Goal: Task Accomplishment & Management: Use online tool/utility

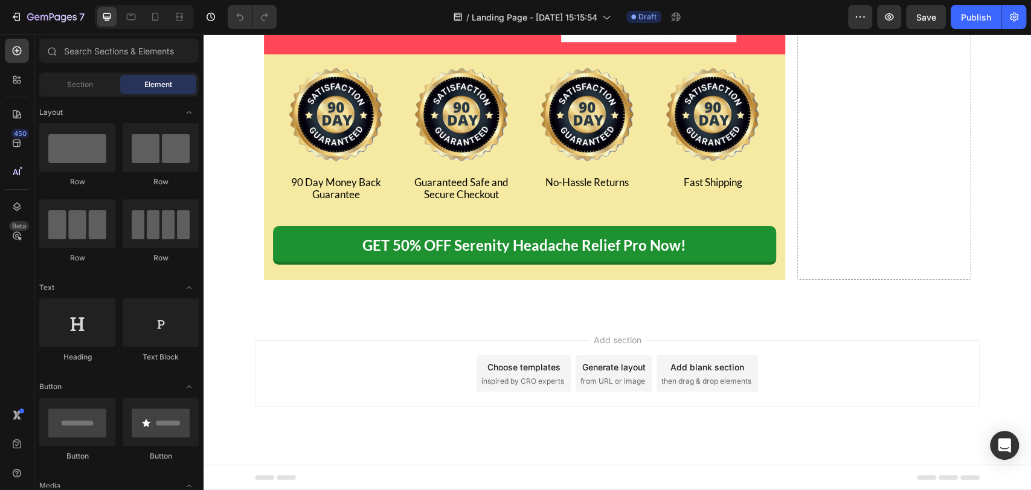
scroll to position [14407, 0]
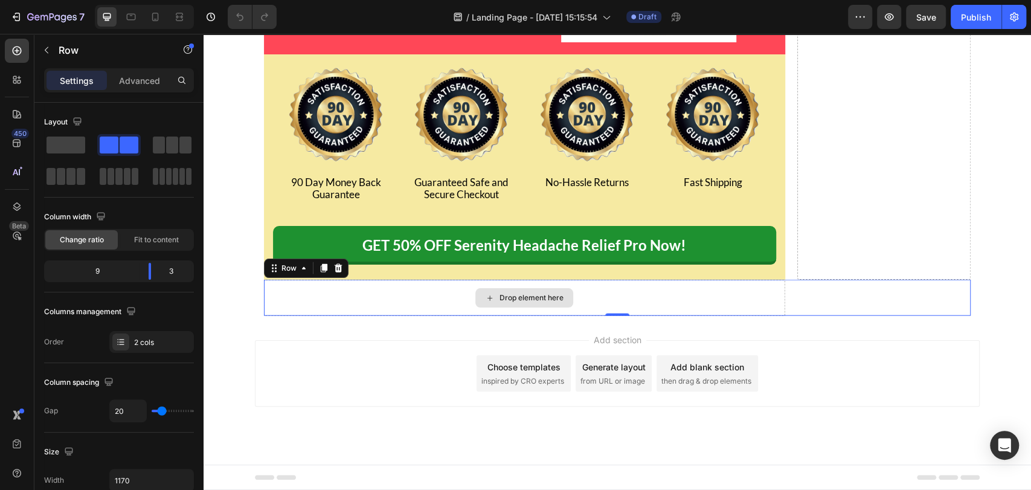
click at [445, 292] on div "Drop element here" at bounding box center [524, 298] width 521 height 36
click at [17, 52] on icon at bounding box center [16, 50] width 5 height 5
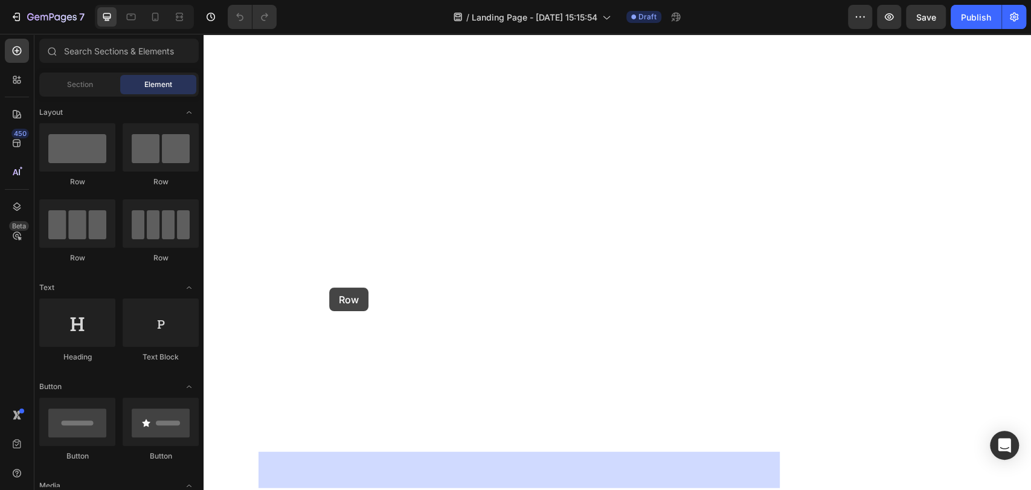
drag, startPoint x: 271, startPoint y: 173, endPoint x: 335, endPoint y: 290, distance: 133.5
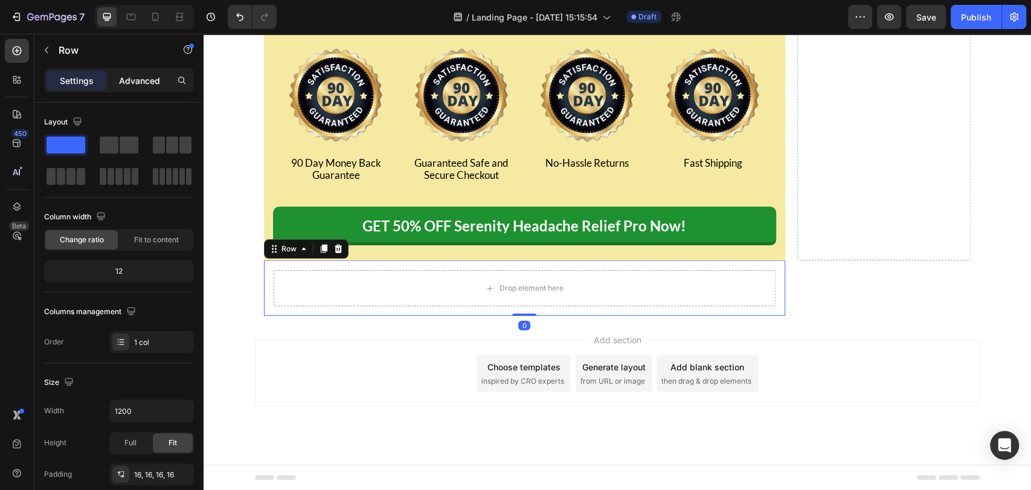
click at [135, 85] on p "Advanced" at bounding box center [139, 80] width 41 height 13
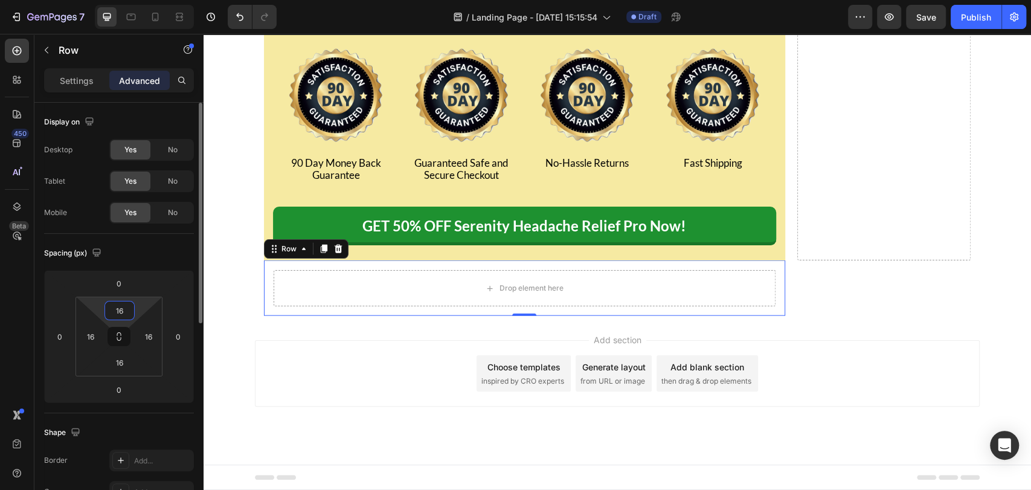
click at [123, 303] on input "16" at bounding box center [120, 310] width 24 height 18
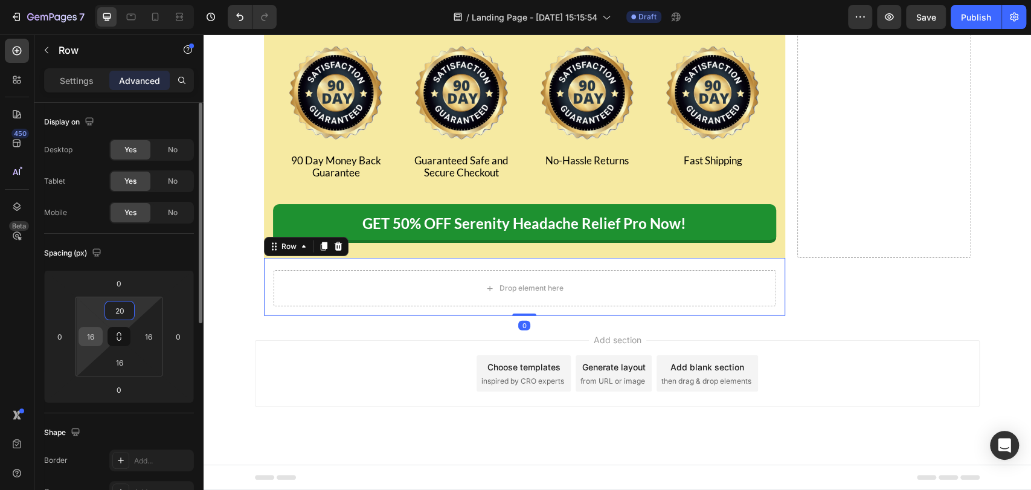
type input "20"
click at [80, 337] on div "16" at bounding box center [91, 336] width 24 height 19
click at [82, 335] on input "16" at bounding box center [91, 336] width 18 height 18
type input "10"
click at [149, 336] on input "16" at bounding box center [149, 336] width 18 height 18
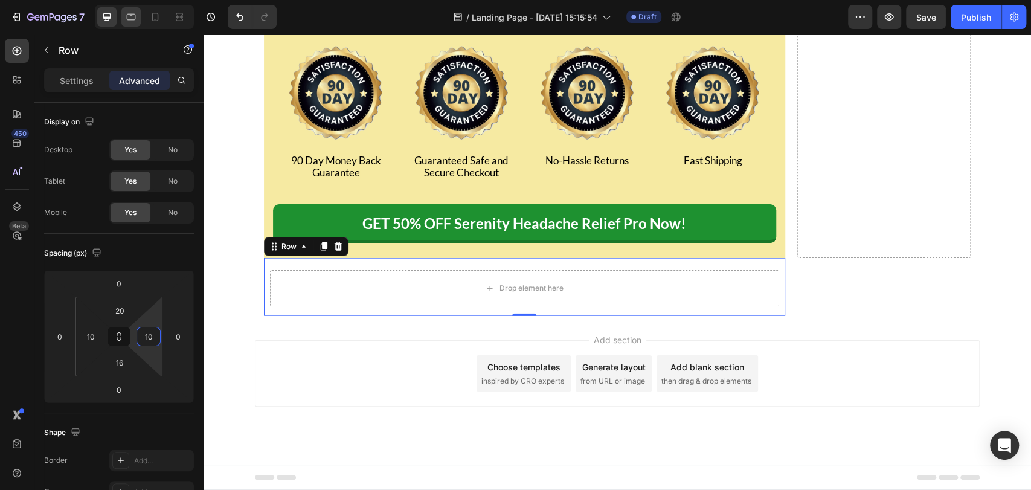
type input "10"
click at [118, 365] on input "16" at bounding box center [120, 362] width 24 height 18
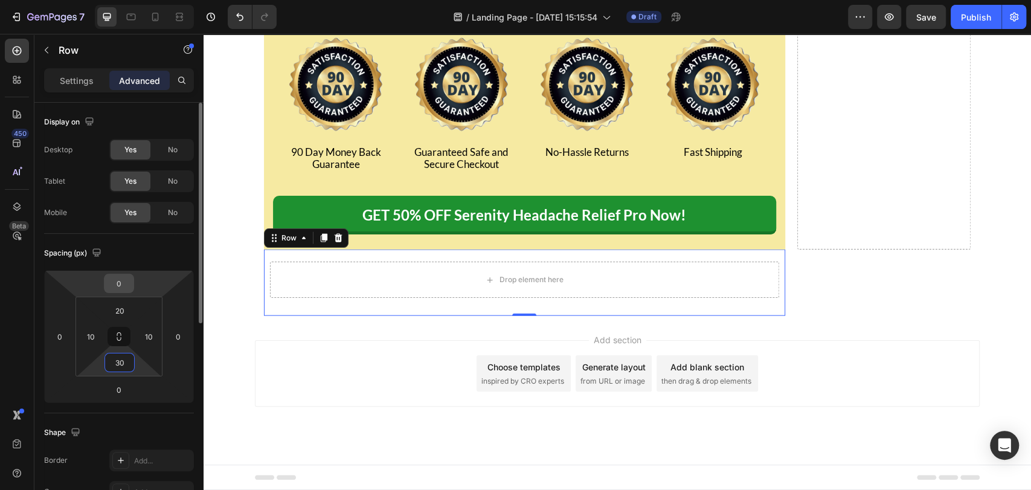
type input "30"
click at [121, 282] on input "0" at bounding box center [119, 283] width 24 height 18
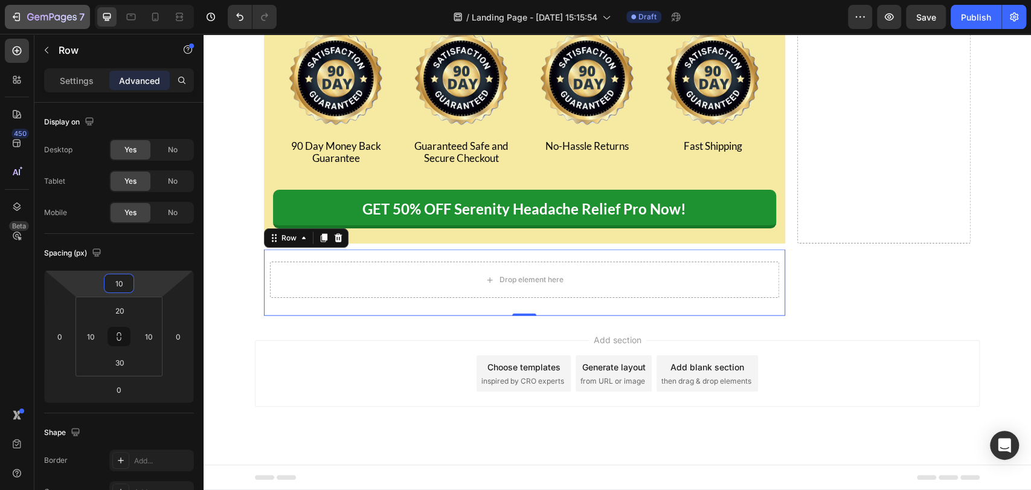
type input "10"
click at [10, 45] on div at bounding box center [17, 51] width 24 height 24
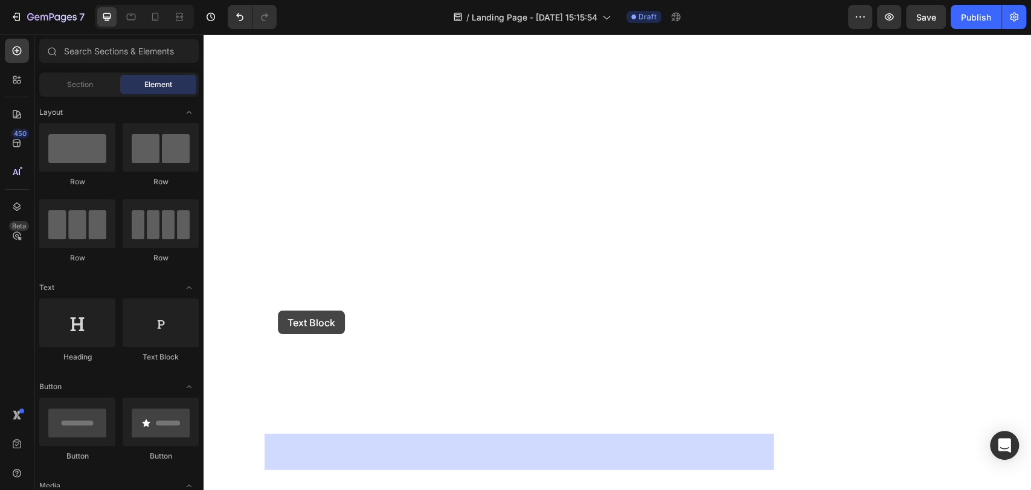
drag, startPoint x: 354, startPoint y: 349, endPoint x: 280, endPoint y: 311, distance: 83.2
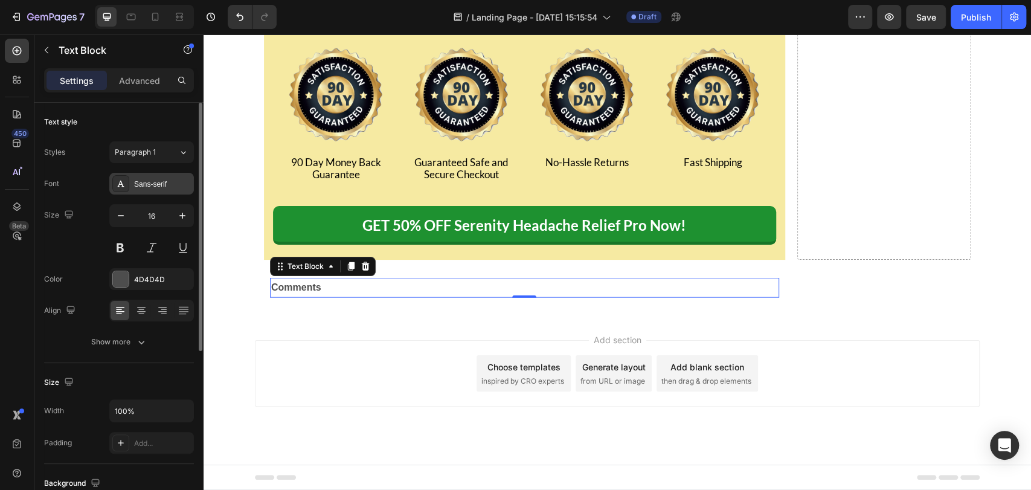
click at [152, 190] on div "Sans-serif" at bounding box center [151, 184] width 85 height 22
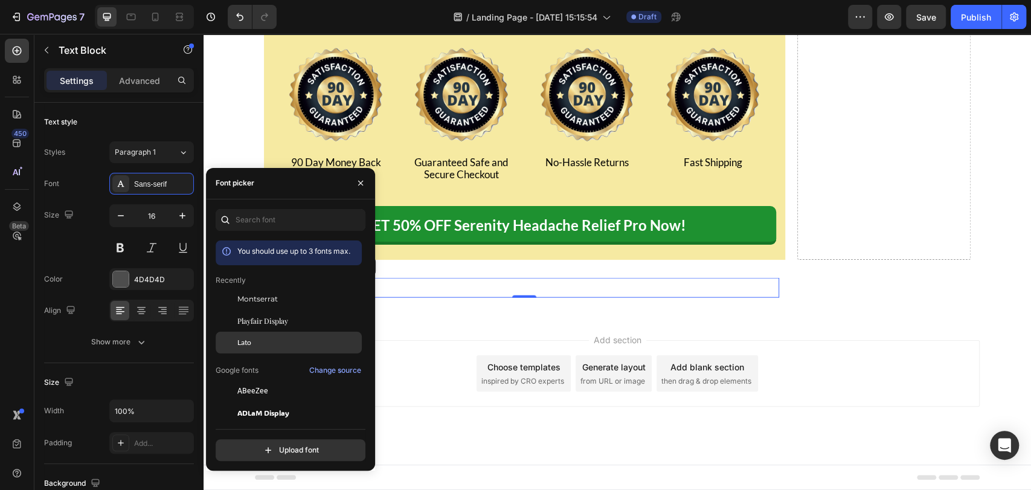
click at [265, 335] on div "Lato" at bounding box center [289, 343] width 146 height 22
click at [117, 213] on icon "button" at bounding box center [121, 216] width 12 height 12
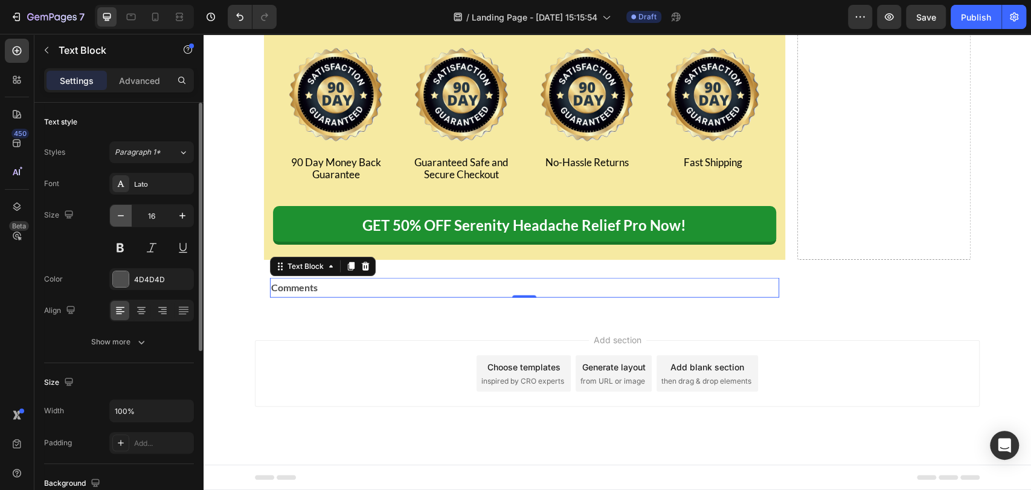
click at [117, 213] on icon "button" at bounding box center [121, 216] width 12 height 12
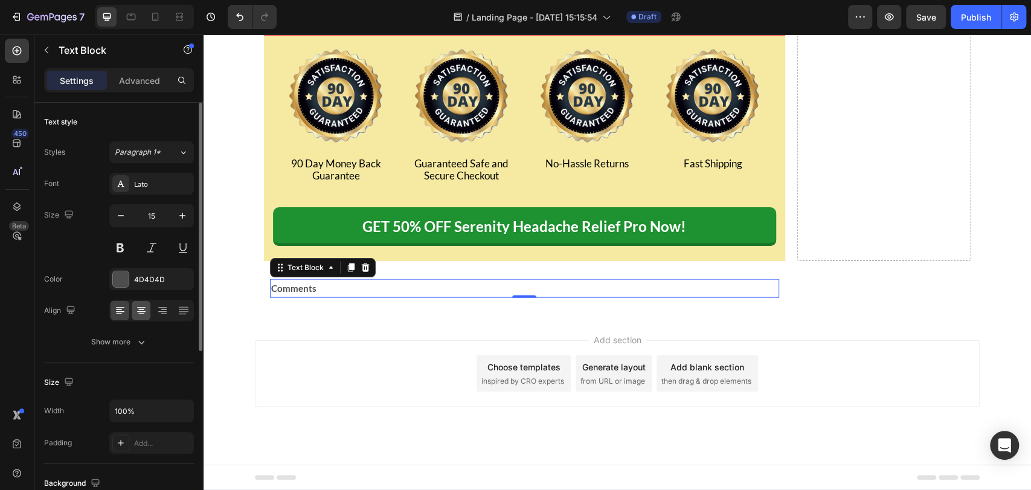
type input "14"
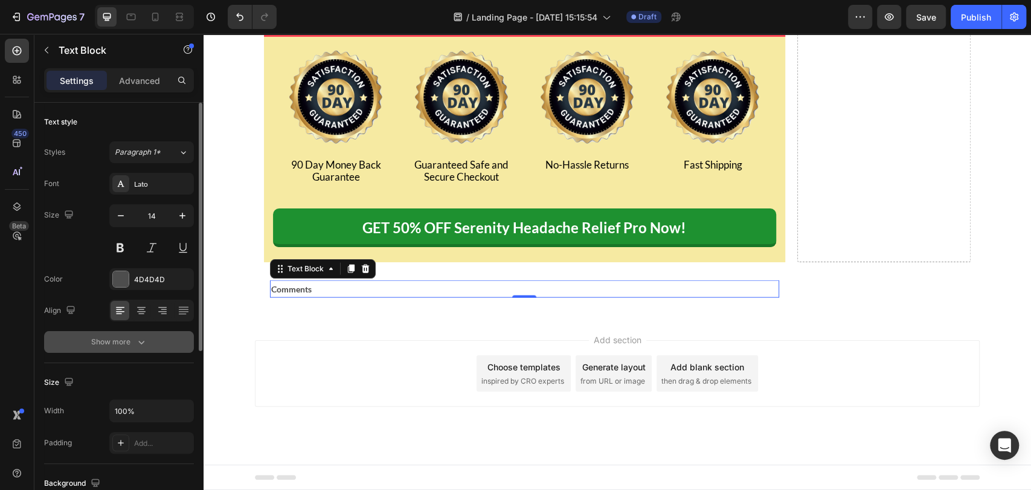
click at [150, 347] on button "Show more" at bounding box center [119, 342] width 150 height 22
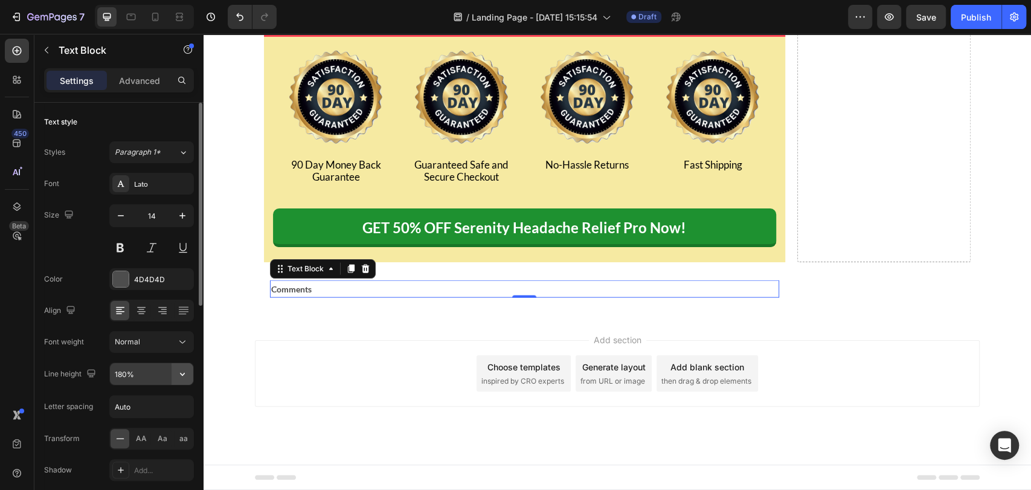
click at [185, 372] on icon "button" at bounding box center [182, 374] width 12 height 12
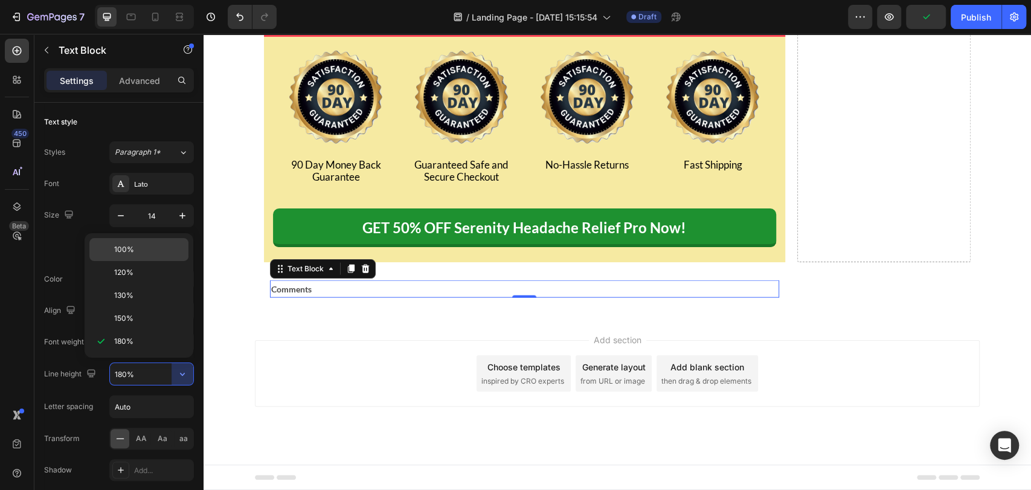
click at [148, 248] on p "100%" at bounding box center [148, 249] width 69 height 11
type input "100%"
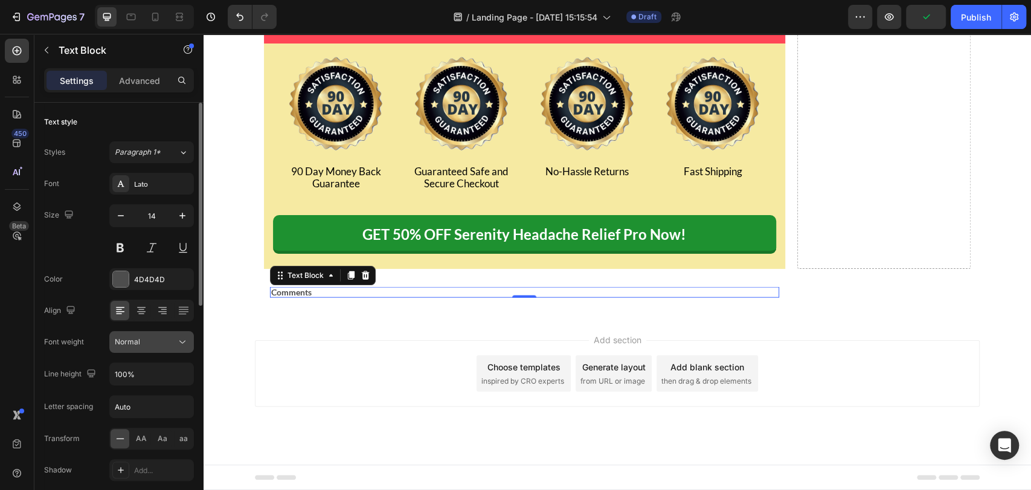
click at [179, 339] on icon at bounding box center [182, 342] width 12 height 12
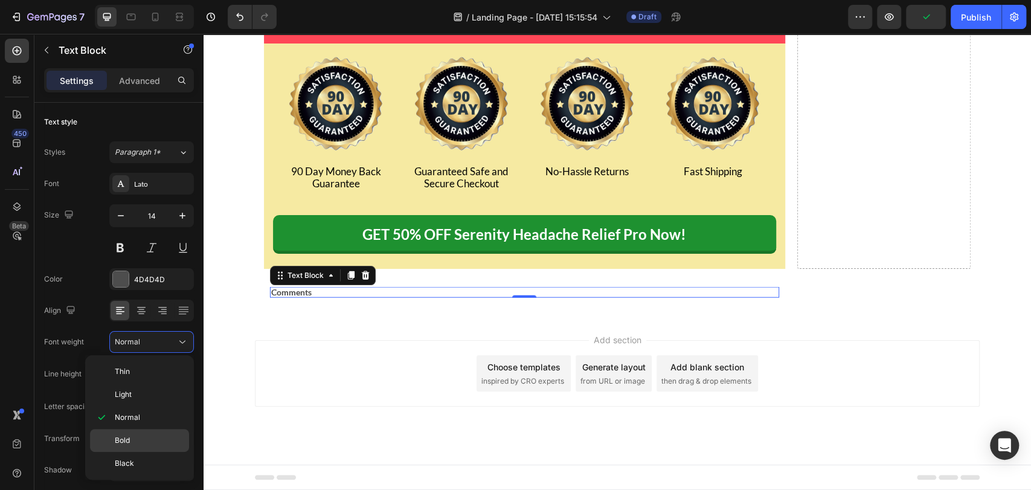
click at [146, 437] on p "Bold" at bounding box center [149, 440] width 69 height 11
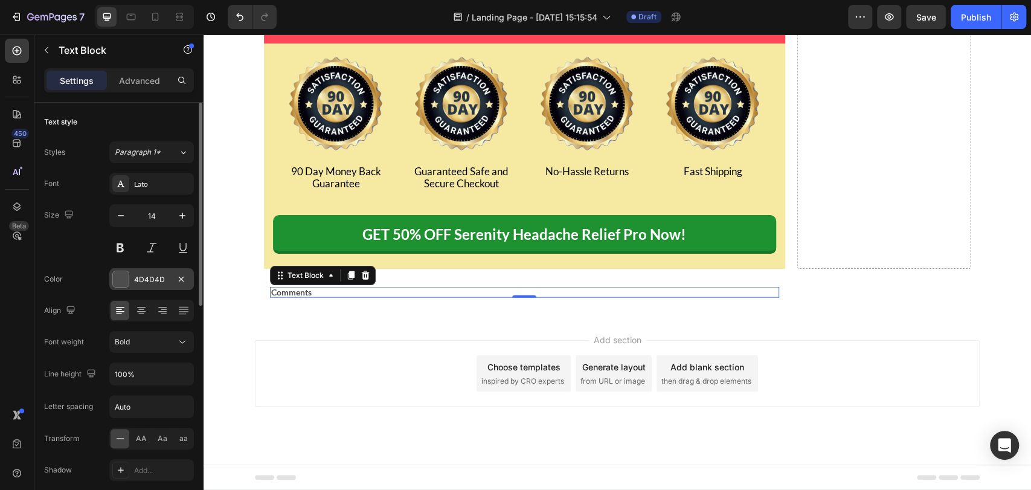
click at [150, 279] on div "4D4D4D" at bounding box center [151, 279] width 35 height 11
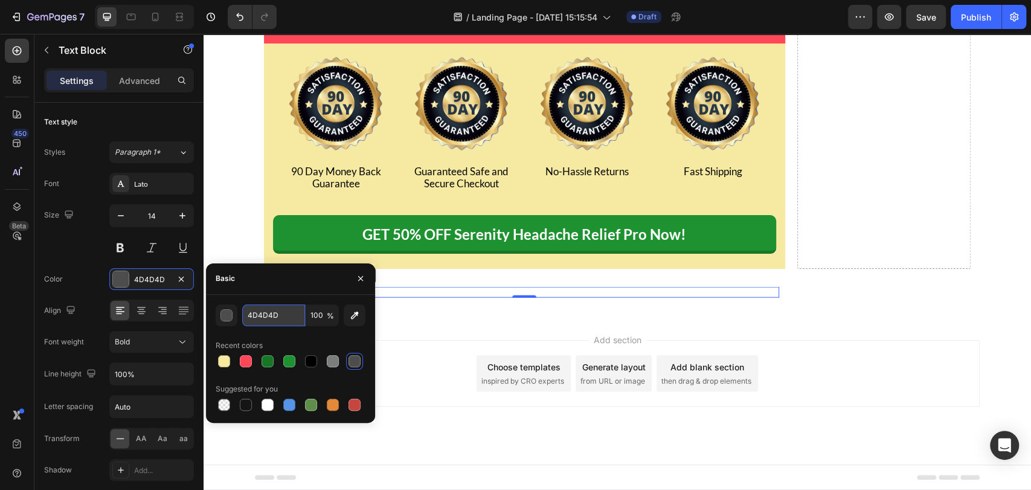
click at [257, 311] on input "4D4D4D" at bounding box center [273, 315] width 63 height 22
paste input "#4b4f56"
type input "4B4F56"
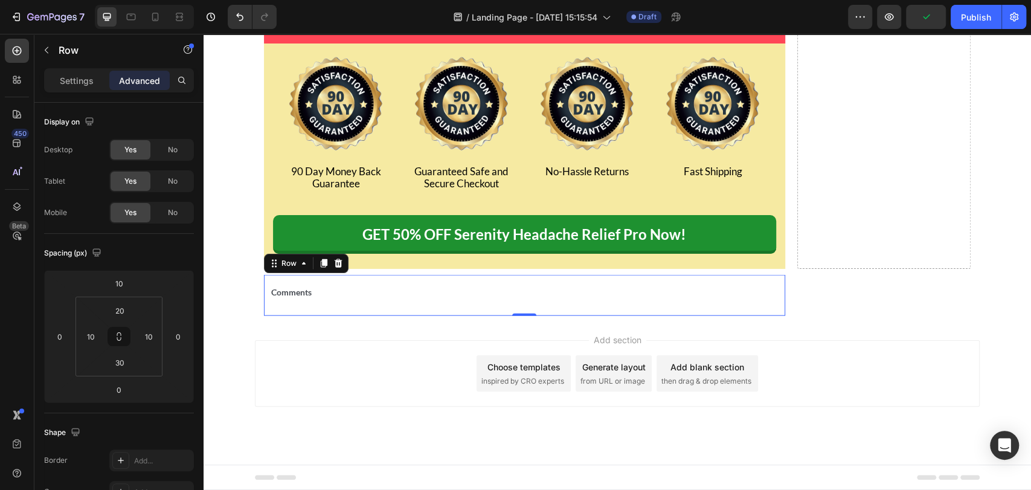
click at [524, 293] on div "Comments Text Block Row 0" at bounding box center [524, 295] width 521 height 41
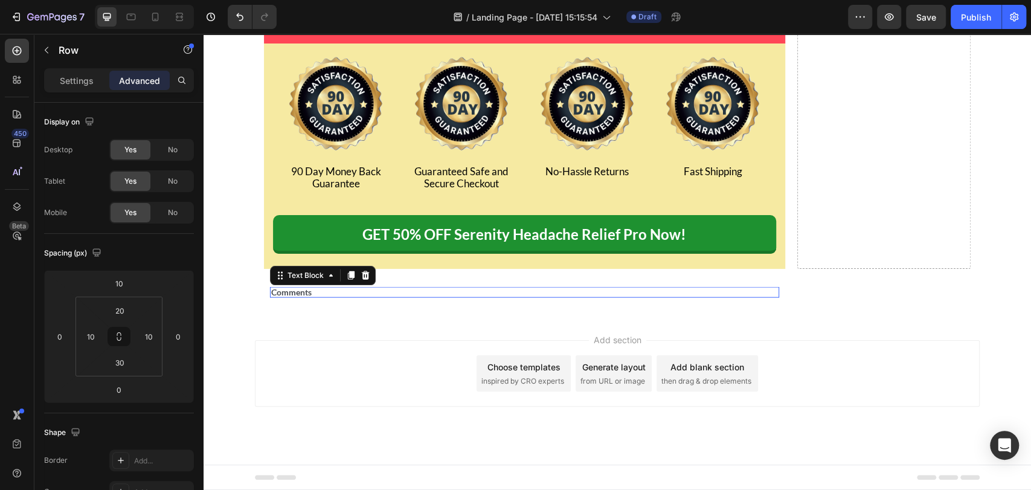
click at [347, 297] on p "Comments" at bounding box center [524, 292] width 507 height 8
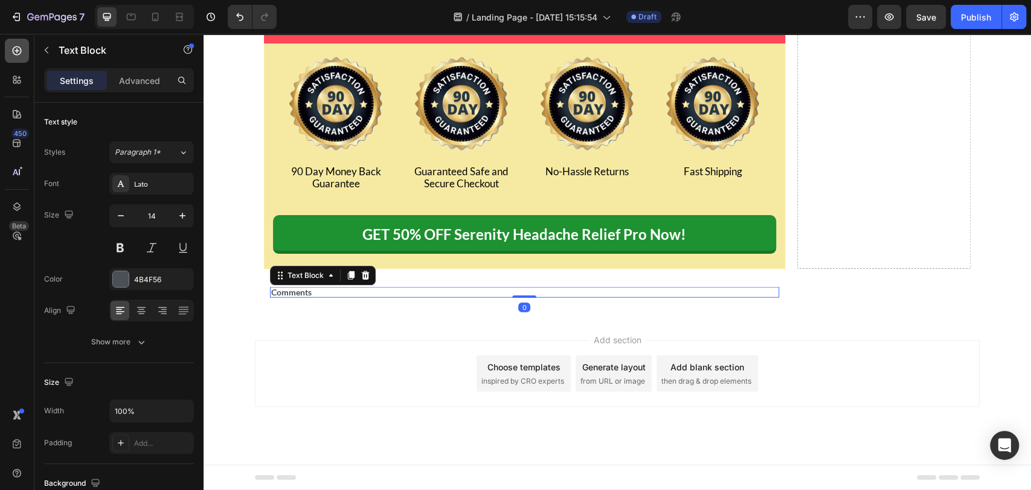
click at [12, 49] on icon at bounding box center [17, 51] width 12 height 12
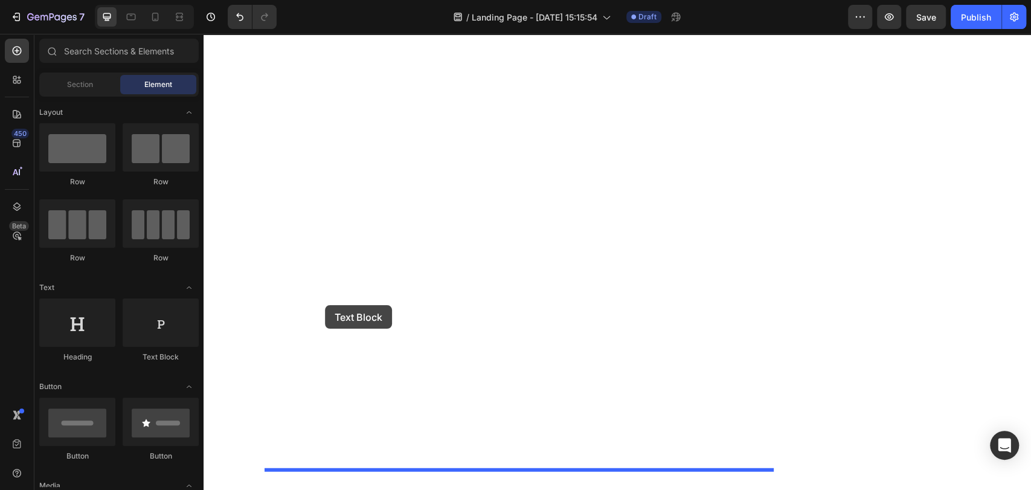
drag, startPoint x: 354, startPoint y: 368, endPoint x: 325, endPoint y: 305, distance: 69.7
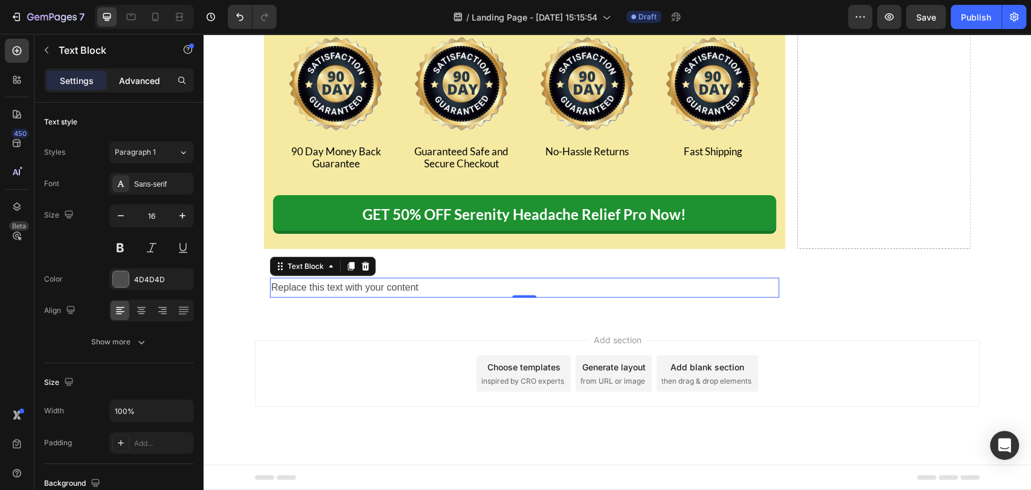
click at [135, 79] on p "Advanced" at bounding box center [139, 80] width 41 height 13
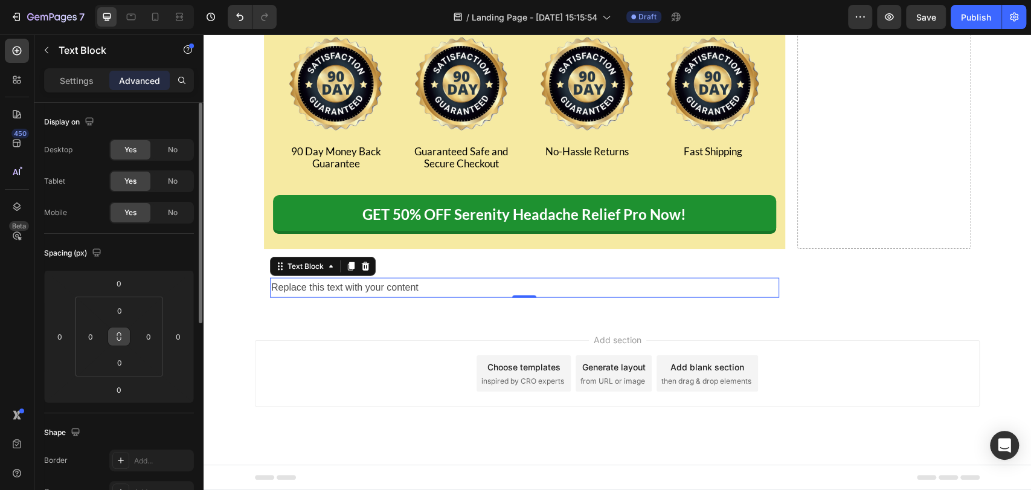
click at [118, 344] on button at bounding box center [119, 336] width 23 height 19
click at [92, 340] on input "0" at bounding box center [91, 336] width 18 height 18
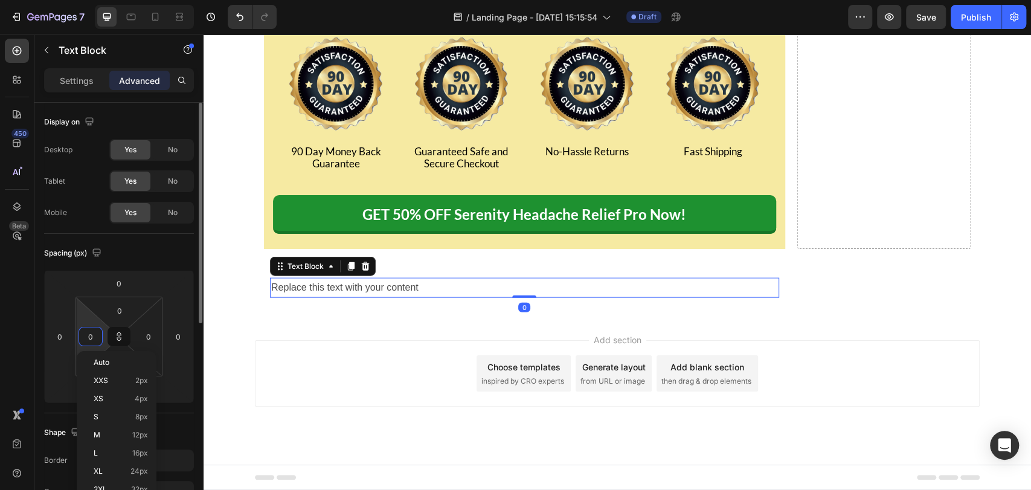
type input "1"
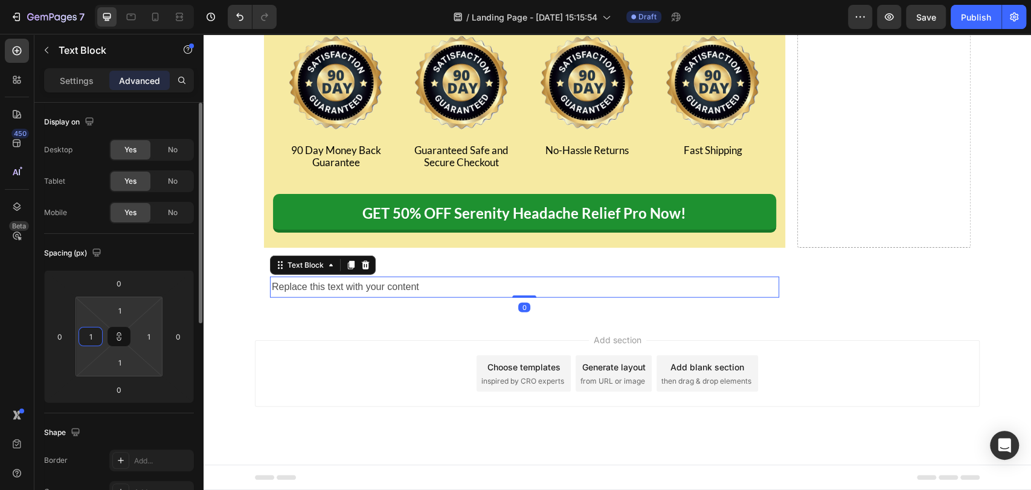
type input "15"
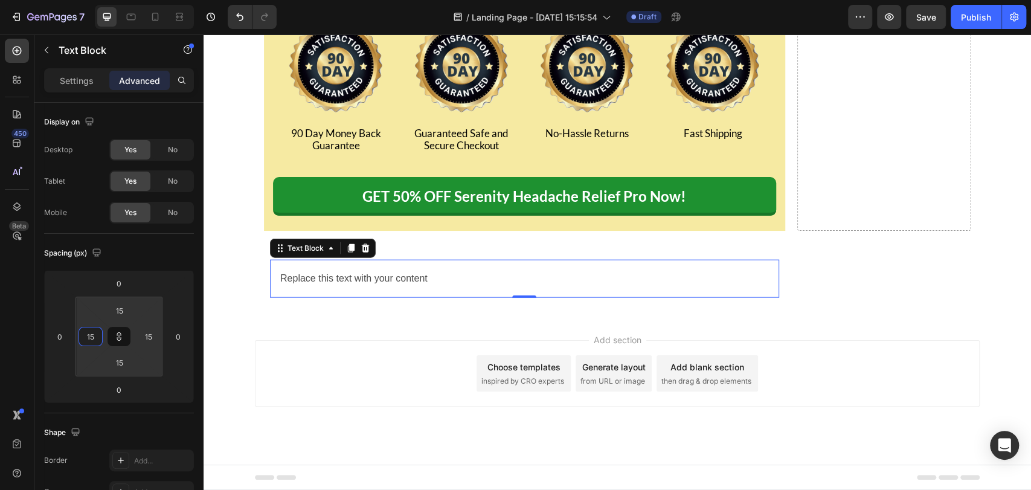
type input "15"
click at [72, 66] on div "Text Block" at bounding box center [103, 51] width 138 height 34
click at [72, 80] on p "Settings" at bounding box center [77, 80] width 34 height 13
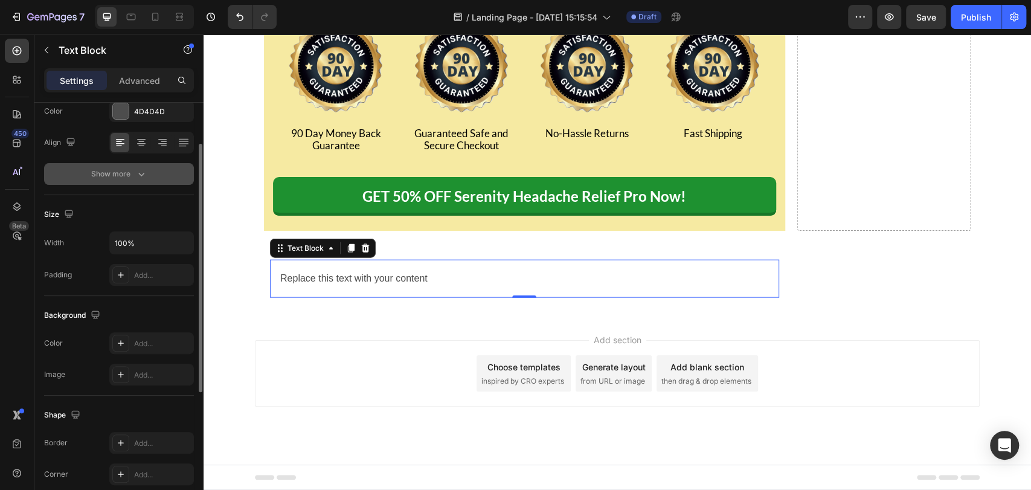
scroll to position [169, 0]
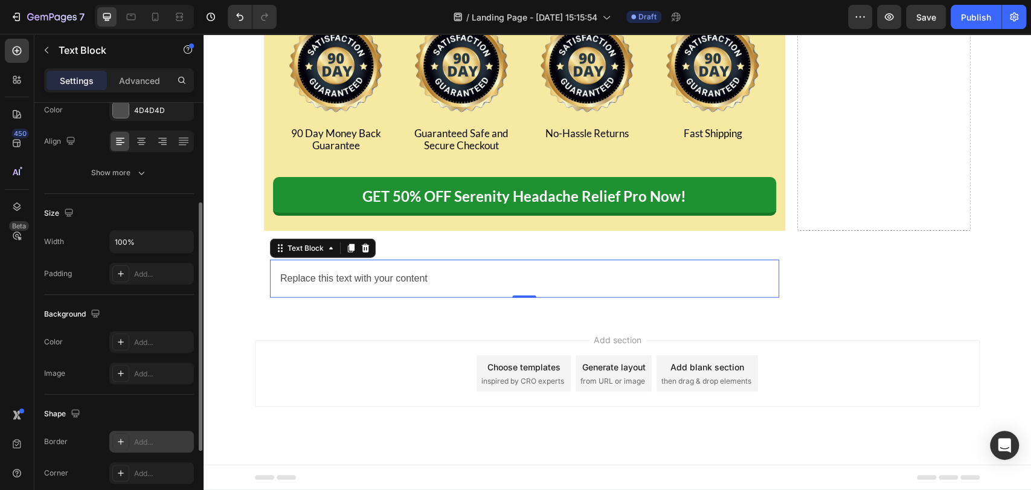
click at [134, 444] on div "Add..." at bounding box center [162, 442] width 57 height 11
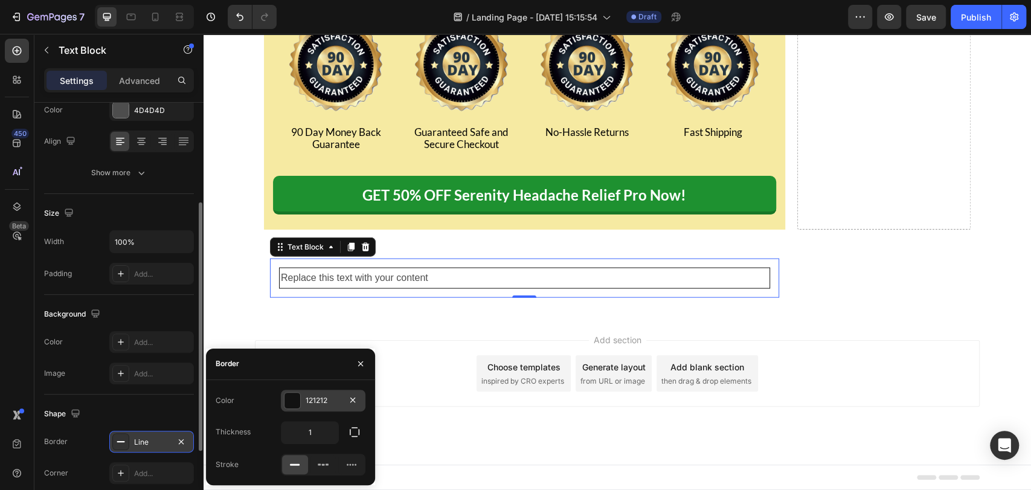
click at [314, 397] on div "121212" at bounding box center [323, 400] width 35 height 11
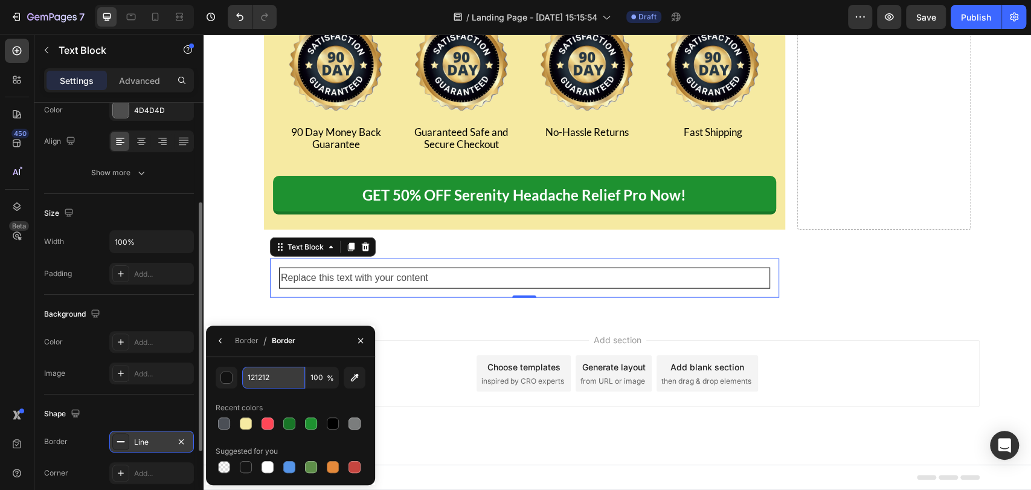
click at [272, 368] on input "121212" at bounding box center [273, 378] width 63 height 22
paste input "#C5C7D"
type input "C5C7D2"
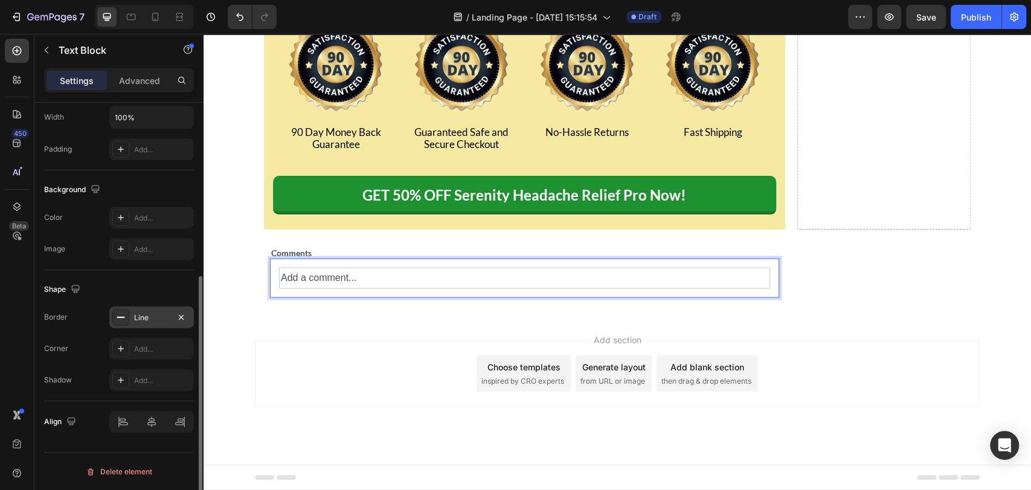
scroll to position [0, 0]
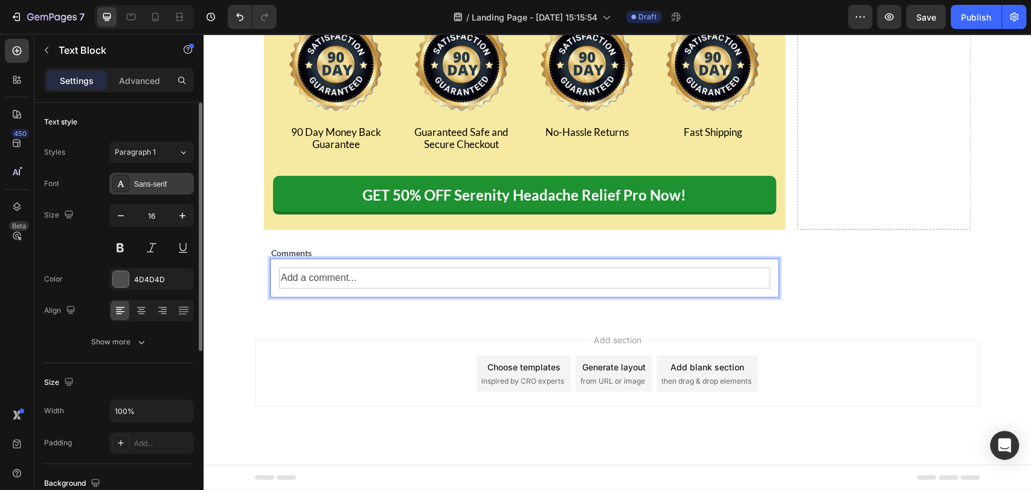
click at [142, 184] on div "Sans-serif" at bounding box center [162, 184] width 57 height 11
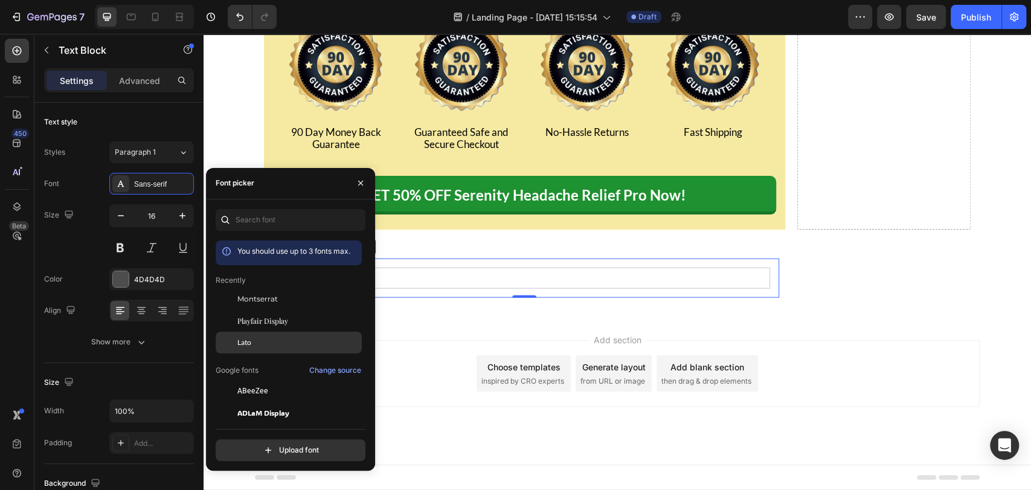
click at [253, 340] on div "Lato" at bounding box center [298, 342] width 122 height 11
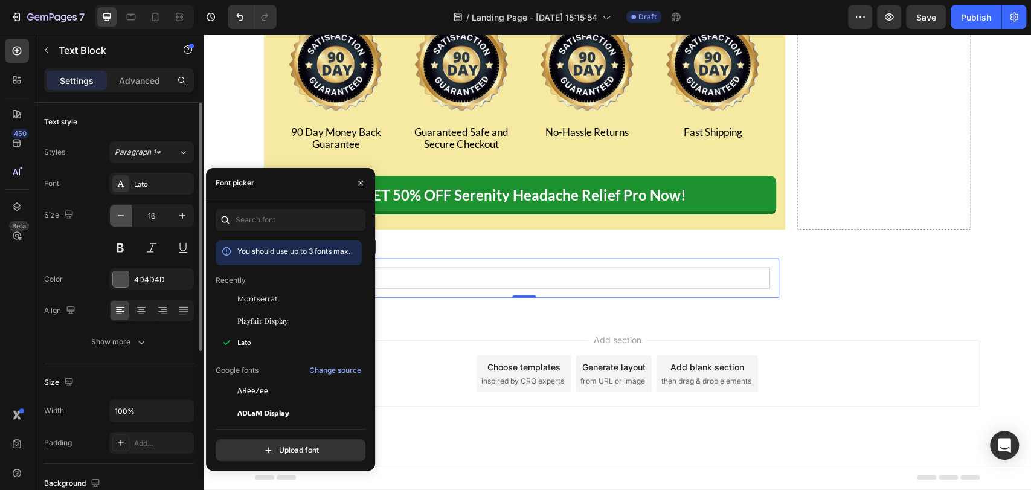
click at [123, 218] on icon "button" at bounding box center [121, 216] width 12 height 12
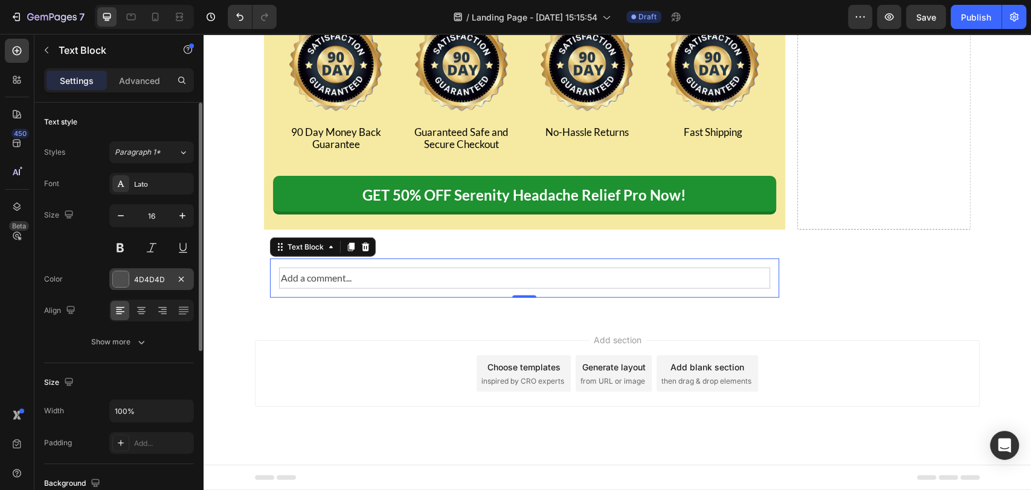
type input "15"
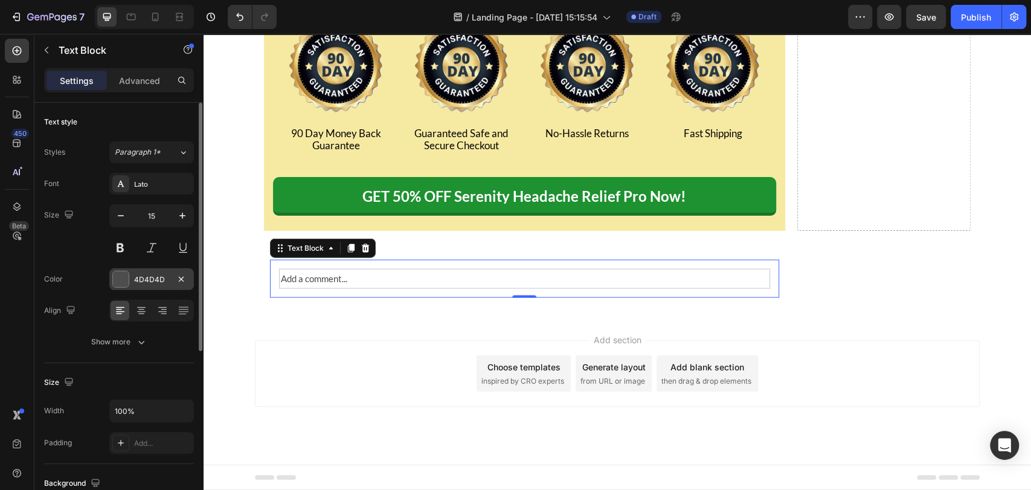
click at [152, 283] on div "4D4D4D" at bounding box center [151, 279] width 35 height 11
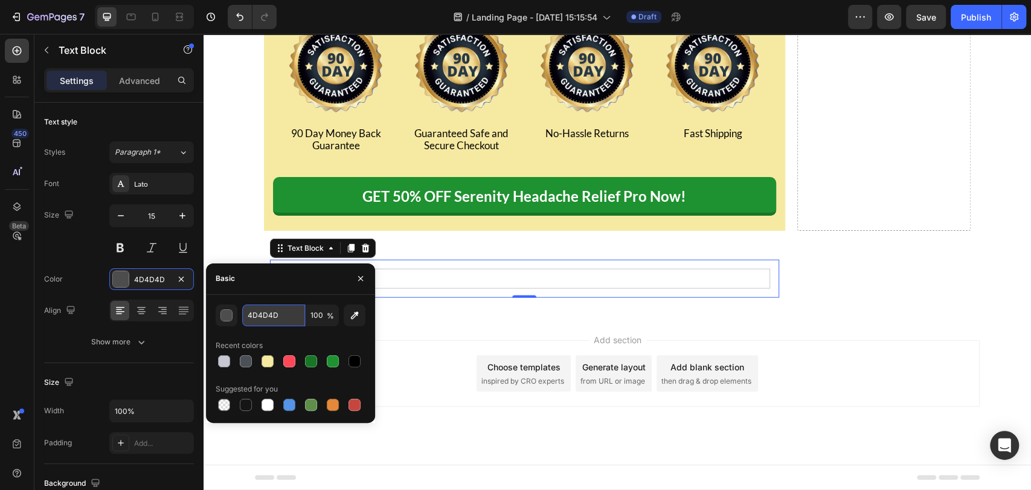
click at [266, 316] on input "4D4D4D" at bounding box center [273, 315] width 63 height 22
paste input "#c5c7d2"
type input "C5C7D2"
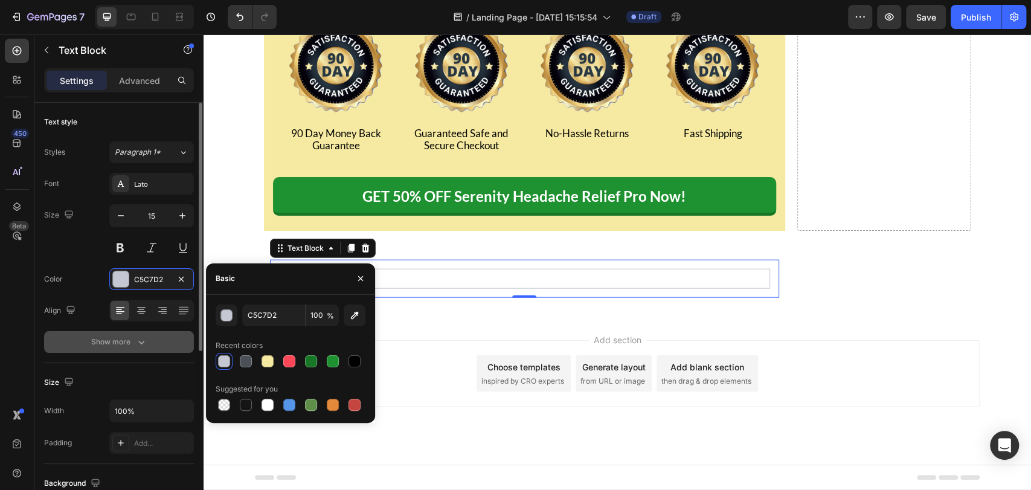
click at [130, 338] on div "Show more" at bounding box center [119, 342] width 56 height 12
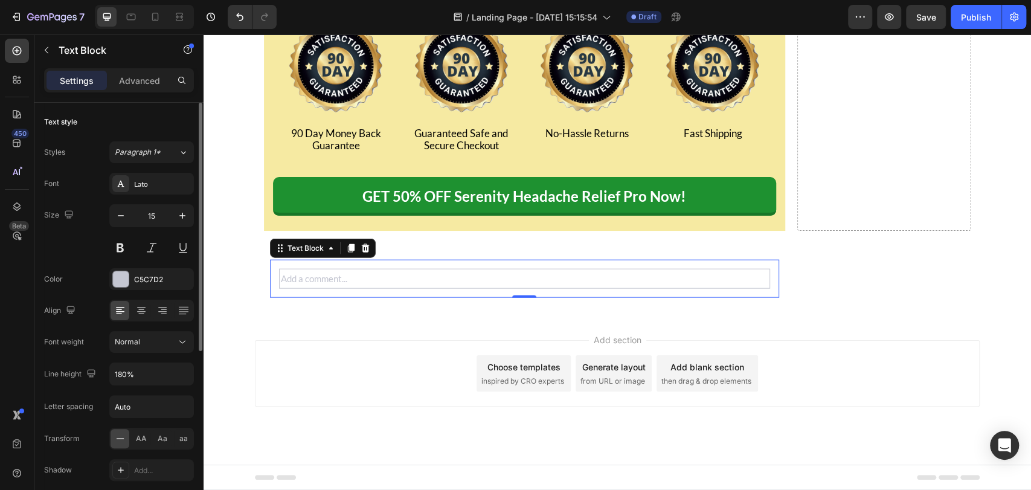
click at [145, 360] on div "Font Lato Size 15 Color C5C7D2 Align Font weight Normal Line height 180% Letter…" at bounding box center [119, 343] width 150 height 340
click at [178, 370] on icon "button" at bounding box center [182, 374] width 12 height 12
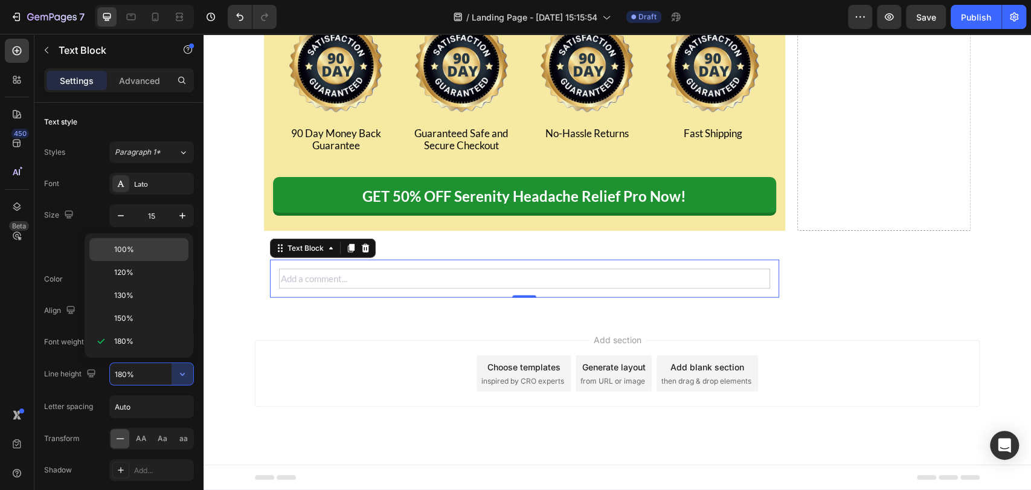
click at [156, 253] on p "100%" at bounding box center [148, 249] width 69 height 11
type input "100%"
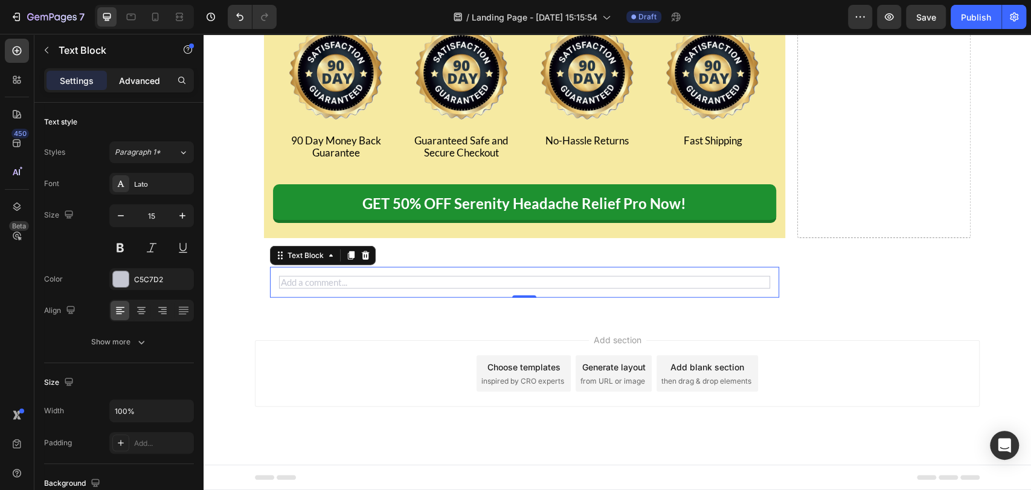
click at [140, 74] on p "Advanced" at bounding box center [139, 80] width 41 height 13
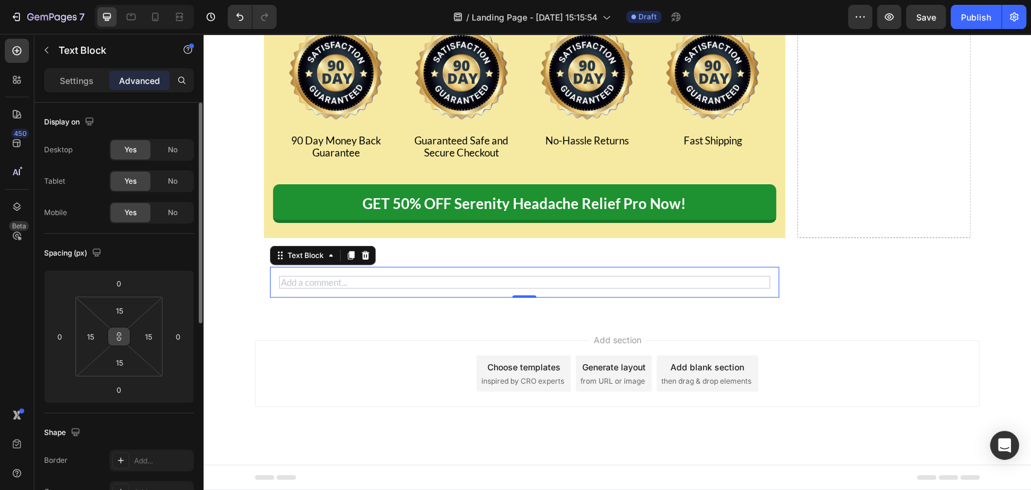
click at [123, 329] on button at bounding box center [119, 336] width 23 height 19
click at [96, 335] on input "15" at bounding box center [91, 336] width 18 height 18
click at [120, 335] on icon at bounding box center [119, 337] width 10 height 10
click at [108, 332] on button at bounding box center [119, 336] width 23 height 19
click at [118, 335] on icon at bounding box center [119, 337] width 10 height 10
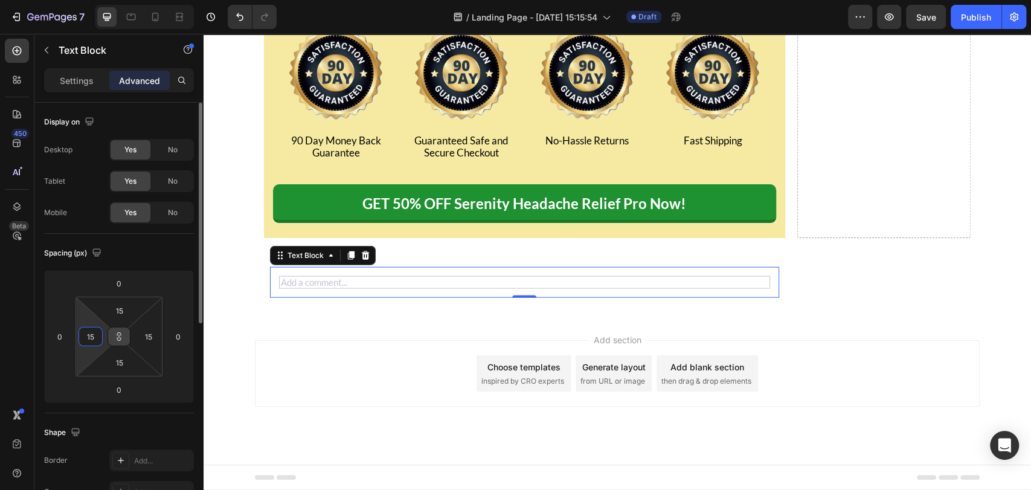
click at [93, 335] on input "15" at bounding box center [91, 336] width 18 height 18
type input "150"
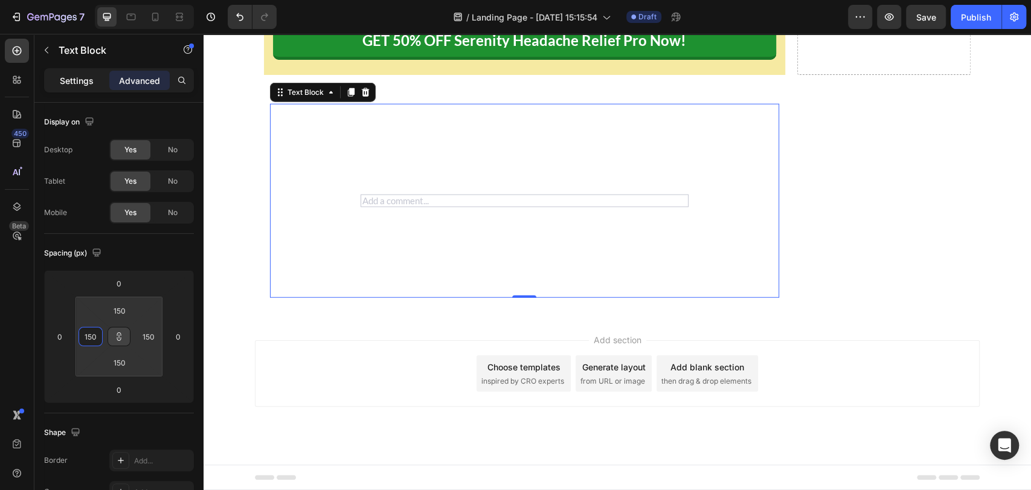
click at [79, 87] on div "Settings" at bounding box center [77, 80] width 60 height 19
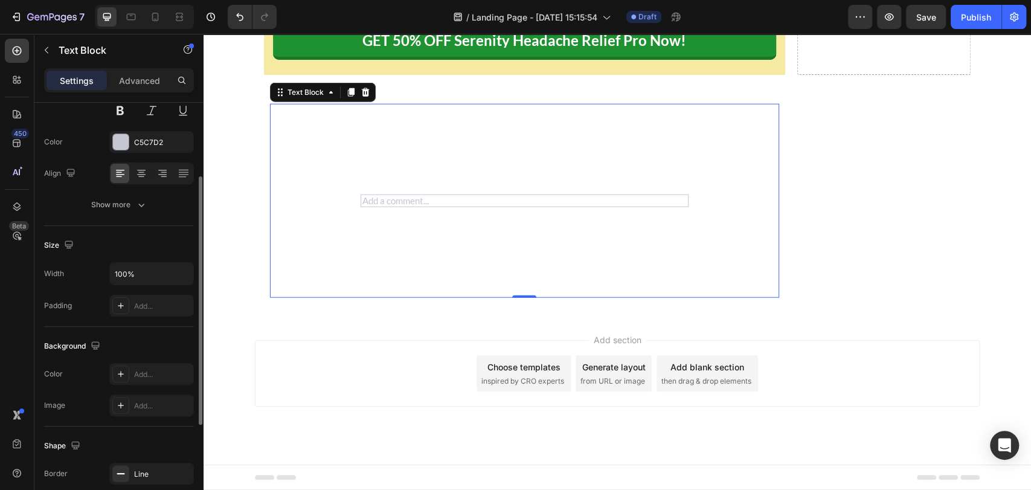
scroll to position [138, 0]
click at [122, 311] on div at bounding box center [120, 305] width 17 height 17
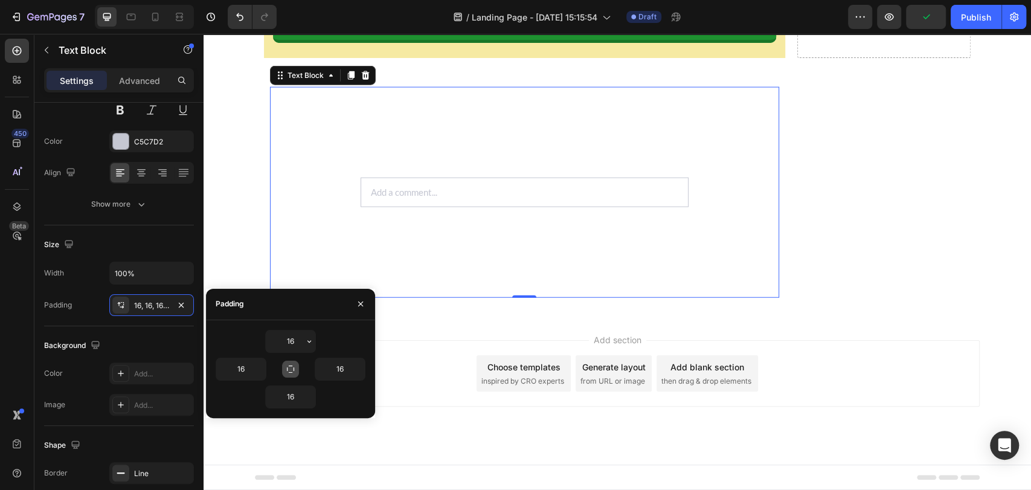
click at [286, 364] on icon "button" at bounding box center [291, 369] width 10 height 10
click at [297, 340] on input "16" at bounding box center [291, 341] width 50 height 22
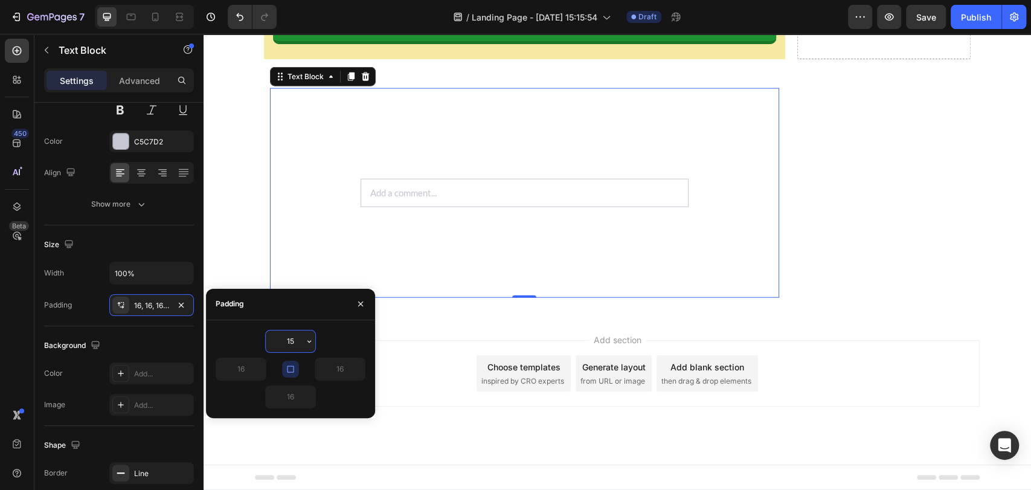
type input "15"
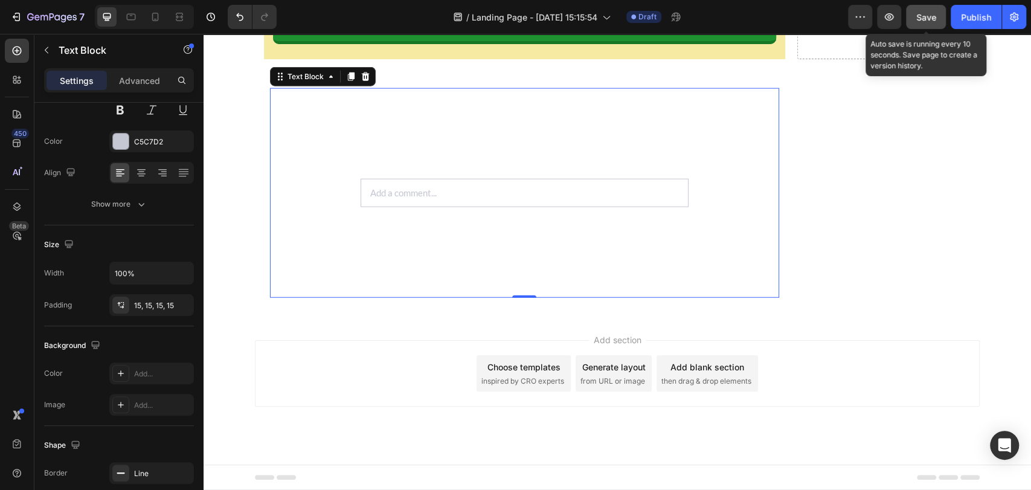
click at [927, 22] on div "Save" at bounding box center [926, 17] width 20 height 13
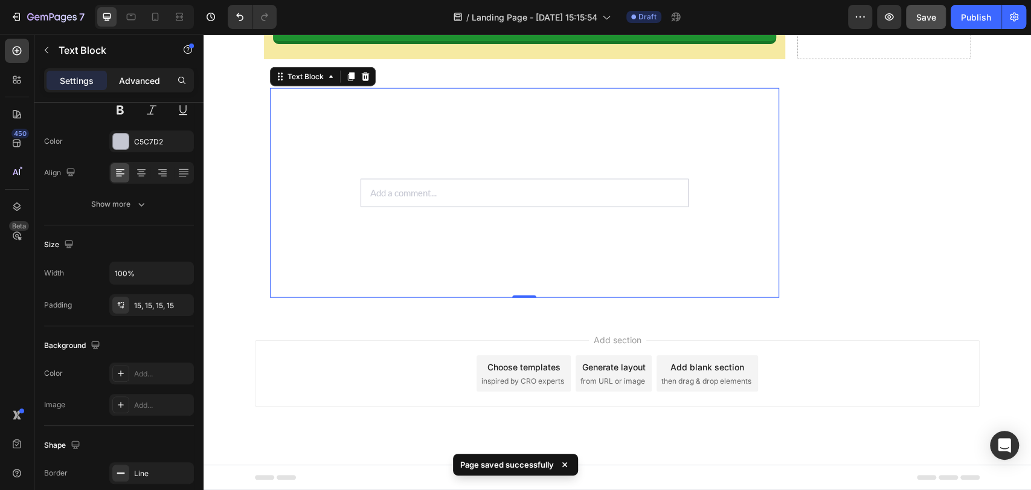
click at [137, 79] on p "Advanced" at bounding box center [139, 80] width 41 height 13
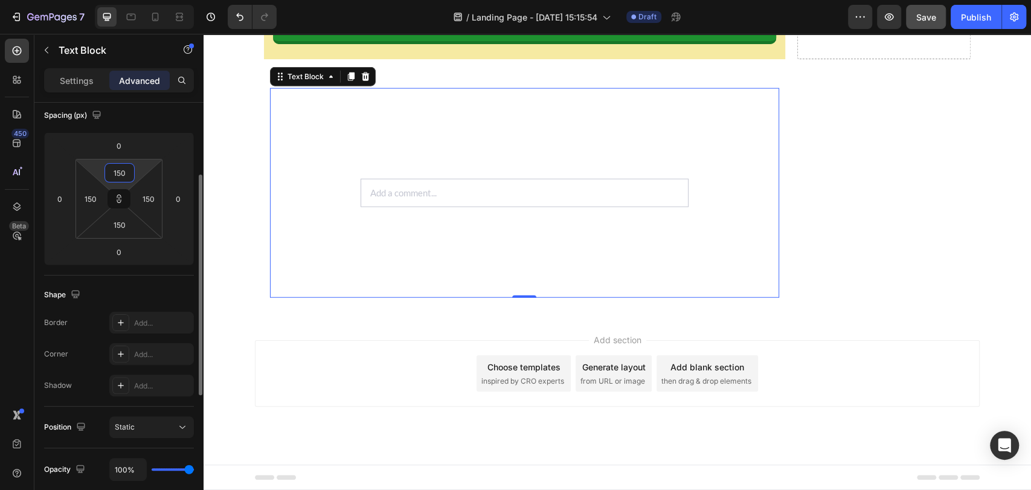
click at [120, 169] on input "150" at bounding box center [120, 173] width 24 height 18
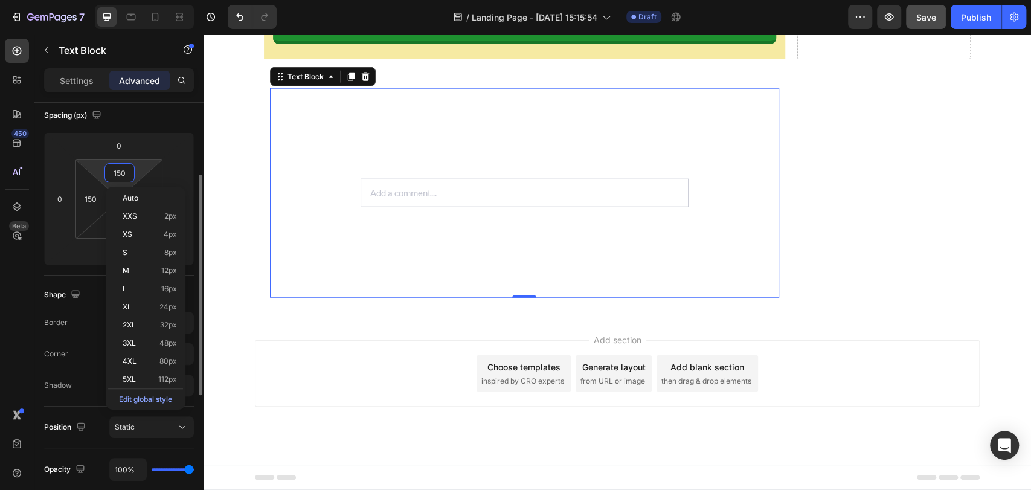
type input "0"
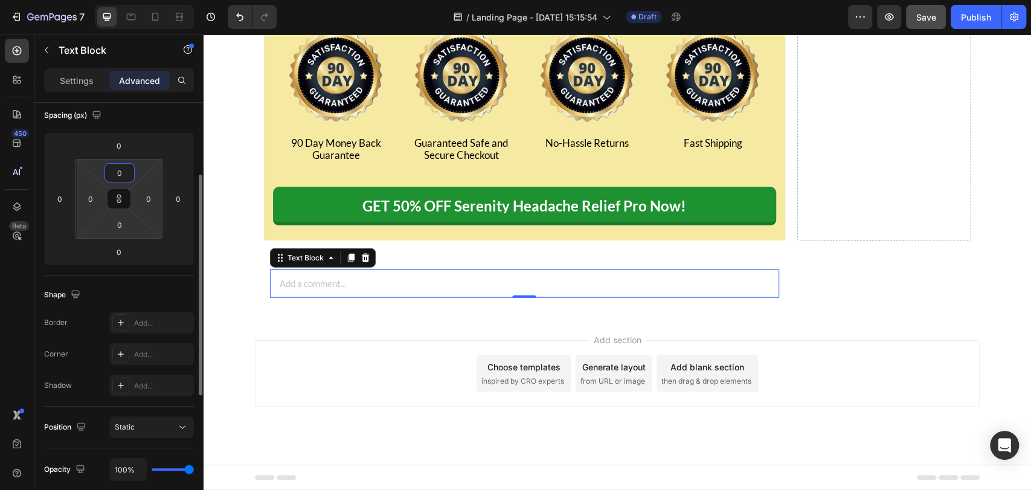
type input "0"
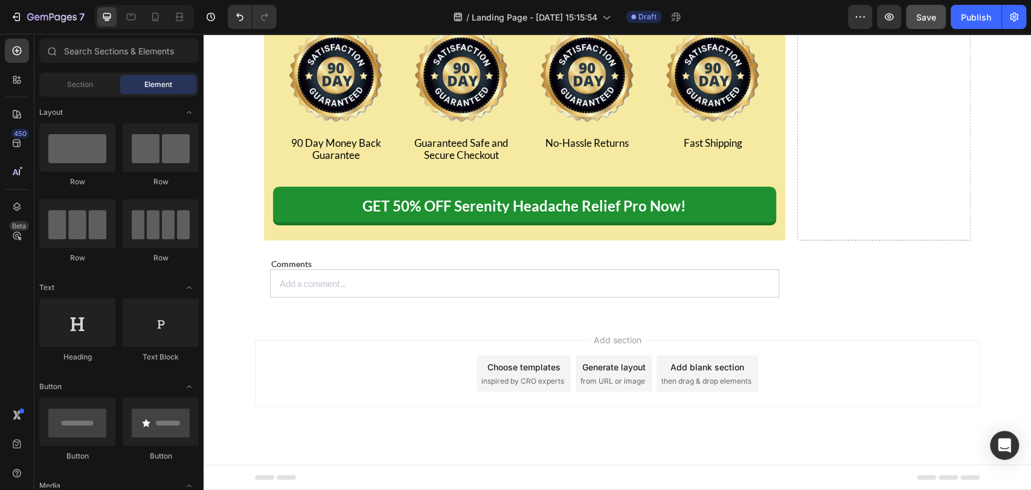
click at [318, 366] on div "Add section Choose templates inspired by CRO experts Generate layout from URL o…" at bounding box center [618, 390] width 828 height 149
click at [324, 268] on p "Comments" at bounding box center [524, 264] width 507 height 8
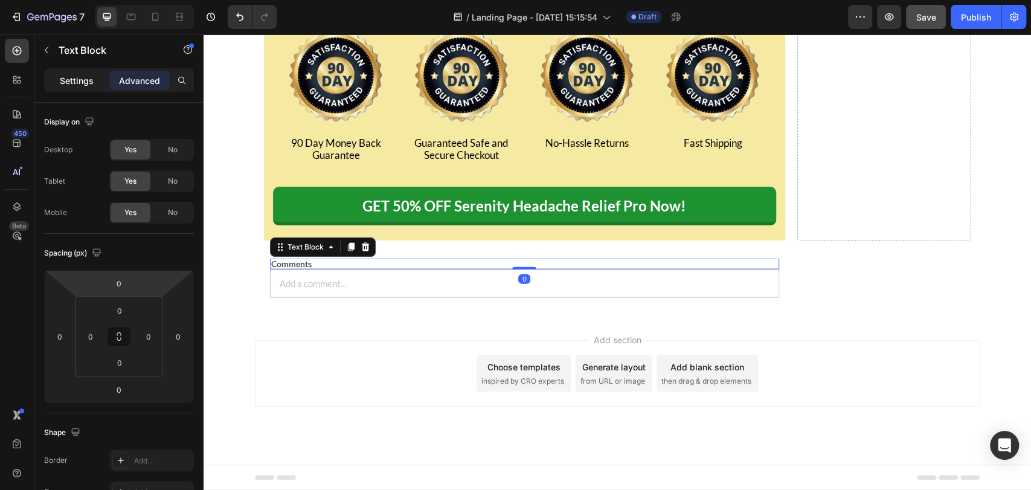
click at [88, 83] on p "Settings" at bounding box center [77, 80] width 34 height 13
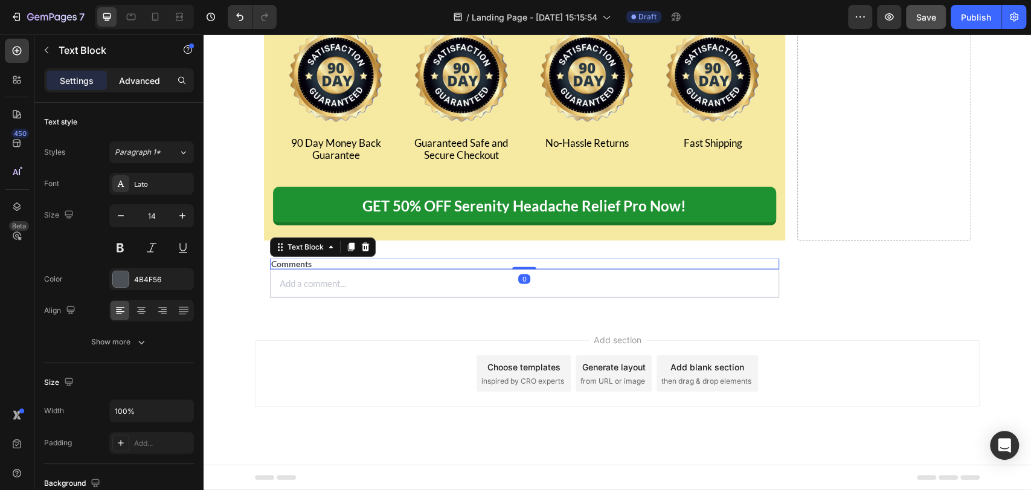
click at [144, 82] on p "Advanced" at bounding box center [139, 80] width 41 height 13
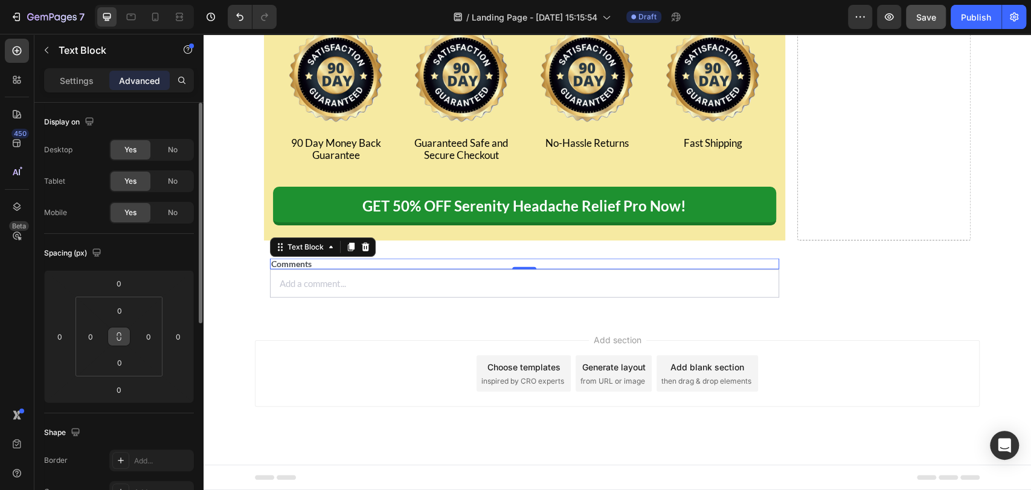
click at [117, 336] on icon at bounding box center [119, 337] width 10 height 10
click at [94, 334] on input "0" at bounding box center [91, 336] width 18 height 18
type input "1"
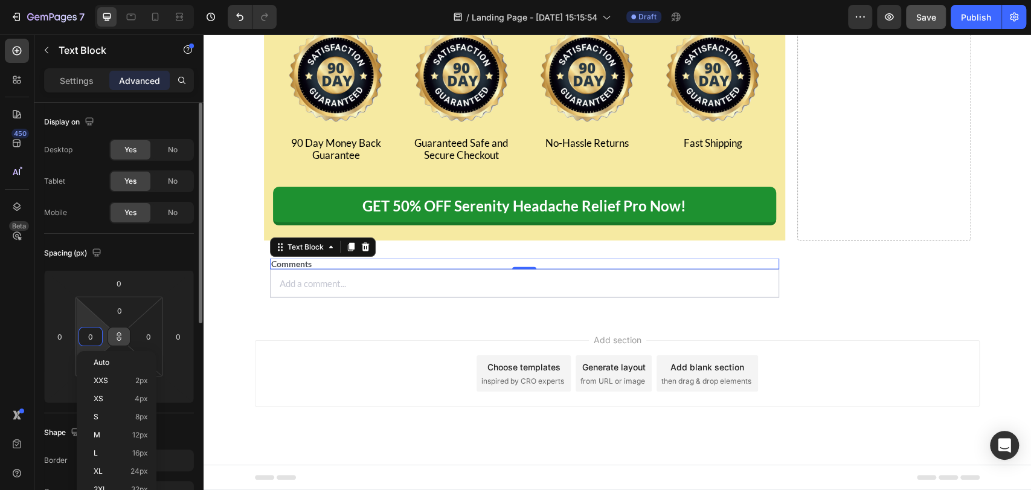
type input "1"
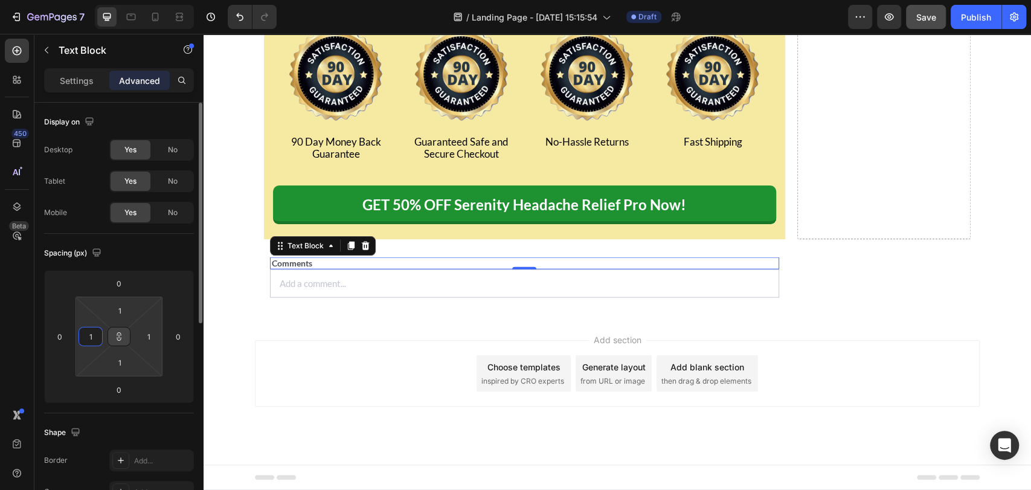
type input "10"
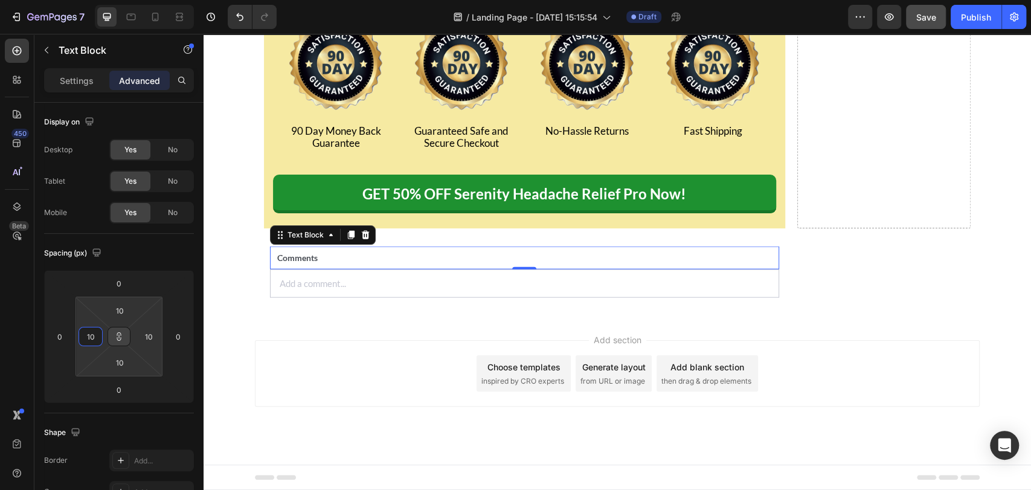
type input "10"
click at [117, 340] on icon at bounding box center [119, 337] width 10 height 10
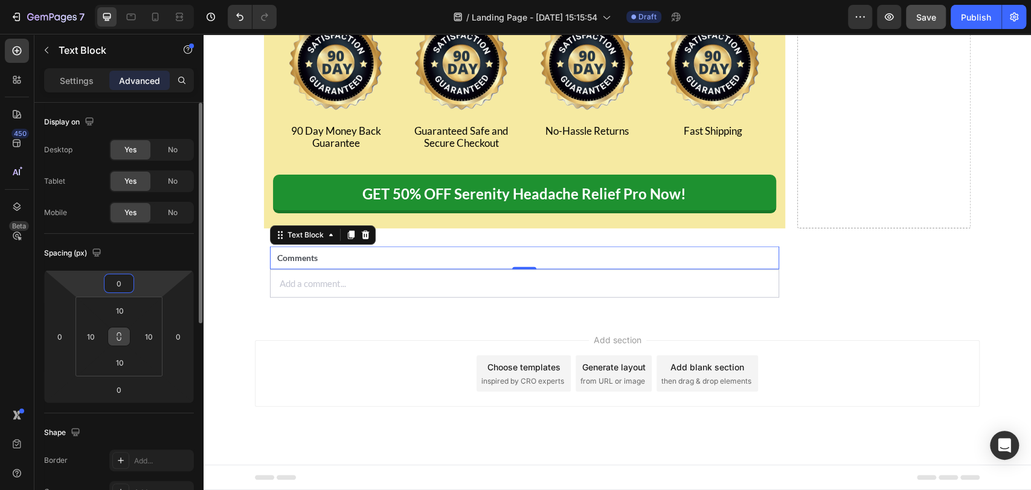
click at [123, 286] on input "0" at bounding box center [119, 283] width 24 height 18
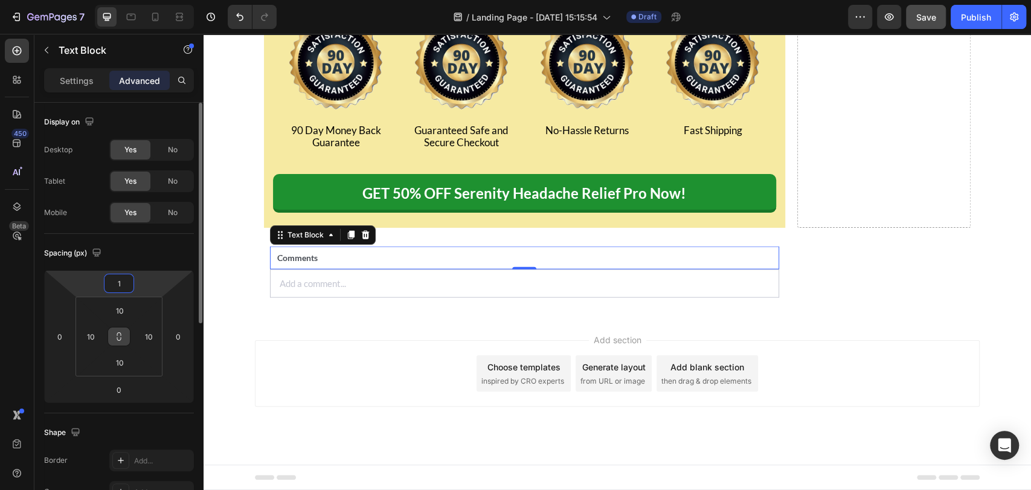
type input "10"
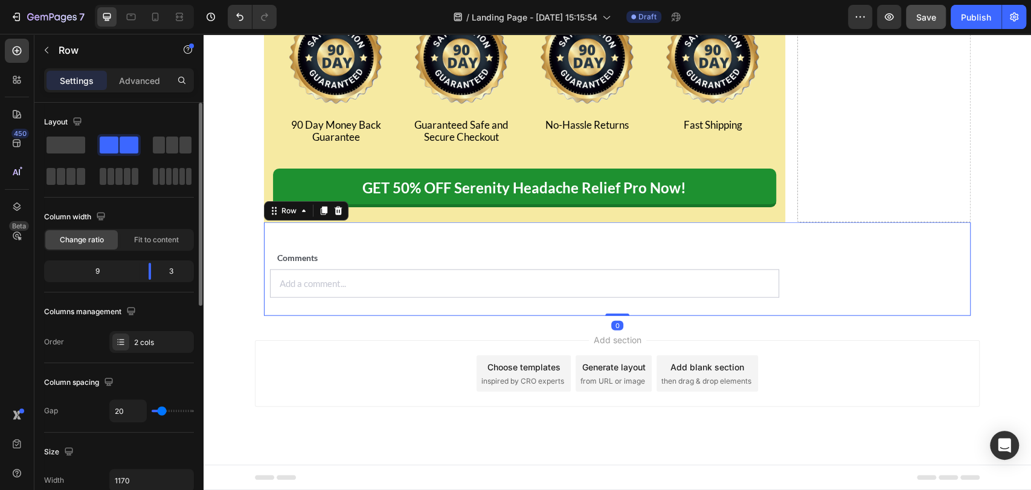
click at [797, 316] on div "Finally - Fast, Drug-Free Relief from Throbbing Migraines and Headaches Text Bl…" at bounding box center [884, 269] width 174 height 94
click at [11, 208] on icon at bounding box center [17, 207] width 12 height 12
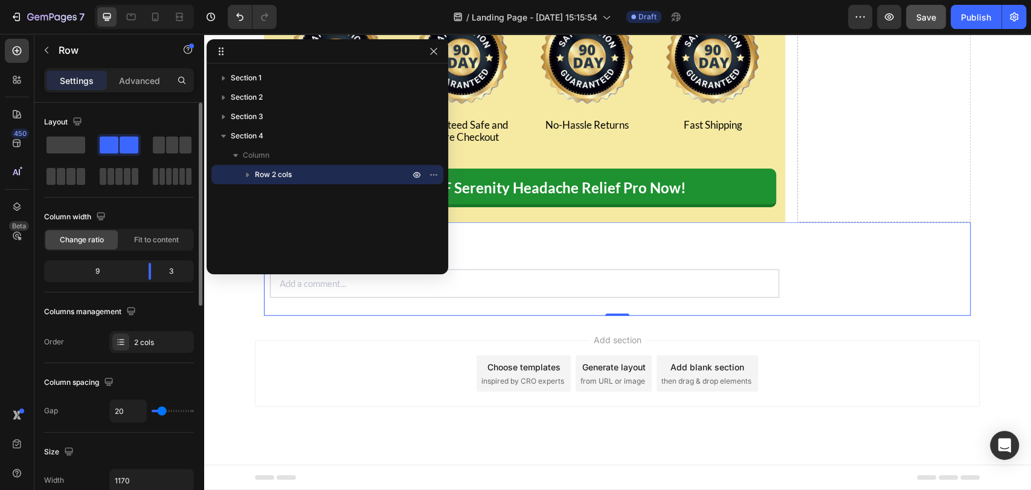
click at [251, 176] on icon "button" at bounding box center [248, 175] width 12 height 12
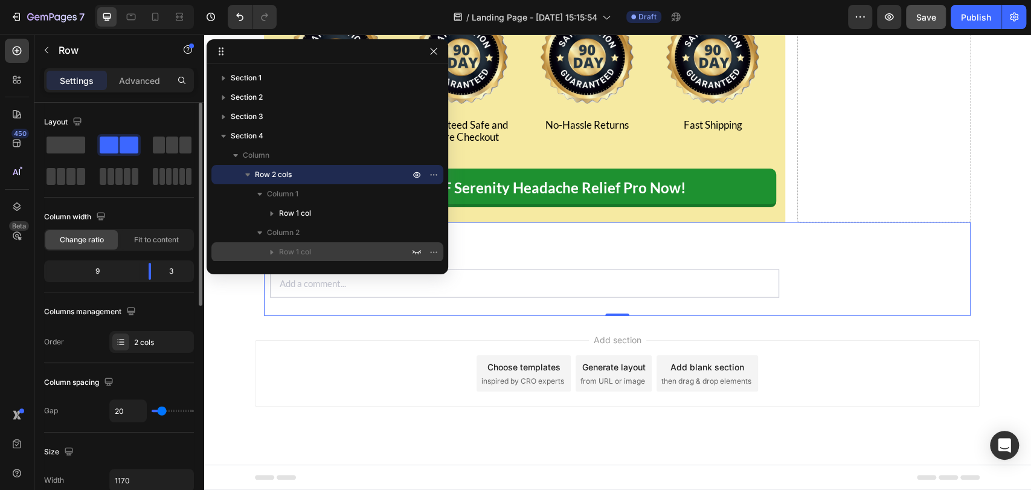
click at [314, 246] on p "Row 1 col" at bounding box center [345, 252] width 133 height 12
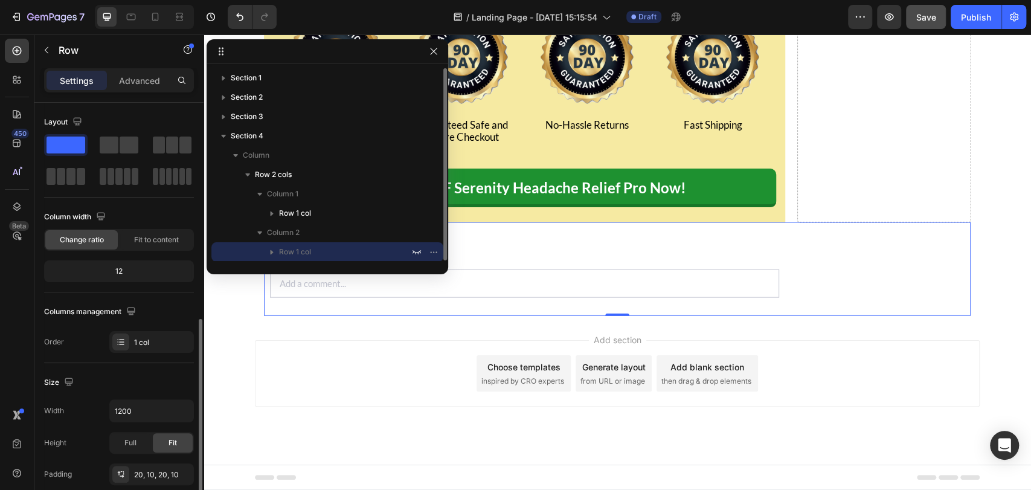
scroll to position [0, 0]
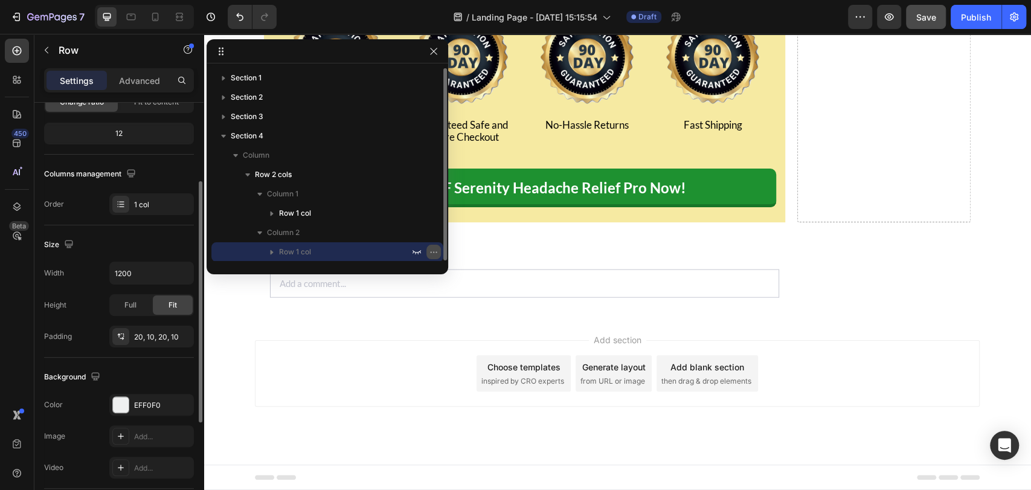
click at [433, 251] on icon "button" at bounding box center [434, 252] width 10 height 10
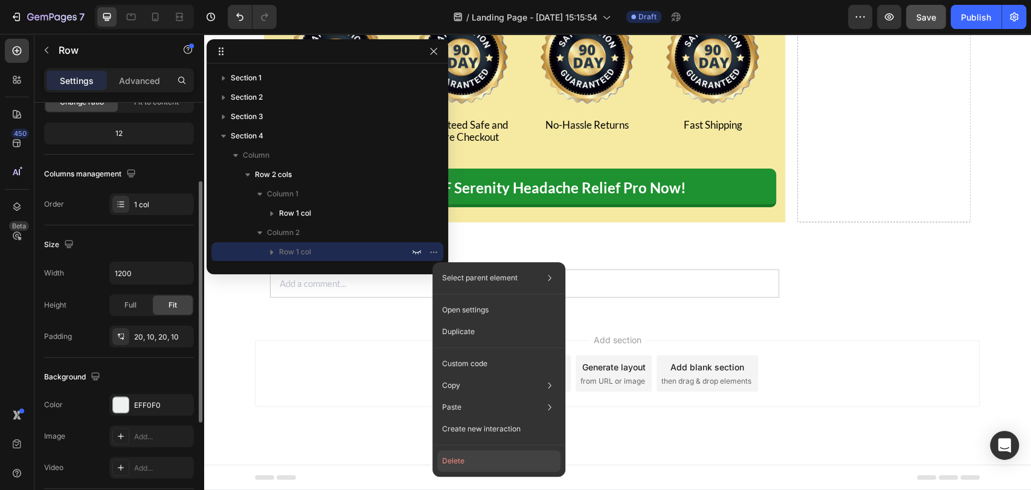
drag, startPoint x: 478, startPoint y: 463, endPoint x: 330, endPoint y: 387, distance: 166.4
click at [478, 463] on button "Delete" at bounding box center [498, 461] width 123 height 22
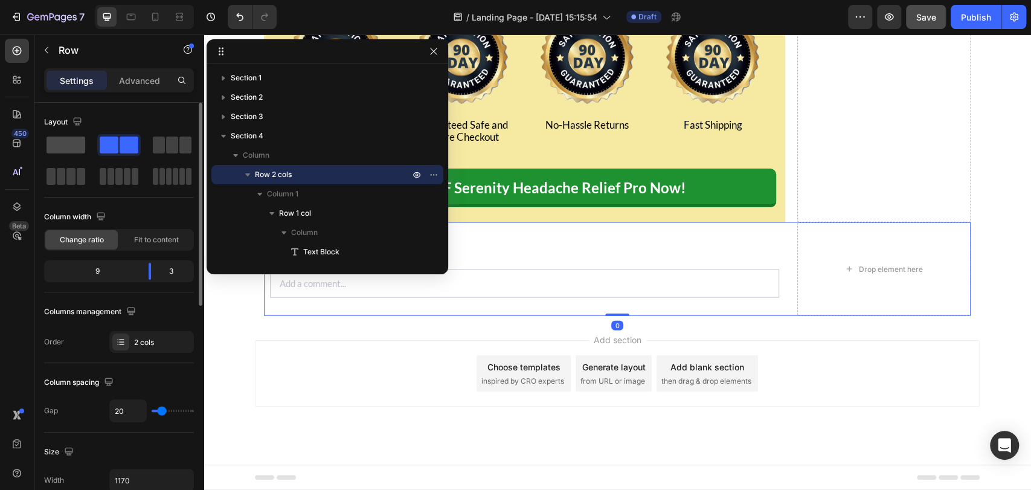
click at [71, 150] on span at bounding box center [66, 145] width 39 height 17
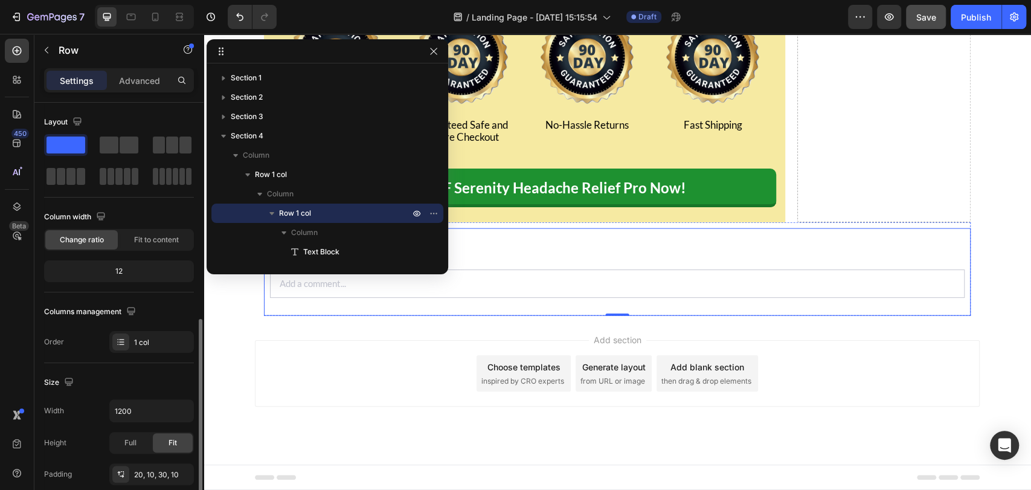
scroll to position [138, 0]
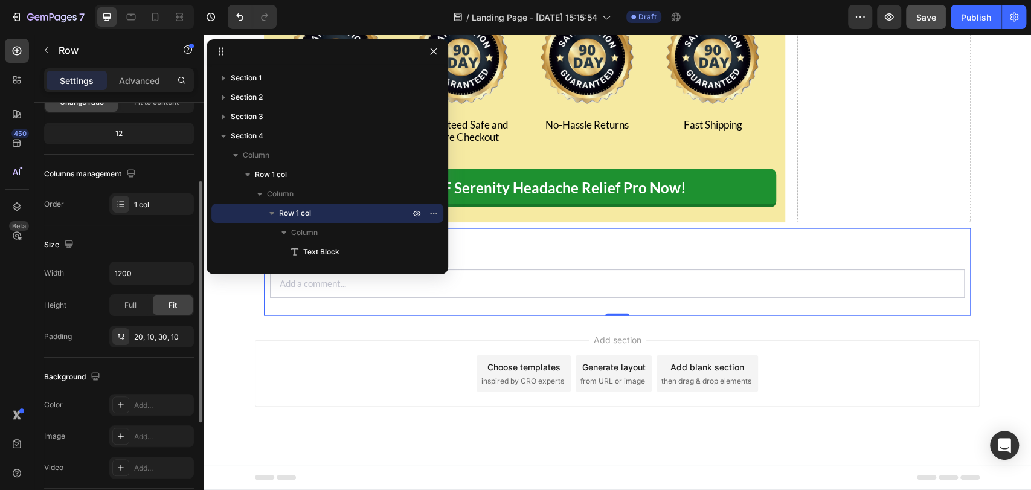
click at [430, 294] on div "Comments Text Block Add a comment... Text Block Row 0" at bounding box center [617, 272] width 707 height 88
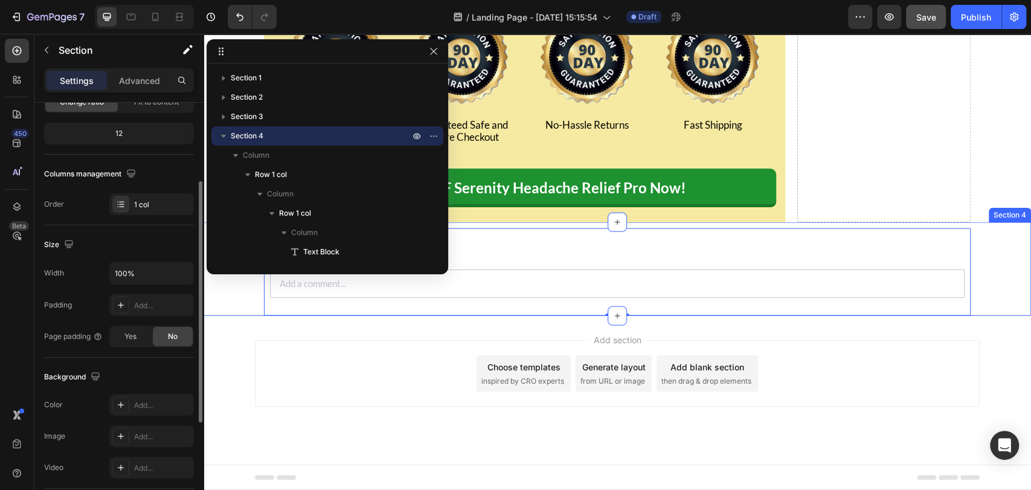
click at [233, 314] on div "Comments Text Block Add a comment... Text Block Row 0 Row" at bounding box center [618, 269] width 828 height 94
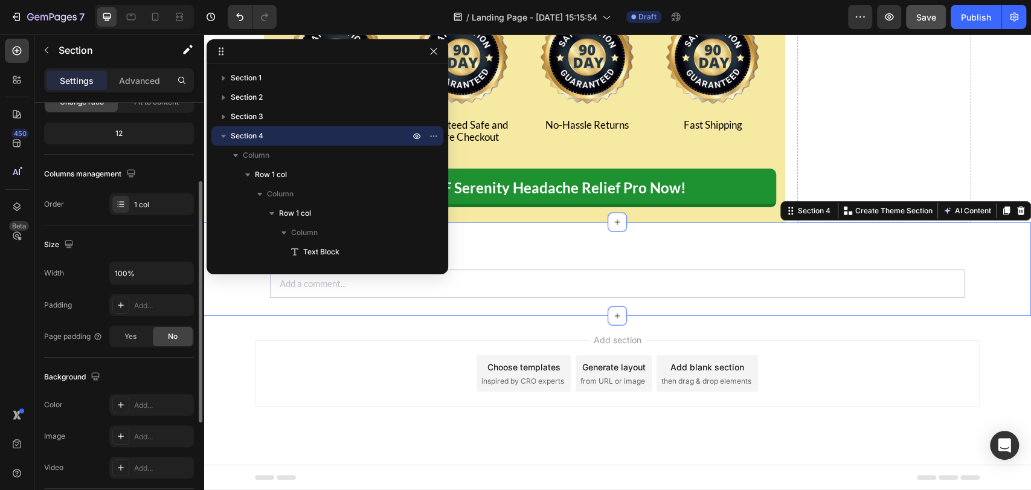
scroll to position [0, 0]
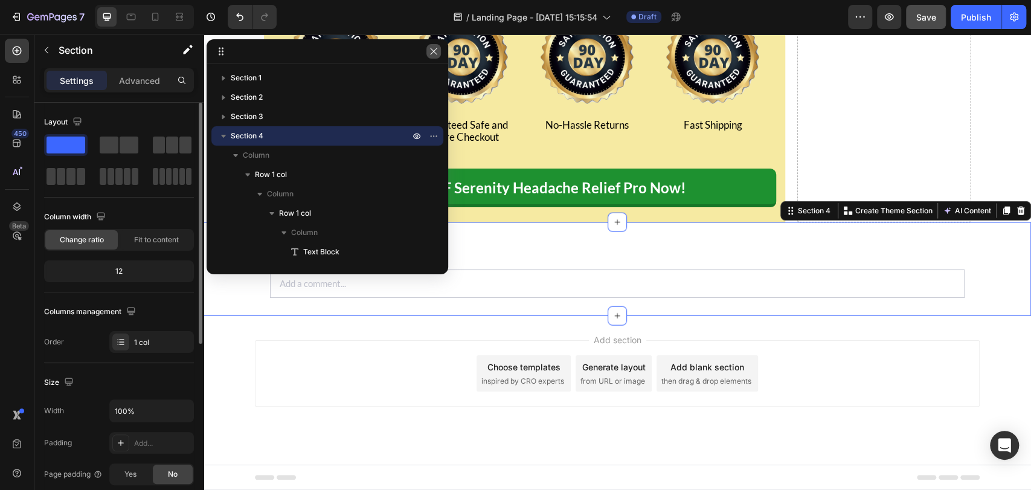
click at [431, 54] on icon "button" at bounding box center [433, 51] width 7 height 7
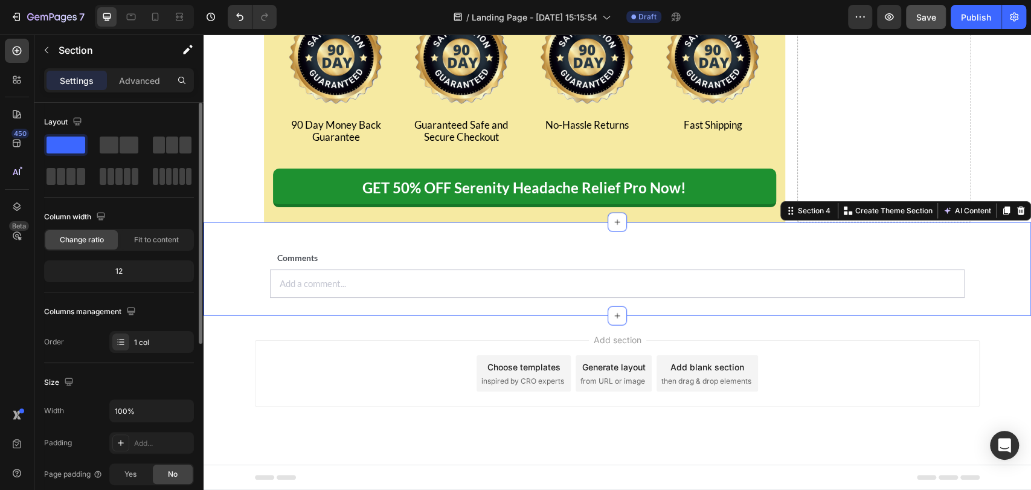
scroll to position [14465, 0]
click at [387, 293] on div "Add a comment..." at bounding box center [617, 283] width 695 height 28
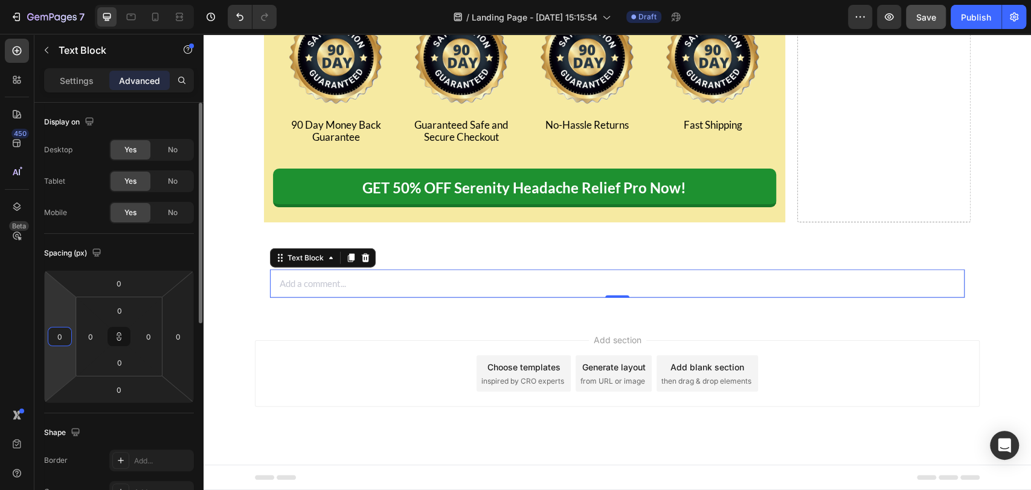
click at [57, 335] on input "0" at bounding box center [60, 336] width 18 height 18
type input "1"
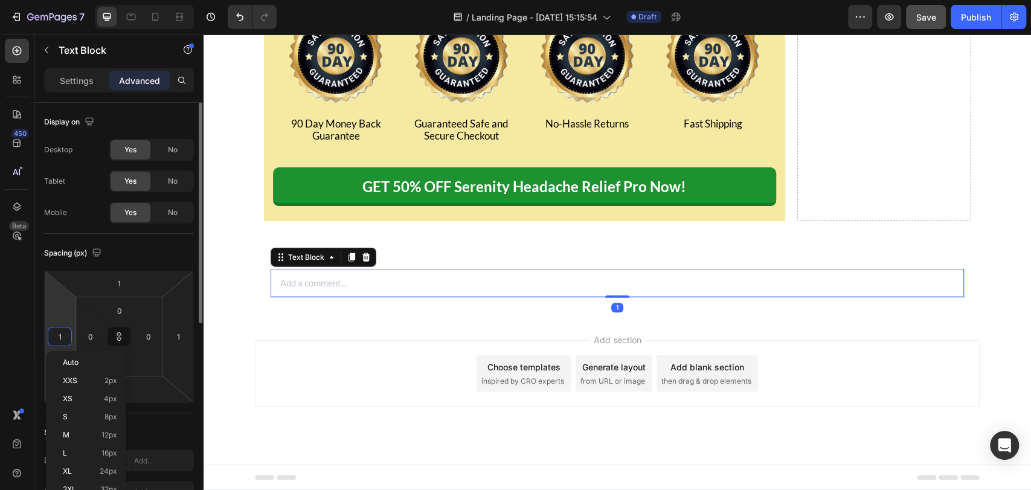
type input "10"
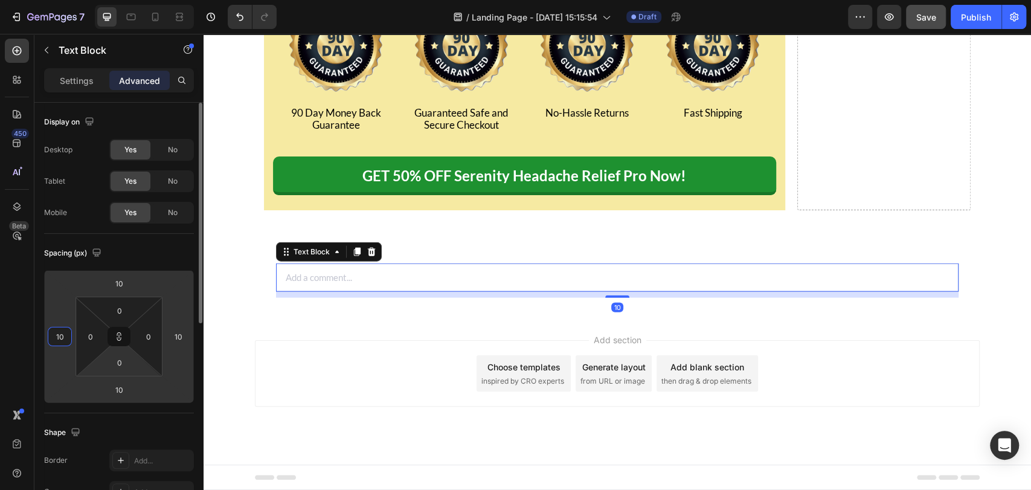
type input "1"
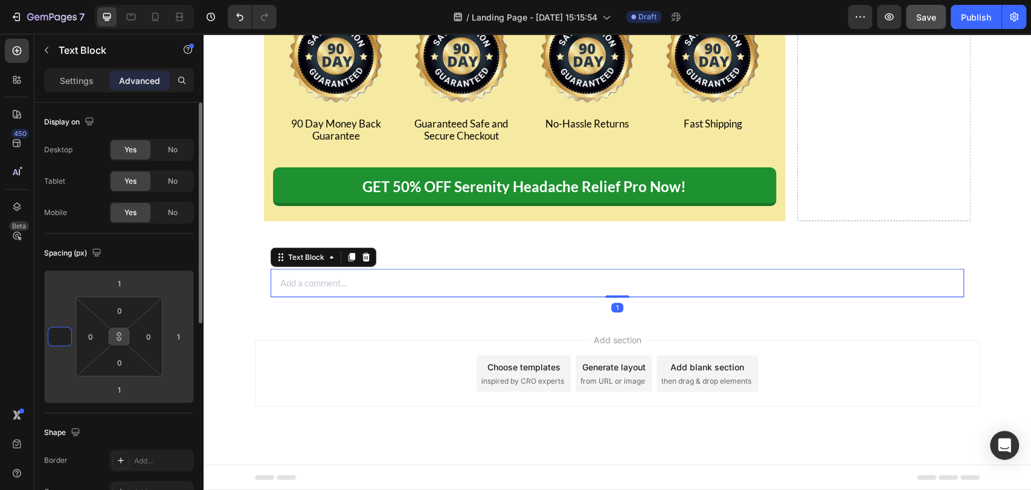
type input "0"
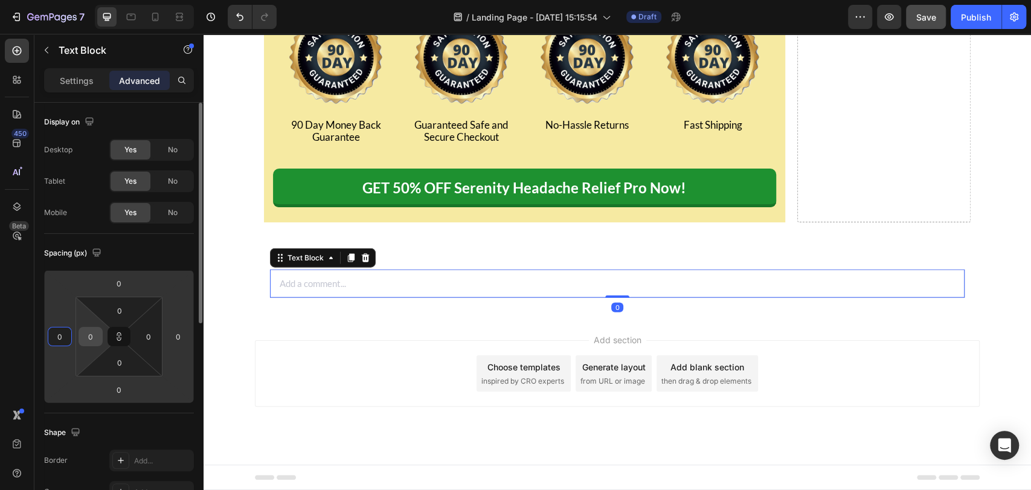
click at [94, 340] on input "0" at bounding box center [91, 336] width 18 height 18
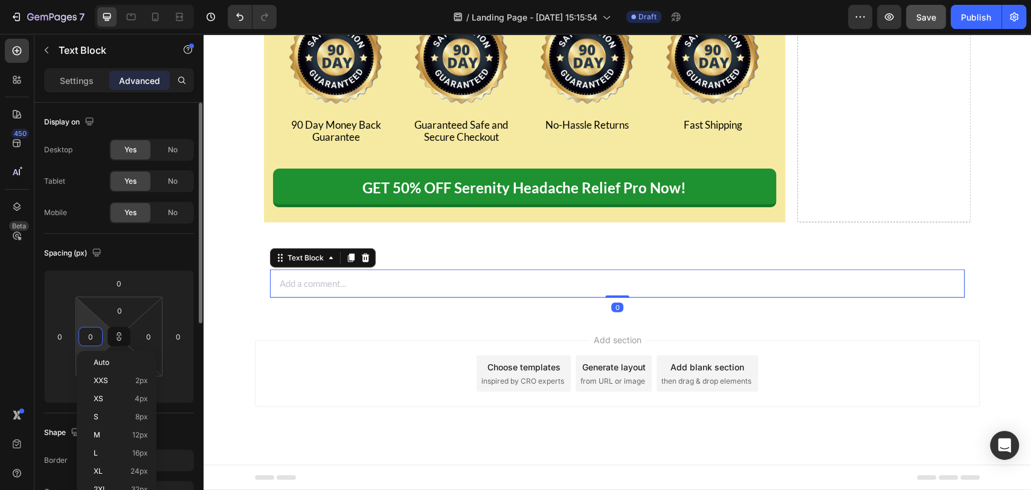
type input "1"
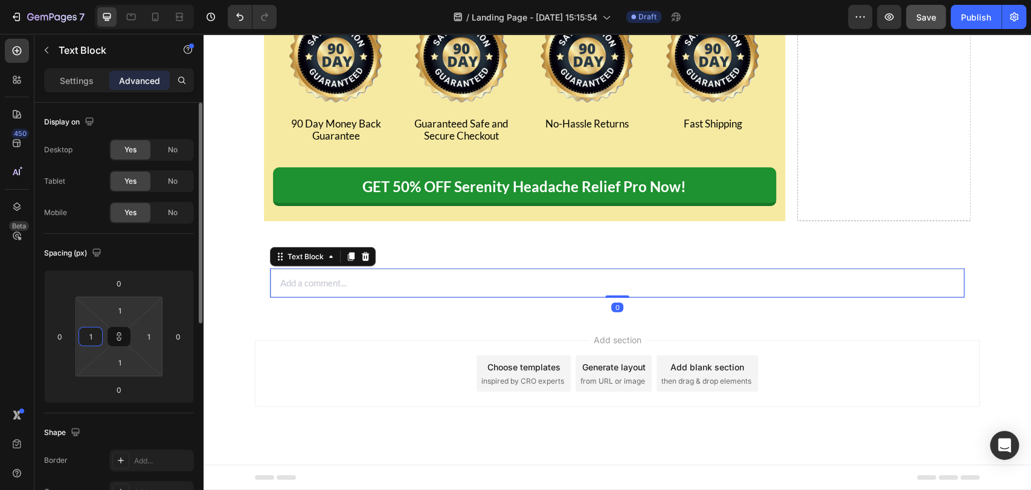
type input "10"
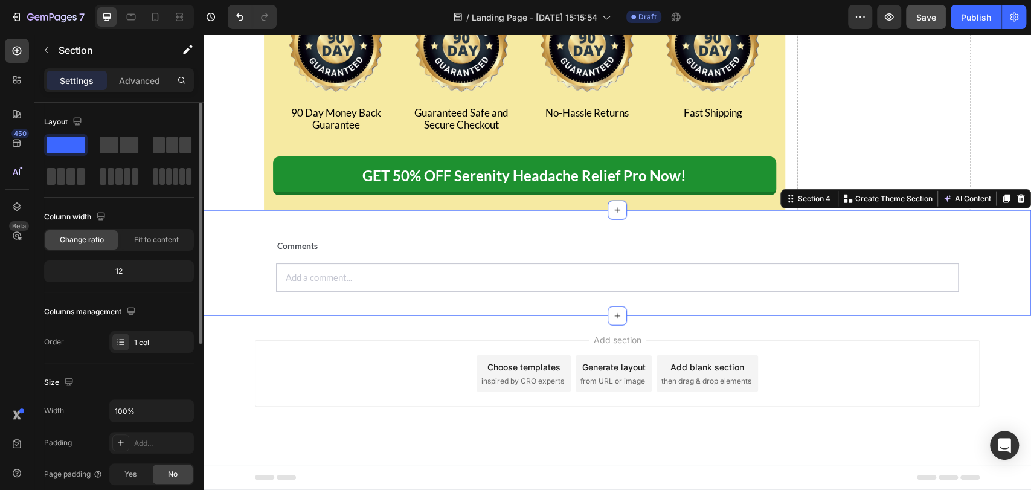
click at [250, 286] on div "Comments Text Block Add a comment... Text Block Row Row" at bounding box center [618, 263] width 828 height 106
click at [10, 50] on div at bounding box center [17, 51] width 24 height 24
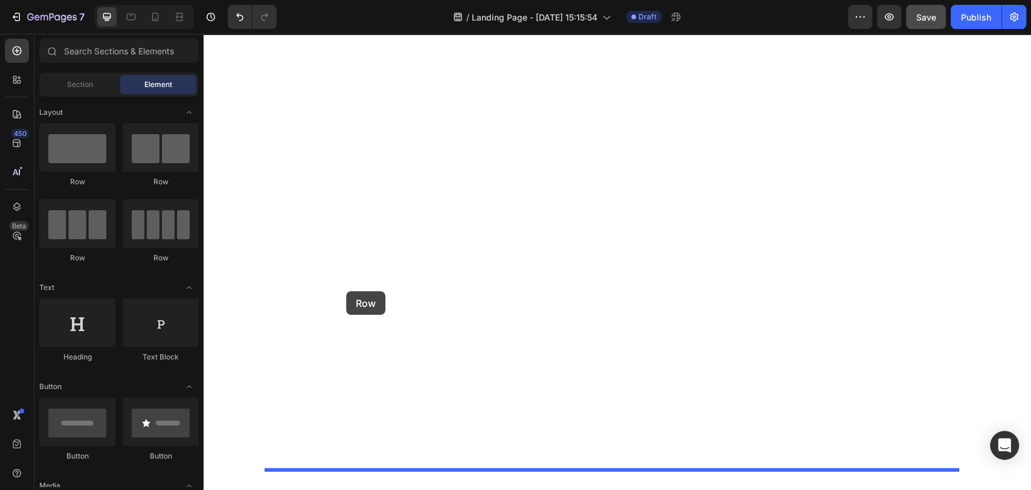
drag, startPoint x: 281, startPoint y: 199, endPoint x: 346, endPoint y: 291, distance: 112.6
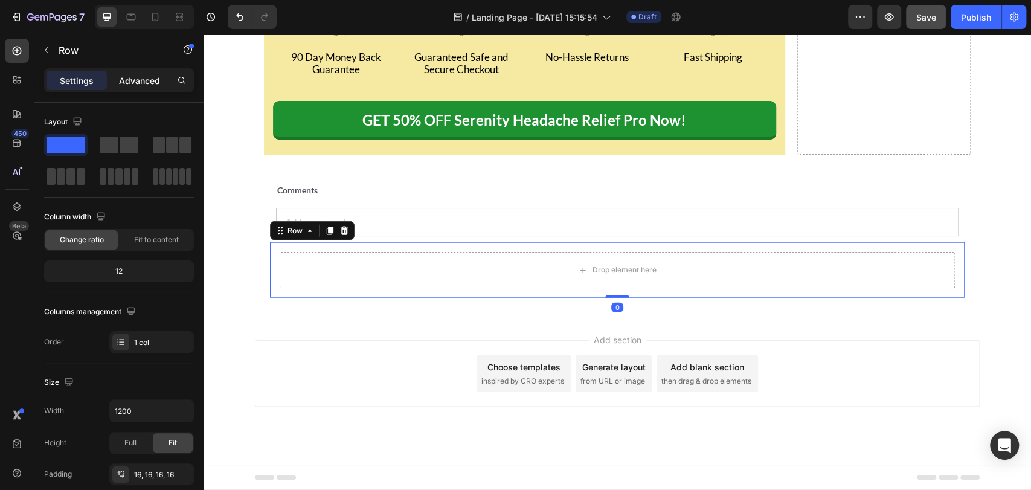
click at [127, 76] on p "Advanced" at bounding box center [139, 80] width 41 height 13
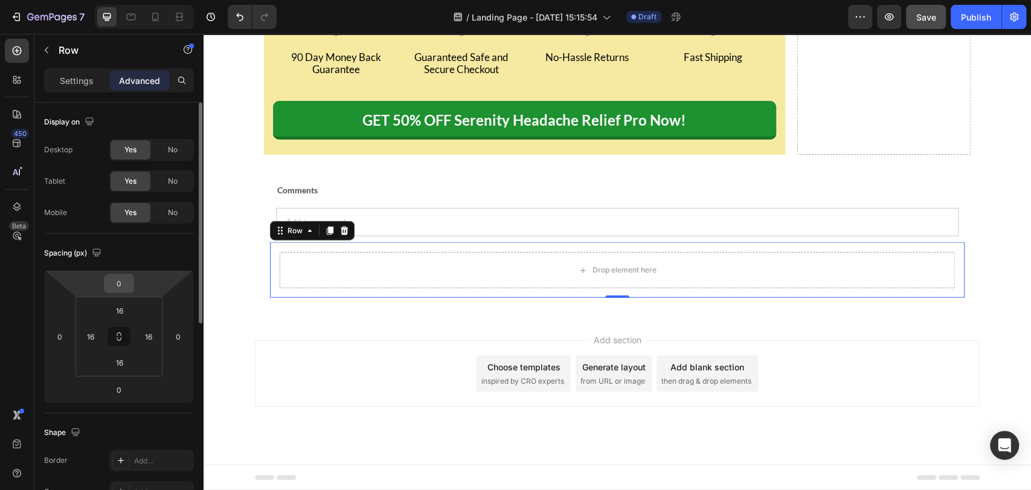
click at [126, 282] on input "0" at bounding box center [119, 283] width 24 height 18
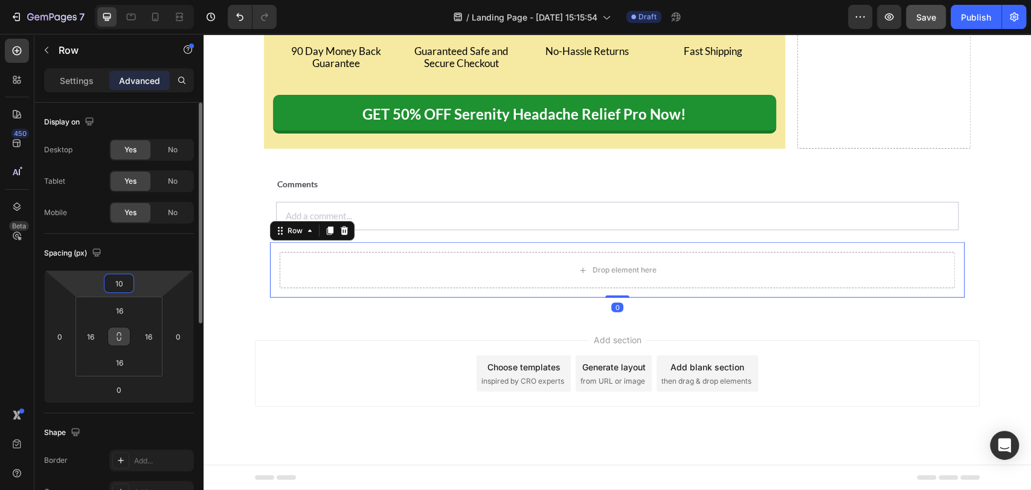
type input "10"
click at [116, 343] on button at bounding box center [119, 336] width 23 height 19
click at [91, 335] on input "16" at bounding box center [91, 336] width 18 height 18
type input "0"
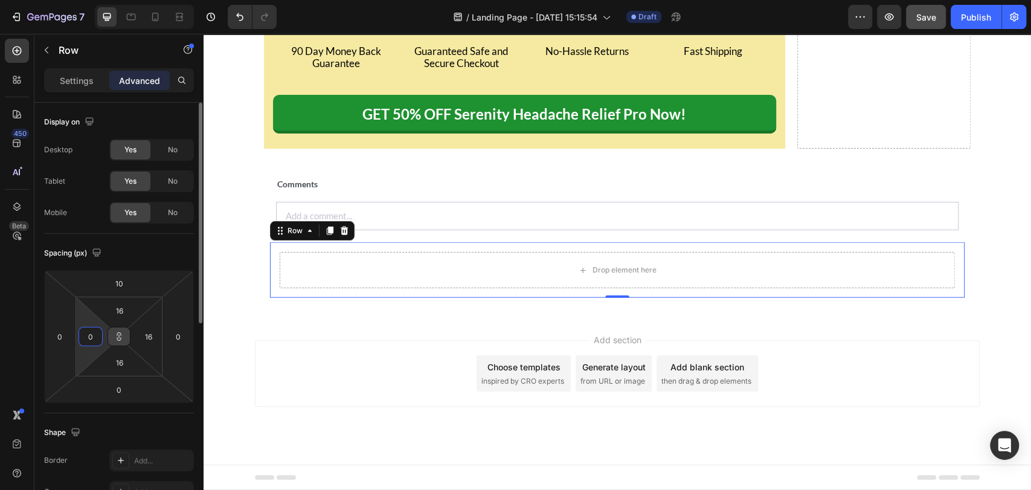
type input "0"
click at [109, 336] on button at bounding box center [119, 336] width 23 height 19
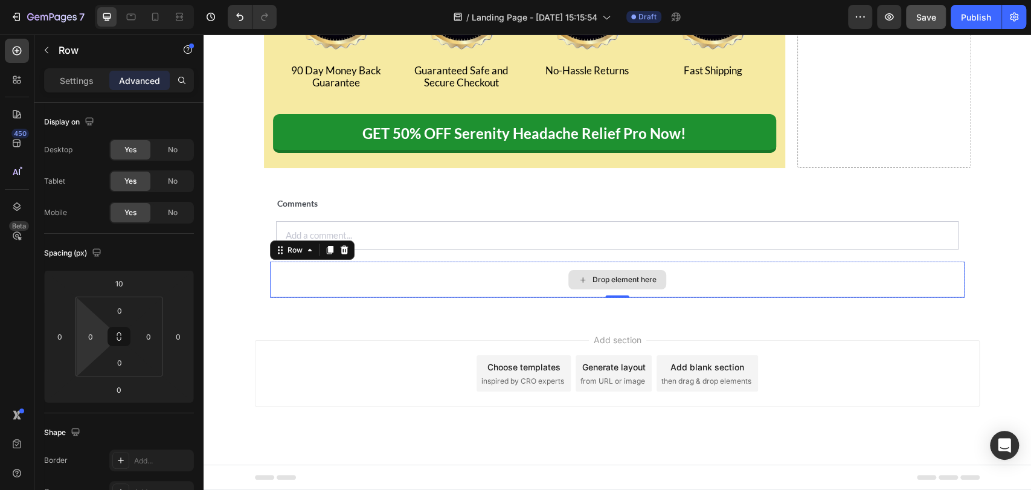
click at [363, 298] on div "Drop element here" at bounding box center [617, 280] width 695 height 36
click at [16, 49] on icon at bounding box center [17, 51] width 12 height 12
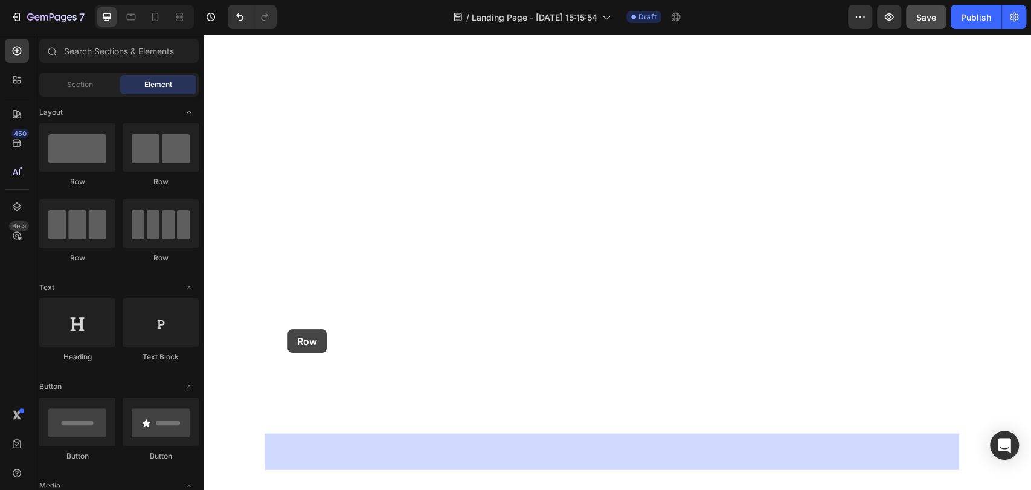
drag, startPoint x: 358, startPoint y: 173, endPoint x: 288, endPoint y: 329, distance: 171.7
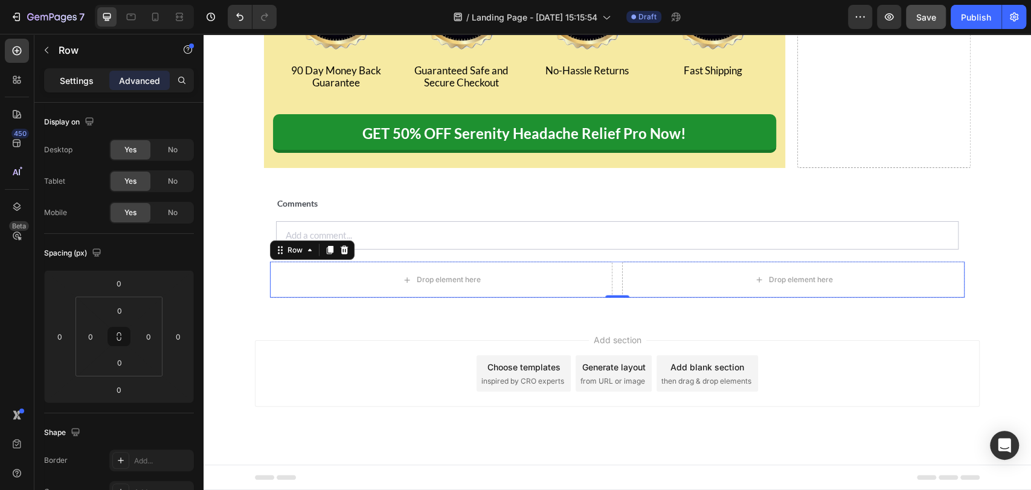
click at [77, 74] on p "Settings" at bounding box center [77, 80] width 34 height 13
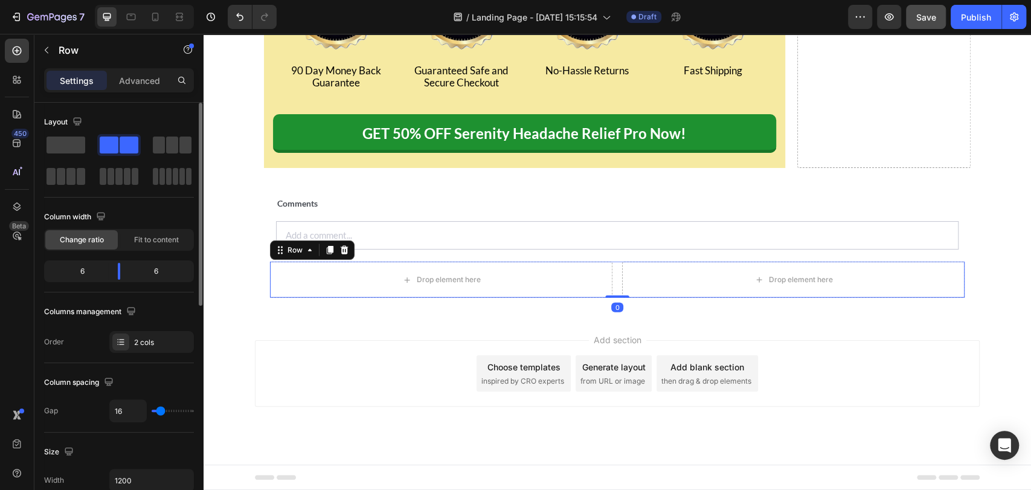
type input "5"
type input "0"
drag, startPoint x: 158, startPoint y: 411, endPoint x: 134, endPoint y: 421, distance: 26.3
type input "0"
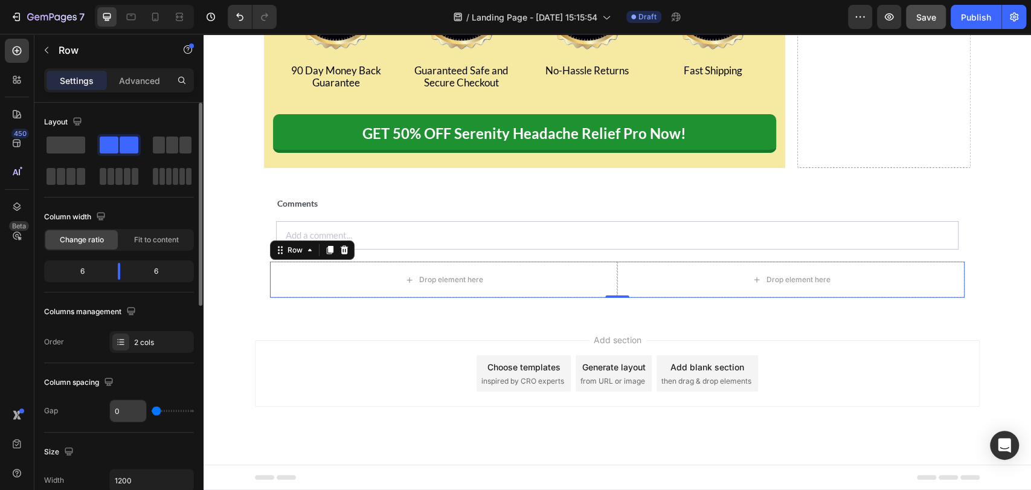
click at [152, 412] on input "range" at bounding box center [173, 411] width 42 height 2
click at [11, 58] on div at bounding box center [17, 51] width 24 height 24
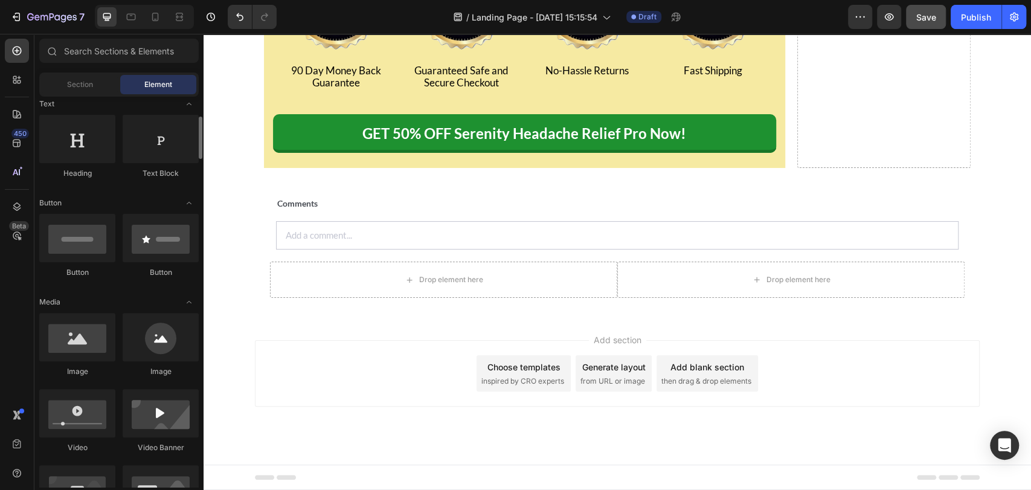
scroll to position [184, 0]
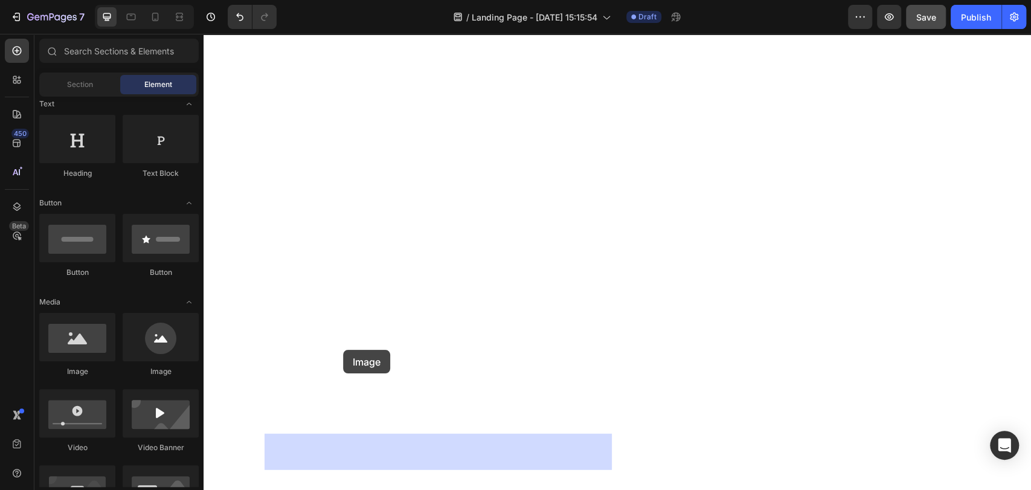
drag, startPoint x: 282, startPoint y: 388, endPoint x: 355, endPoint y: 332, distance: 91.7
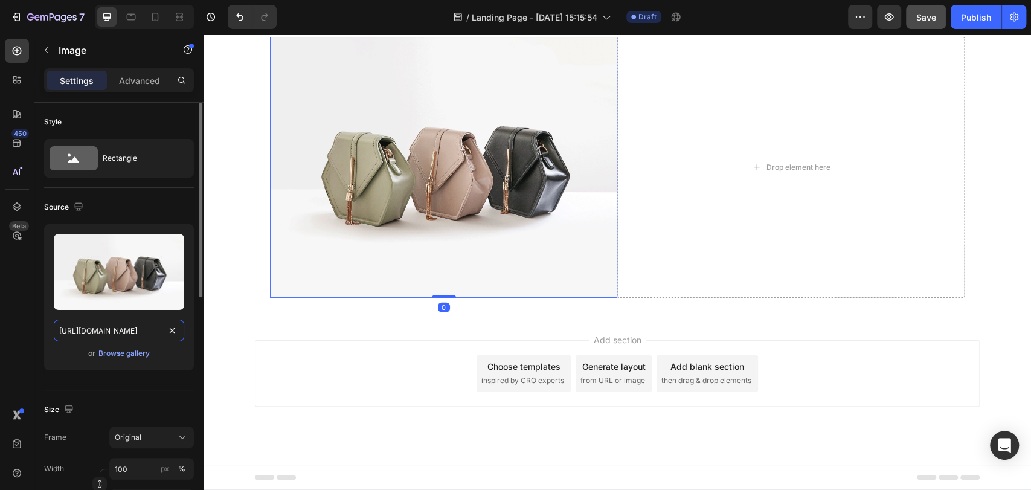
click at [135, 332] on input "https://cdn.shopify.com/s/files/1/2005/9307/files/image_demo.jpg" at bounding box center [119, 331] width 130 height 22
paste input "img.funnelish.com/16131/303347/1710004094-1686830282-14.webp"
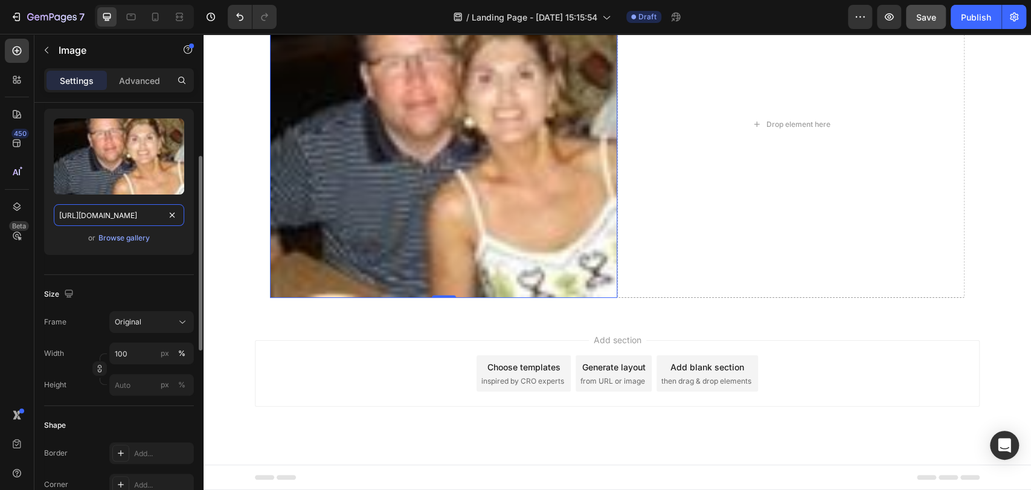
scroll to position [116, 0]
type input "[URL][DOMAIN_NAME]"
click at [161, 355] on div "px" at bounding box center [165, 352] width 8 height 11
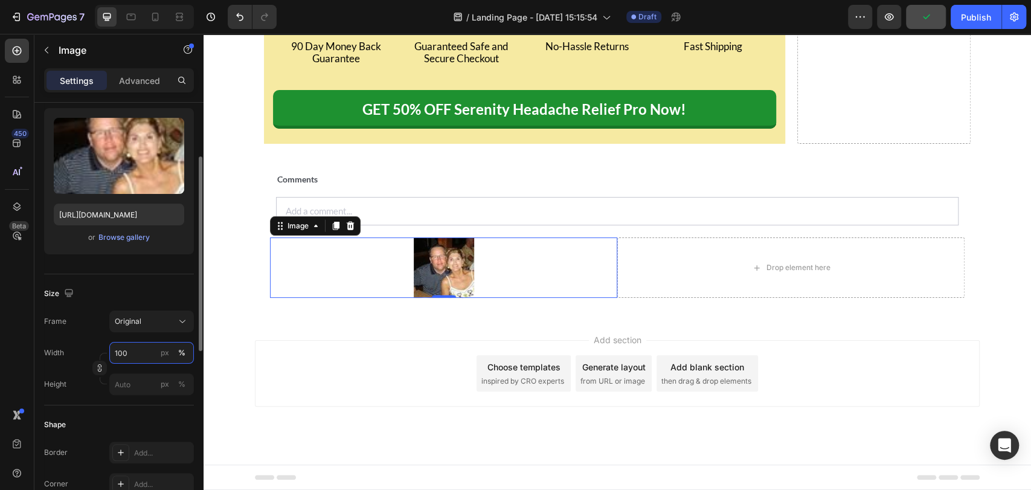
scroll to position [0, 0]
click at [147, 352] on input "100" at bounding box center [151, 353] width 85 height 22
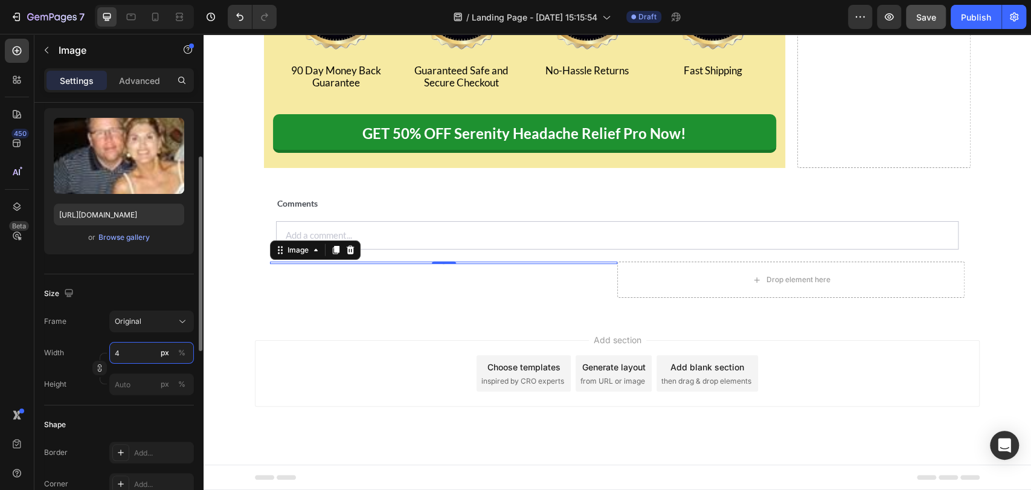
type input "40"
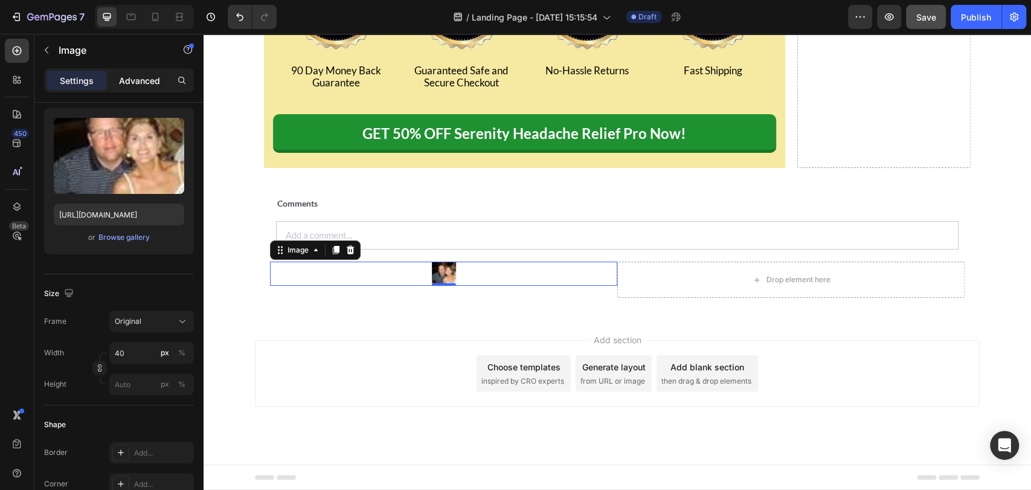
click at [145, 83] on p "Advanced" at bounding box center [139, 80] width 41 height 13
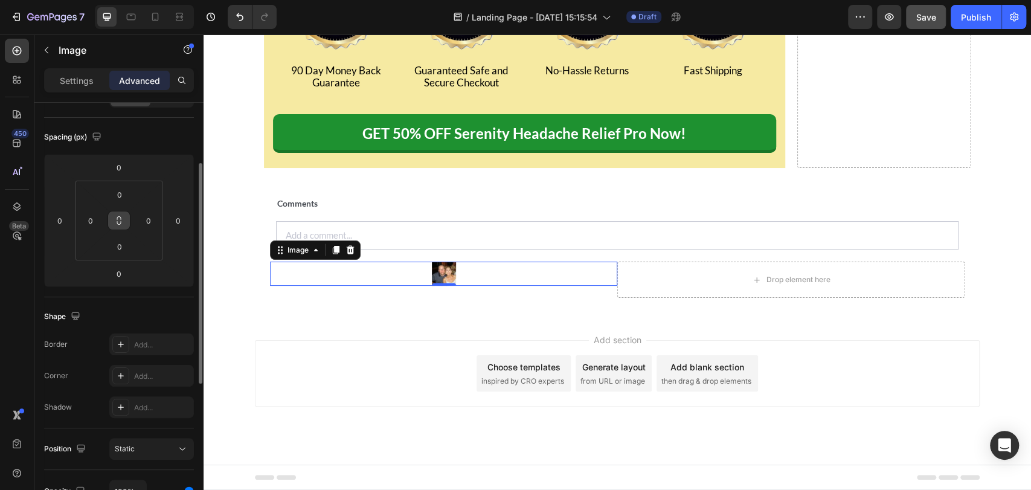
click at [118, 226] on button at bounding box center [119, 220] width 23 height 19
click at [94, 224] on input "0" at bounding box center [91, 220] width 18 height 18
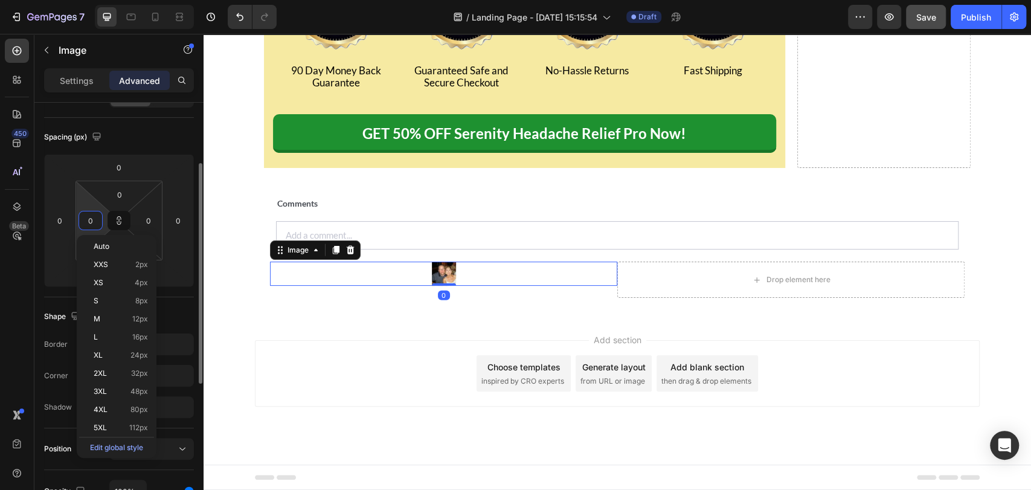
type input "5"
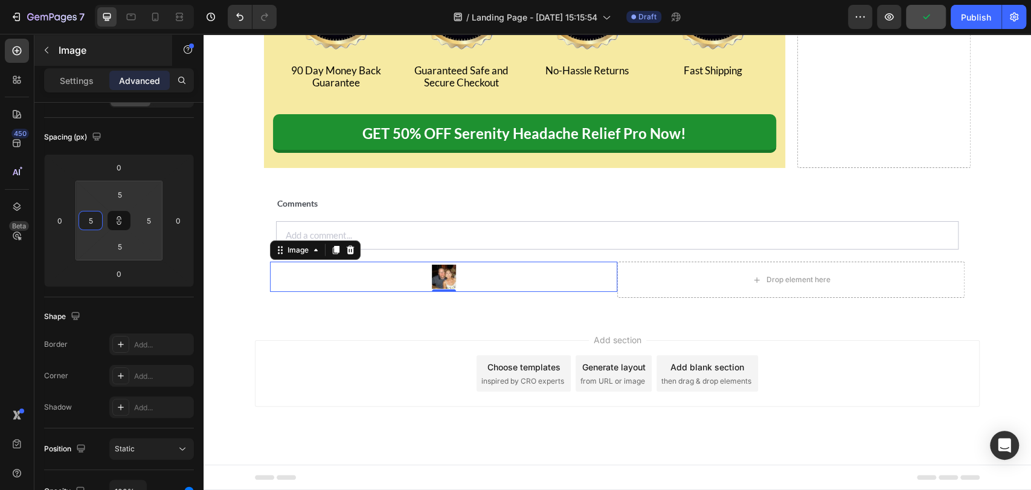
type input "5"
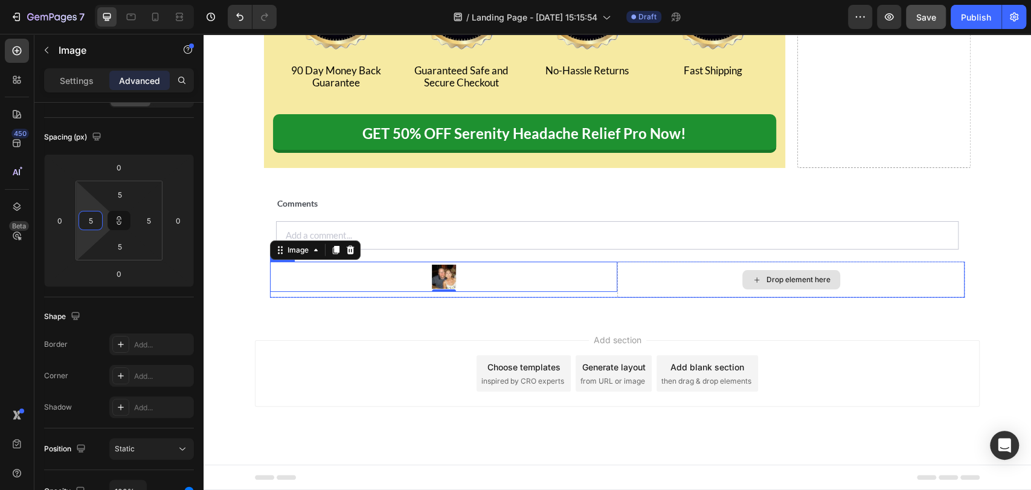
click at [637, 298] on div "Drop element here" at bounding box center [790, 280] width 347 height 36
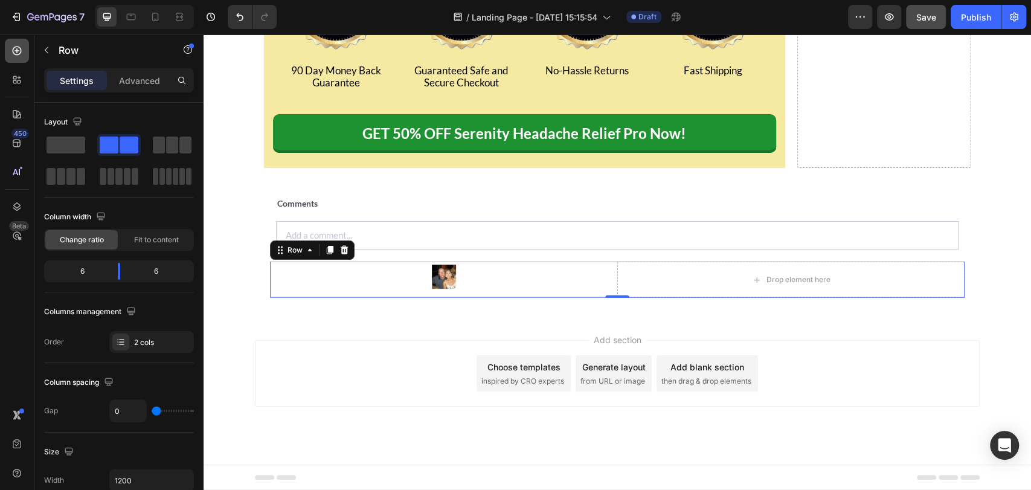
click at [19, 54] on icon at bounding box center [17, 51] width 12 height 12
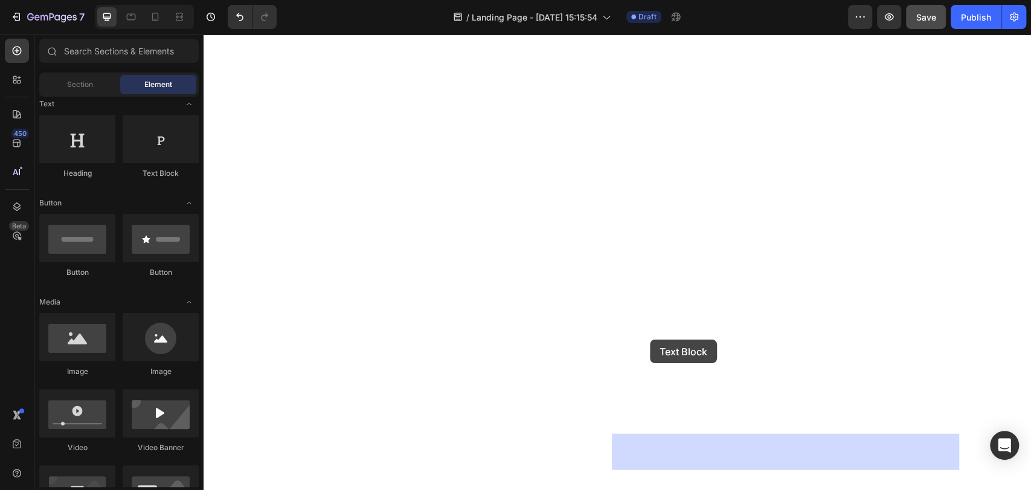
drag, startPoint x: 365, startPoint y: 188, endPoint x: 650, endPoint y: 336, distance: 321.3
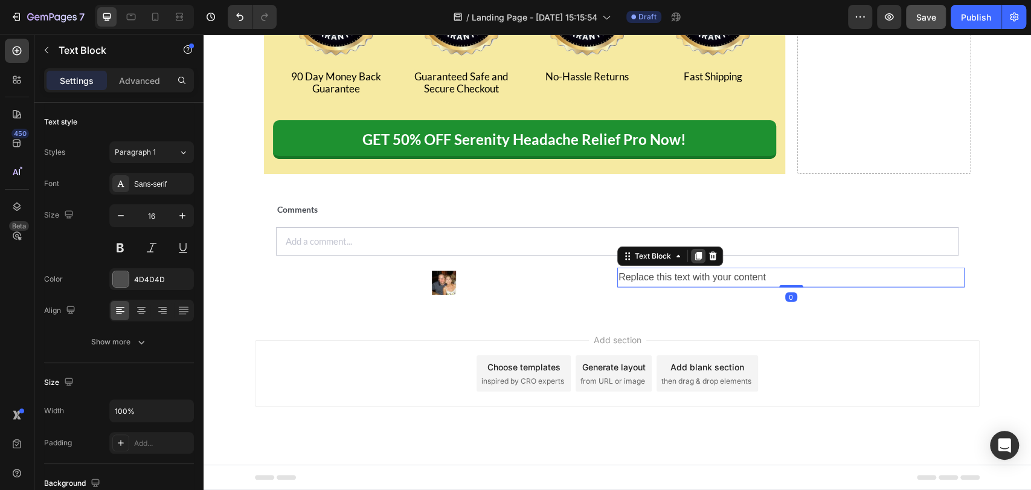
drag, startPoint x: 690, startPoint y: 306, endPoint x: 444, endPoint y: 47, distance: 356.8
click at [695, 260] on icon at bounding box center [698, 256] width 7 height 8
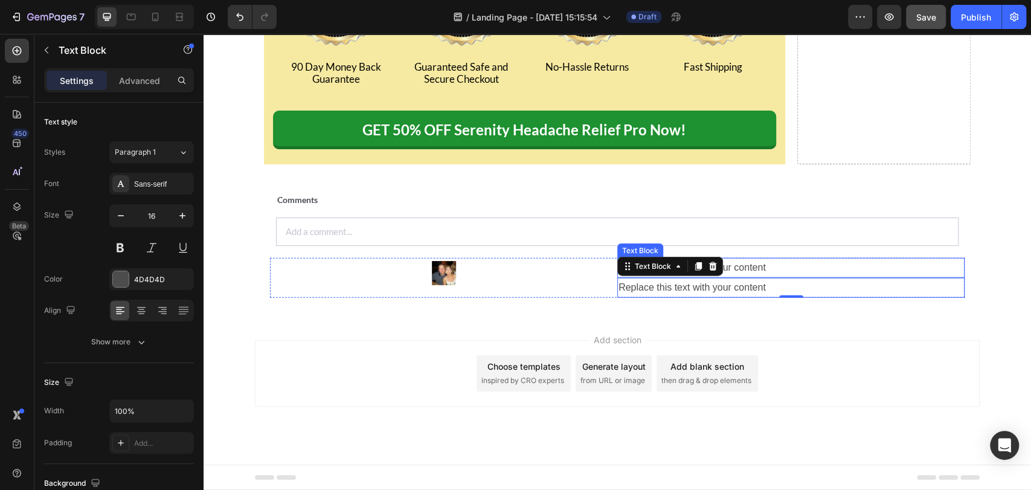
click at [741, 278] on div "Replace this text with your content" at bounding box center [790, 268] width 347 height 20
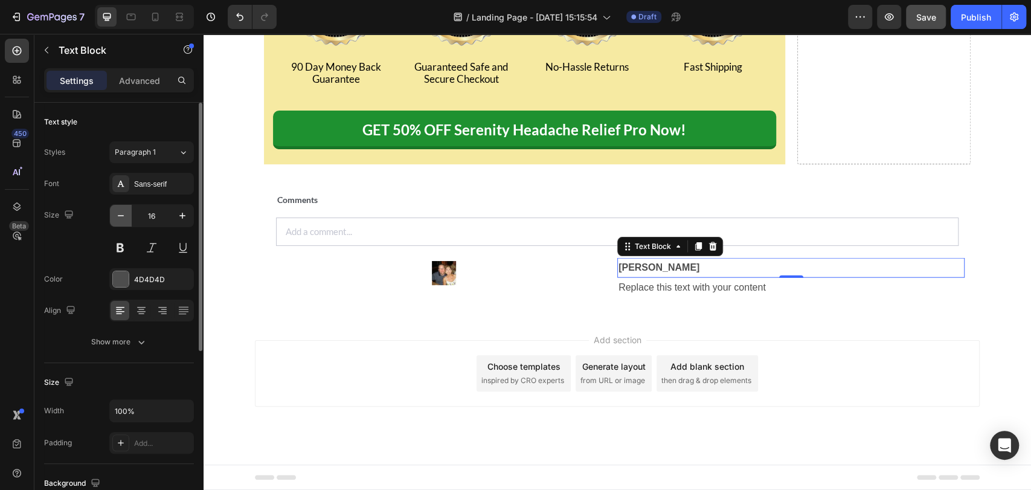
click at [121, 210] on icon "button" at bounding box center [121, 216] width 12 height 12
type input "14"
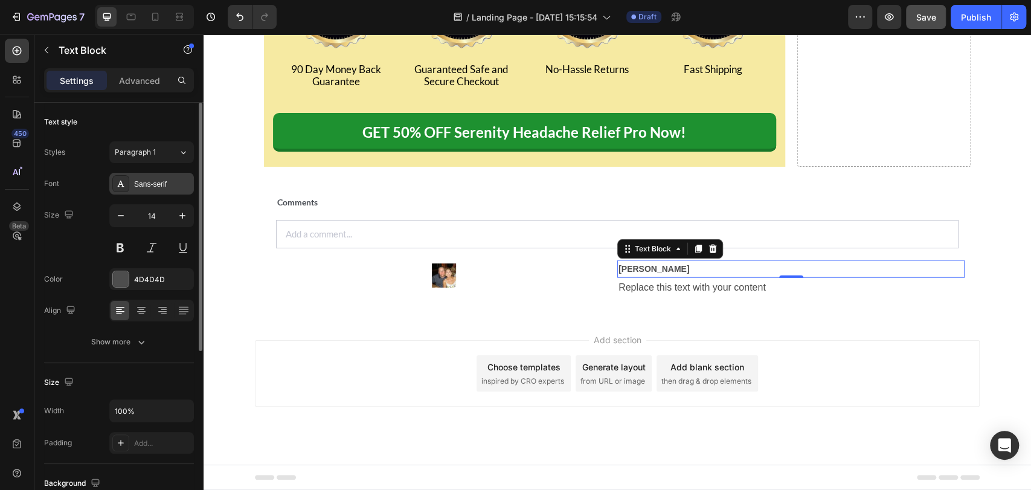
click at [150, 187] on div "Sans-serif" at bounding box center [162, 184] width 57 height 11
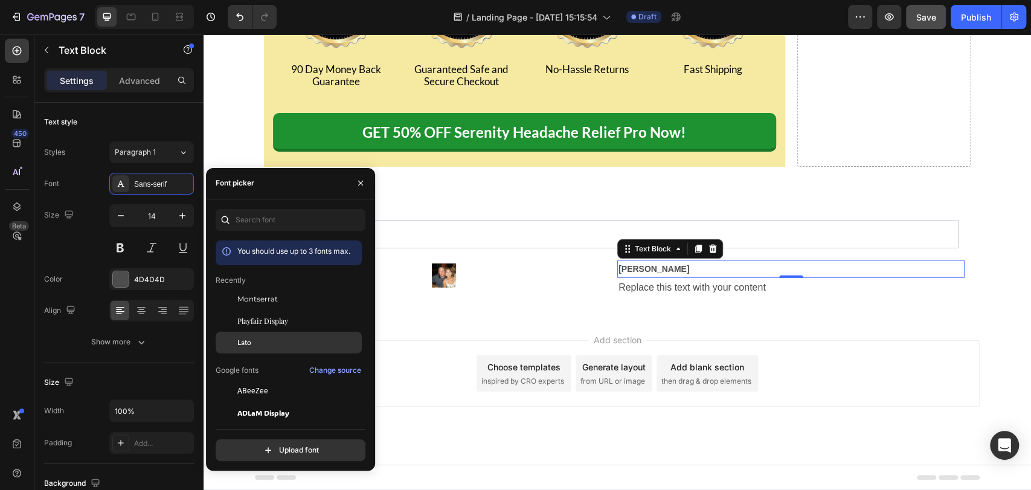
click at [250, 340] on span "Lato" at bounding box center [244, 342] width 14 height 11
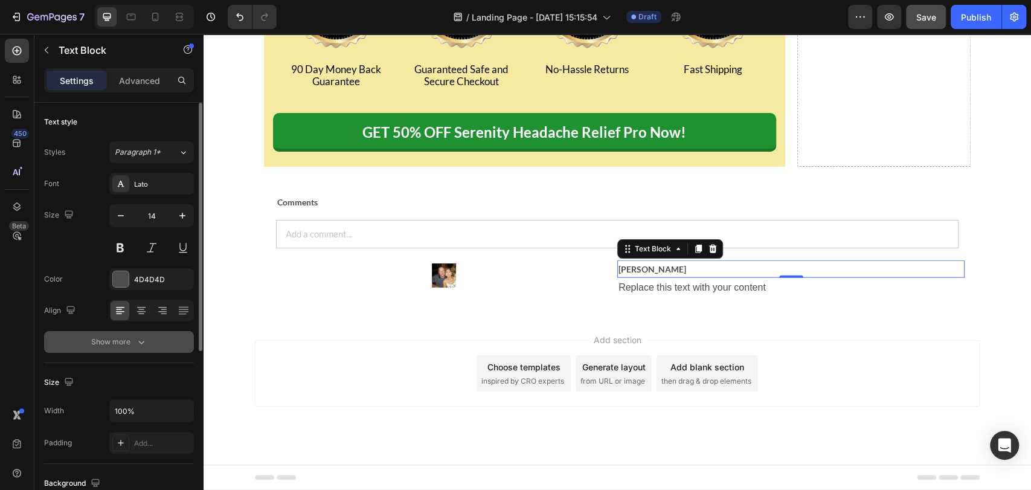
click at [144, 337] on icon "button" at bounding box center [141, 342] width 12 height 12
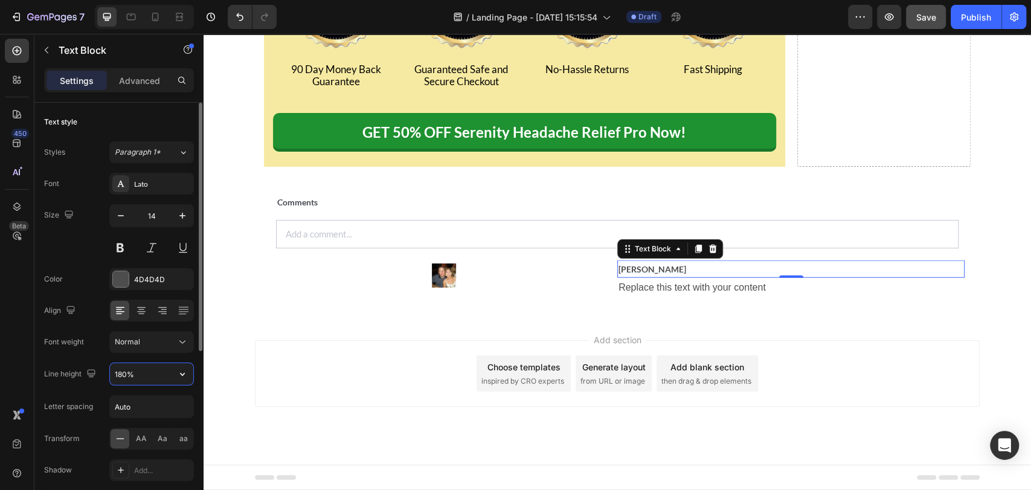
click at [153, 368] on input "180%" at bounding box center [151, 374] width 83 height 22
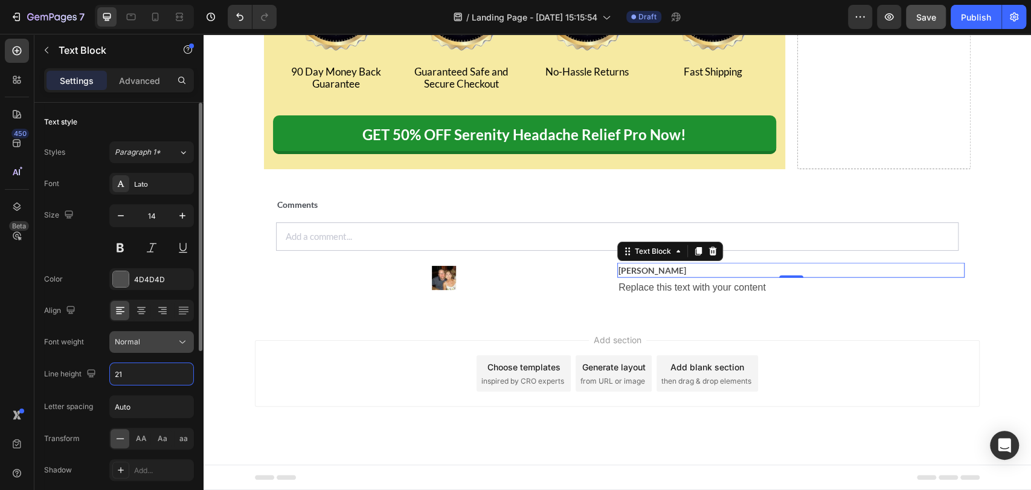
type input "21"
click at [181, 343] on icon at bounding box center [182, 342] width 12 height 12
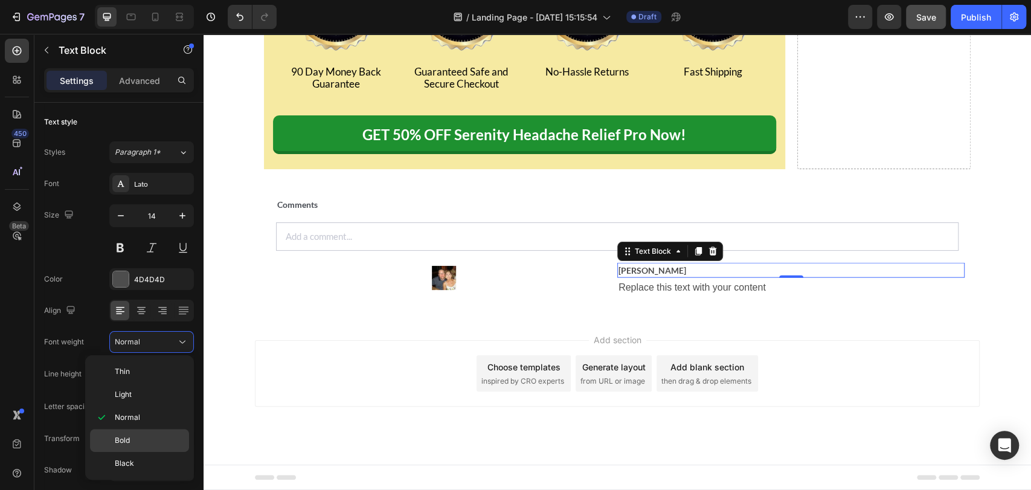
click at [145, 445] on div "Bold" at bounding box center [139, 440] width 99 height 23
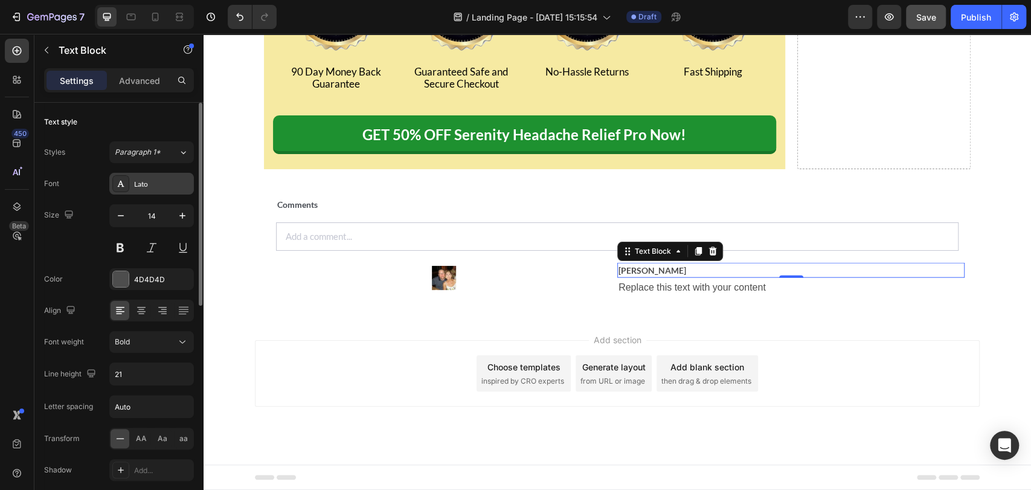
click at [140, 182] on div "Lato" at bounding box center [162, 184] width 57 height 11
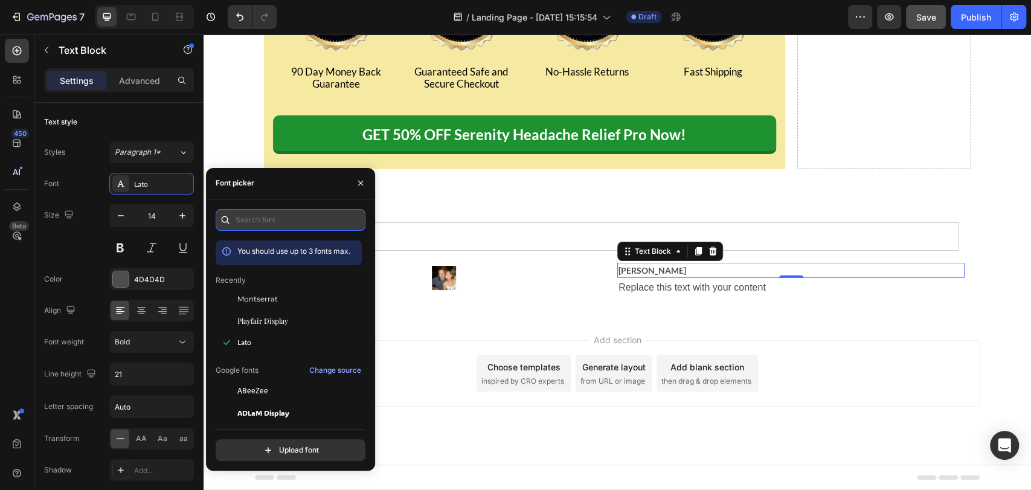
click at [276, 213] on input "text" at bounding box center [291, 220] width 150 height 22
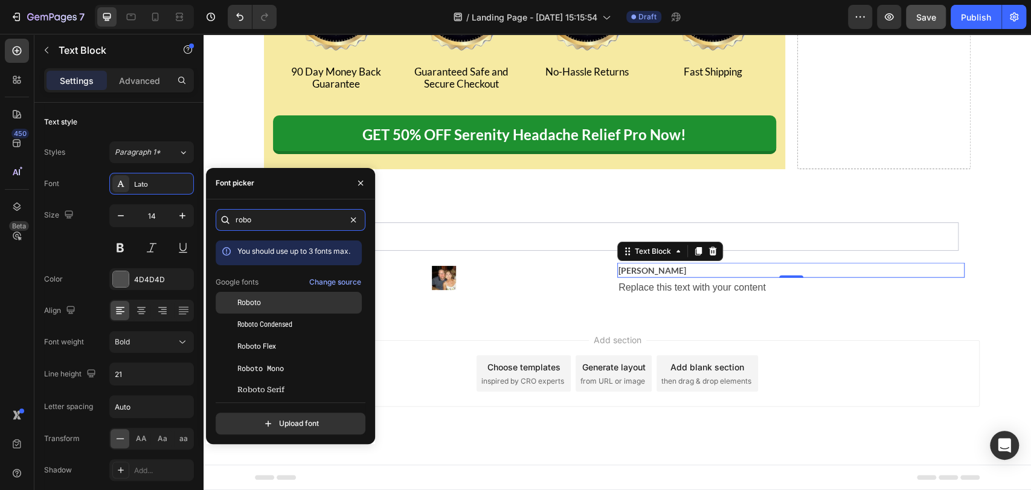
type input "robo"
click at [271, 303] on div "Roboto" at bounding box center [298, 302] width 122 height 11
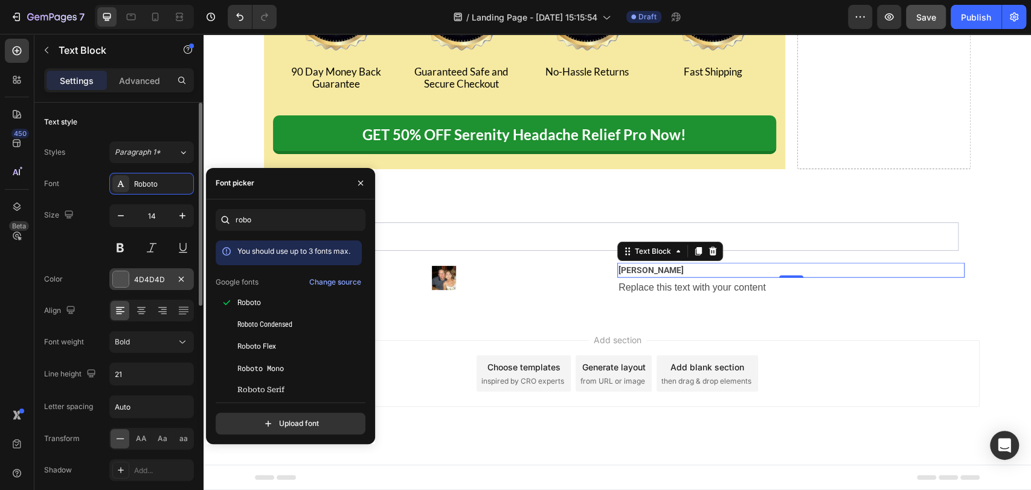
click at [146, 277] on div "4D4D4D" at bounding box center [151, 279] width 35 height 11
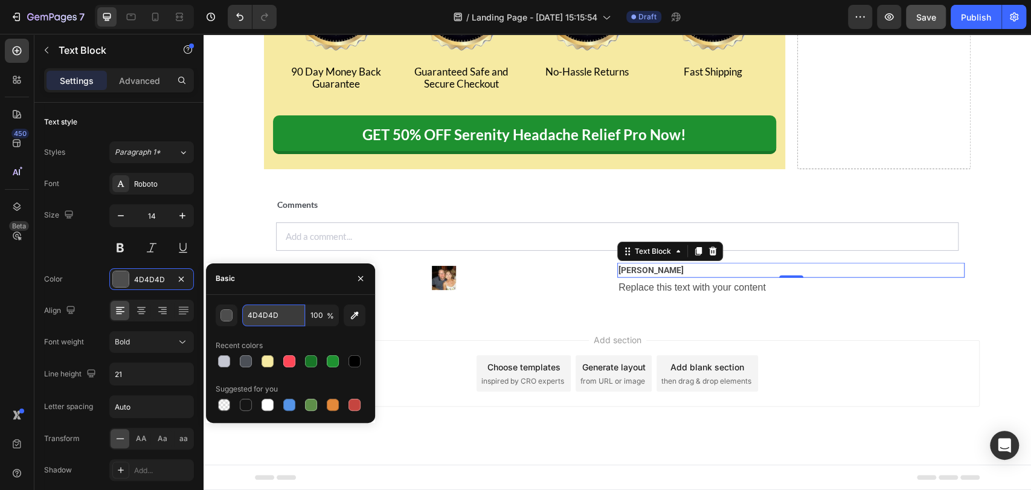
click at [263, 311] on input "4D4D4D" at bounding box center [273, 315] width 63 height 22
paste input "rgb(54, 88, 153)"
type input "365899"
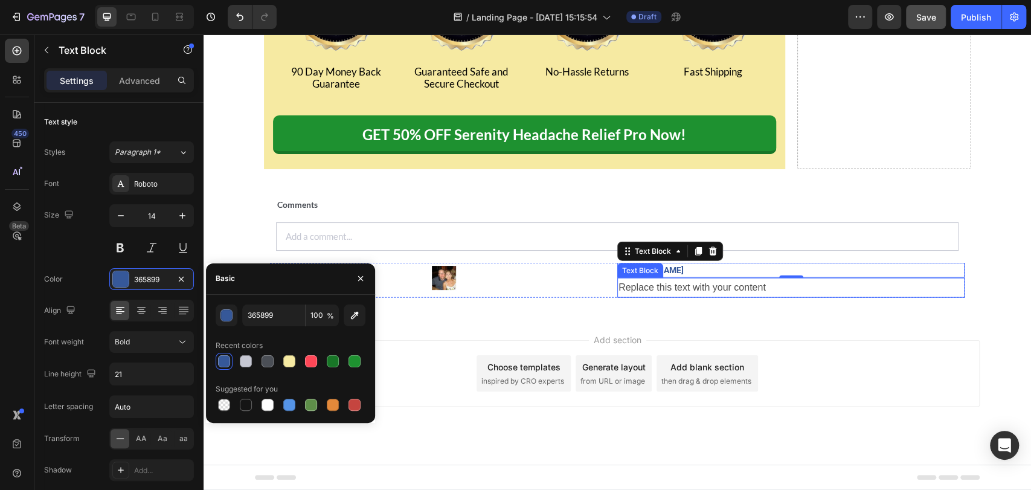
click at [655, 298] on div "Replace this text with your content" at bounding box center [790, 288] width 347 height 20
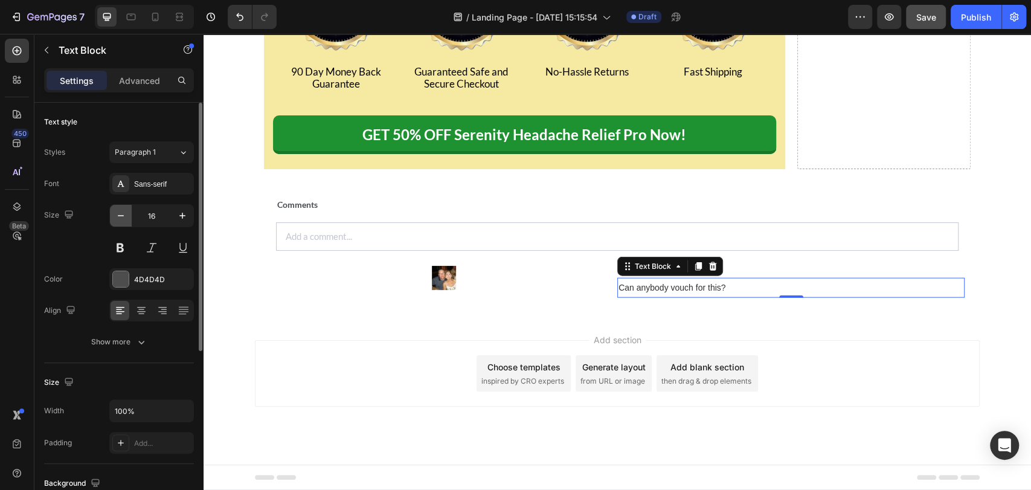
click at [115, 217] on icon "button" at bounding box center [121, 216] width 12 height 12
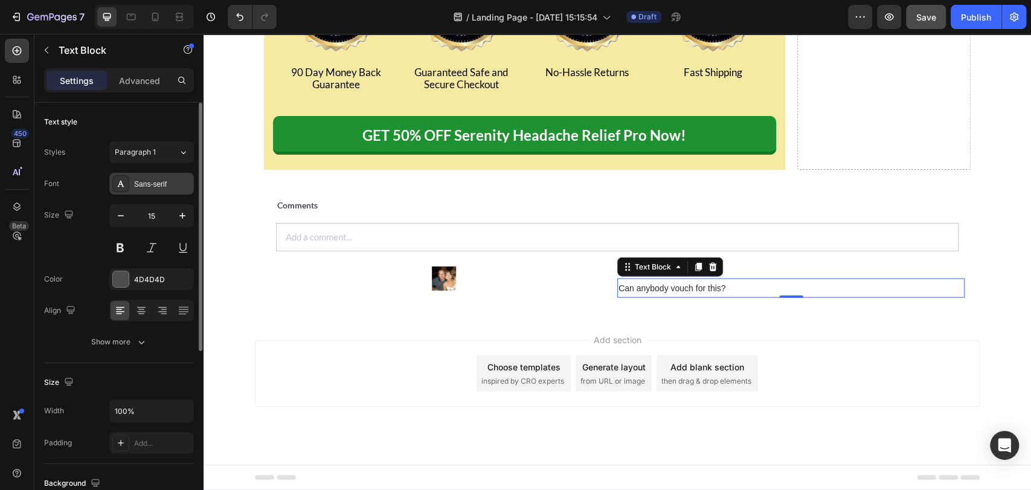
type input "14"
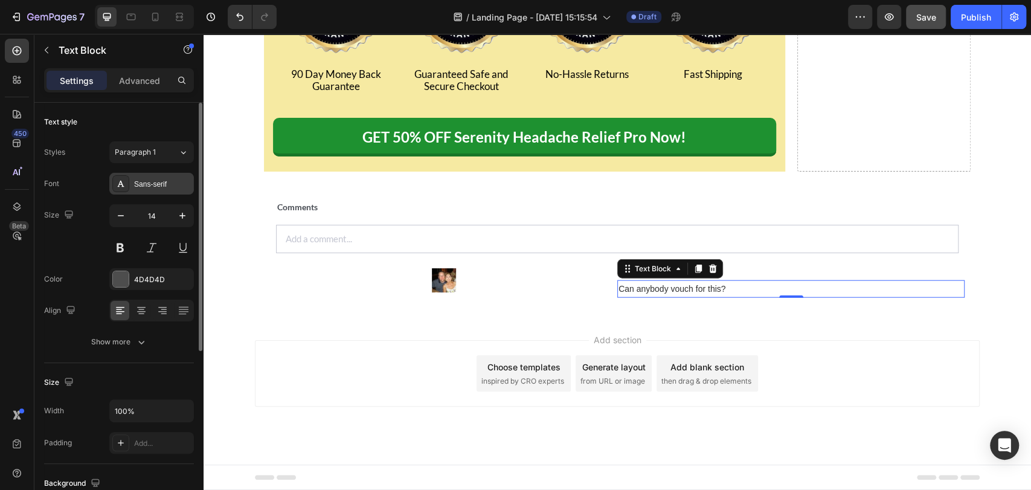
click at [152, 180] on div "Sans-serif" at bounding box center [162, 184] width 57 height 11
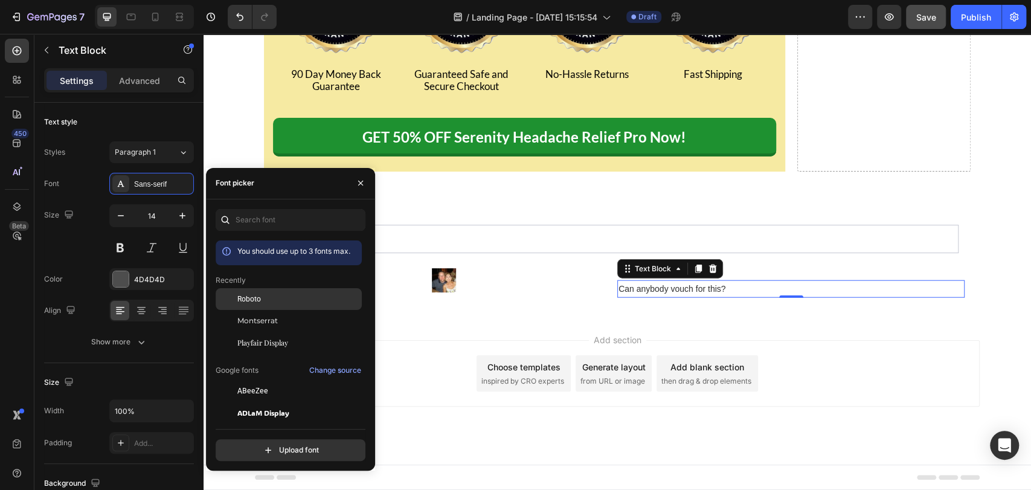
click at [256, 305] on div "Roboto" at bounding box center [289, 299] width 146 height 22
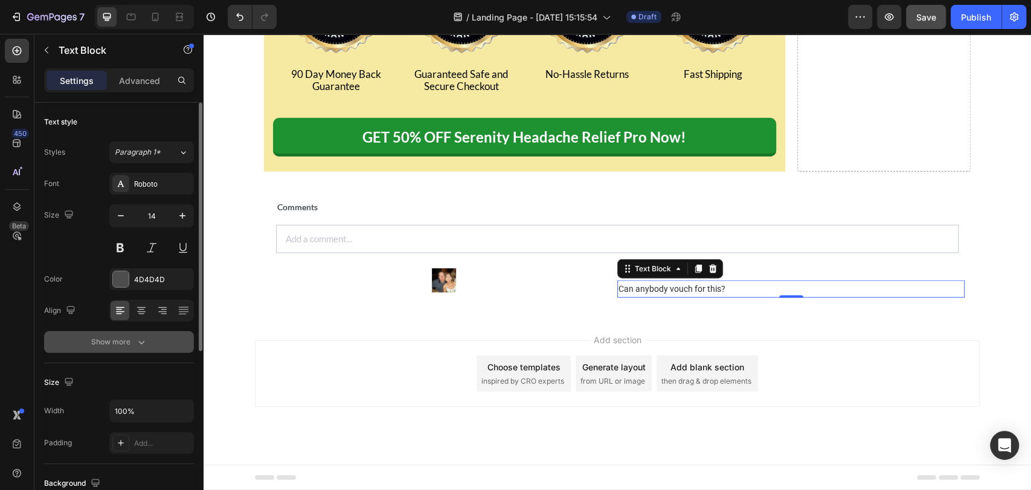
click at [134, 337] on div "Show more" at bounding box center [119, 342] width 56 height 12
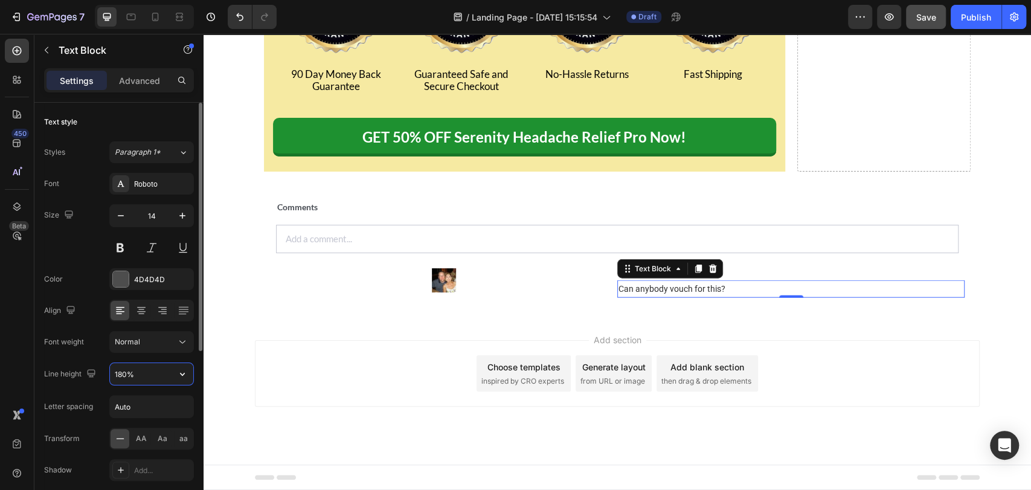
click at [153, 369] on input "180%" at bounding box center [151, 374] width 83 height 22
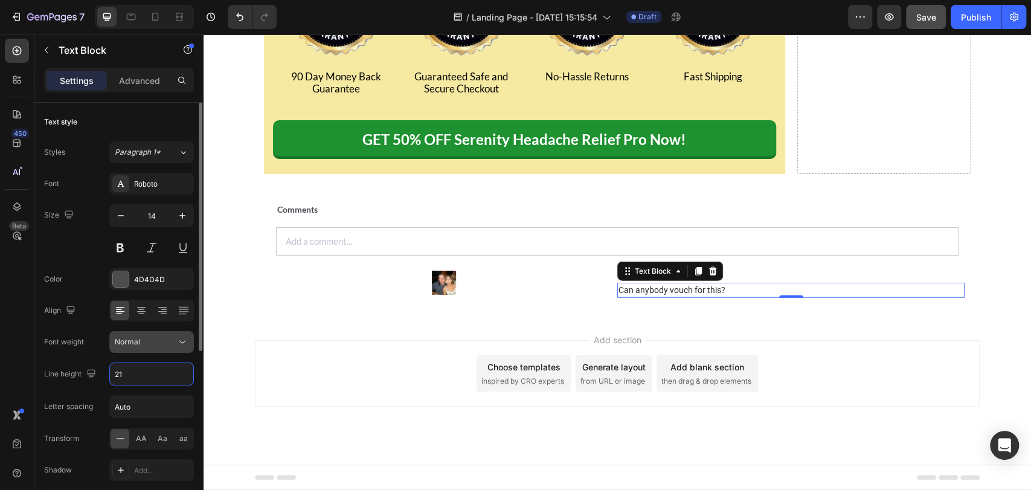
type input "21"
click at [165, 344] on div "Normal" at bounding box center [146, 341] width 62 height 11
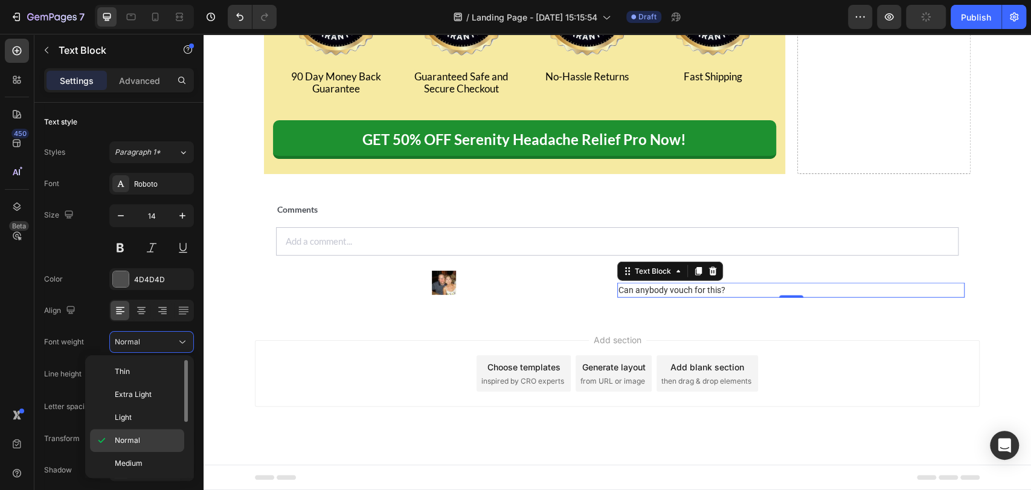
click at [143, 436] on p "Normal" at bounding box center [147, 440] width 64 height 11
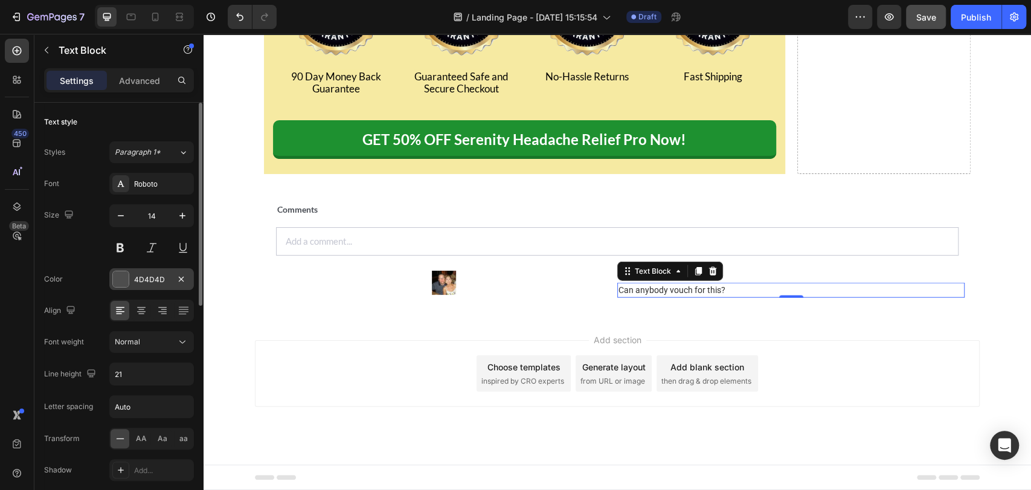
click at [152, 278] on div "4D4D4D" at bounding box center [151, 279] width 35 height 11
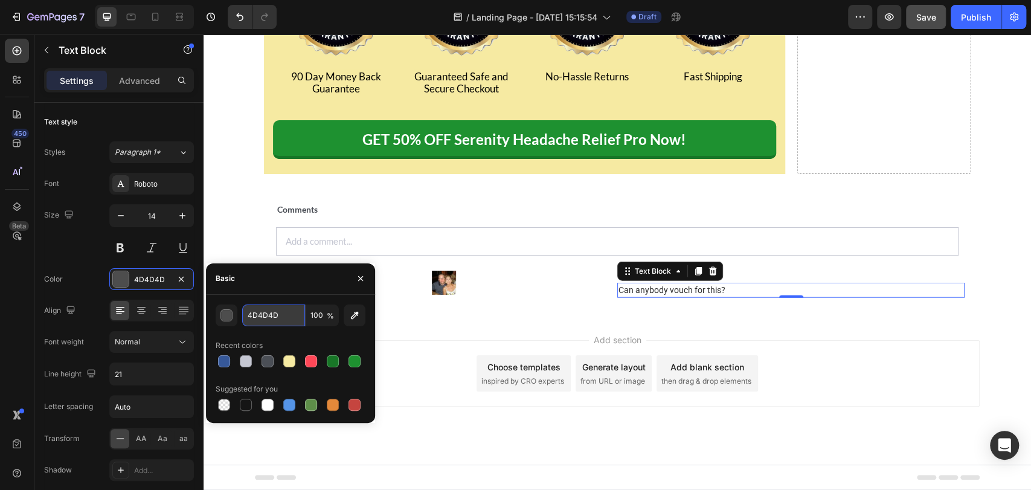
click at [265, 315] on input "4D4D4D" at bounding box center [273, 315] width 63 height 22
paste input "#303030"
type input "303030"
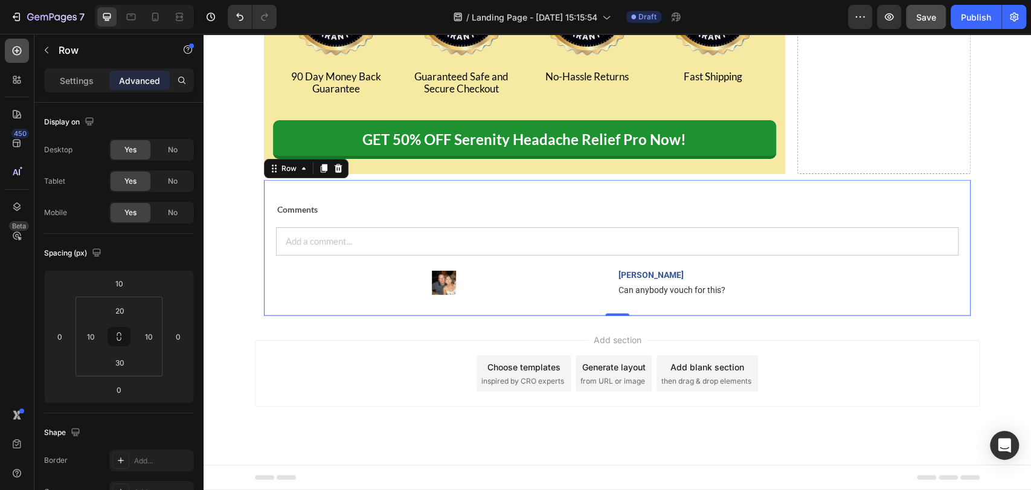
click at [18, 51] on icon at bounding box center [17, 51] width 12 height 12
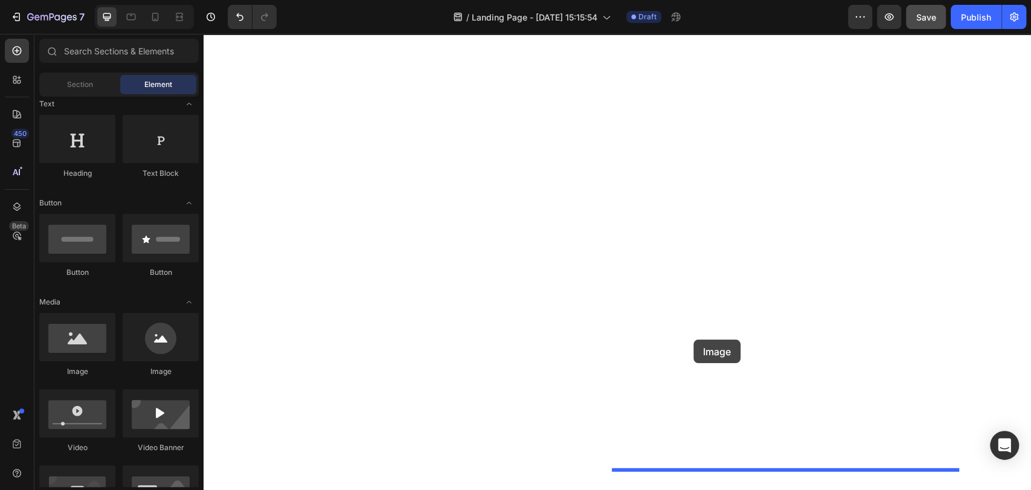
drag, startPoint x: 284, startPoint y: 366, endPoint x: 694, endPoint y: 340, distance: 410.4
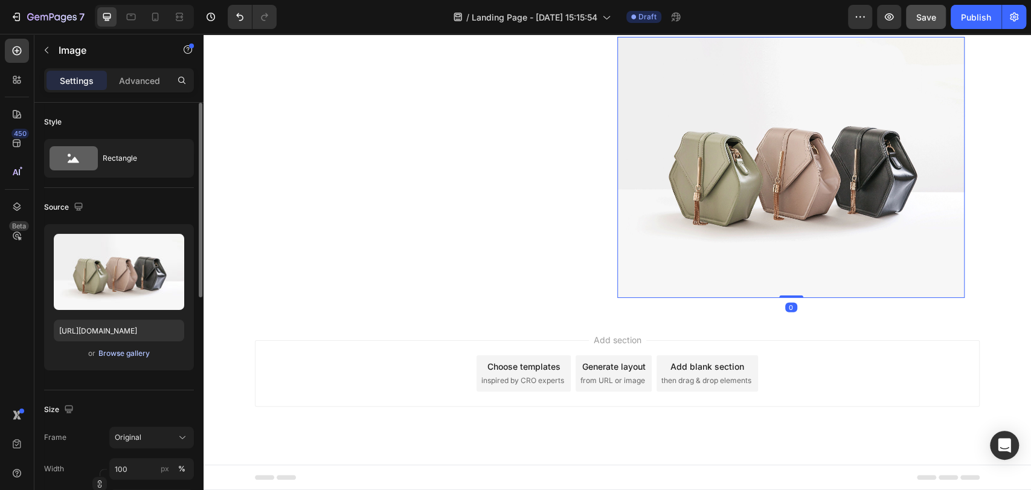
click at [116, 352] on div "Browse gallery" at bounding box center [123, 353] width 51 height 11
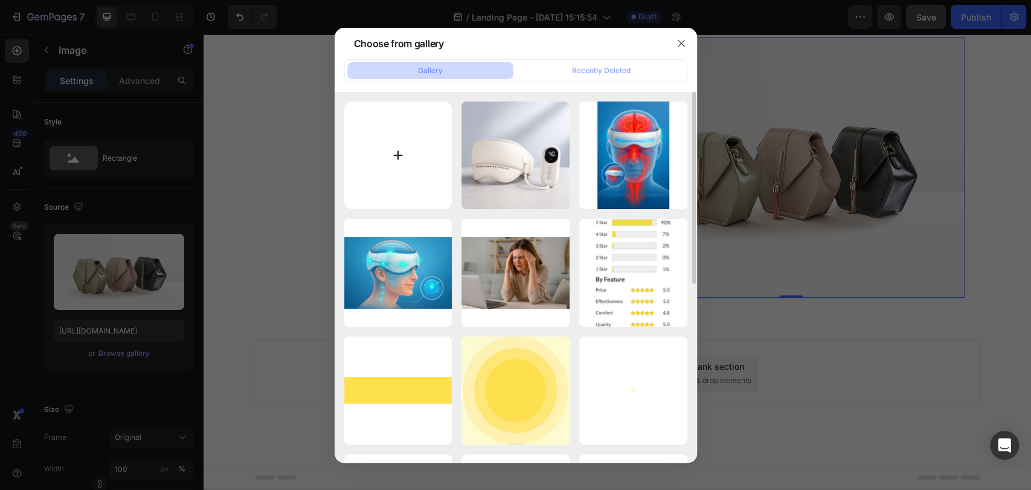
click at [386, 156] on input "file" at bounding box center [398, 155] width 108 height 108
type input "C:\fakepath\Screenshot 2025-09-27 230643.png"
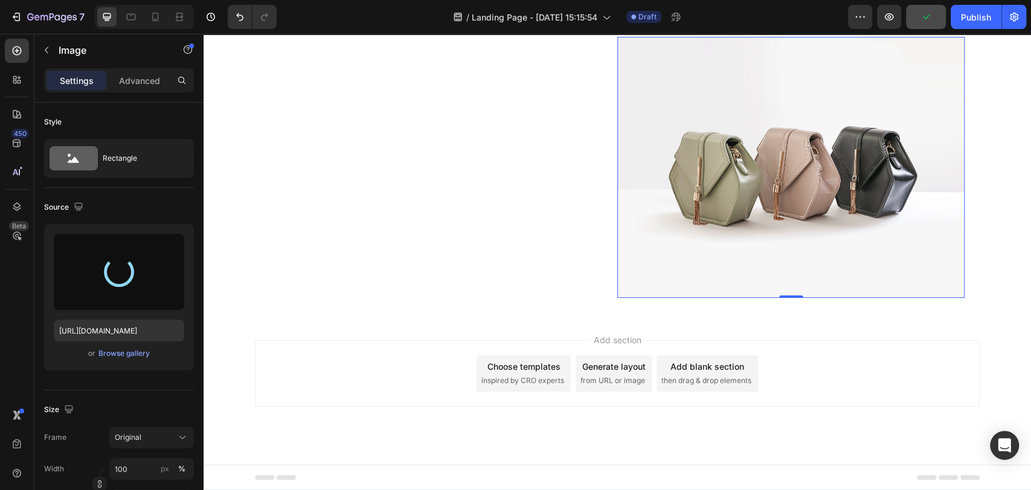
type input "https://cdn.shopify.com/s/files/1/0642/8976/7582/files/gempages_517751921419748…"
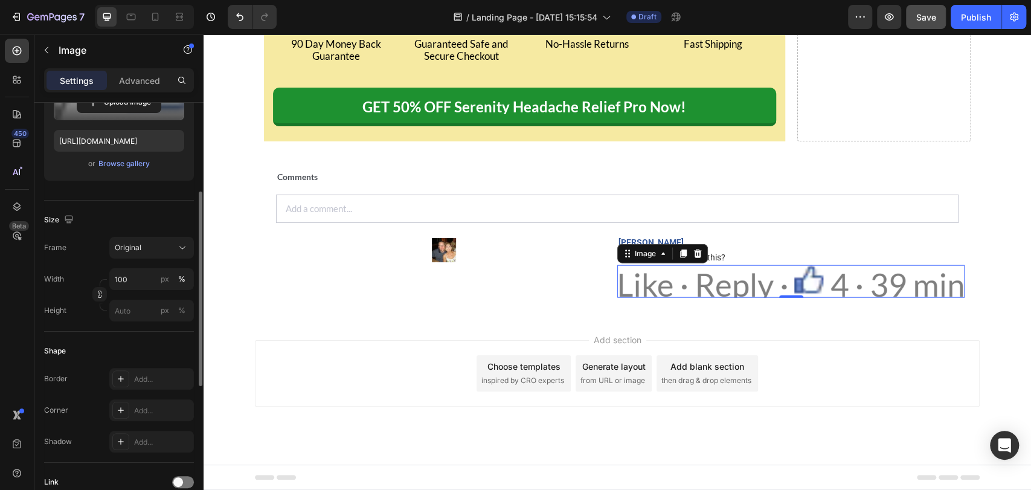
scroll to position [190, 0]
click at [166, 282] on div "px" at bounding box center [165, 278] width 8 height 11
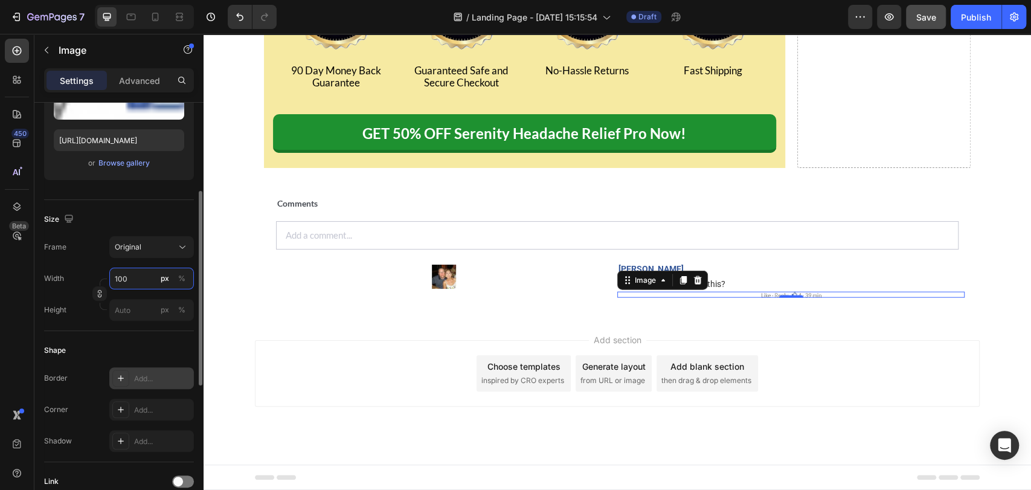
scroll to position [490, 0]
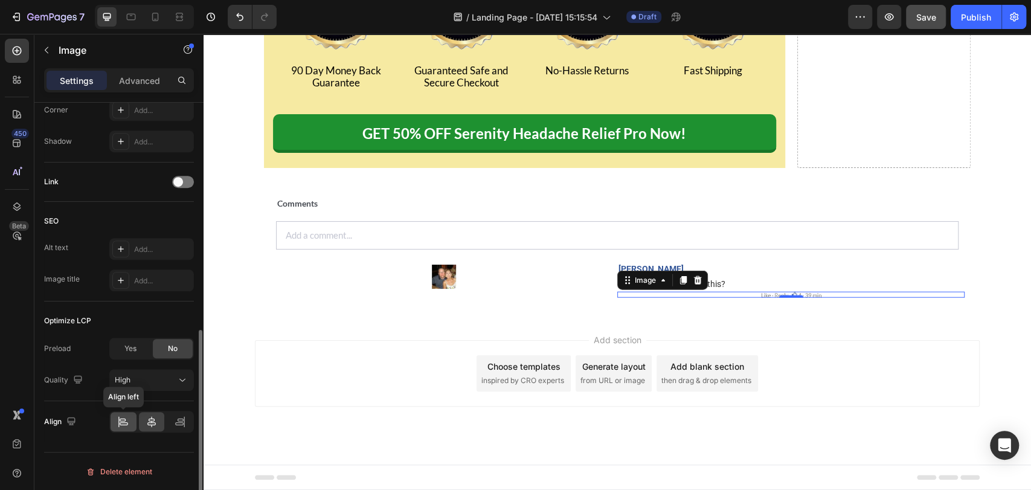
click at [126, 423] on icon at bounding box center [123, 422] width 12 height 12
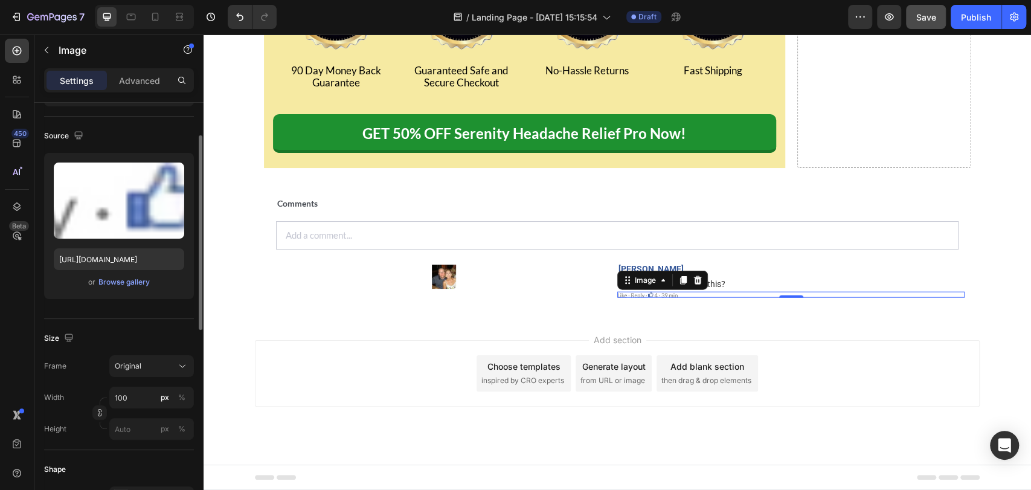
scroll to position [72, 0]
click at [143, 399] on input "100" at bounding box center [151, 397] width 85 height 22
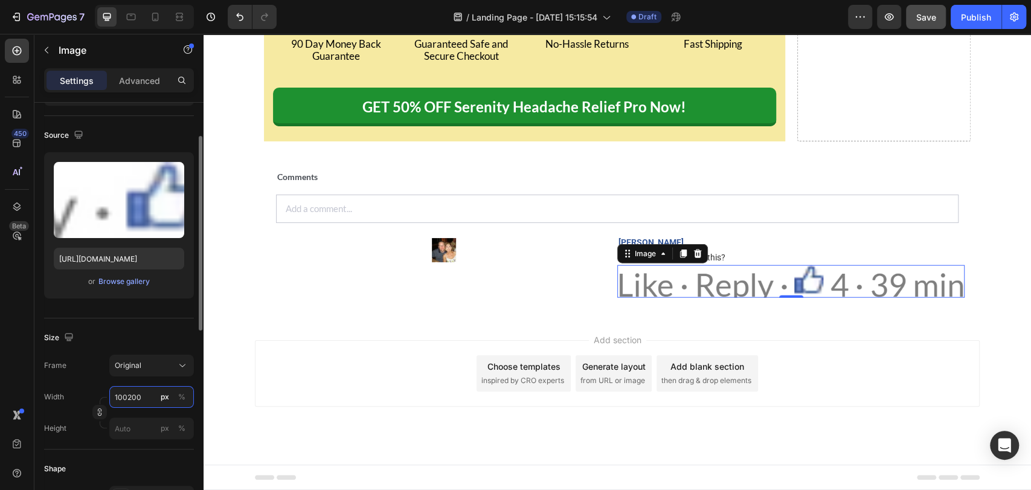
click at [127, 395] on input "100200" at bounding box center [151, 397] width 85 height 22
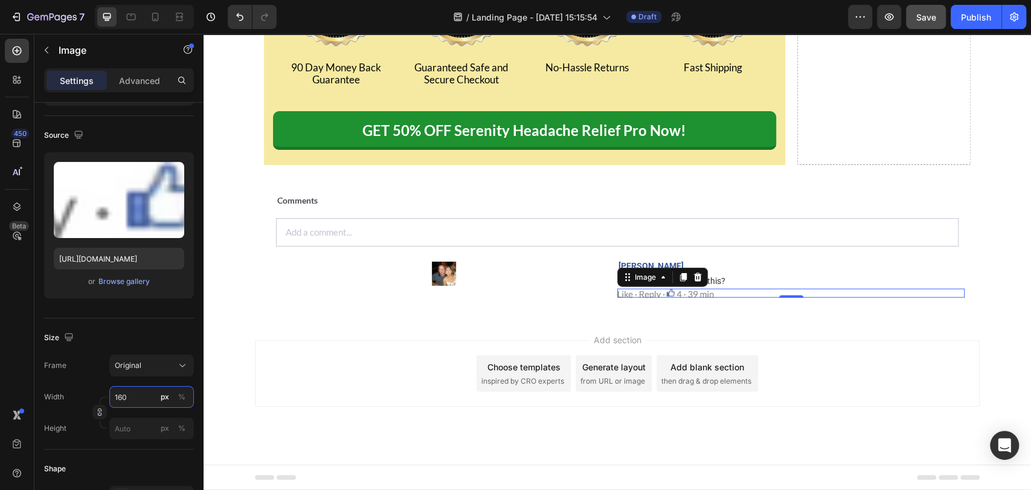
type input "160"
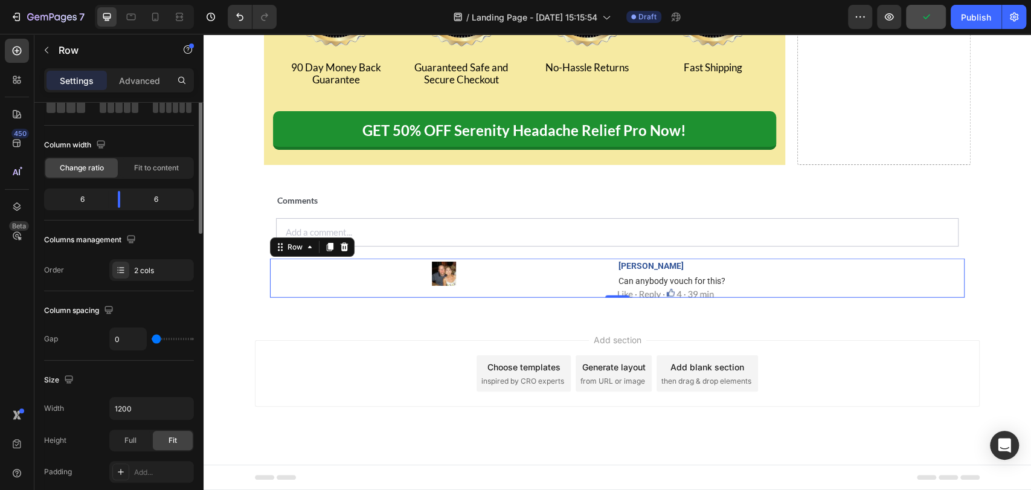
scroll to position [0, 0]
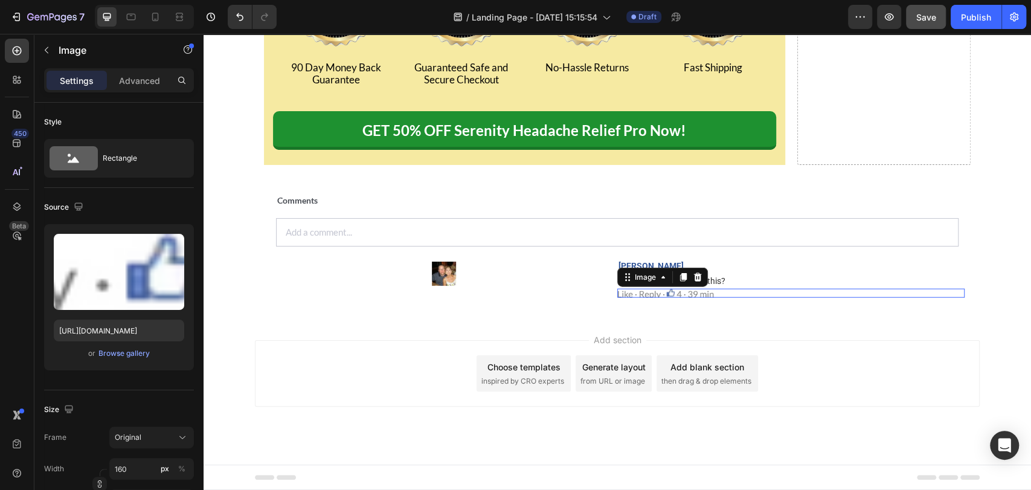
click at [634, 298] on img at bounding box center [665, 293] width 97 height 9
click at [121, 349] on div "Browse gallery" at bounding box center [123, 353] width 51 height 11
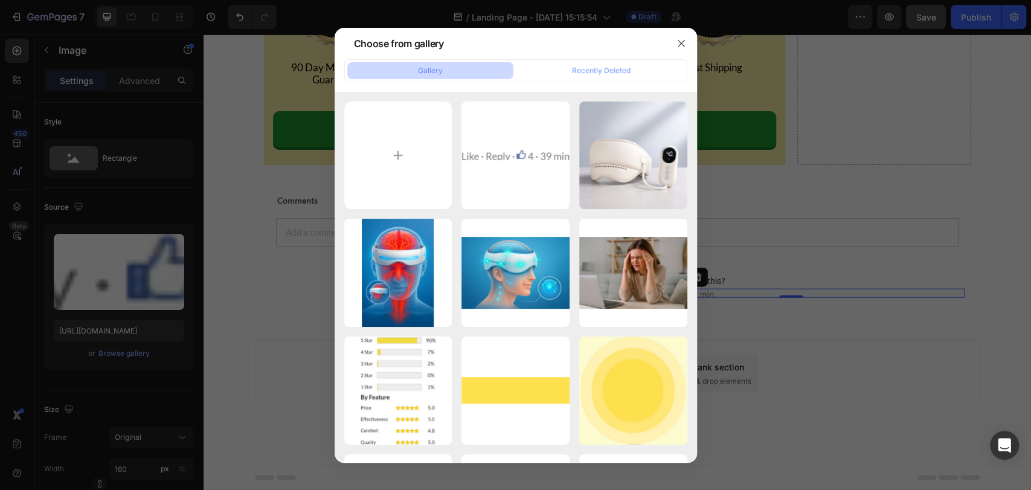
type input "C:\fakepath\Screenshot 2025-09-27 230643-Picsart-AiImageEnhancer.png"
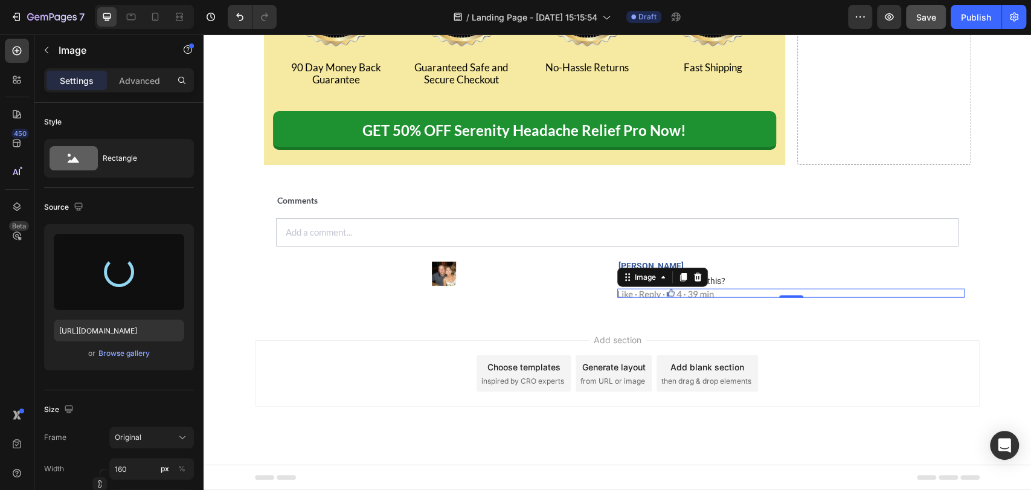
type input "https://cdn.shopify.com/s/files/1/0642/8976/7582/files/gempages_517751921419748…"
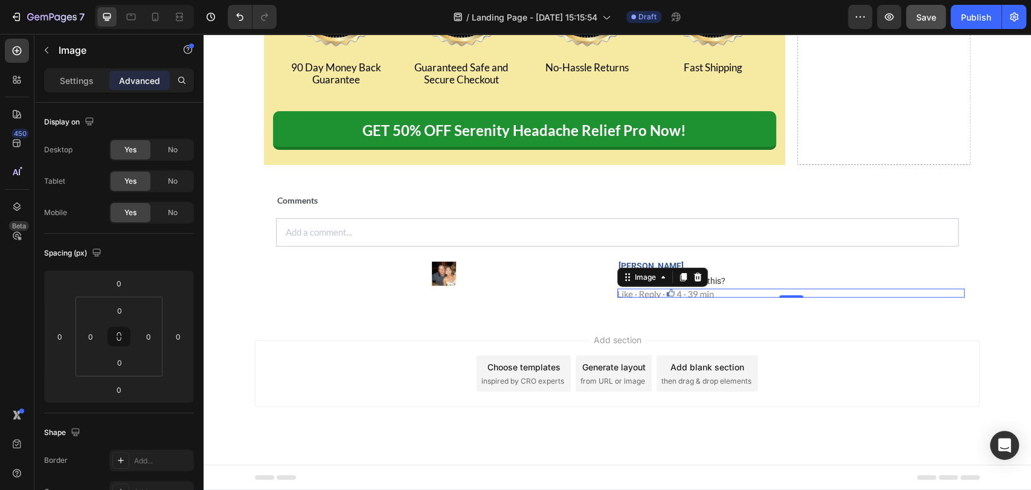
click at [657, 298] on img at bounding box center [665, 293] width 97 height 9
click at [72, 71] on div "Settings" at bounding box center [77, 80] width 60 height 19
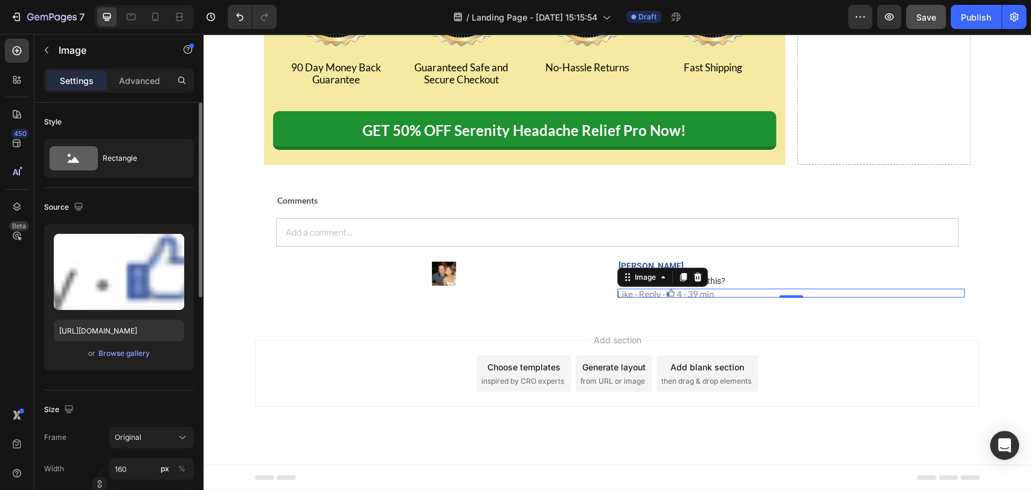
click at [123, 359] on div "or Browse gallery" at bounding box center [119, 353] width 130 height 14
click at [123, 355] on div "Browse gallery" at bounding box center [123, 353] width 51 height 11
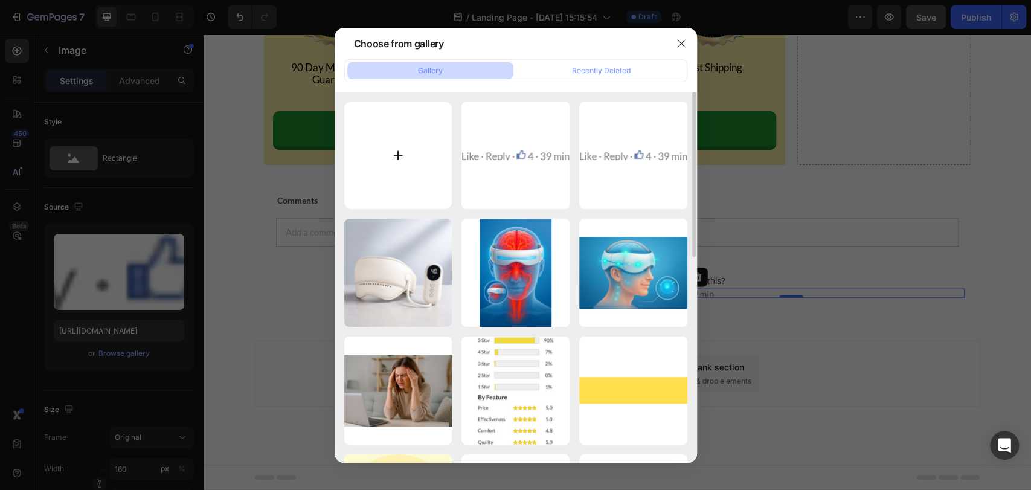
click at [416, 159] on input "file" at bounding box center [398, 155] width 108 height 108
type input "C:\fakepath\Screenshot 2025-09-27 230931.png"
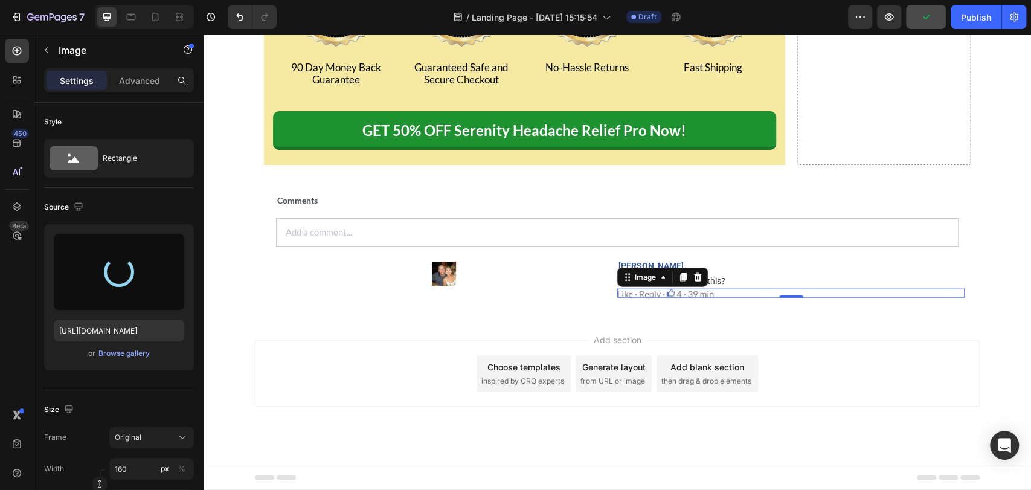
type input "https://cdn.shopify.com/s/files/1/0642/8976/7582/files/gempages_517751921419748…"
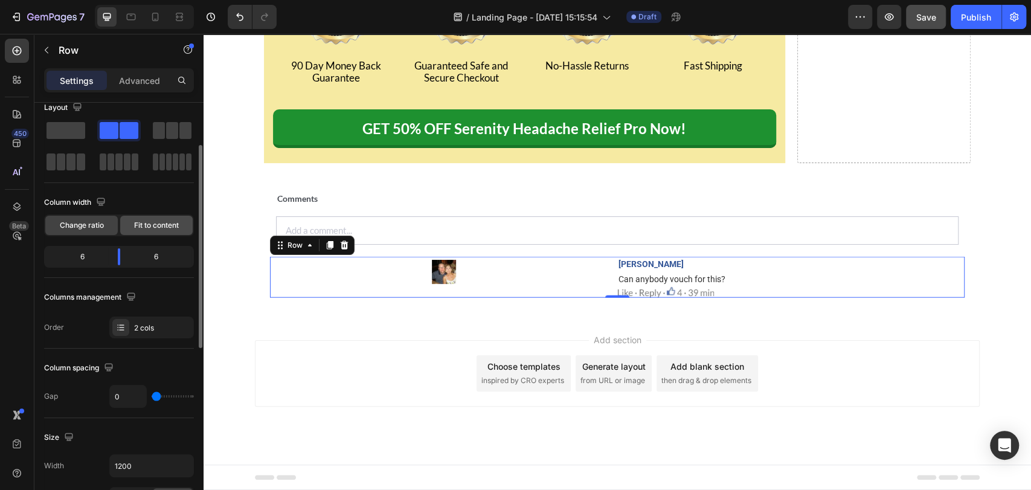
scroll to position [1, 0]
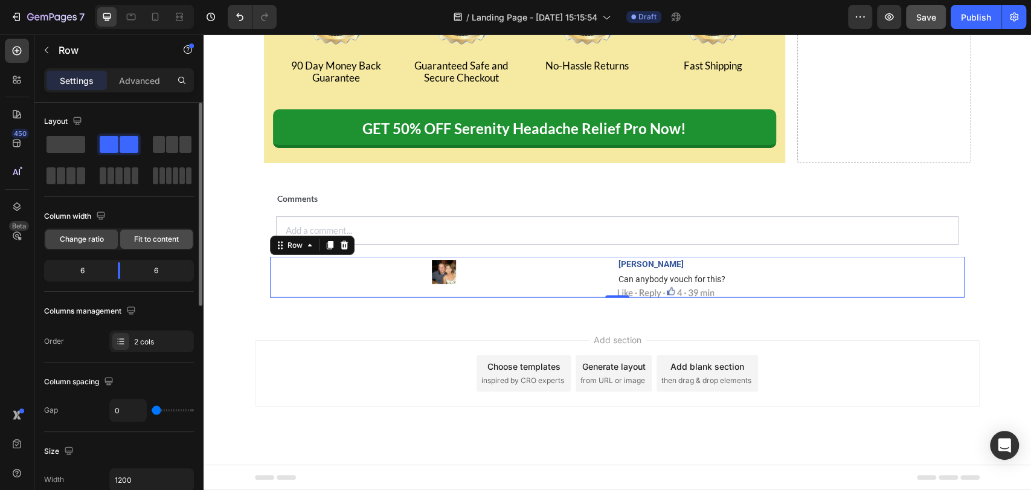
click at [153, 232] on div "Fit to content" at bounding box center [156, 239] width 72 height 19
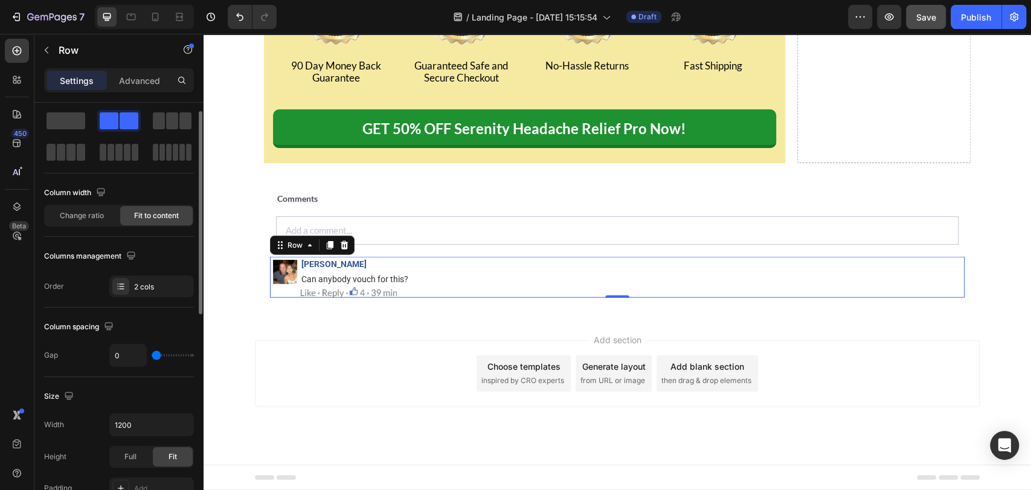
scroll to position [26, 0]
click at [421, 297] on div "Image Wilma Devon Text Block Can anybody vouch for this? Text Block Image Row 0" at bounding box center [617, 277] width 695 height 40
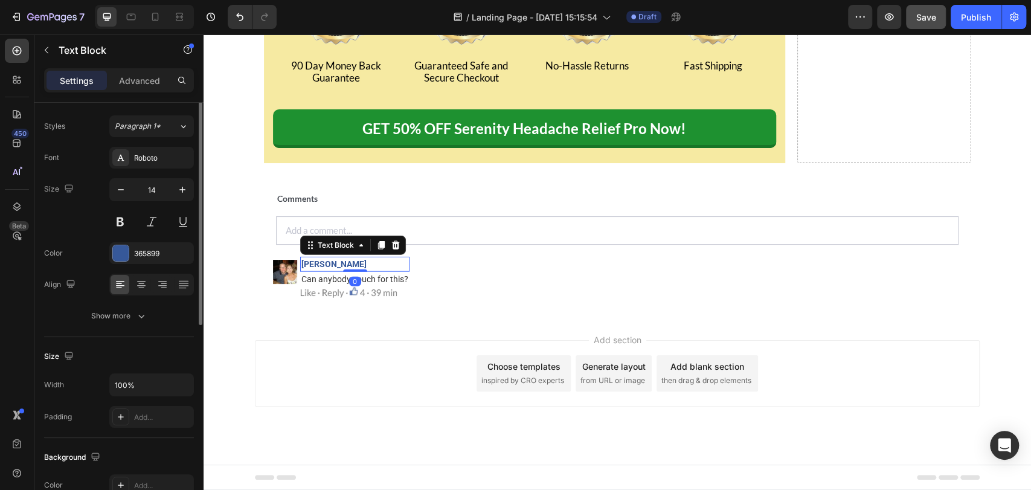
scroll to position [0, 0]
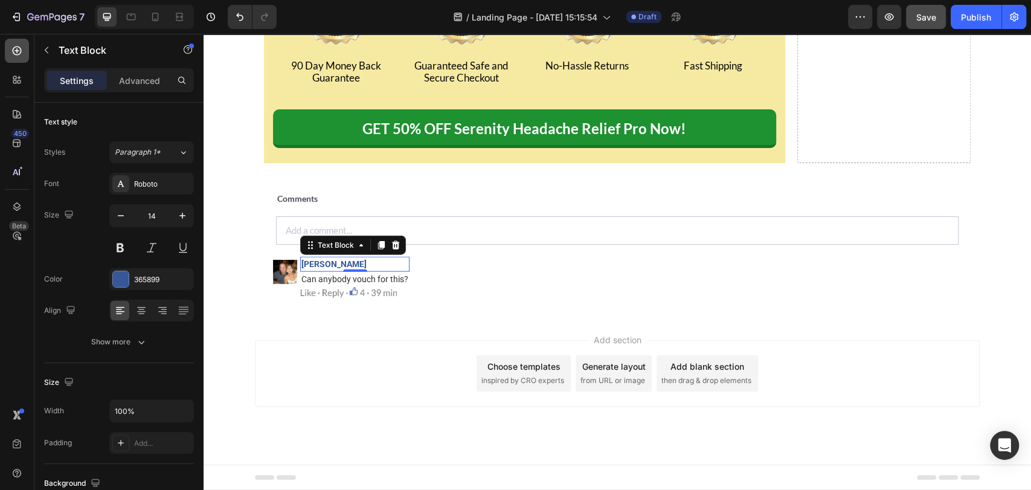
click at [20, 48] on icon at bounding box center [17, 51] width 9 height 9
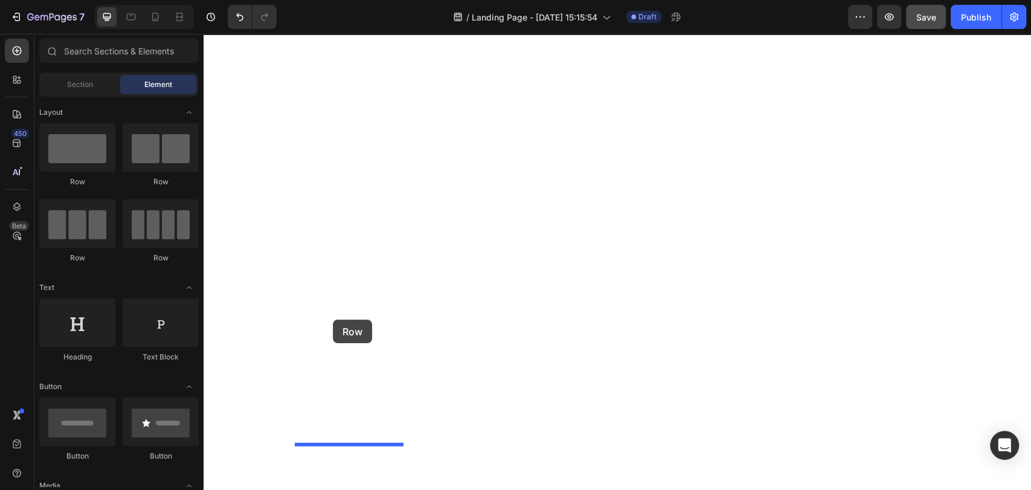
drag, startPoint x: 272, startPoint y: 176, endPoint x: 333, endPoint y: 320, distance: 155.4
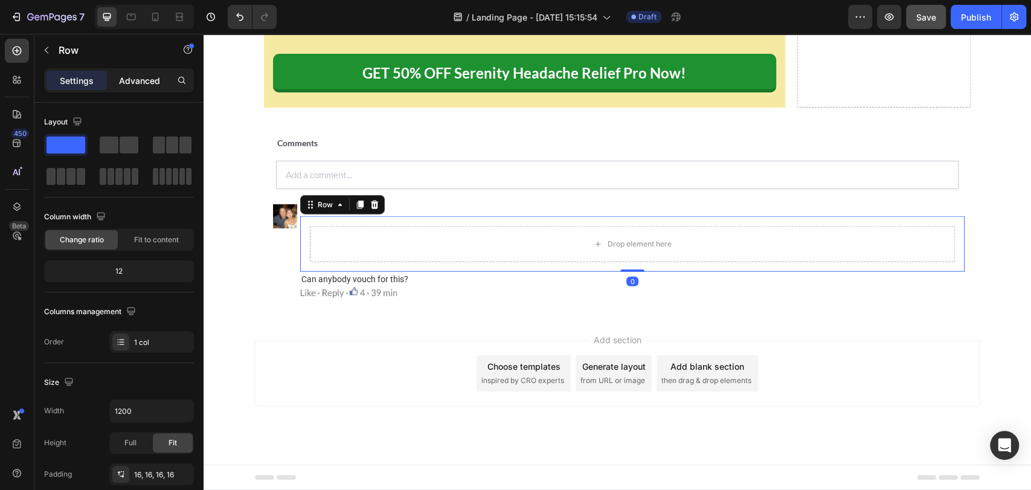
click at [143, 83] on p "Advanced" at bounding box center [139, 80] width 41 height 13
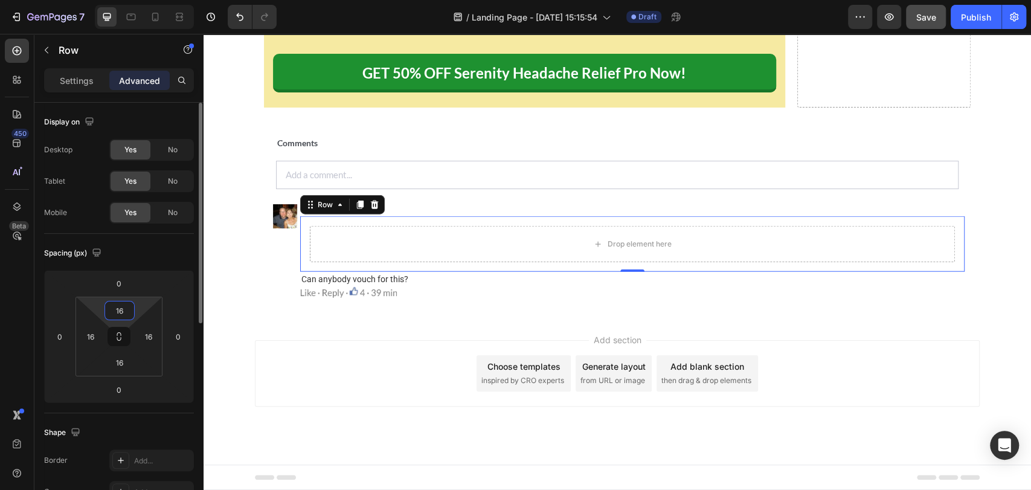
click at [121, 307] on input "16" at bounding box center [120, 310] width 24 height 18
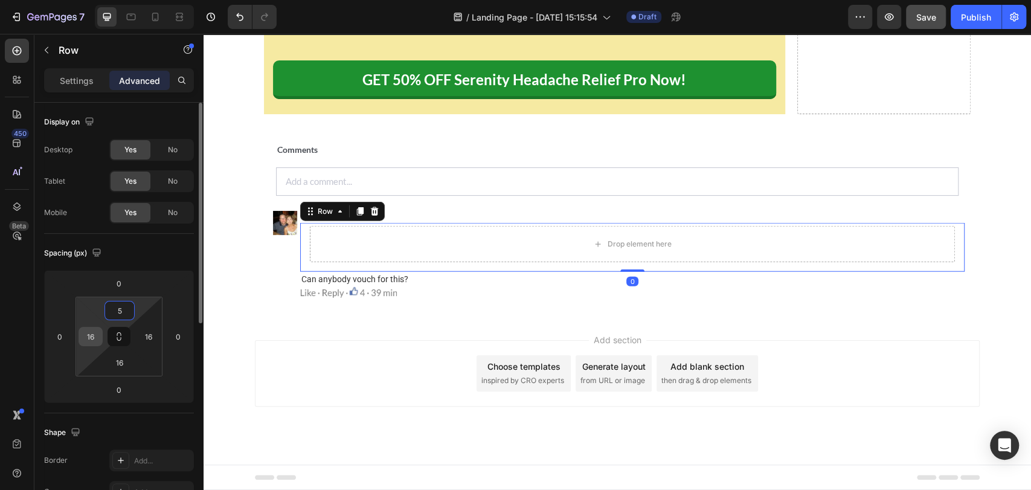
type input "5"
click at [92, 340] on input "16" at bounding box center [91, 336] width 18 height 18
type input "10"
click at [145, 340] on input "16" at bounding box center [149, 336] width 18 height 18
type input "10"
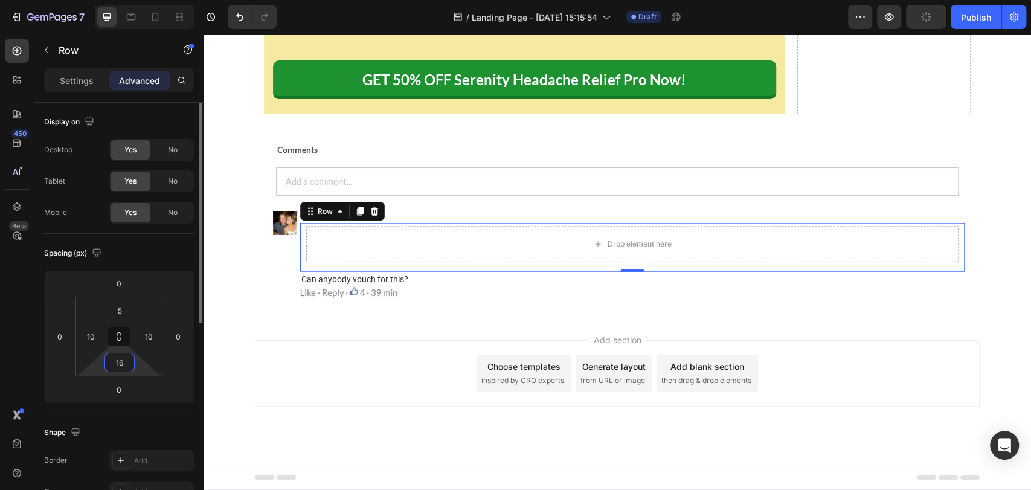
click at [123, 362] on input "16" at bounding box center [120, 362] width 24 height 18
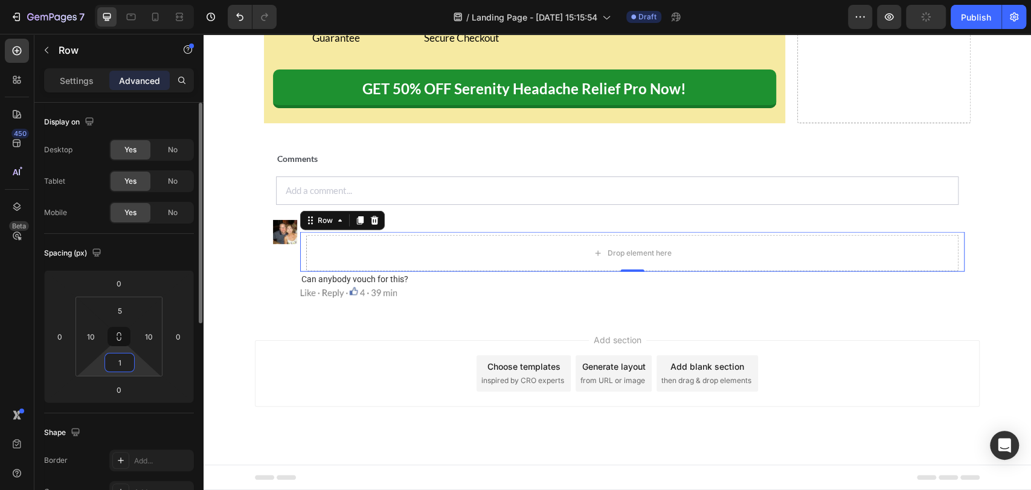
type input "10"
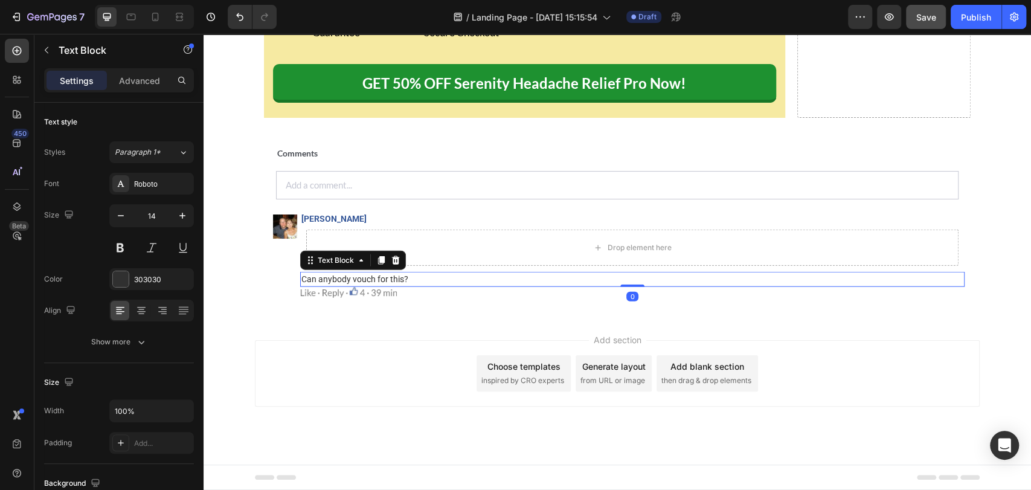
click at [353, 284] on span "Can anybody vouch for this?" at bounding box center [354, 279] width 107 height 10
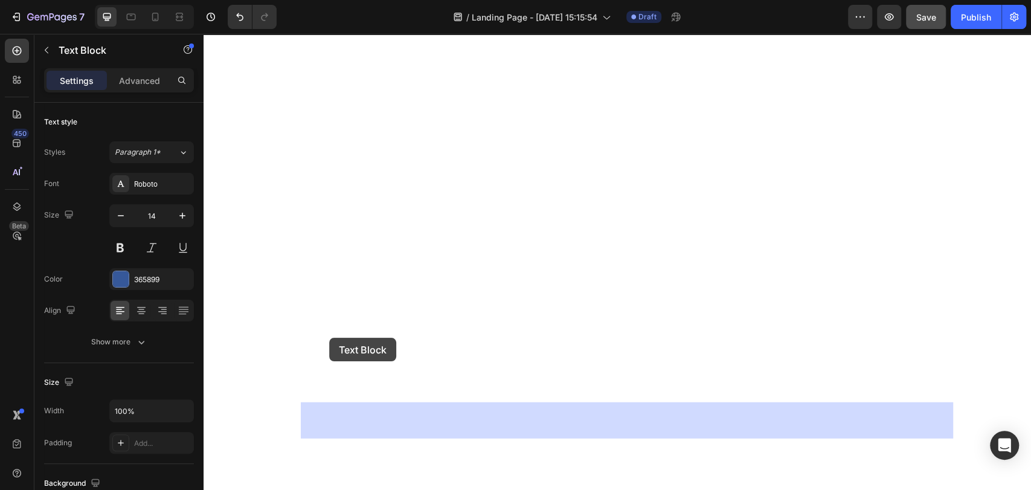
drag, startPoint x: 340, startPoint y: 315, endPoint x: 329, endPoint y: 338, distance: 24.6
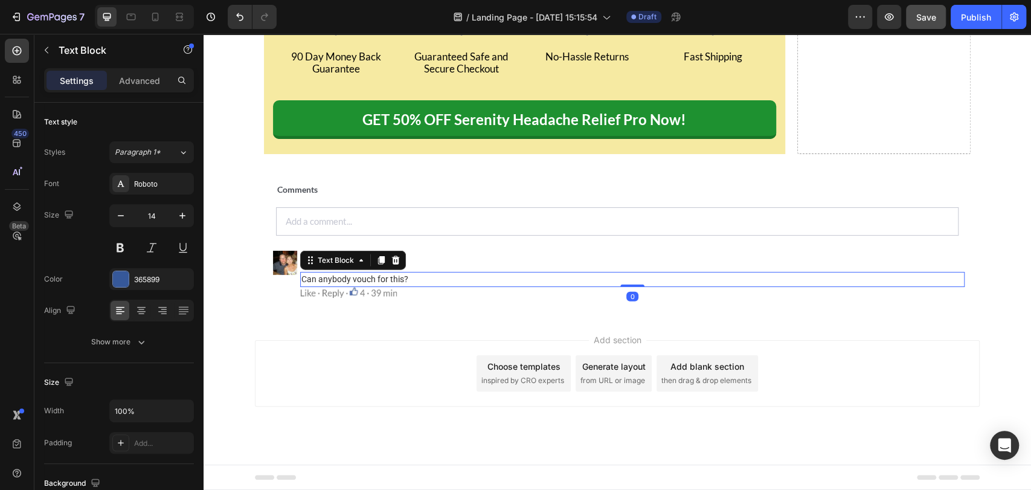
click at [326, 286] on p "Can anybody vouch for this?" at bounding box center [632, 279] width 662 height 13
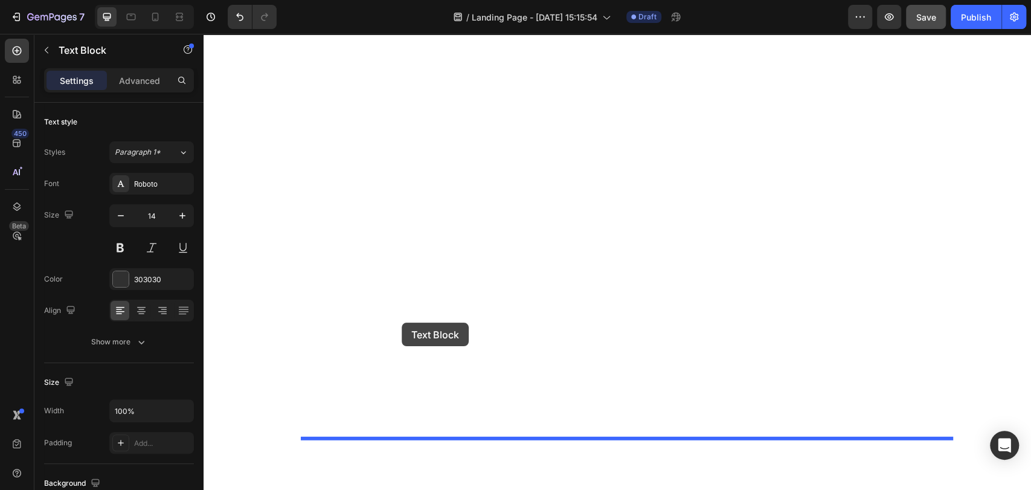
drag, startPoint x: 307, startPoint y: 321, endPoint x: 402, endPoint y: 323, distance: 94.9
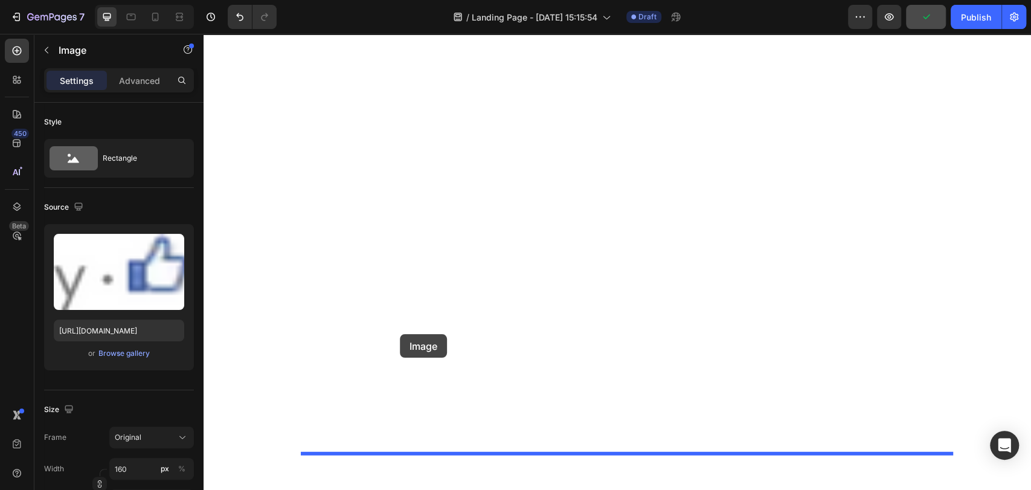
drag, startPoint x: 326, startPoint y: 340, endPoint x: 400, endPoint y: 334, distance: 74.5
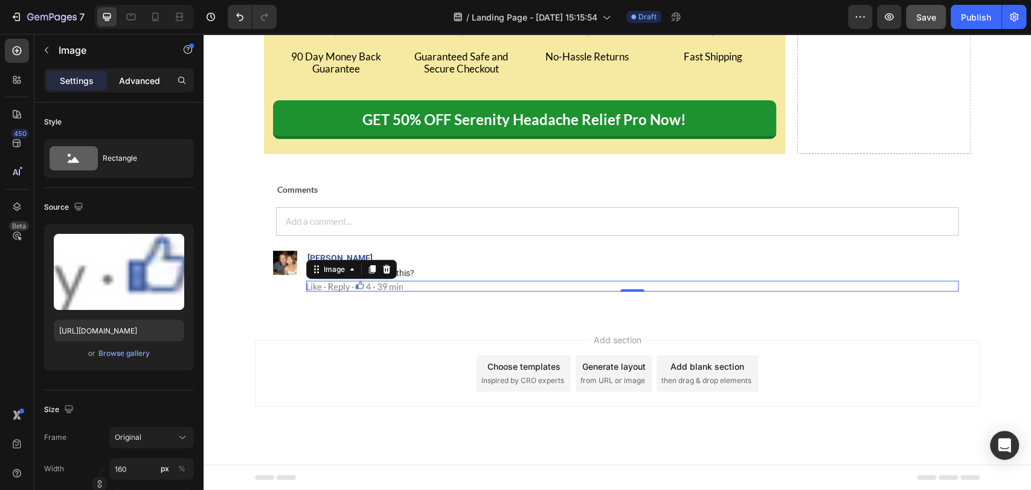
click at [150, 82] on p "Advanced" at bounding box center [139, 80] width 41 height 13
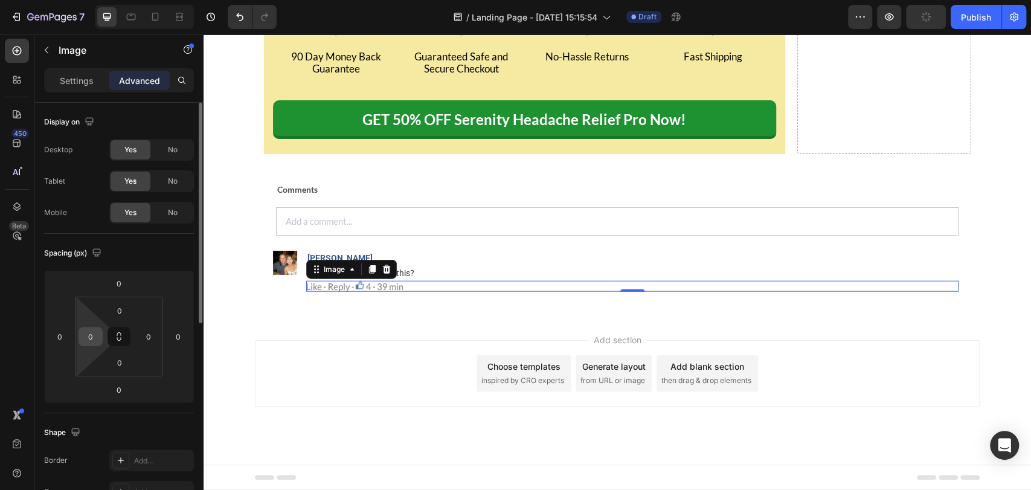
click at [91, 343] on input "0" at bounding box center [91, 336] width 18 height 18
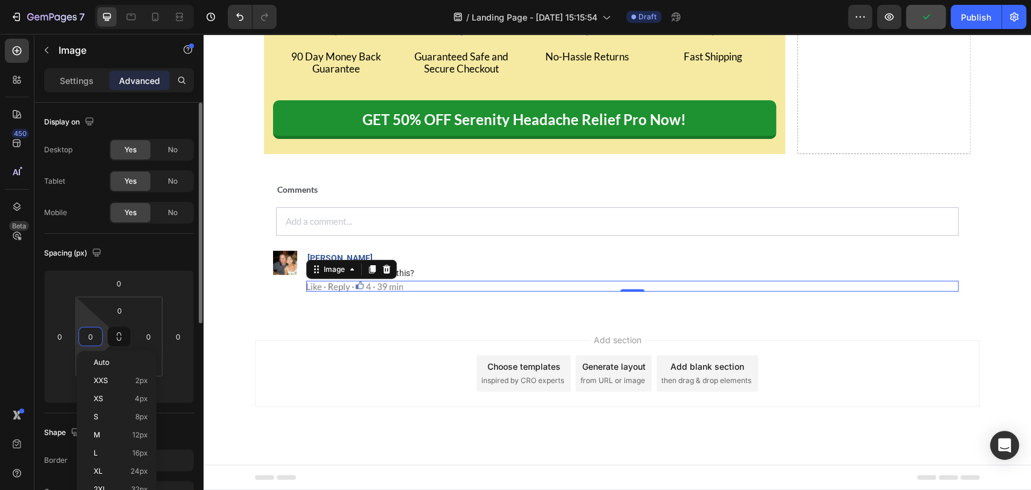
type input "2"
type input "4"
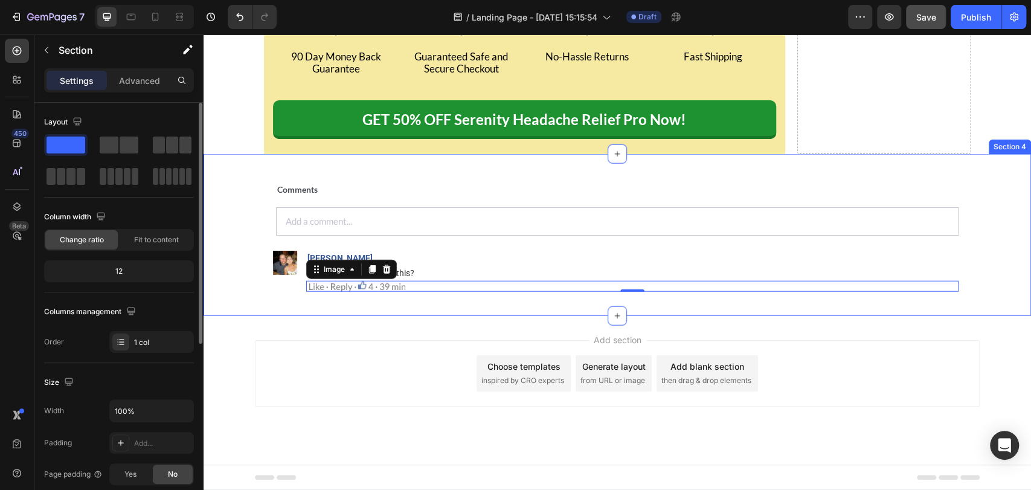
click at [257, 315] on div "Comments Text Block Add a comment... Text Block Image Wilma Devon Text Block Ca…" at bounding box center [618, 234] width 828 height 161
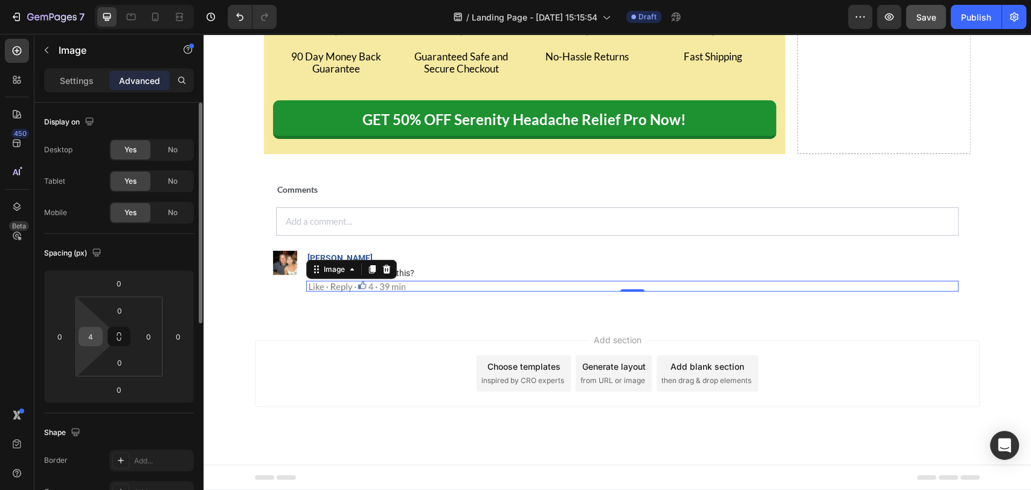
click at [97, 330] on input "4" at bounding box center [91, 336] width 18 height 18
type input "2"
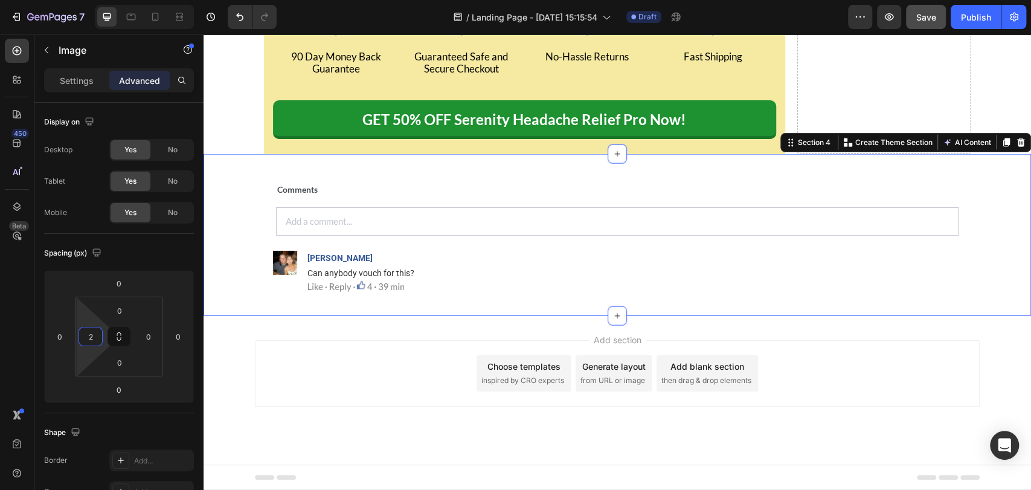
click at [257, 315] on div "Comments Text Block Add a comment... Text Block Image Wilma Devon Text Block Ca…" at bounding box center [618, 234] width 828 height 161
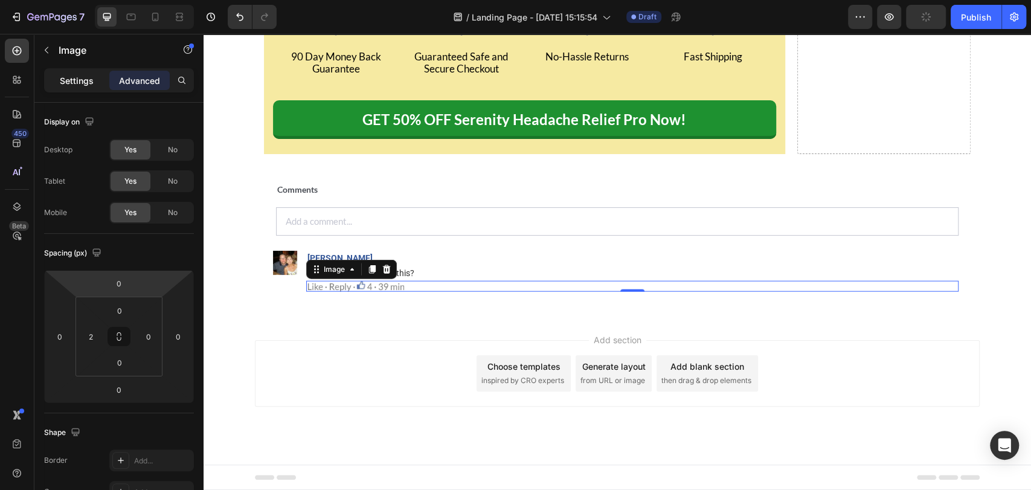
click at [85, 79] on p "Settings" at bounding box center [77, 80] width 34 height 13
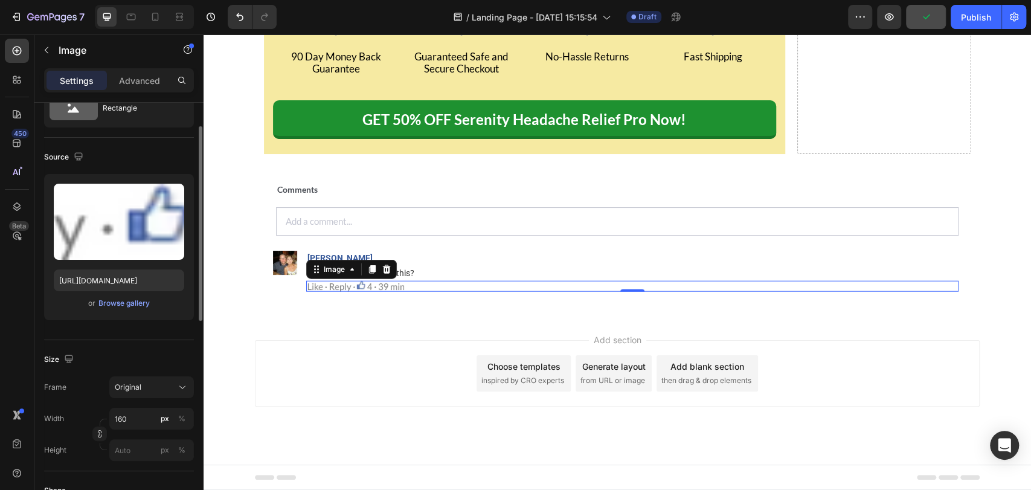
scroll to position [51, 0]
click at [135, 421] on input "160" at bounding box center [151, 418] width 85 height 22
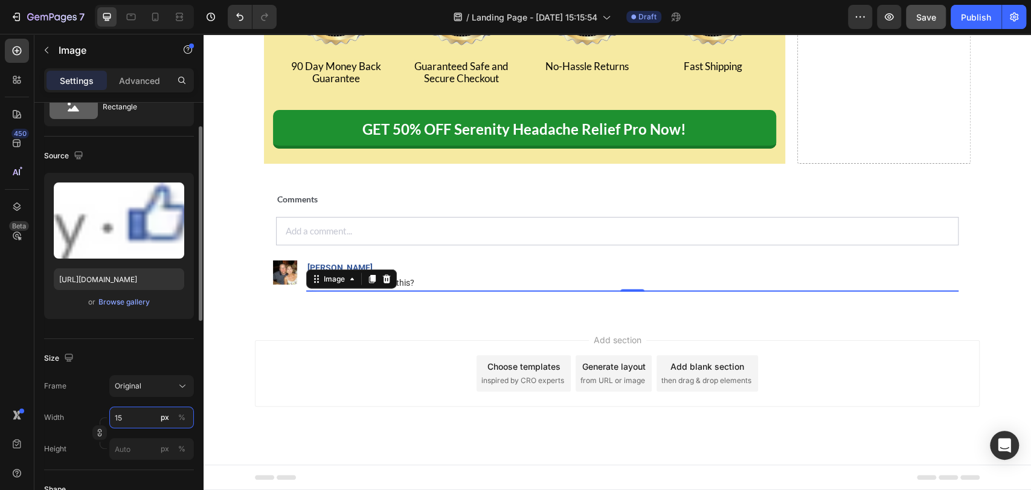
type input "155"
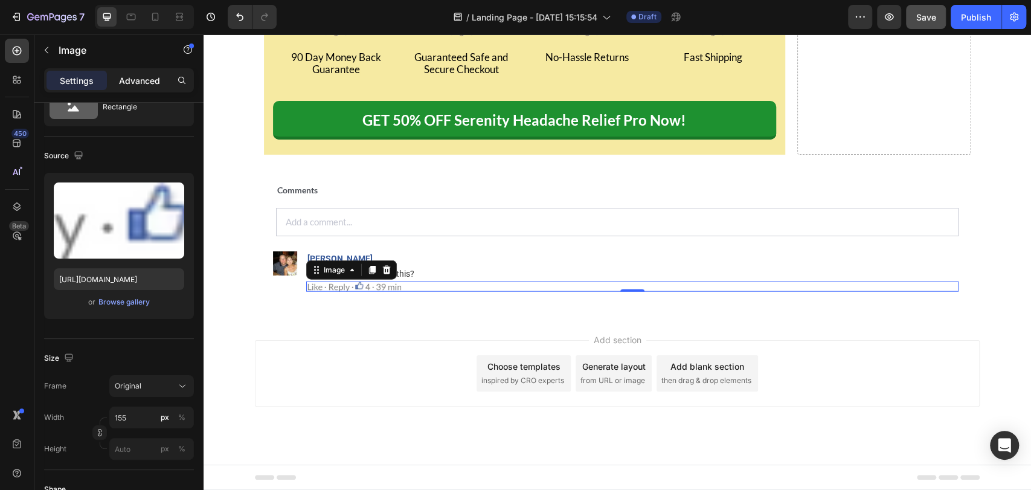
click at [140, 88] on div "Advanced" at bounding box center [139, 80] width 60 height 19
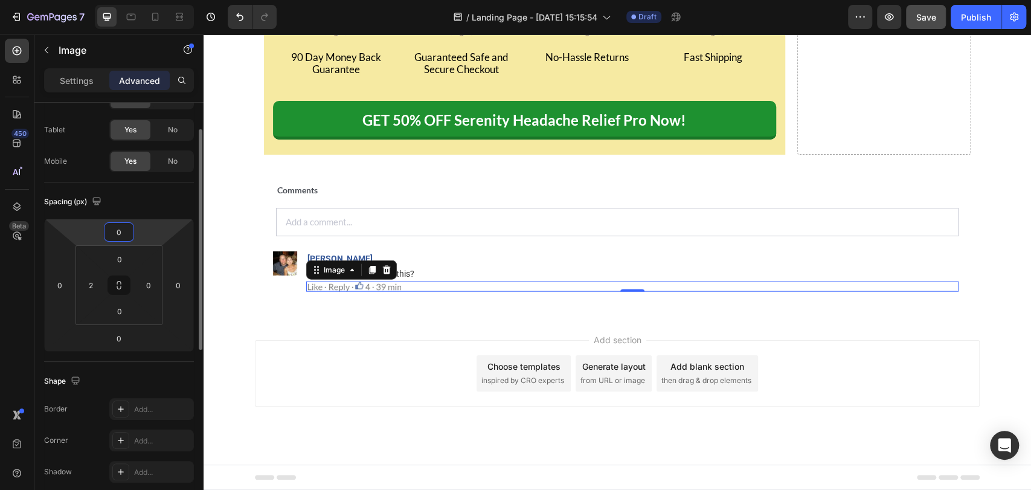
click at [124, 231] on input "0" at bounding box center [119, 232] width 24 height 18
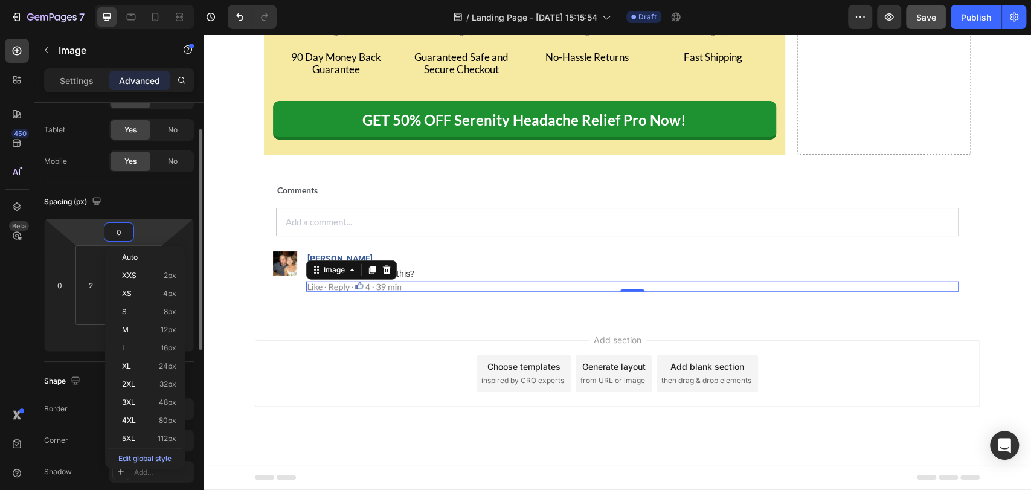
type input "5"
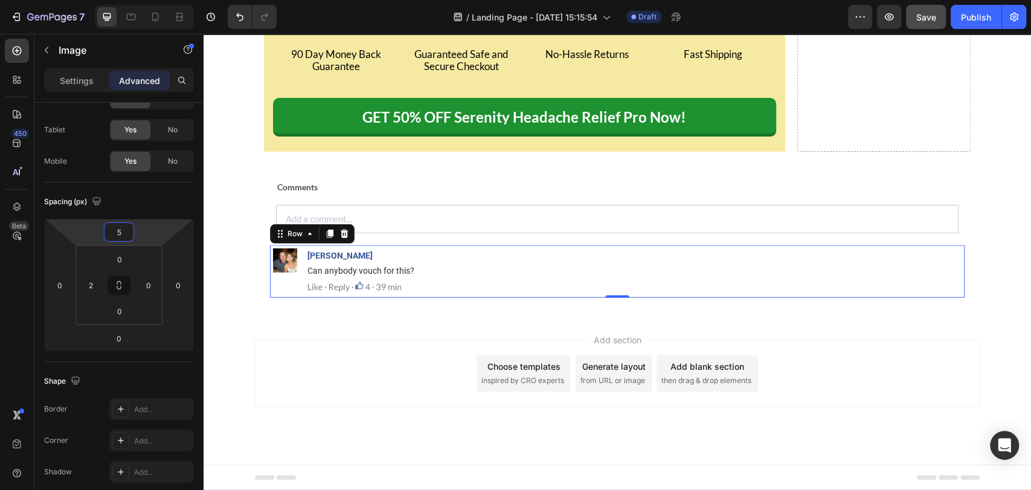
click at [270, 298] on div "Image" at bounding box center [285, 271] width 30 height 53
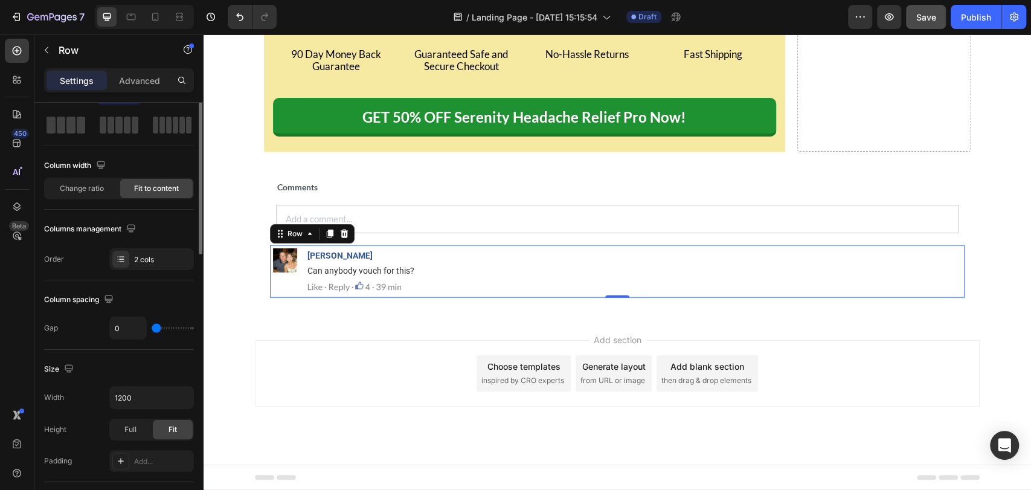
scroll to position [0, 0]
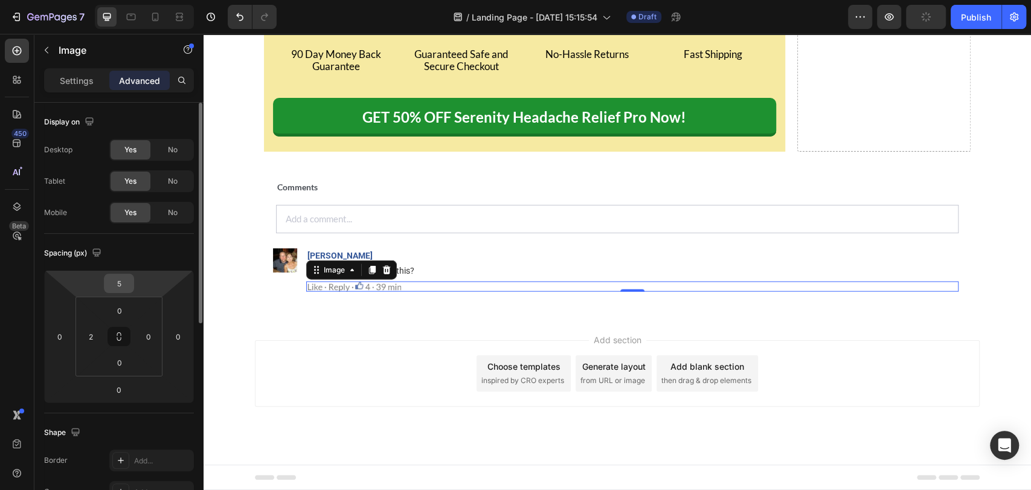
click at [121, 283] on input "5" at bounding box center [119, 283] width 24 height 18
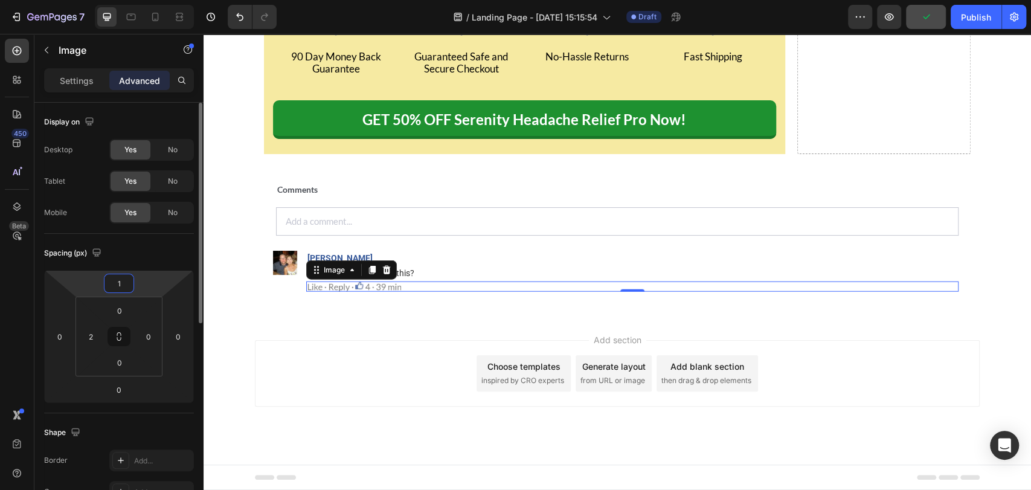
type input "10"
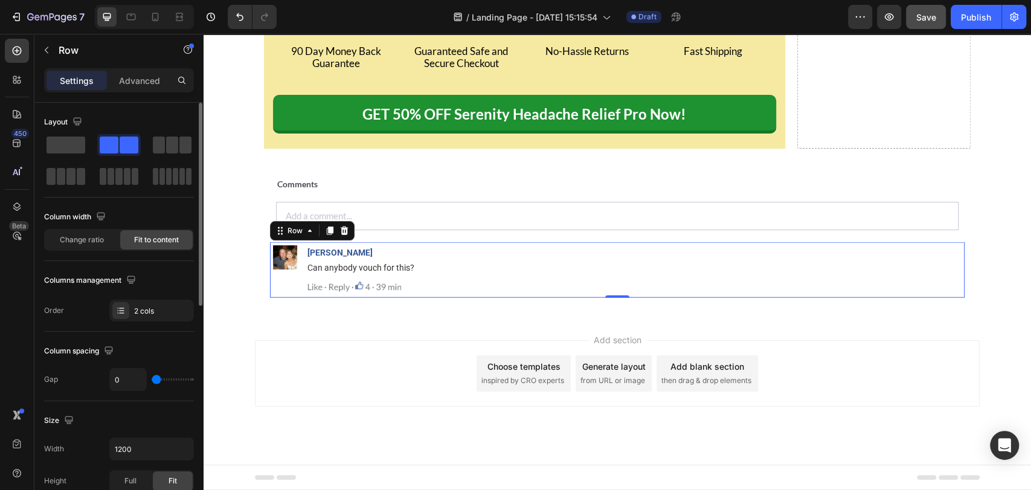
click at [291, 298] on div "Image" at bounding box center [285, 270] width 30 height 56
click at [924, 14] on span "Save" at bounding box center [926, 17] width 20 height 10
click at [156, 21] on icon at bounding box center [155, 17] width 7 height 8
type input "100%"
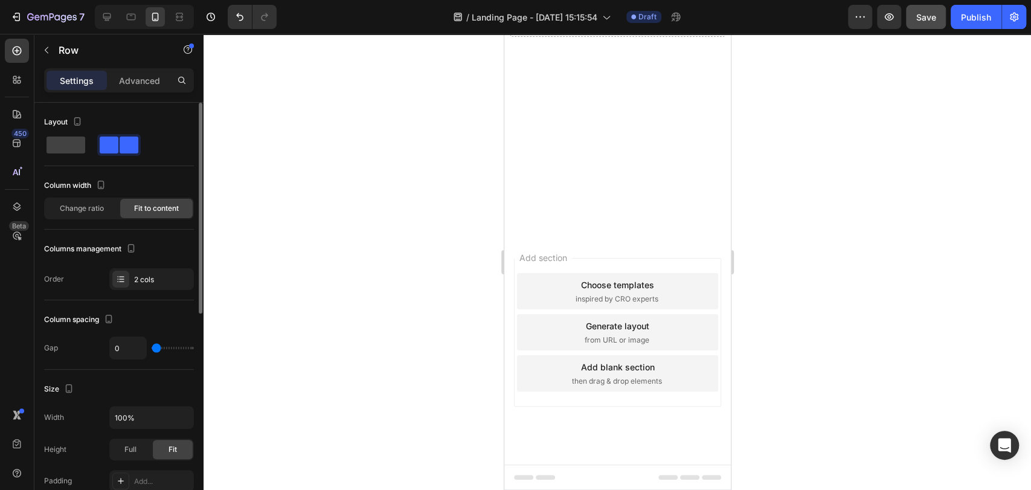
scroll to position [14817, 0]
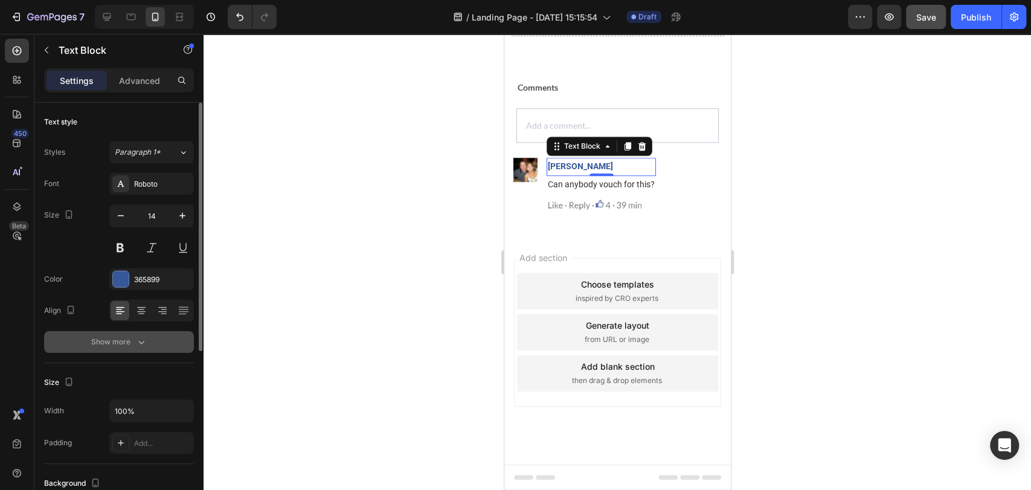
click at [126, 341] on div "Show more" at bounding box center [119, 342] width 56 height 12
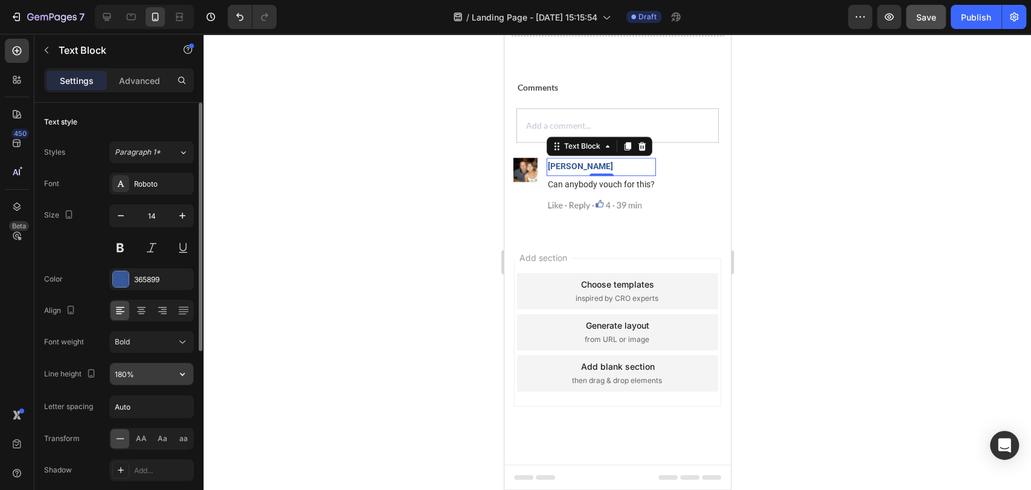
click at [181, 375] on icon "button" at bounding box center [182, 374] width 12 height 12
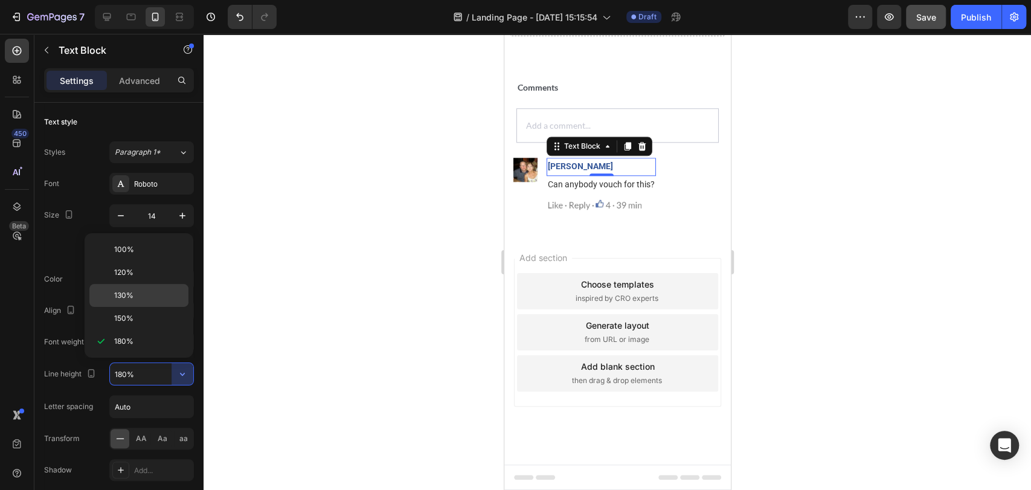
click at [156, 290] on p "130%" at bounding box center [148, 295] width 69 height 11
type input "130%"
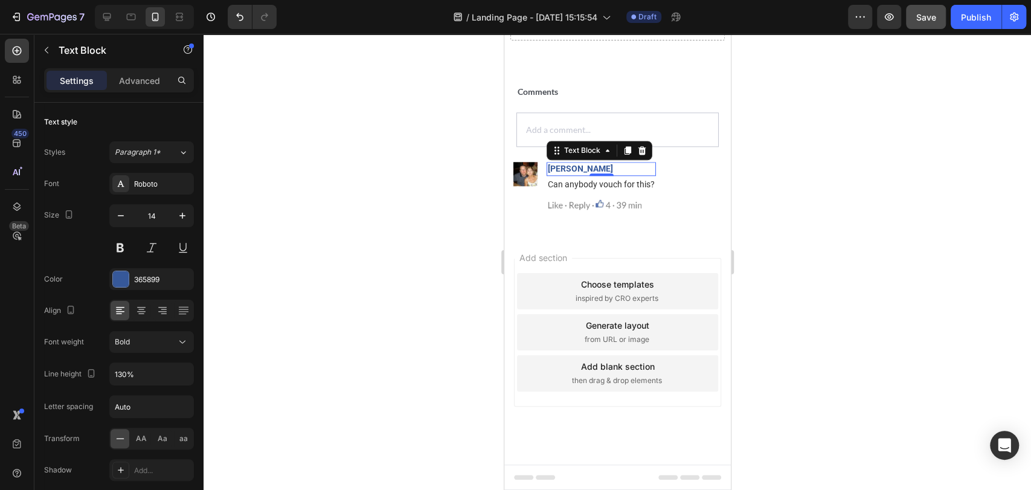
scroll to position [14812, 0]
click at [562, 189] on span "Can anybody vouch for this?" at bounding box center [600, 184] width 107 height 10
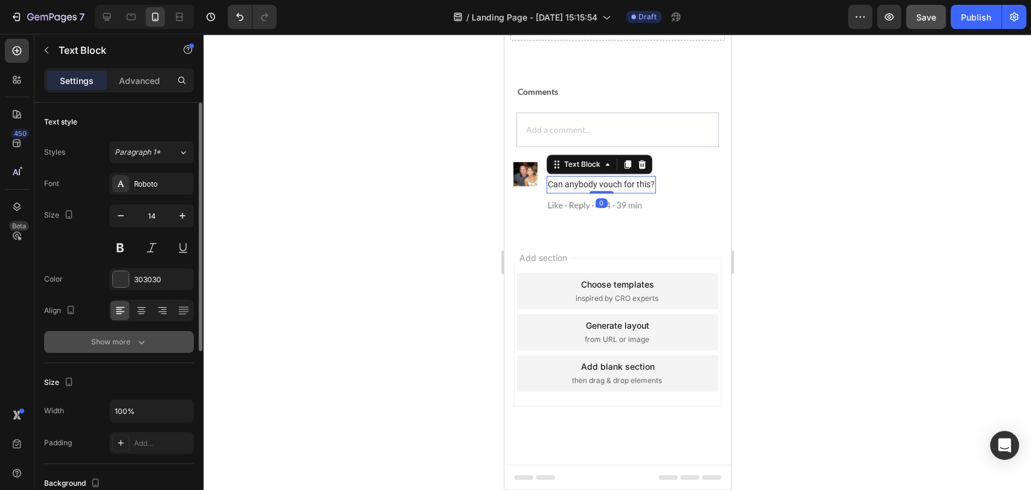
click at [137, 344] on icon "button" at bounding box center [141, 342] width 12 height 12
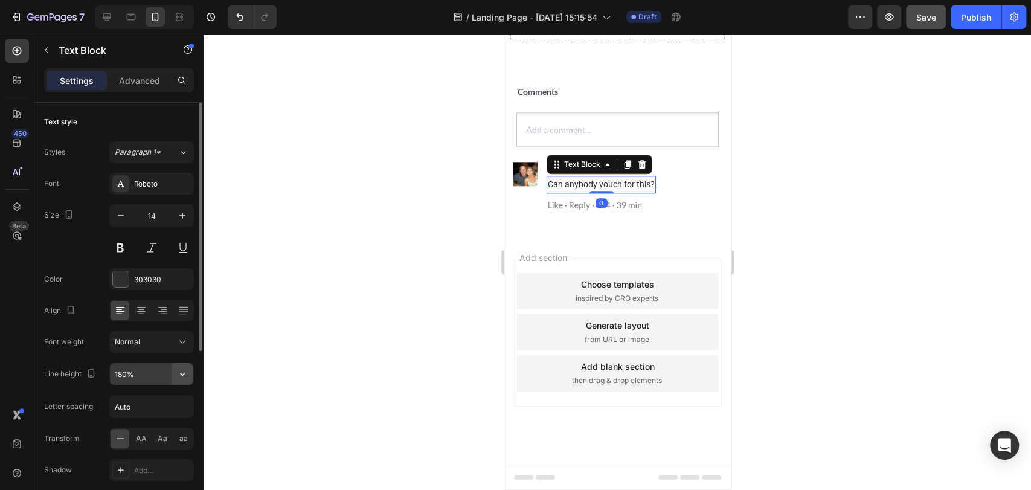
click at [186, 373] on icon "button" at bounding box center [182, 374] width 12 height 12
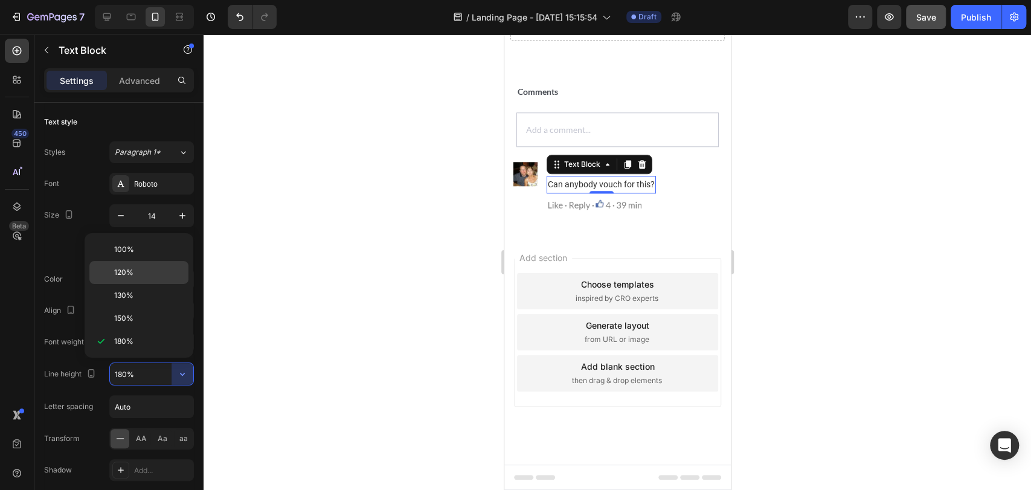
click at [156, 263] on div "120%" at bounding box center [138, 272] width 99 height 23
type input "120%"
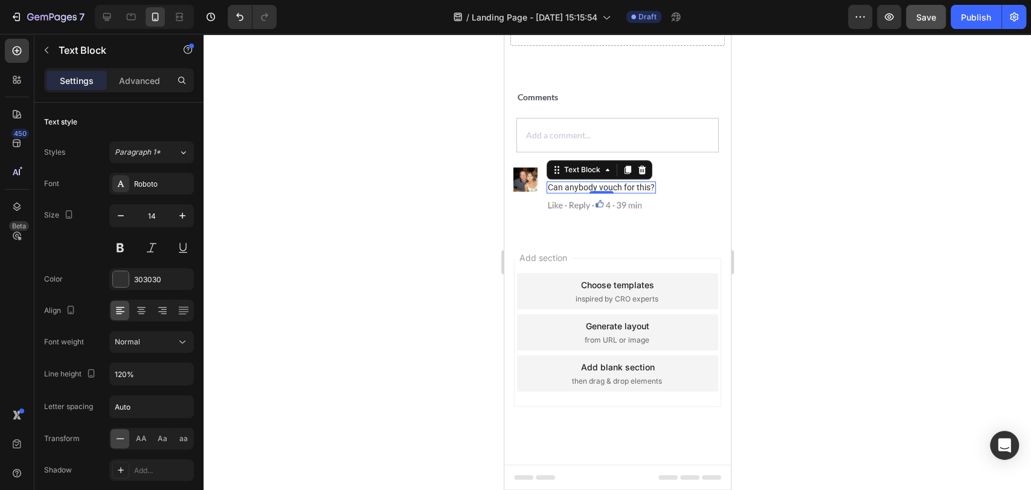
scroll to position [14808, 0]
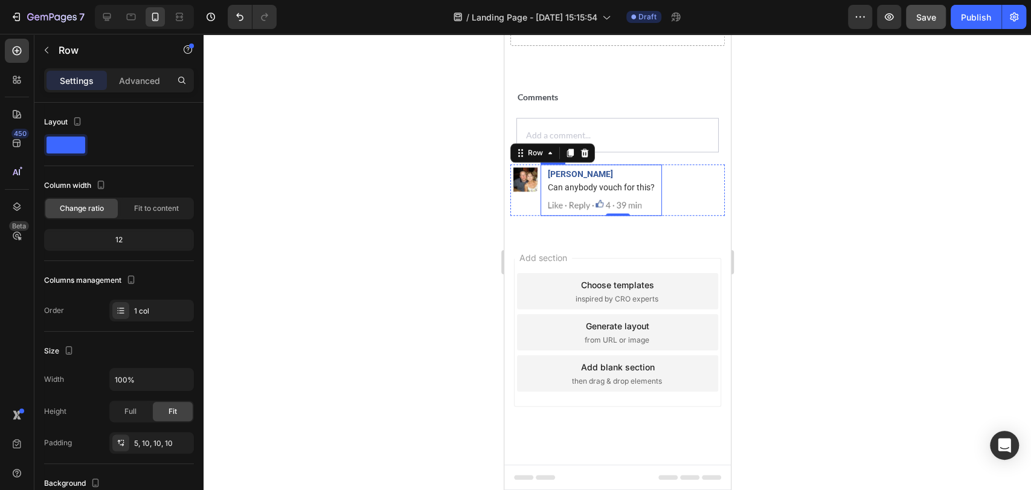
click at [541, 216] on div "Wilma Devon Text Block Can anybody vouch for this? Text Block Image Row" at bounding box center [600, 189] width 121 height 51
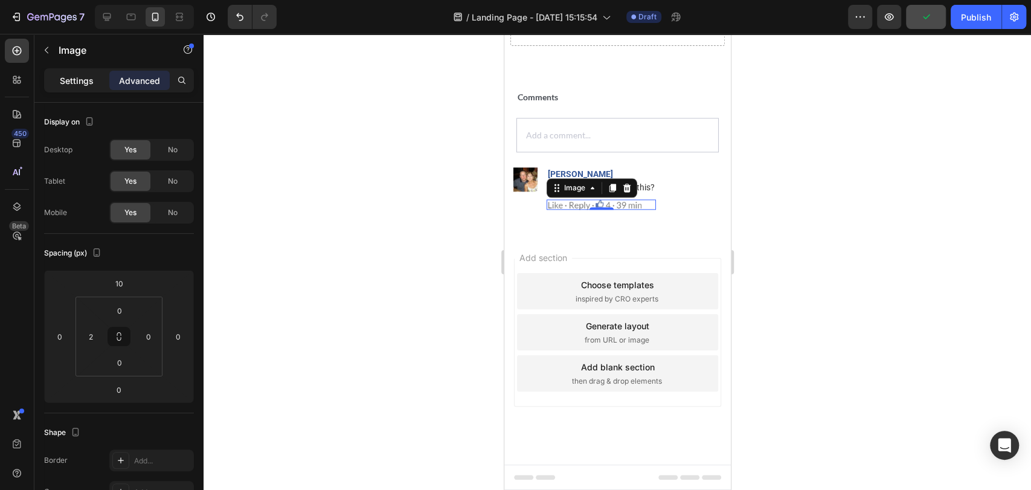
click at [83, 74] on p "Settings" at bounding box center [77, 80] width 34 height 13
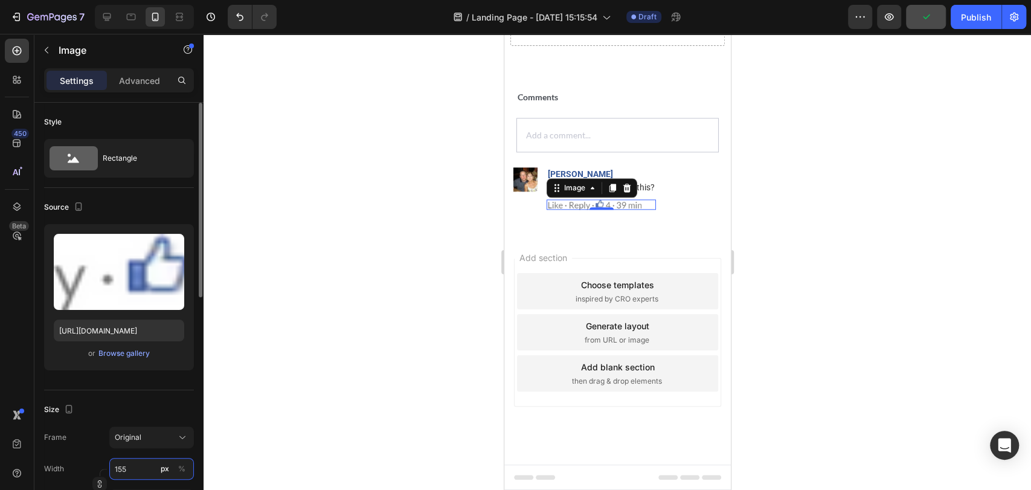
click at [135, 458] on input "155" at bounding box center [151, 469] width 85 height 22
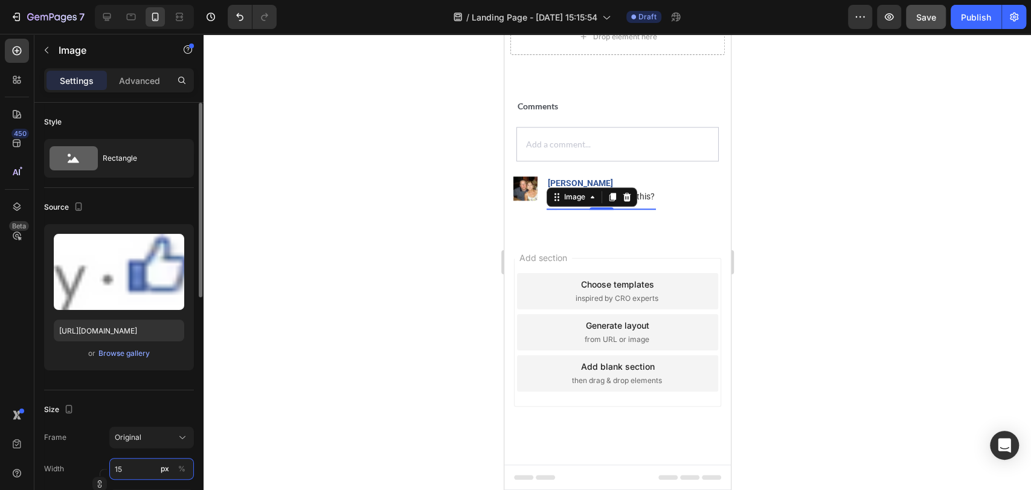
type input "150"
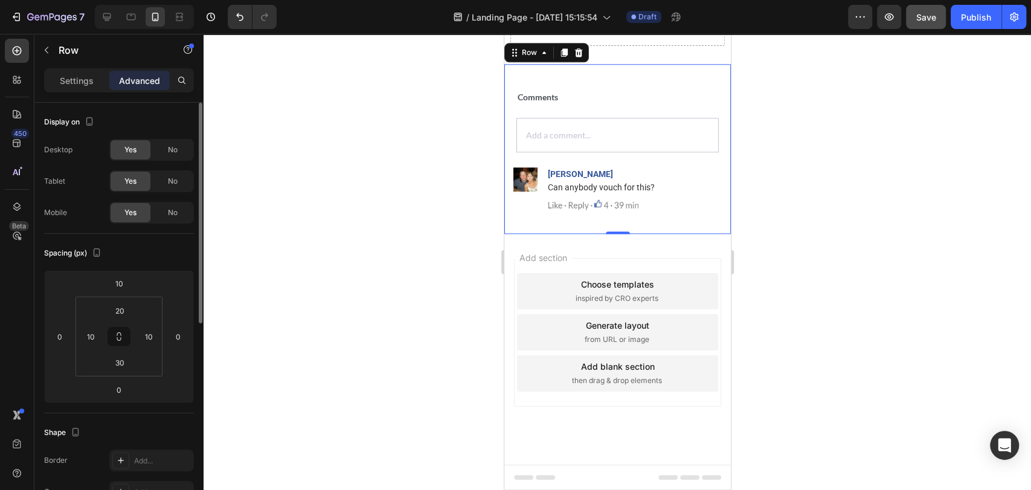
click at [547, 234] on div "Comments Text Block Add a comment... Text Block Image Wilma Devon Text Block Ca…" at bounding box center [617, 149] width 227 height 170
click at [109, 21] on icon at bounding box center [107, 17] width 12 height 12
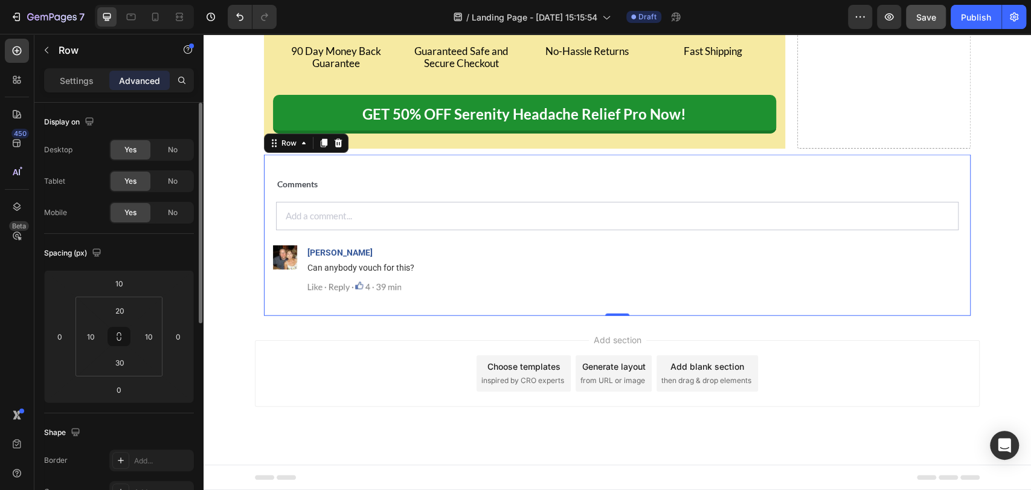
scroll to position [14538, 0]
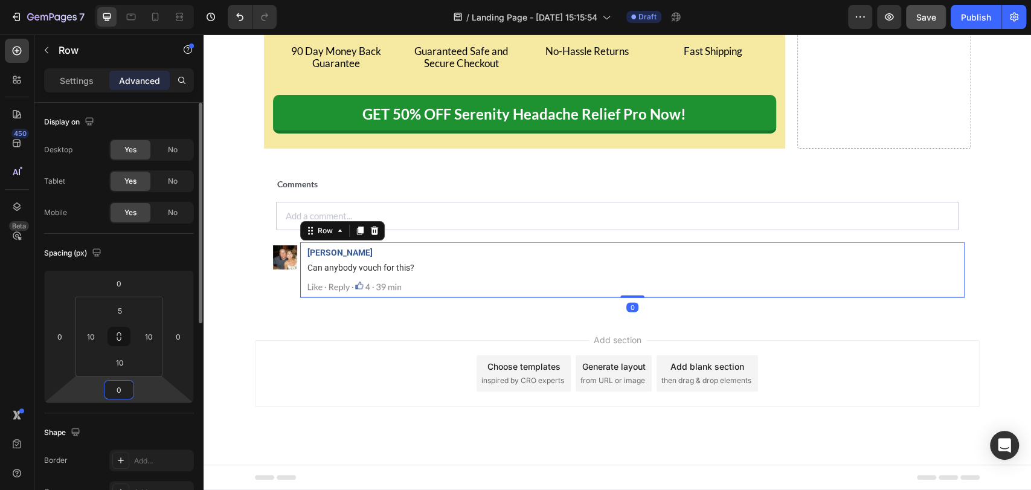
click at [124, 388] on input "0" at bounding box center [119, 390] width 24 height 18
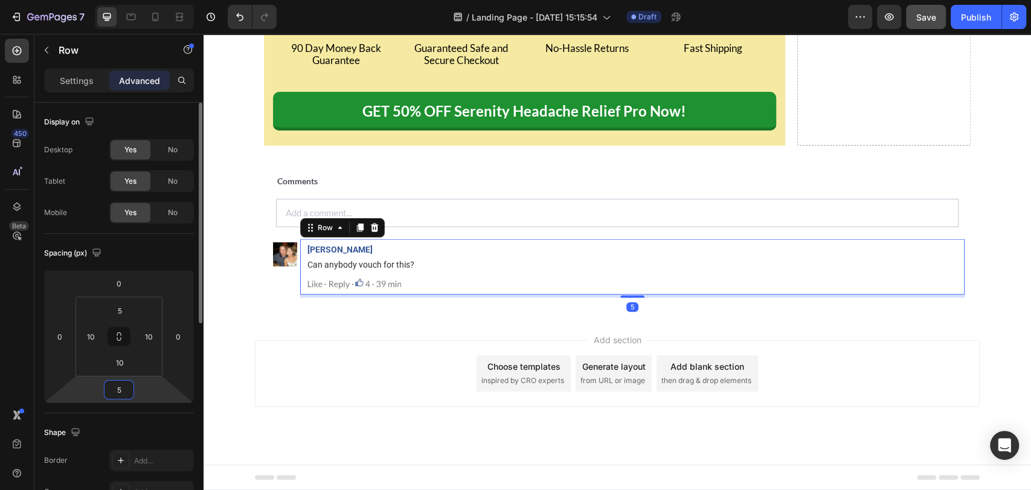
type input "5"
click at [281, 278] on div "Image" at bounding box center [285, 268] width 30 height 59
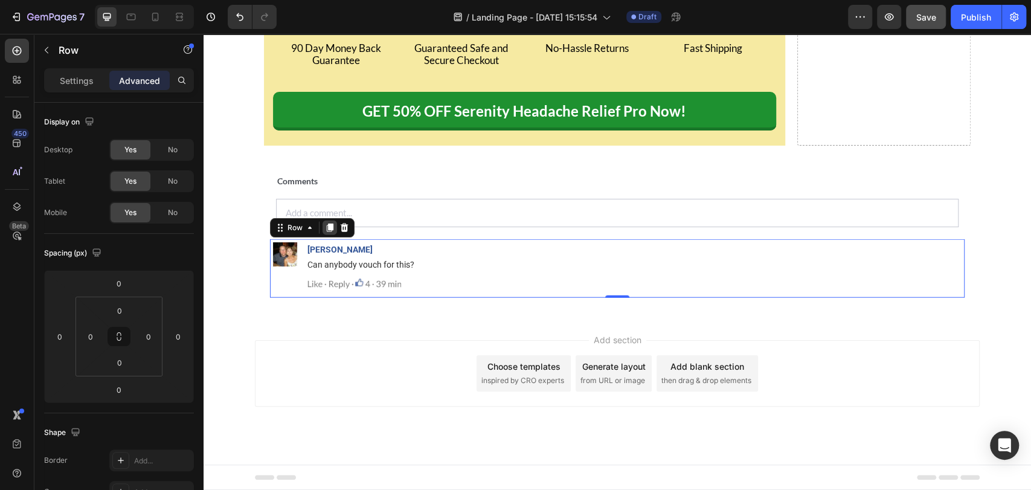
click at [327, 232] on icon at bounding box center [330, 228] width 7 height 8
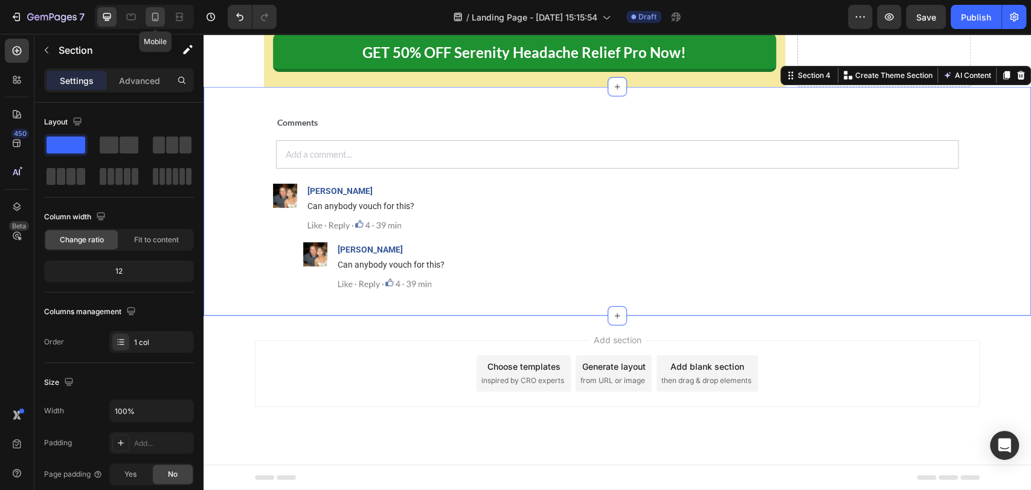
click at [151, 25] on div at bounding box center [155, 16] width 19 height 19
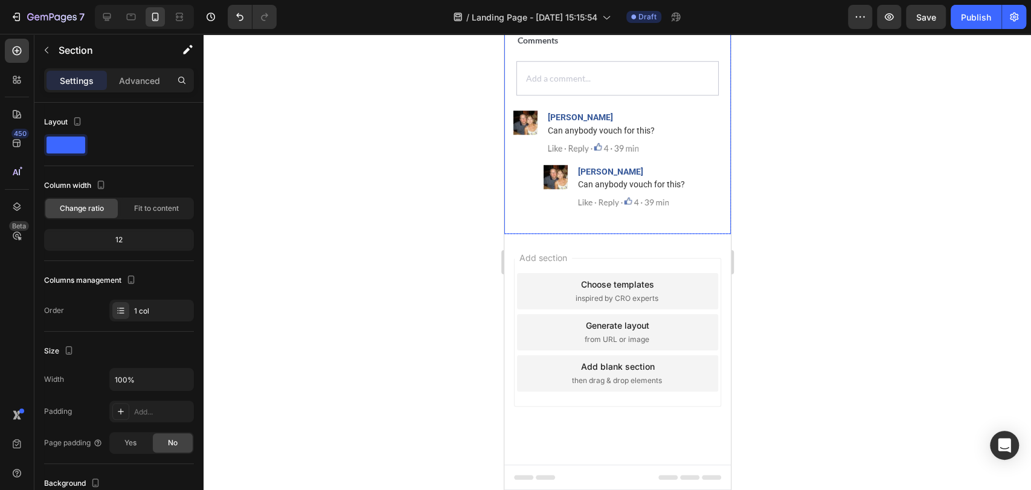
scroll to position [14849, 0]
click at [105, 14] on icon at bounding box center [107, 17] width 12 height 12
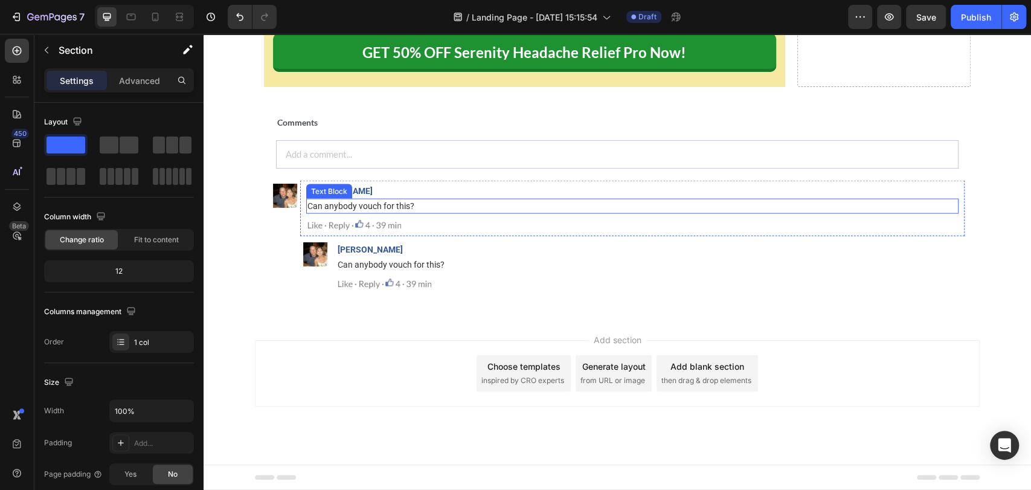
scroll to position [14599, 0]
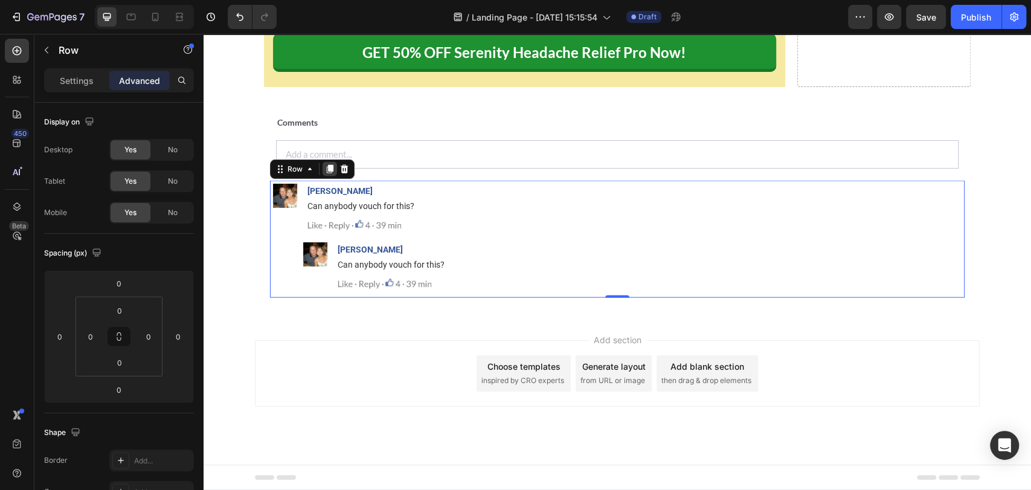
click at [325, 173] on icon at bounding box center [330, 169] width 10 height 10
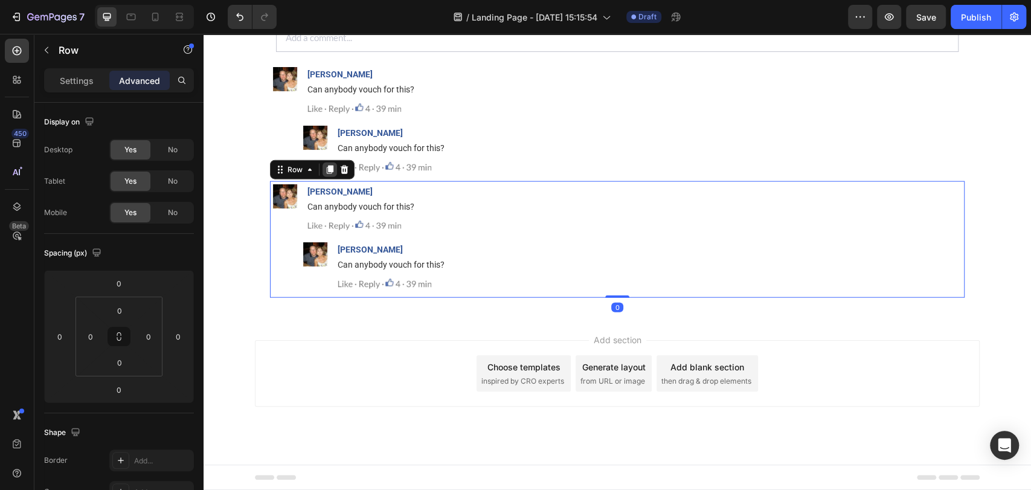
click at [325, 175] on icon at bounding box center [330, 170] width 10 height 10
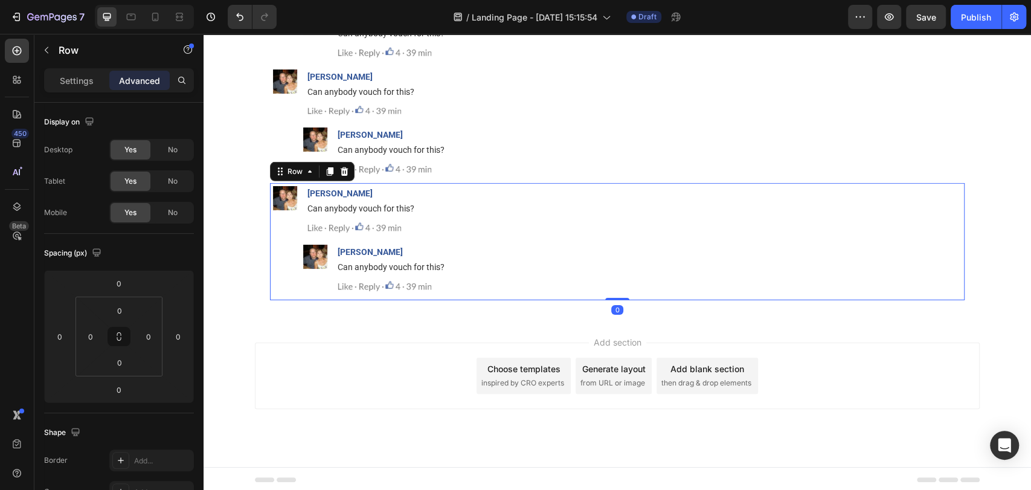
scroll to position [14832, 0]
click at [327, 167] on icon at bounding box center [330, 170] width 7 height 8
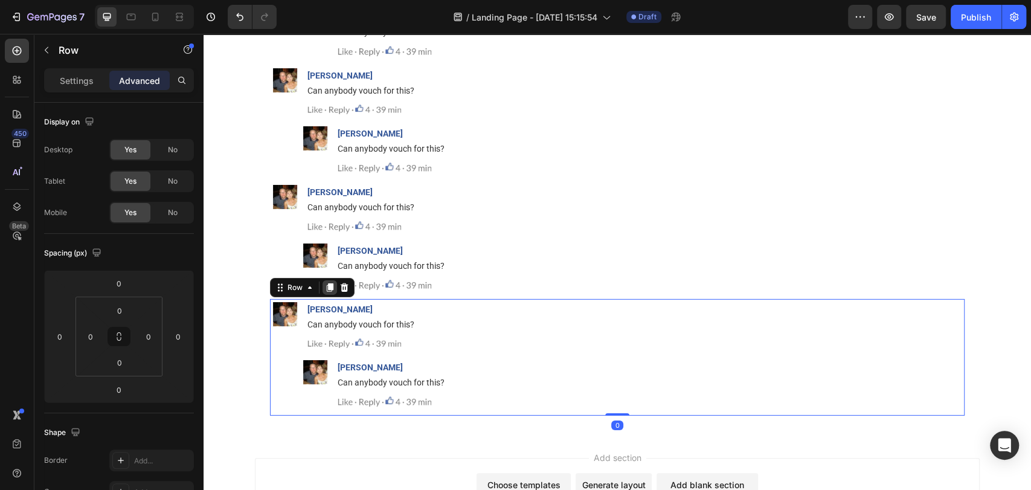
click at [323, 290] on div at bounding box center [330, 287] width 14 height 14
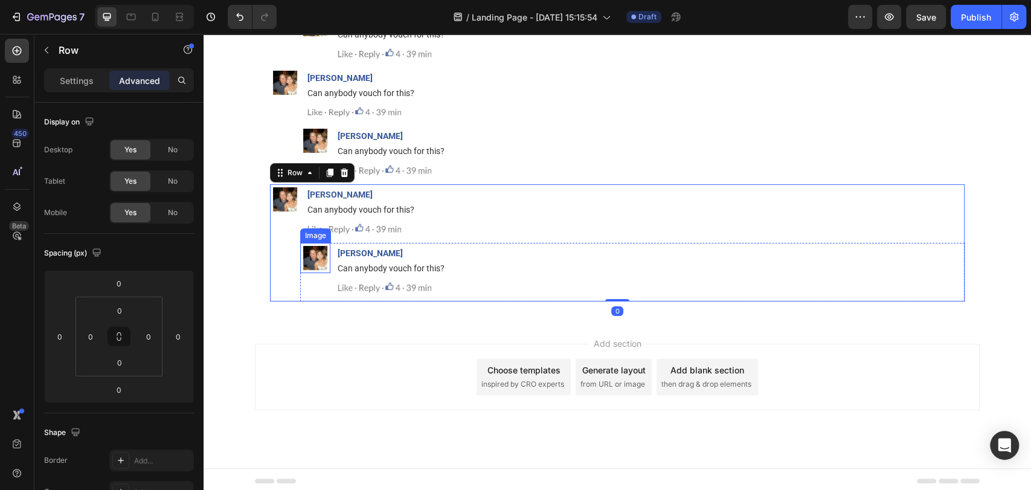
scroll to position [15067, 0]
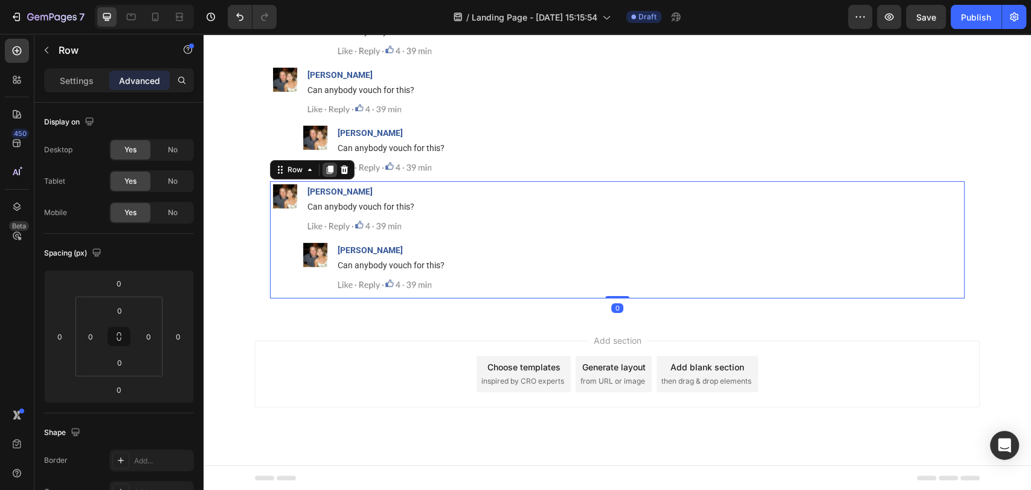
click at [323, 176] on div at bounding box center [330, 170] width 14 height 14
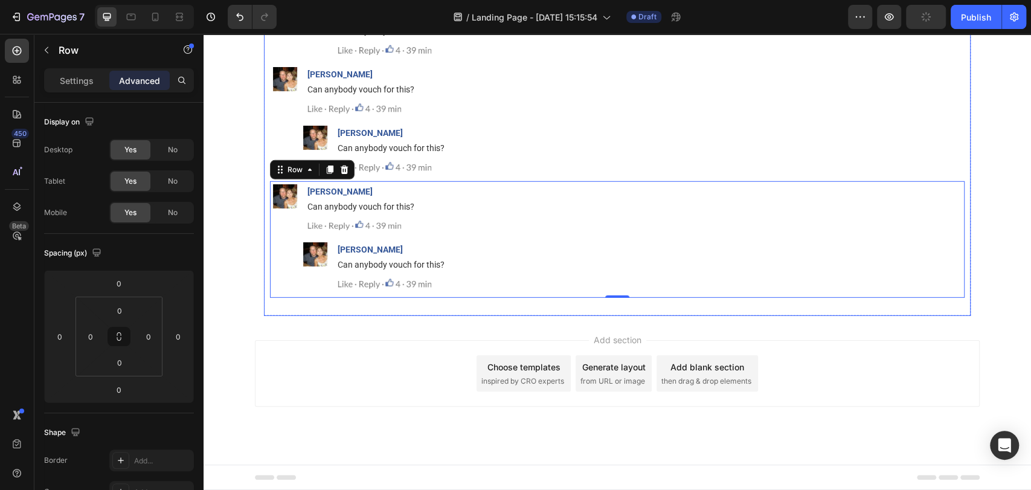
scroll to position [14626, 0]
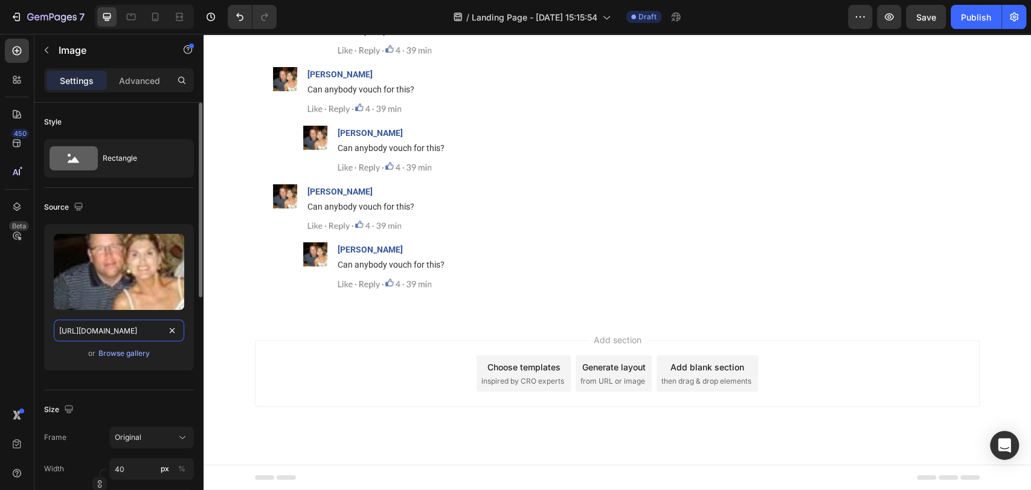
click at [117, 334] on input "[URL][DOMAIN_NAME]" at bounding box center [119, 331] width 130 height 22
paste input "23731/592144/1729268787-4%20%281%29.jpg"
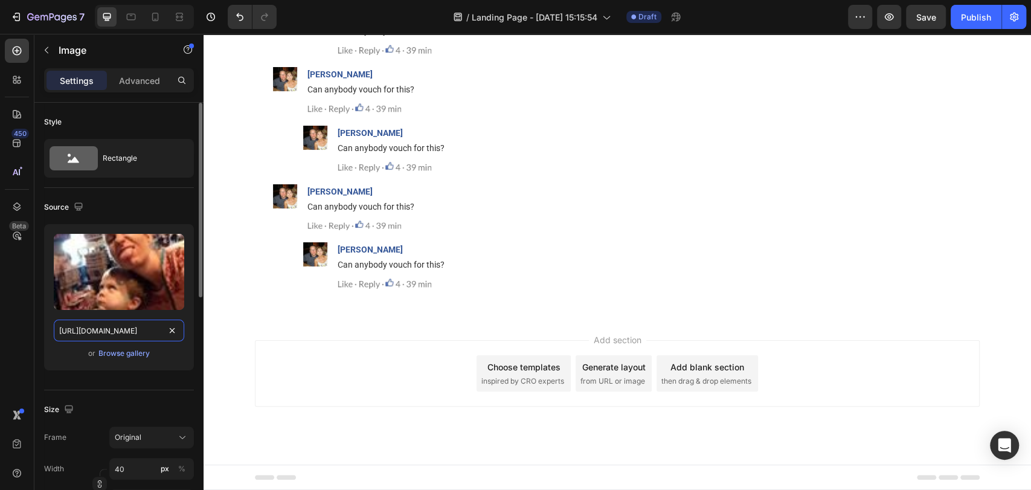
scroll to position [0, 155]
type input "https://img.funnelish.com/23731/592144/1729268787-4%20%281%29.jpg"
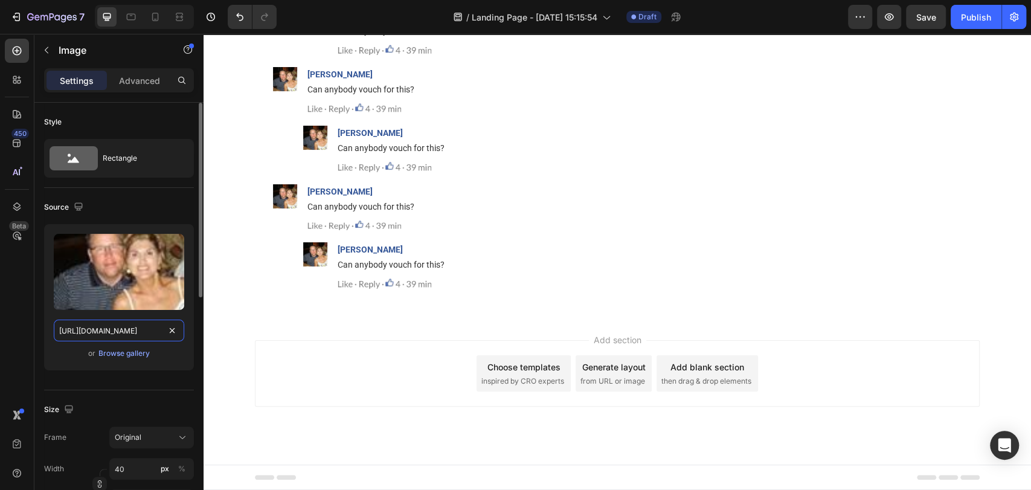
click at [137, 320] on input "[URL][DOMAIN_NAME]" at bounding box center [119, 331] width 130 height 22
paste input "351-1686830284-15.png"
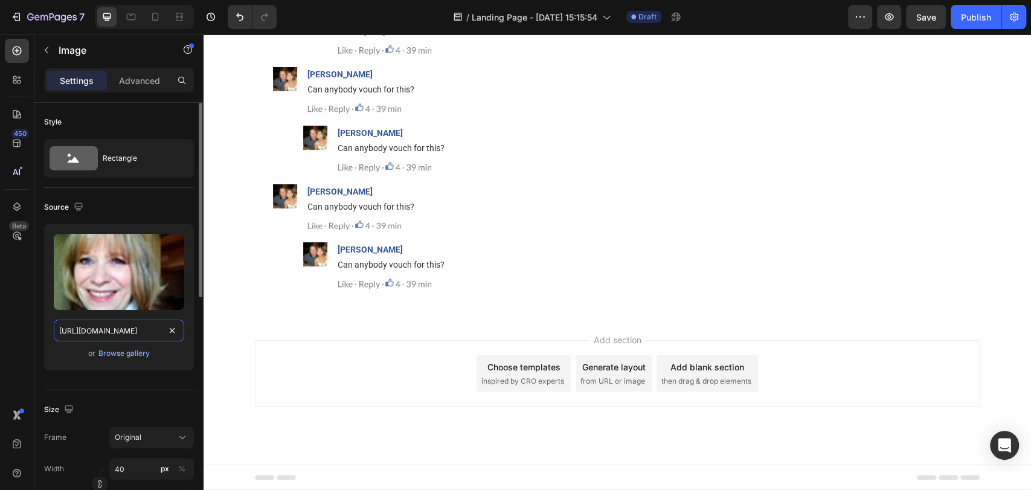
scroll to position [0, 152]
type input "https://img.funnelish.com/16131/303347/1710004351-1686830284-15.png"
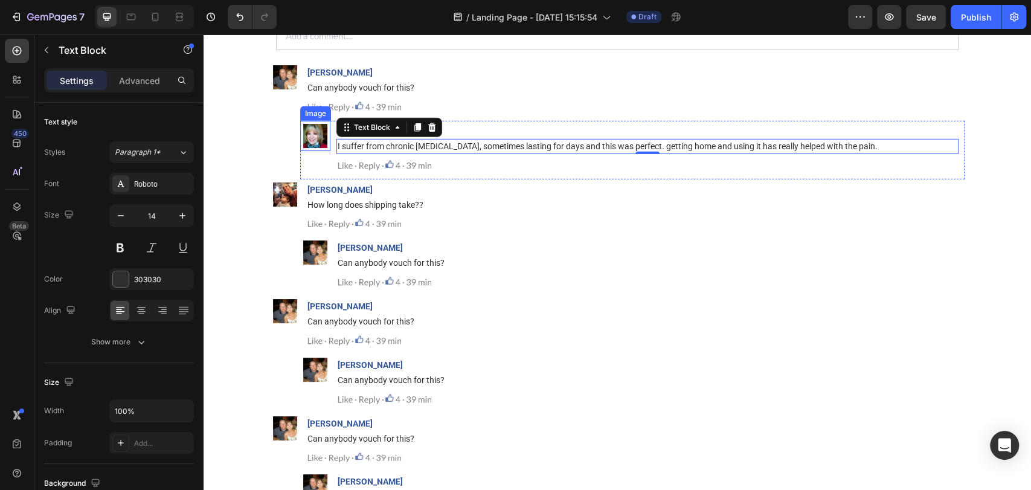
scroll to position [14742, 0]
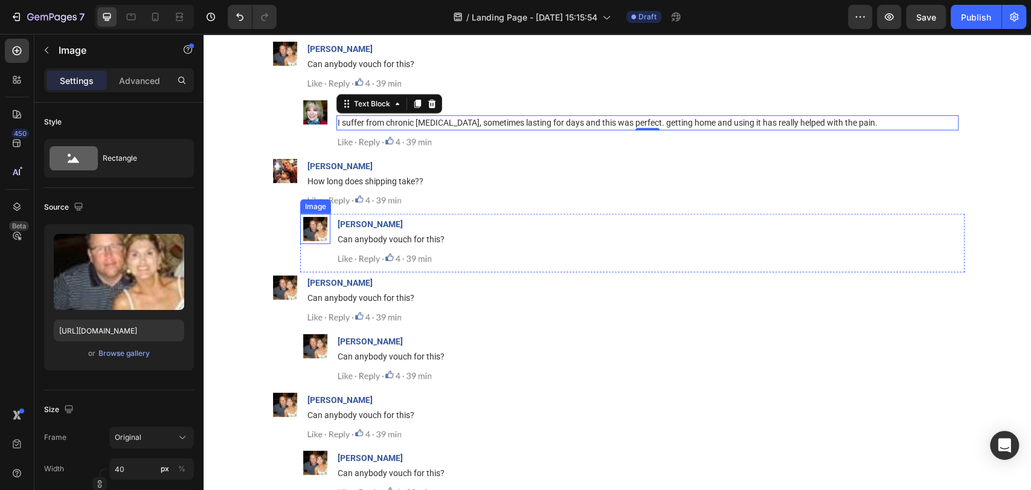
click at [310, 230] on img at bounding box center [315, 229] width 24 height 24
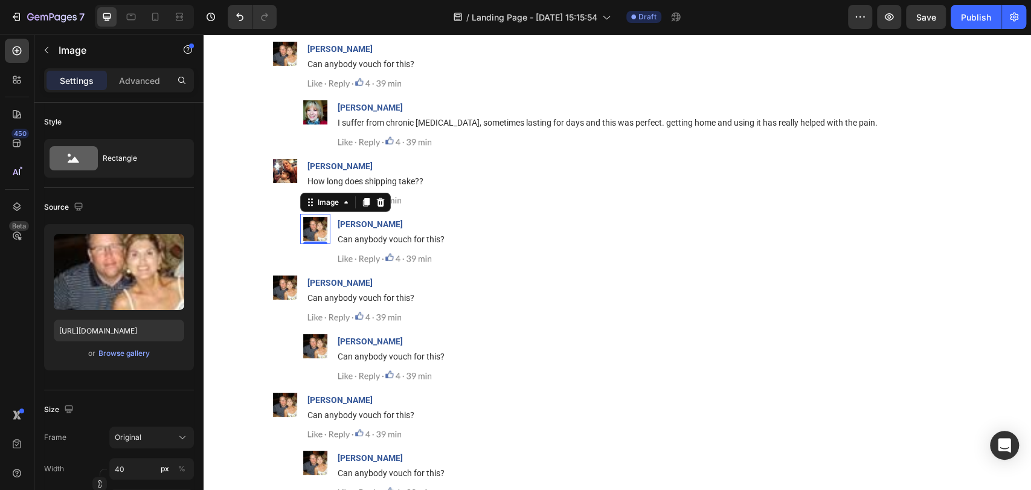
click at [310, 230] on img at bounding box center [315, 229] width 24 height 24
click at [138, 325] on input "[URL][DOMAIN_NAME]" at bounding box center [119, 331] width 130 height 22
paste input "347-1686830316-18.png"
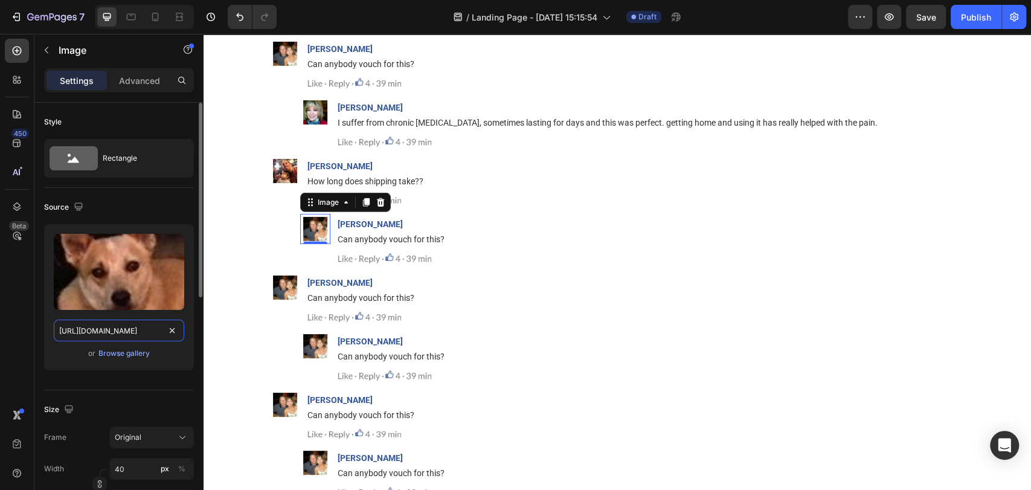
scroll to position [0, 152]
type input "https://img.funnelish.com/16131/303347/1710004347-1686830316-18.png"
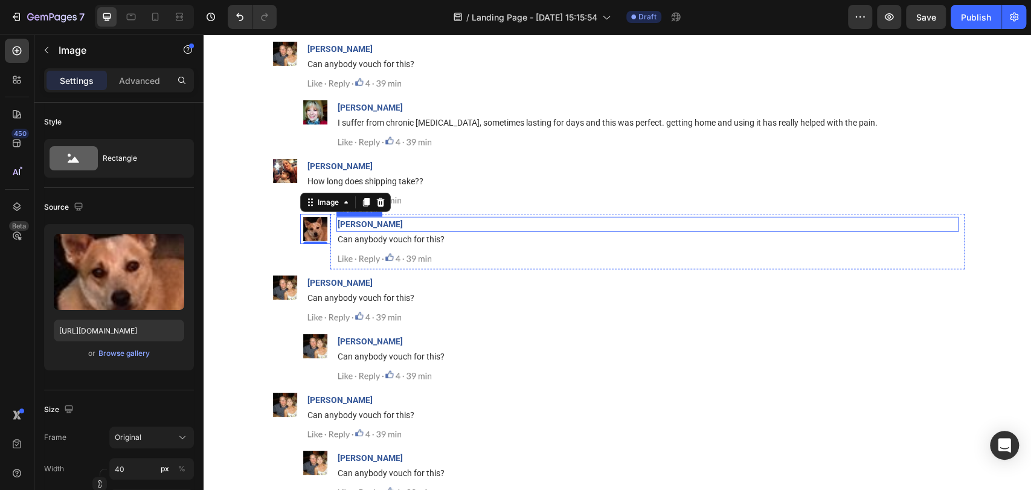
click at [342, 227] on strong "[PERSON_NAME]" at bounding box center [370, 224] width 65 height 10
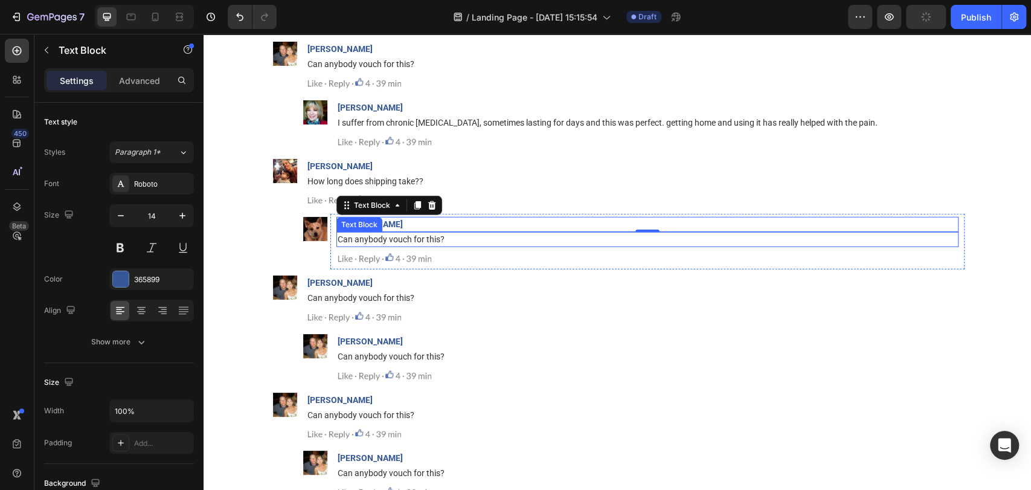
click at [355, 237] on span "Can anybody vouch for this?" at bounding box center [391, 239] width 107 height 10
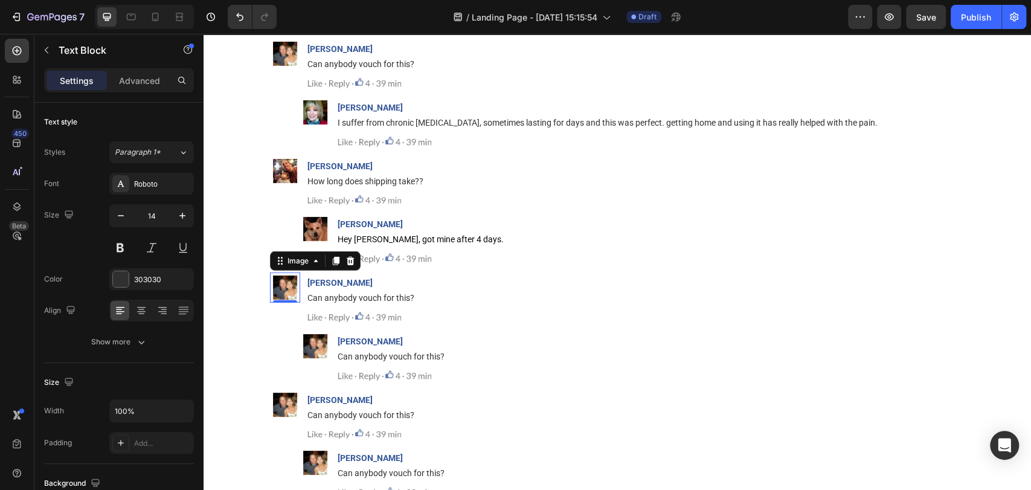
click at [273, 290] on img at bounding box center [285, 287] width 24 height 24
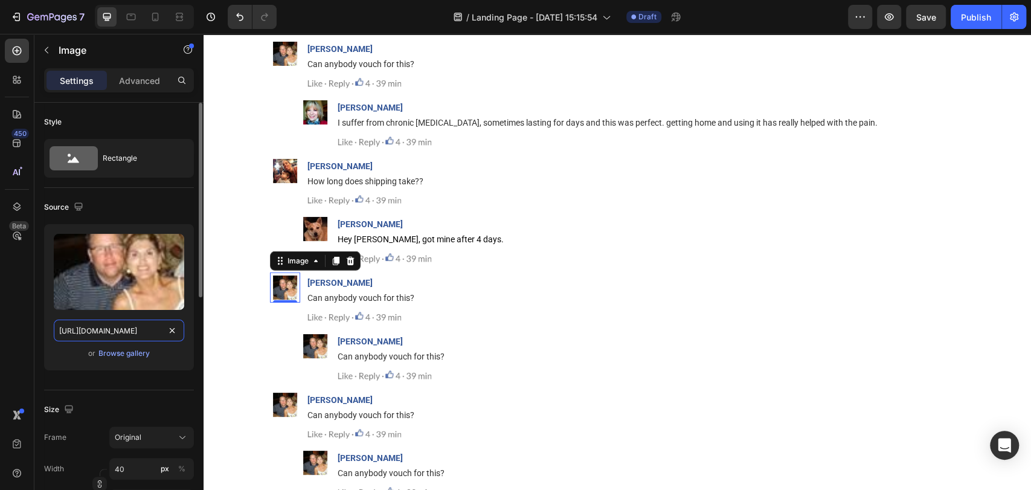
click at [125, 325] on input "[URL][DOMAIN_NAME]" at bounding box center [119, 331] width 130 height 22
paste input "23731/592144/1729268920-11_1_e6e55863-e013-422e-9e25-afa449269b8a.jpg"
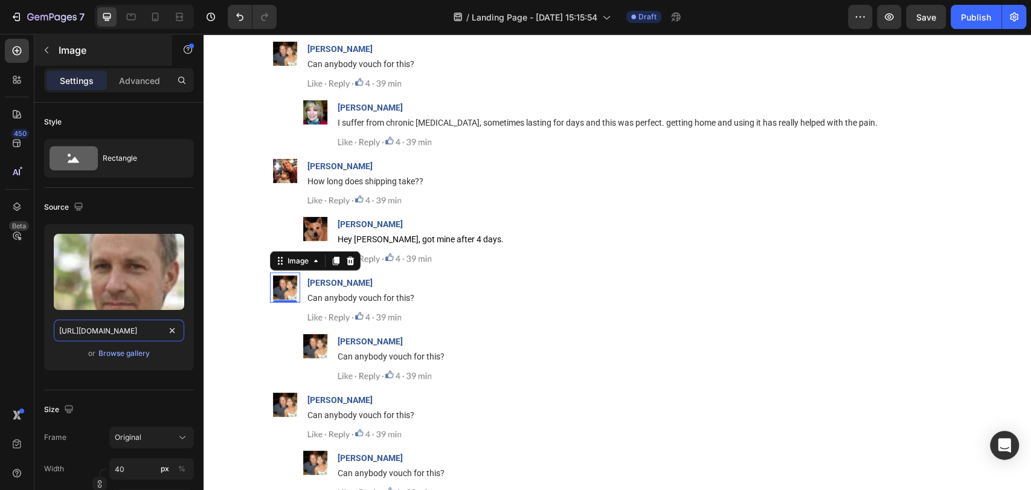
type input "https://img.funnelish.com/23731/592144/1729268920-11_1_e6e55863-e013-422e-9e25-…"
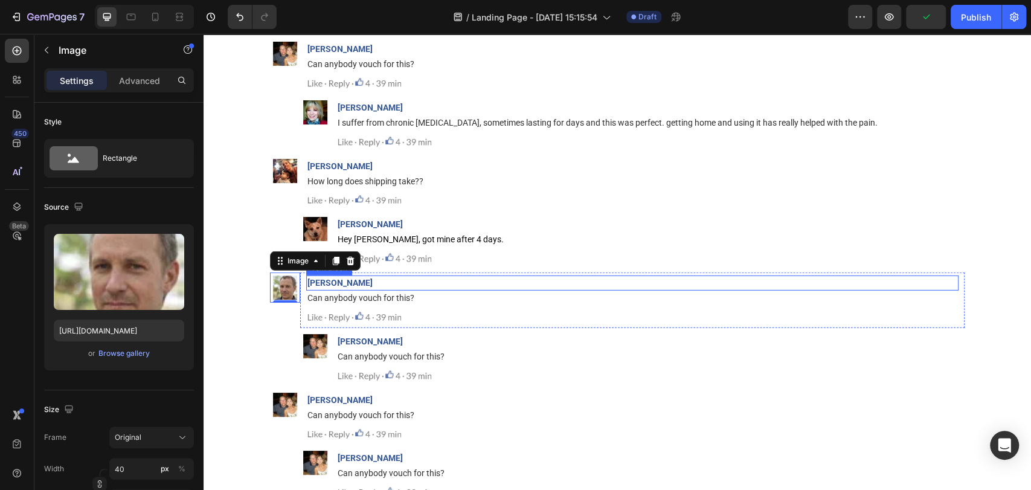
click at [321, 283] on strong "[PERSON_NAME]" at bounding box center [339, 283] width 65 height 10
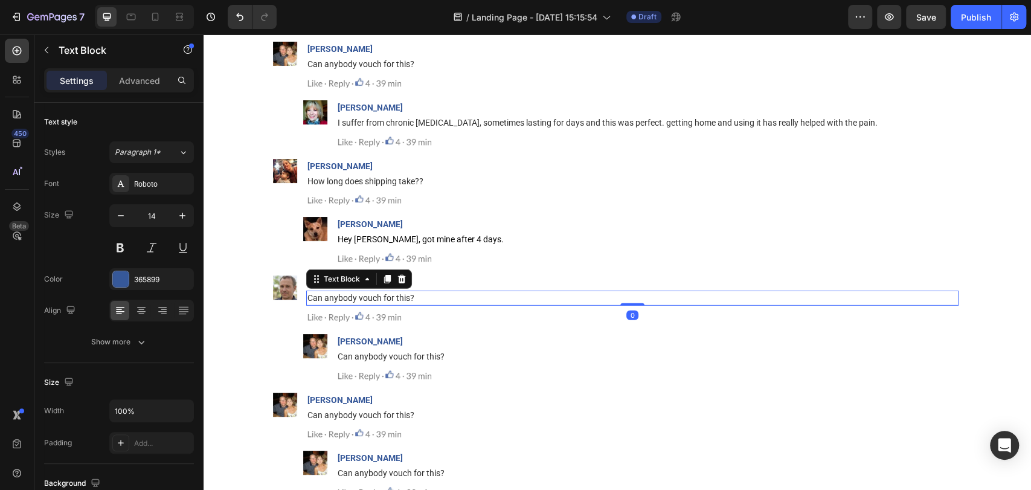
click at [402, 298] on span "Can anybody vouch for this?" at bounding box center [360, 298] width 107 height 10
click at [16, 36] on div "450 Beta" at bounding box center [17, 262] width 34 height 456
click at [16, 47] on icon at bounding box center [17, 51] width 9 height 9
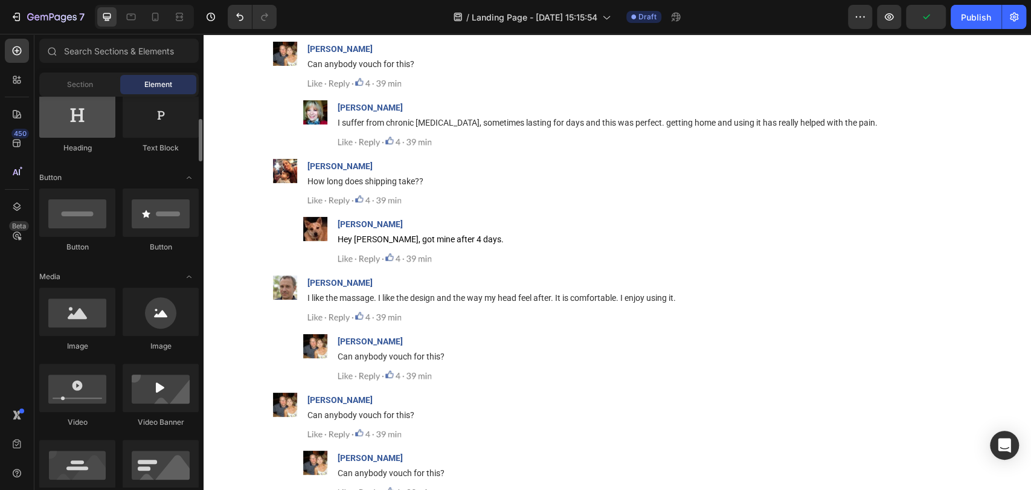
scroll to position [214, 0]
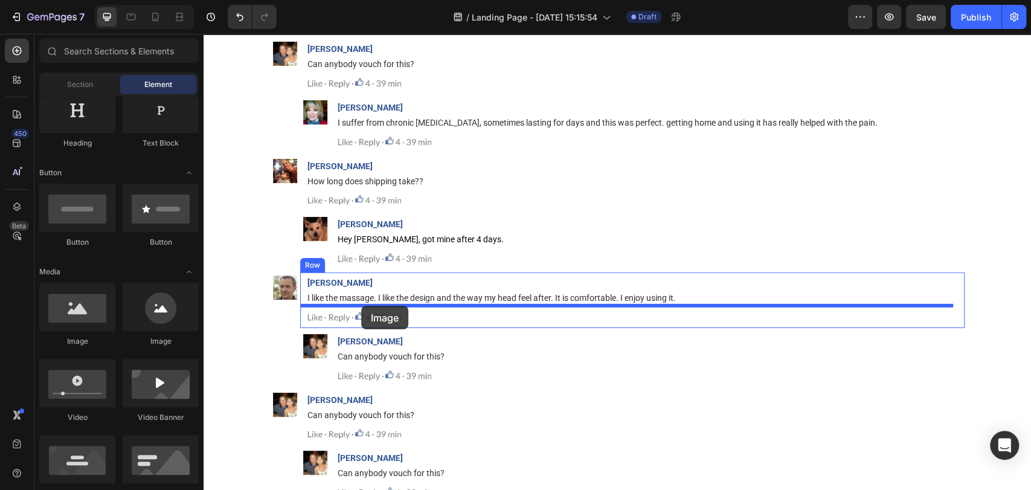
drag, startPoint x: 279, startPoint y: 341, endPoint x: 363, endPoint y: 306, distance: 91.0
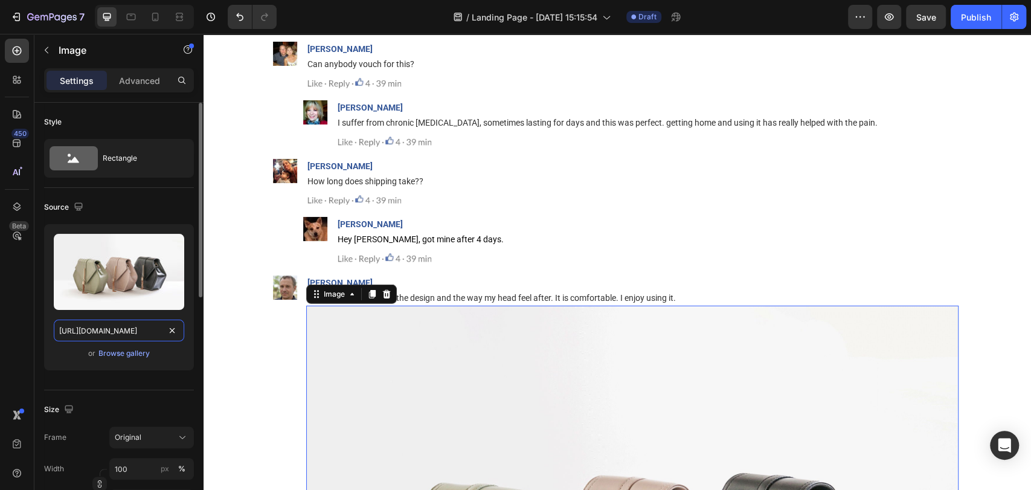
click at [130, 327] on input "https://cdn.shopify.com/s/files/1/2005/9307/files/image_demo.jpg" at bounding box center [119, 331] width 130 height 22
paste input "img.funnelish.com/57013/859989/1752379611-happy%20customer-6-1"
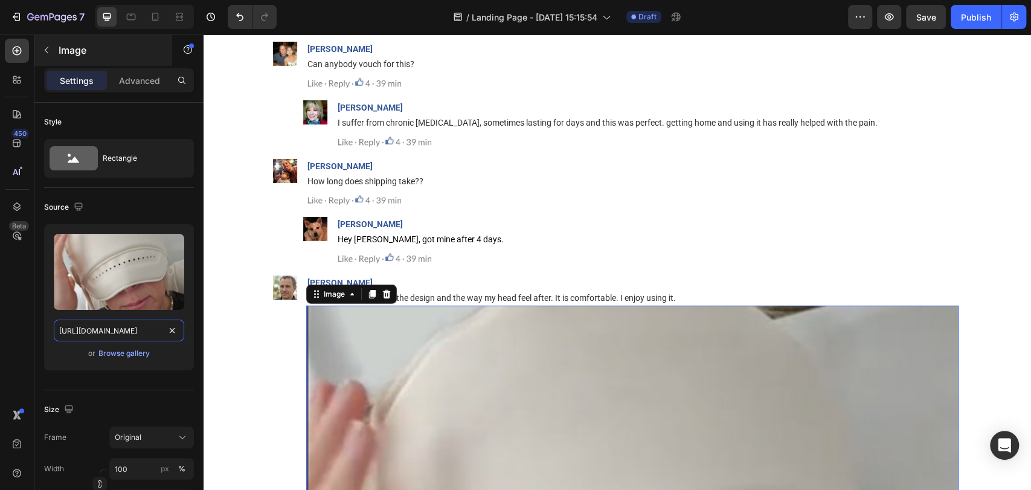
type input "https://img.funnelish.com/57013/859989/1752379611-happy%20customer-6-1.jpg"
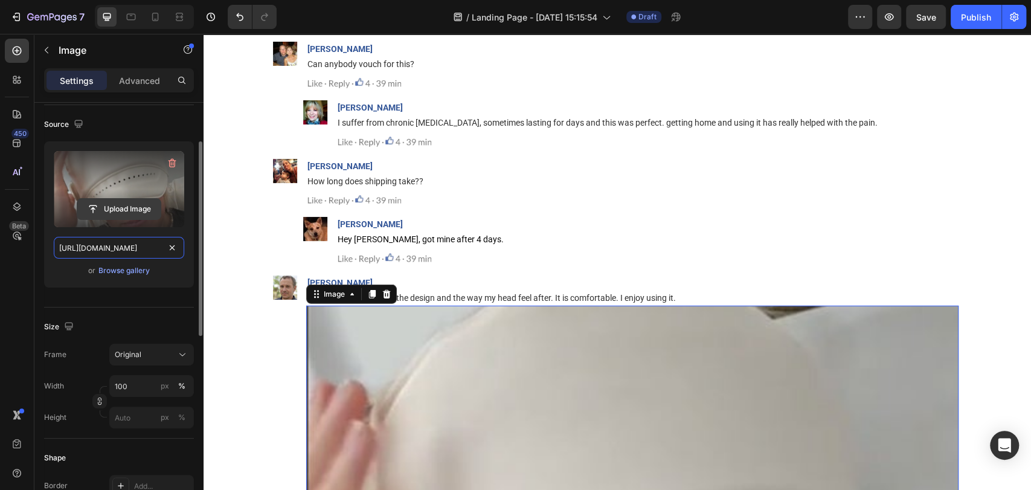
scroll to position [85, 0]
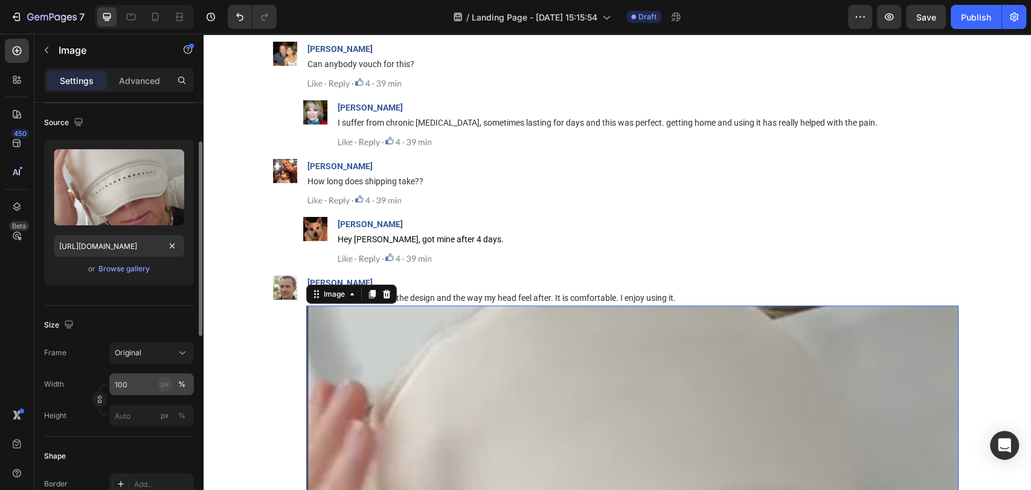
click at [159, 381] on button "px" at bounding box center [165, 384] width 14 height 14
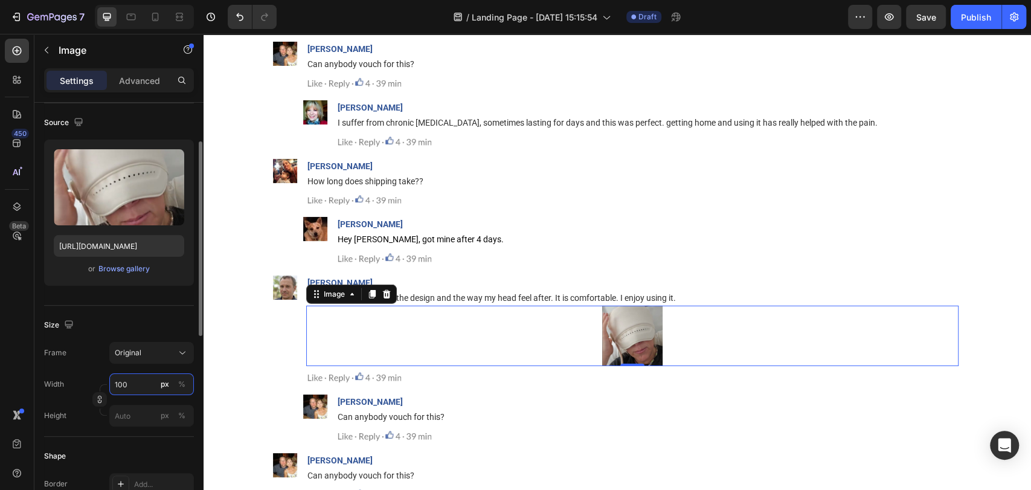
click at [145, 385] on input "100" at bounding box center [151, 384] width 85 height 22
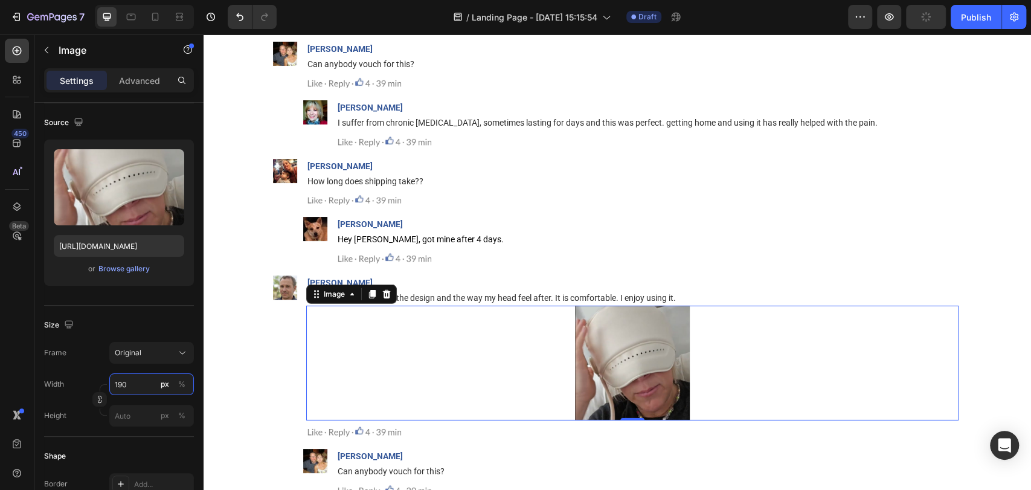
scroll to position [490, 0]
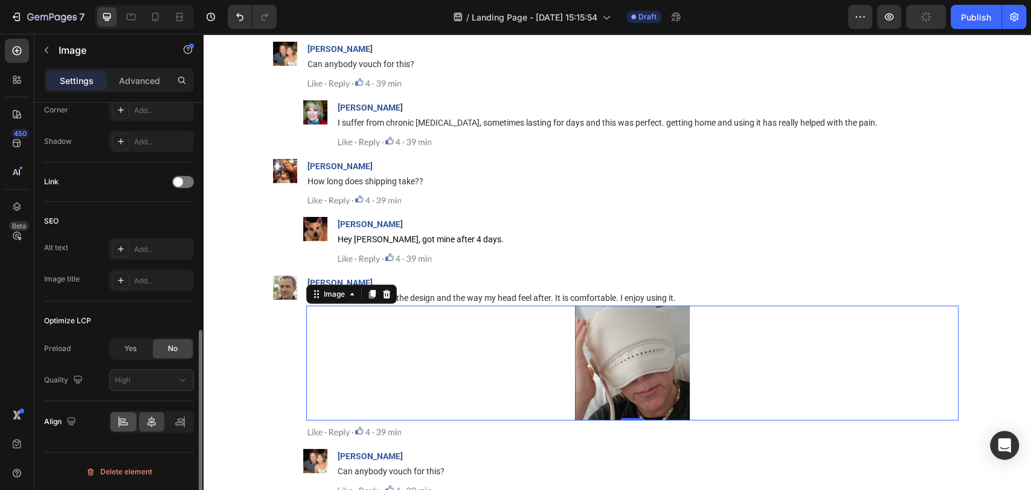
type input "190"
click at [130, 415] on div at bounding box center [124, 421] width 26 height 19
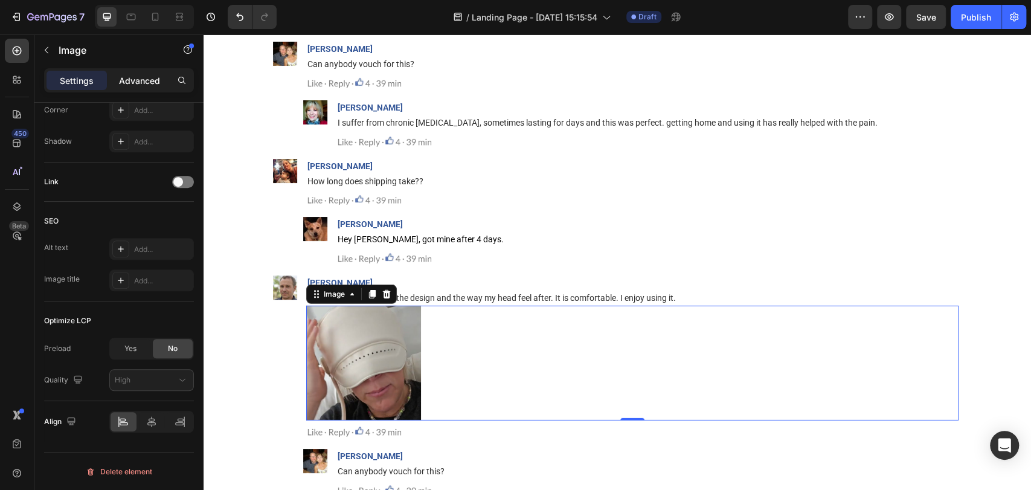
click at [150, 83] on p "Advanced" at bounding box center [139, 80] width 41 height 13
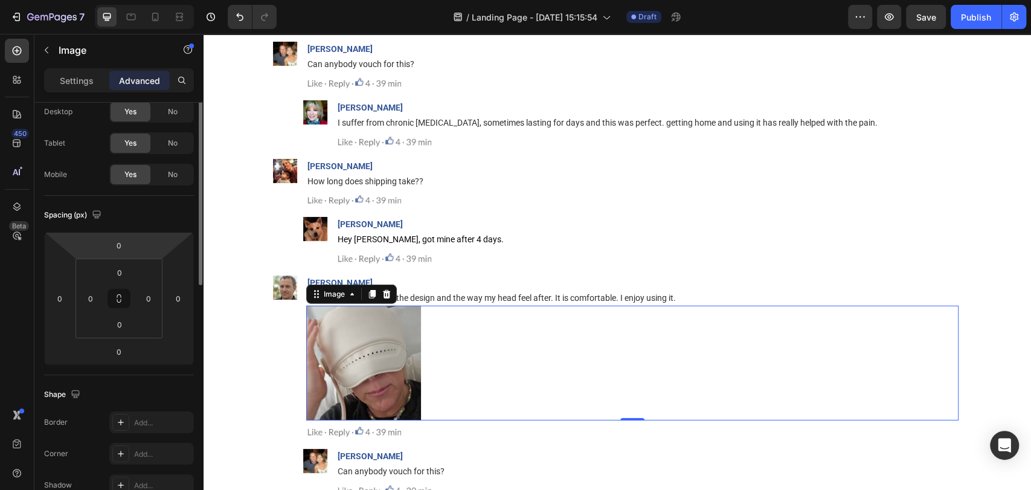
scroll to position [0, 0]
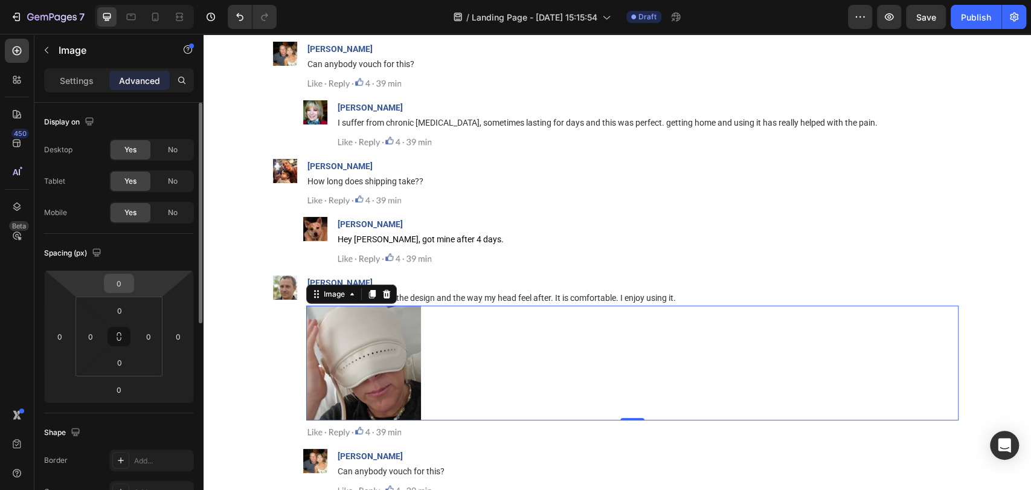
click at [121, 289] on input "0" at bounding box center [119, 283] width 24 height 18
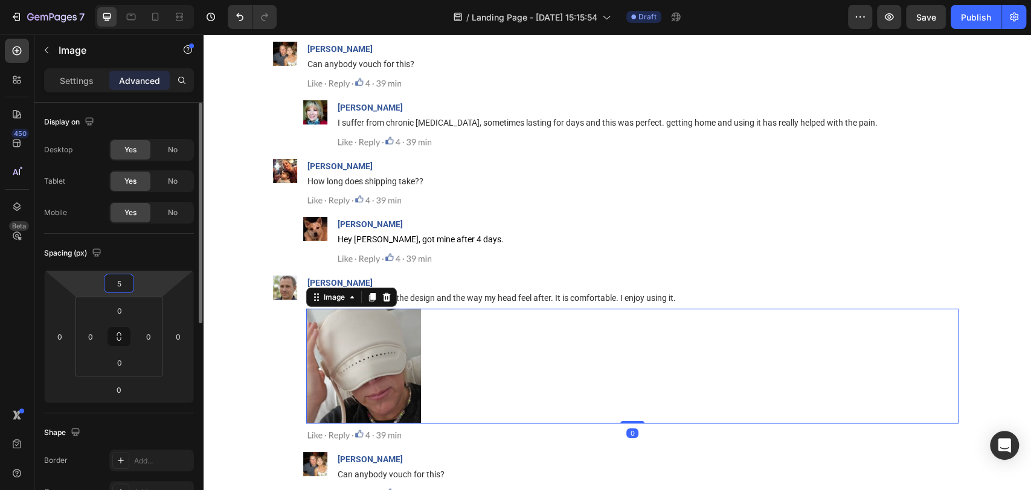
type input "5"
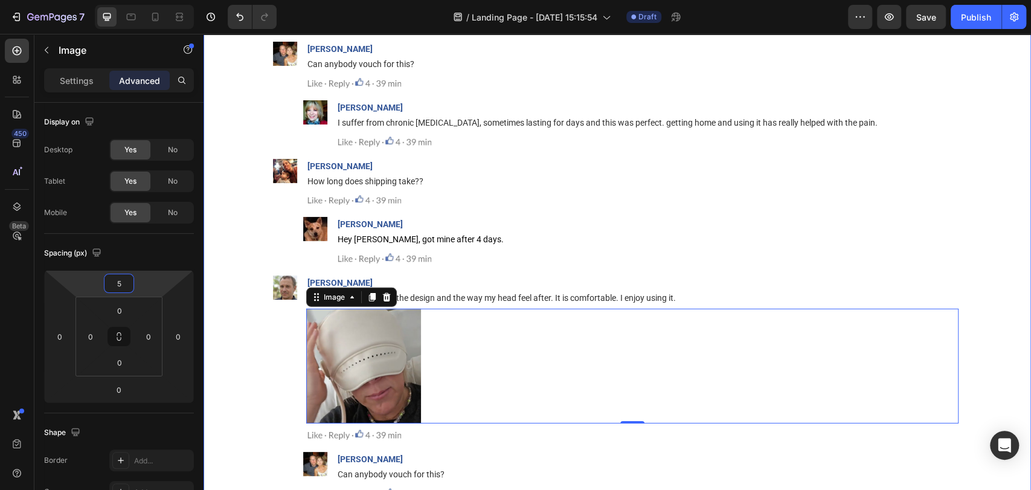
click at [256, 311] on div "Comments Text Block Add a comment... Text Block Image Wilma Devon Text Block Ca…" at bounding box center [618, 410] width 828 height 931
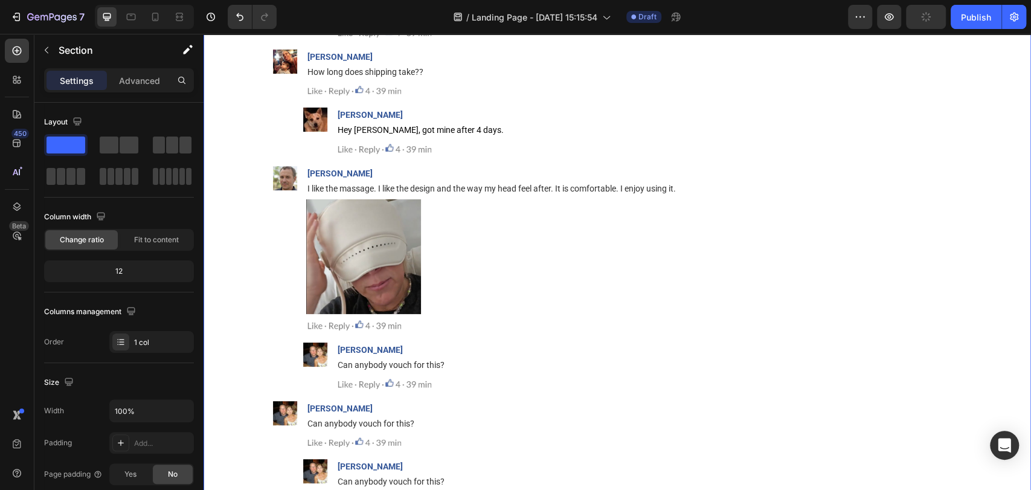
scroll to position [14869, 0]
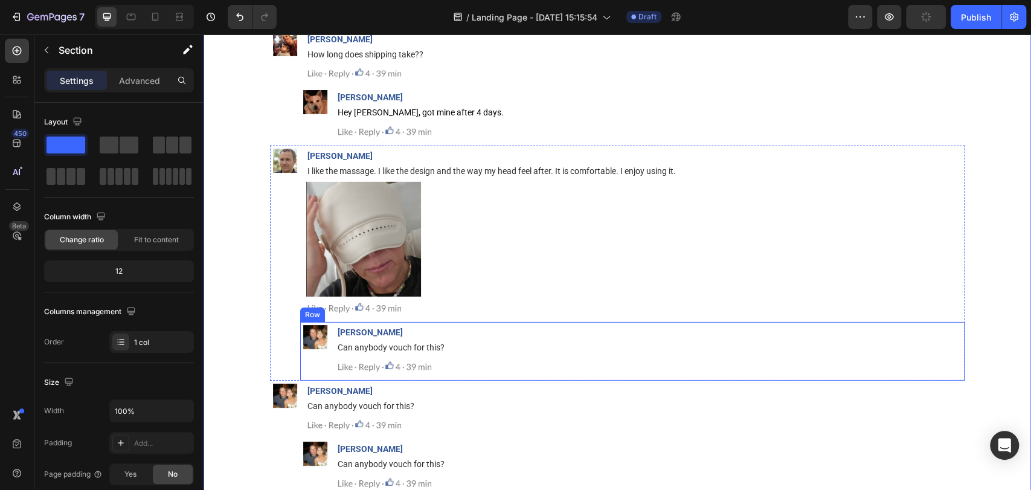
click at [321, 353] on div "Image" at bounding box center [315, 351] width 30 height 59
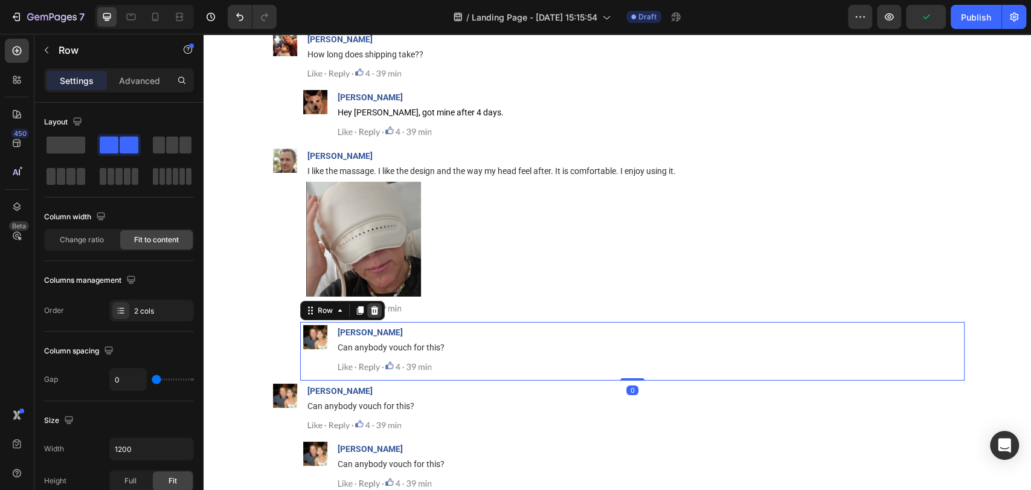
click at [371, 313] on icon at bounding box center [375, 310] width 8 height 8
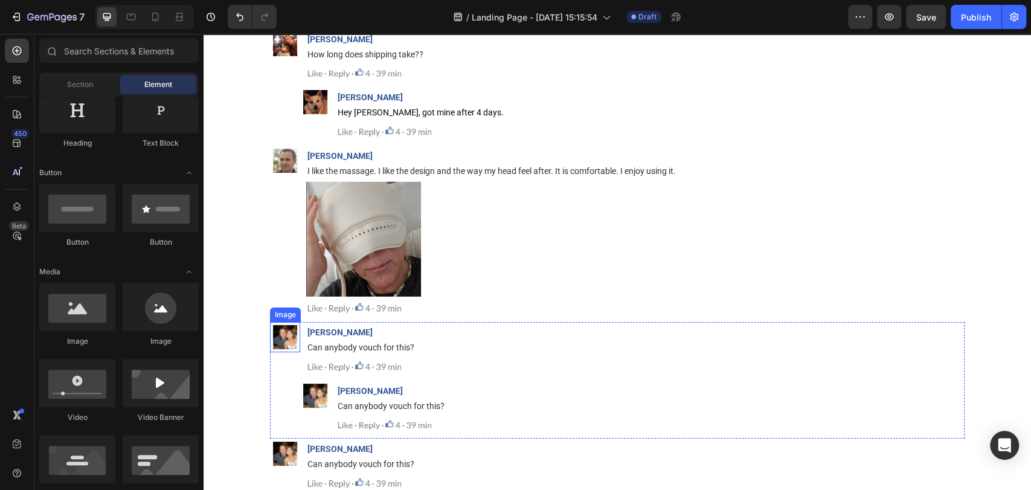
click at [280, 337] on img at bounding box center [285, 337] width 24 height 24
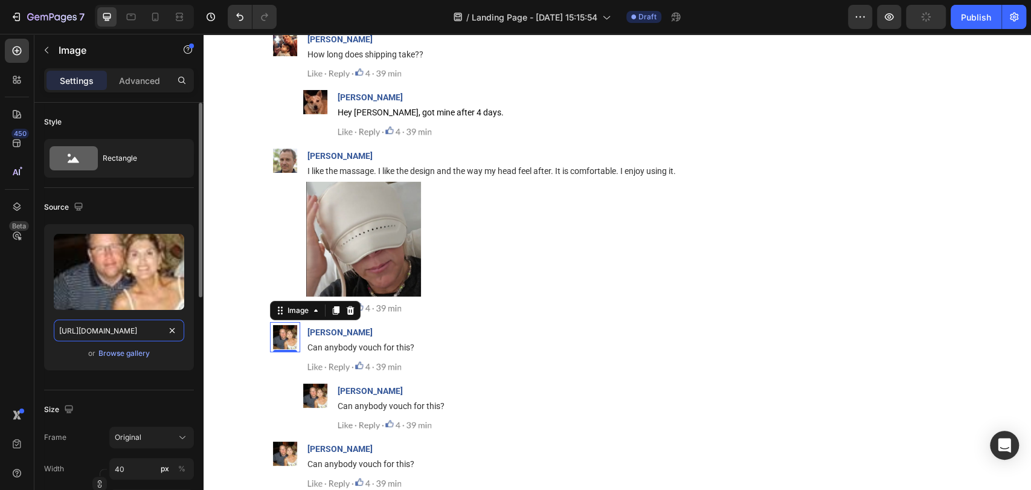
click at [126, 338] on input "[URL][DOMAIN_NAME]" at bounding box center [119, 331] width 130 height 22
paste input "342-1686830384-21.png"
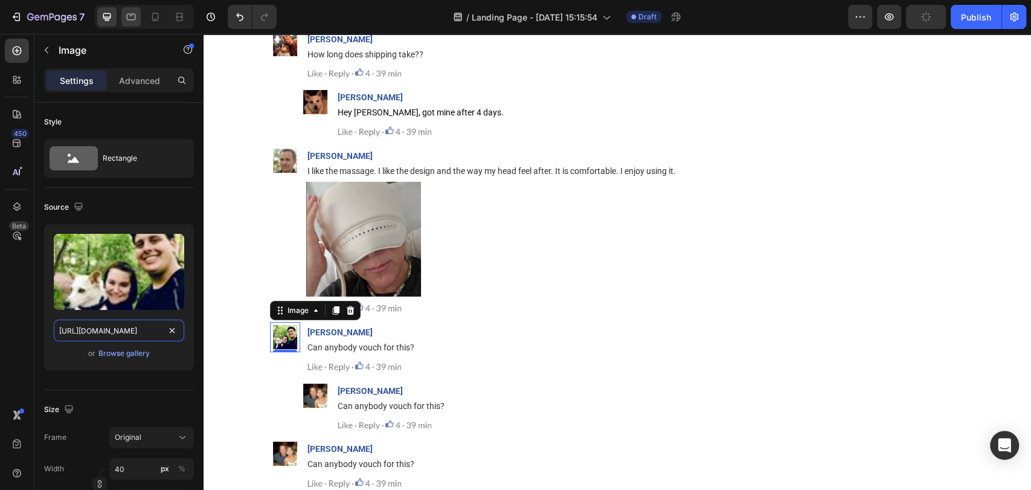
type input "https://img.funnelish.com/16131/303347/1710004342-1686830384-21.png"
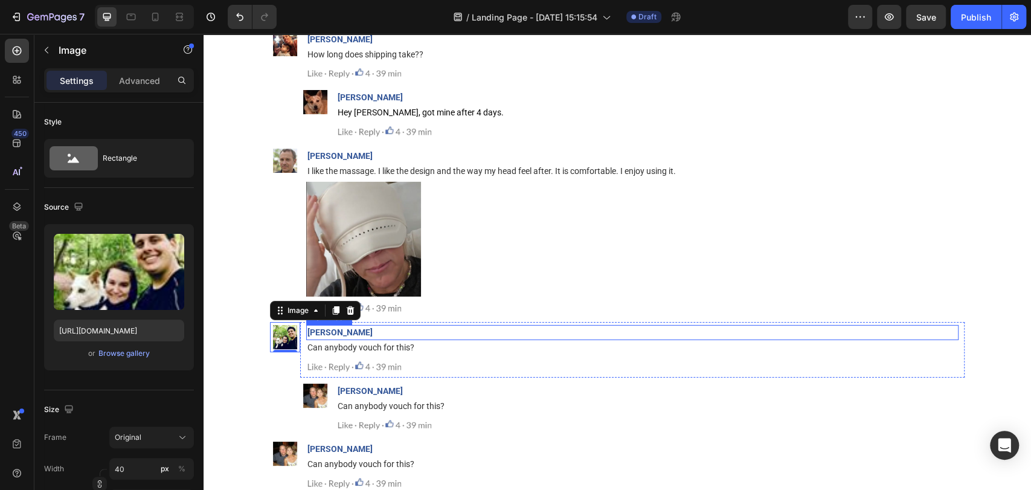
click at [340, 330] on strong "[PERSON_NAME]" at bounding box center [339, 332] width 65 height 10
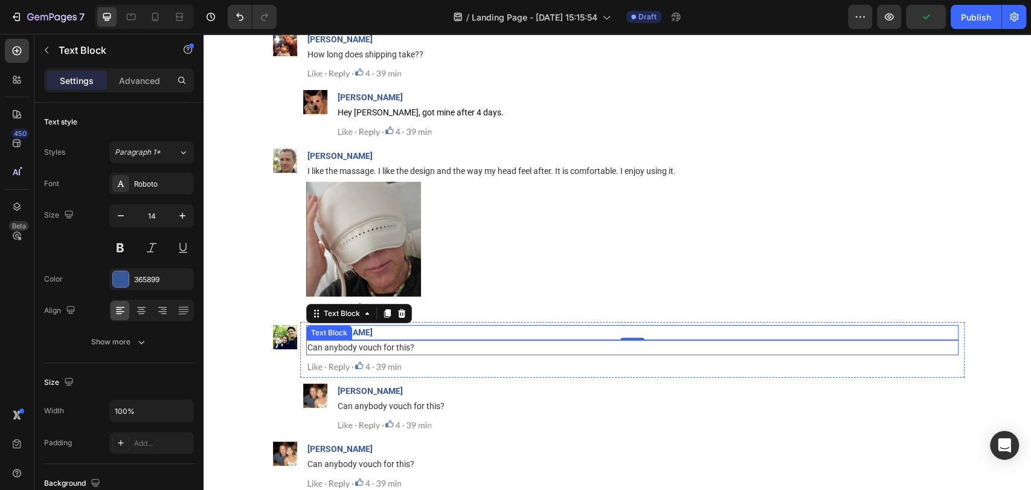
click at [381, 354] on div "Can anybody vouch for this?" at bounding box center [632, 347] width 652 height 15
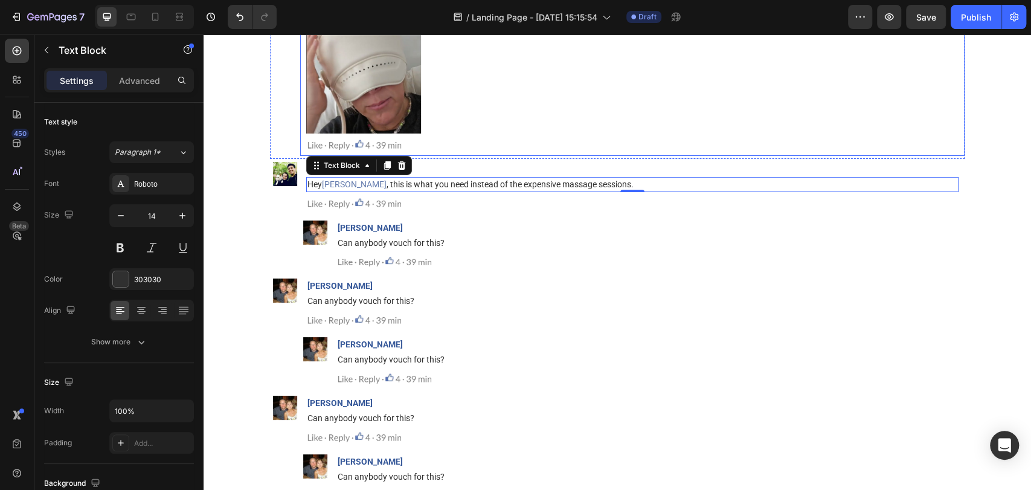
scroll to position [15032, 0]
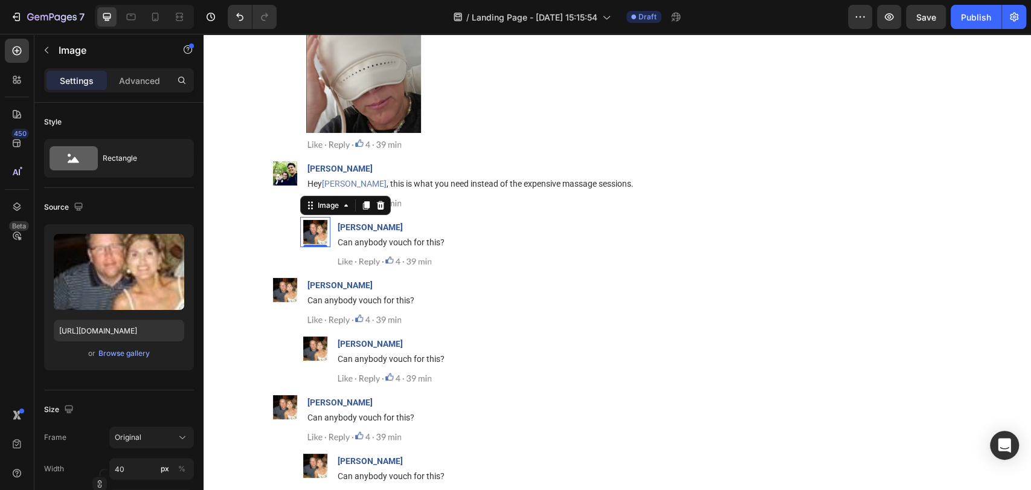
click at [319, 228] on img at bounding box center [315, 232] width 24 height 24
click at [153, 330] on input "[URL][DOMAIN_NAME]" at bounding box center [119, 331] width 130 height 22
paste input "343-1686830397-22.png"
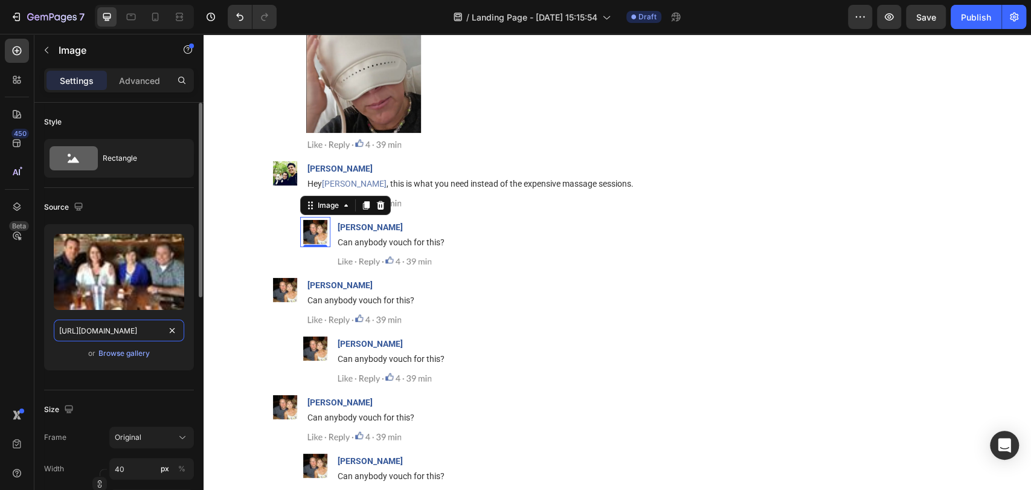
scroll to position [0, 155]
type input "https://img.funnelish.com/16131/303347/1710004343-1686830397-22.png"
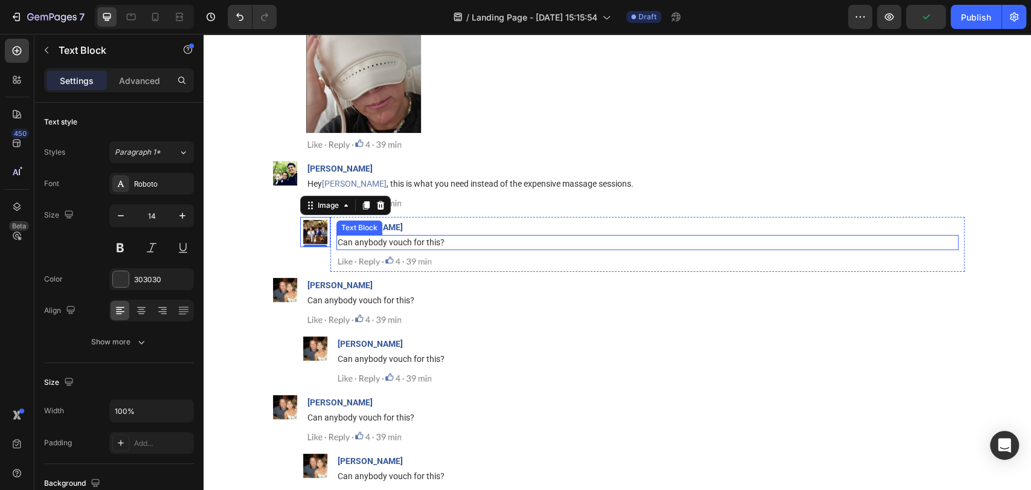
click at [363, 228] on div "Text Block" at bounding box center [359, 227] width 41 height 11
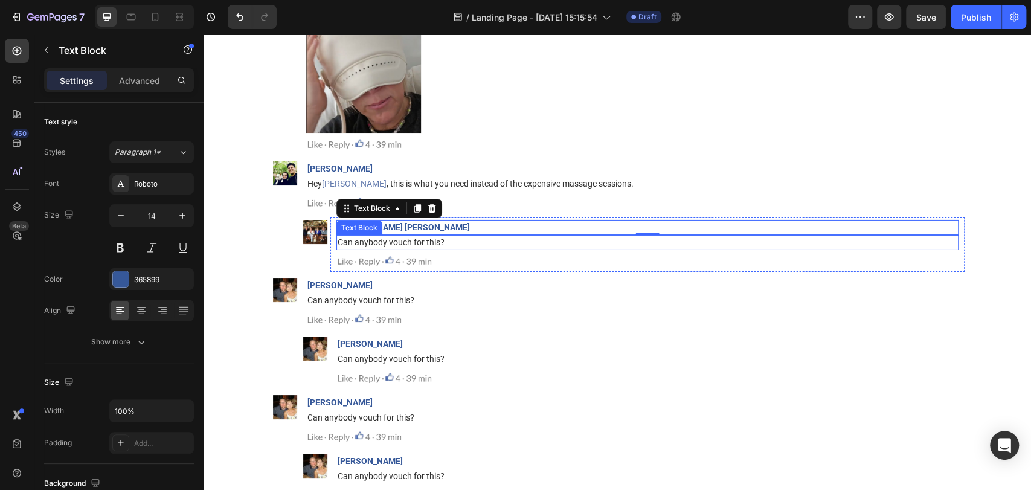
click at [401, 243] on span "Can anybody vouch for this?" at bounding box center [391, 242] width 107 height 10
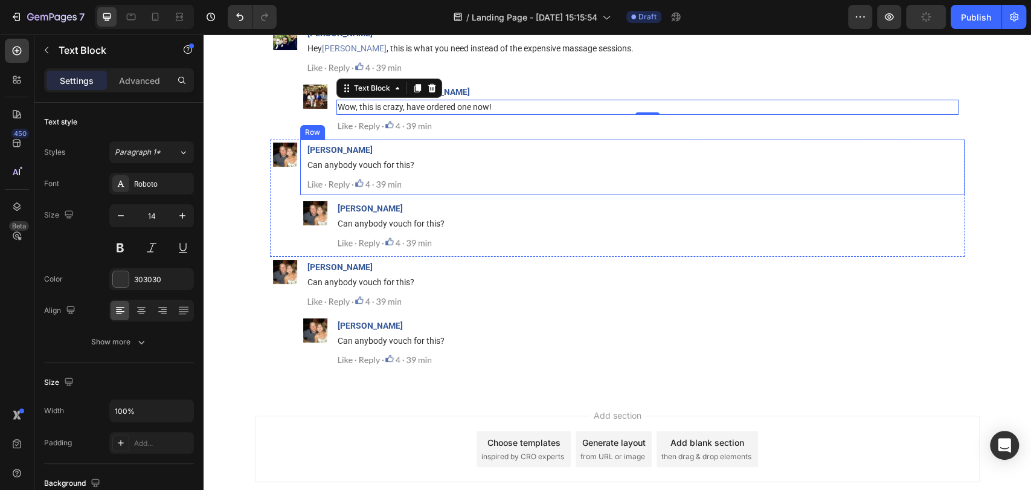
scroll to position [15168, 0]
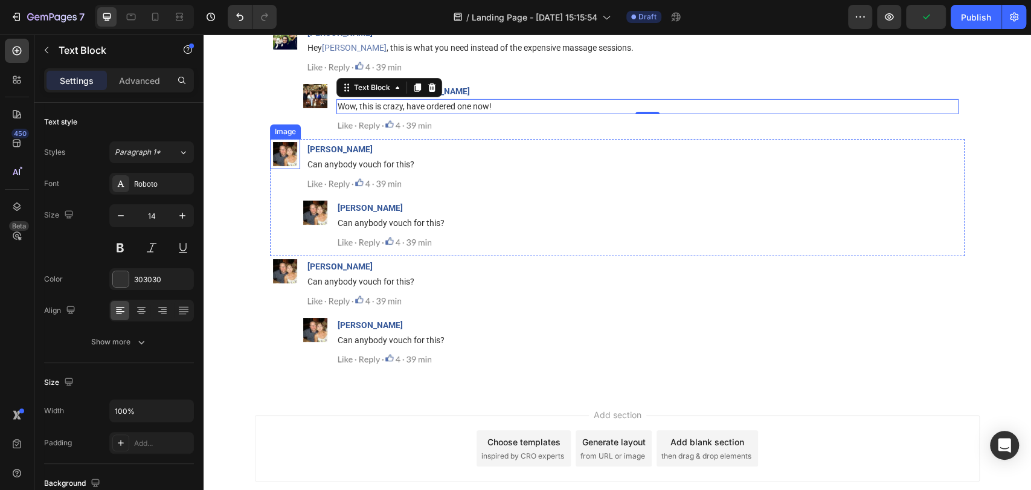
click at [280, 153] on img at bounding box center [285, 154] width 24 height 24
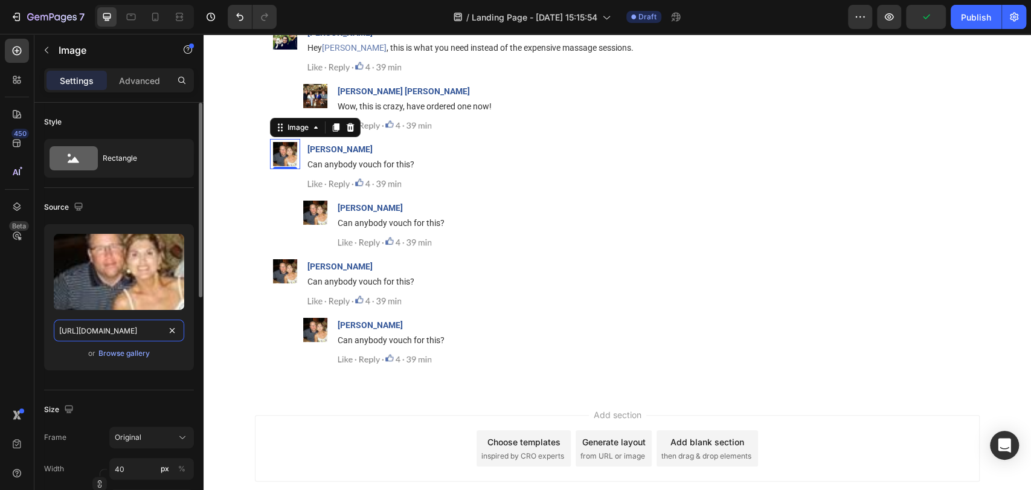
click at [130, 329] on input "[URL][DOMAIN_NAME]" at bounding box center [119, 331] width 130 height 22
paste input "344-1686830416-23.png"
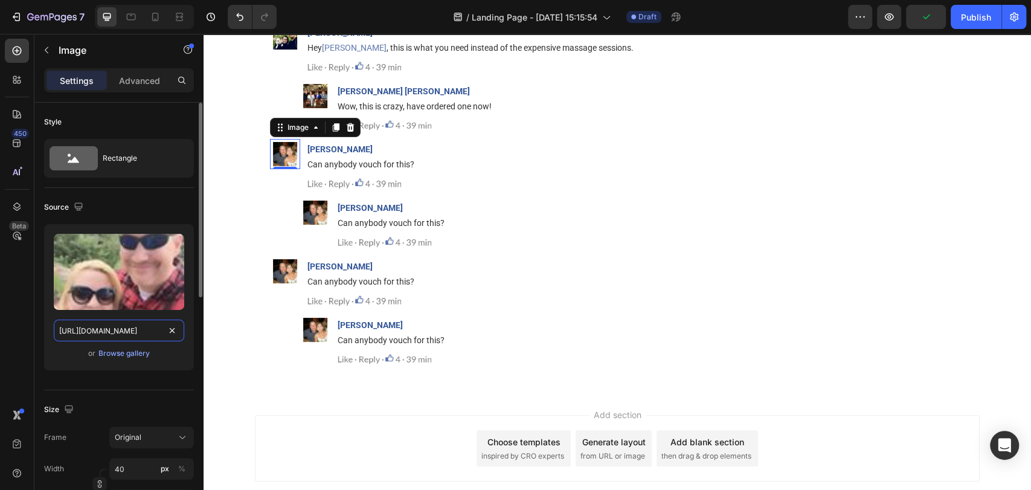
scroll to position [0, 154]
type input "https://img.funnelish.com/16131/303347/1710004344-1686830416-23.png"
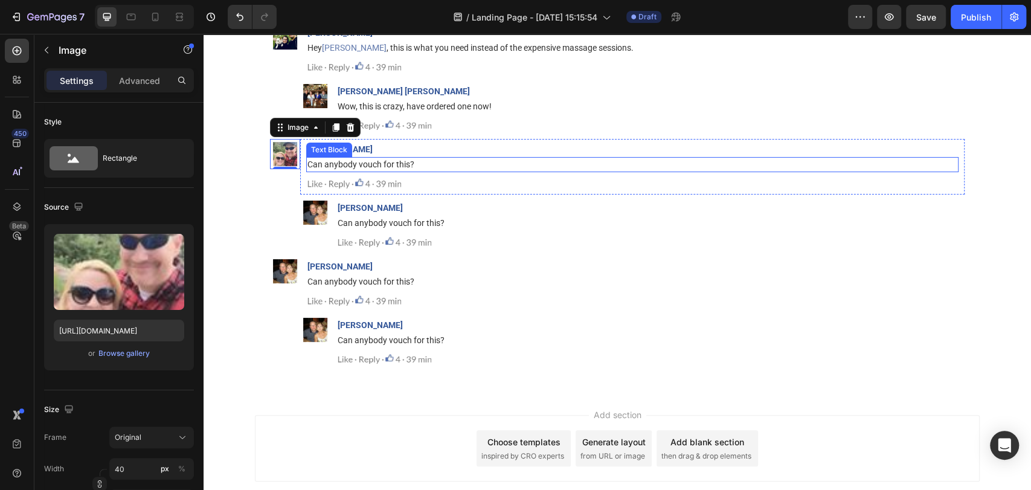
click at [336, 152] on div "Text Block" at bounding box center [329, 150] width 46 height 14
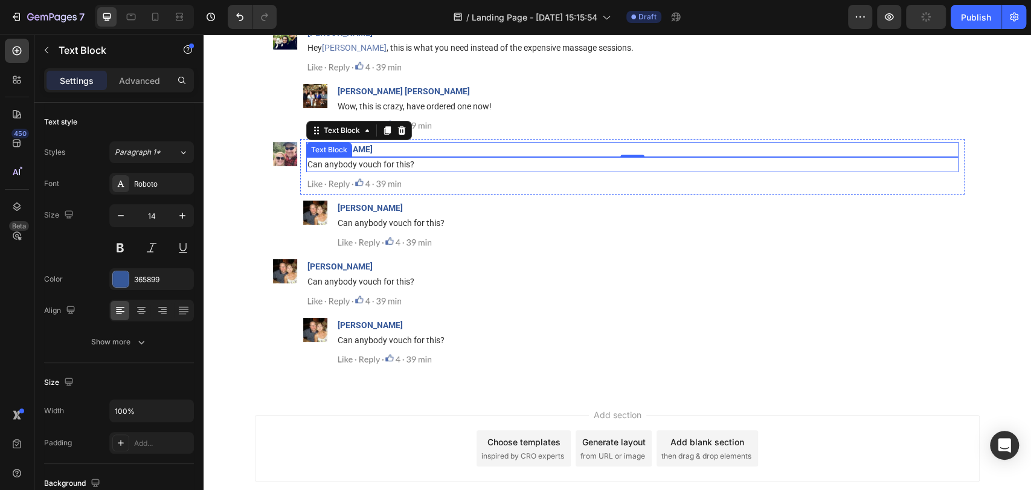
click at [393, 164] on span "Can anybody vouch for this?" at bounding box center [360, 164] width 107 height 10
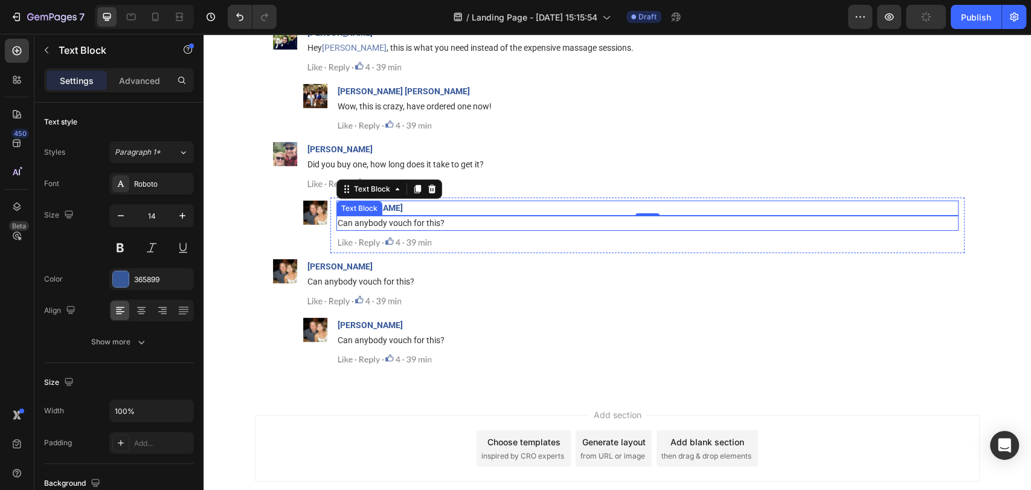
click at [391, 217] on p "Can anybody vouch for this?" at bounding box center [648, 223] width 620 height 13
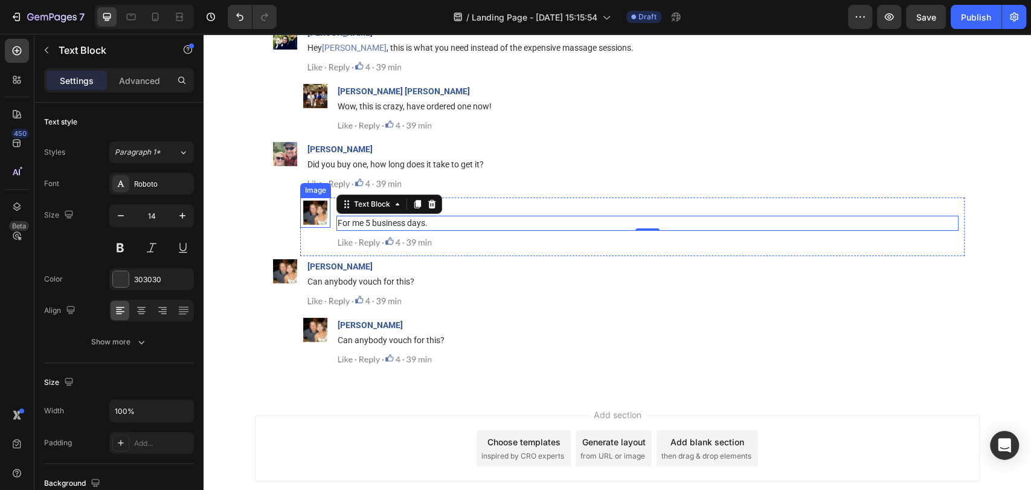
click at [309, 216] on img at bounding box center [315, 213] width 24 height 24
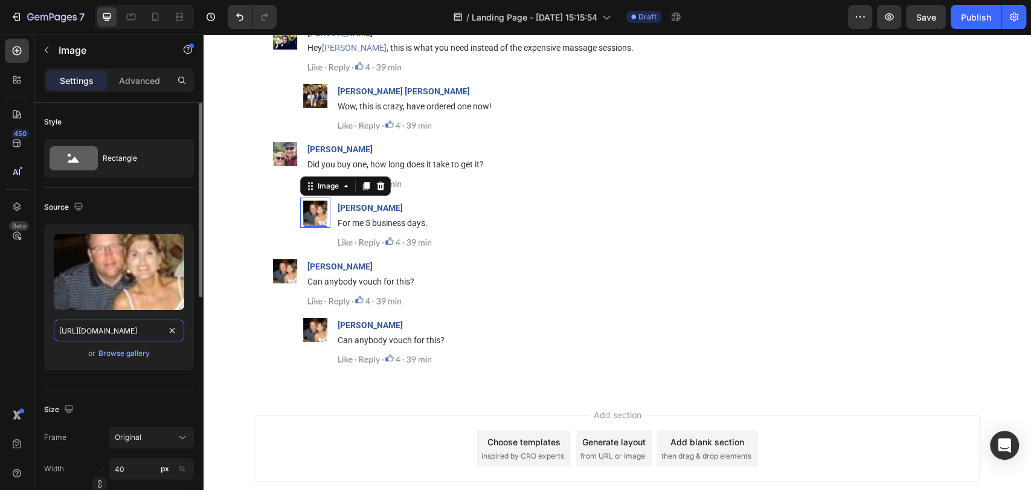
click at [130, 324] on input "[URL][DOMAIN_NAME]" at bounding box center [119, 331] width 130 height 22
paste input "345-1686830420-24.png"
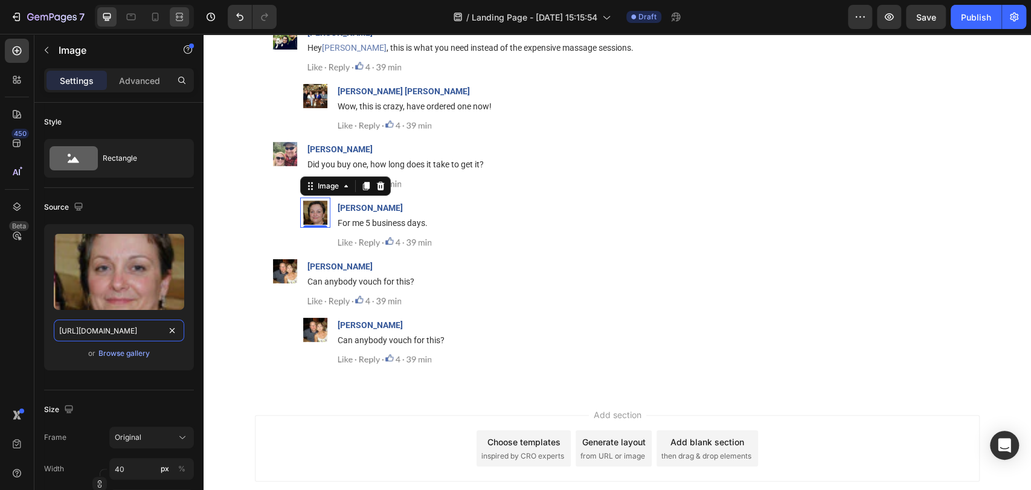
type input "https://img.funnelish.com/16131/303347/1710004345-1686830420-24.png"
click at [279, 272] on img at bounding box center [285, 271] width 24 height 24
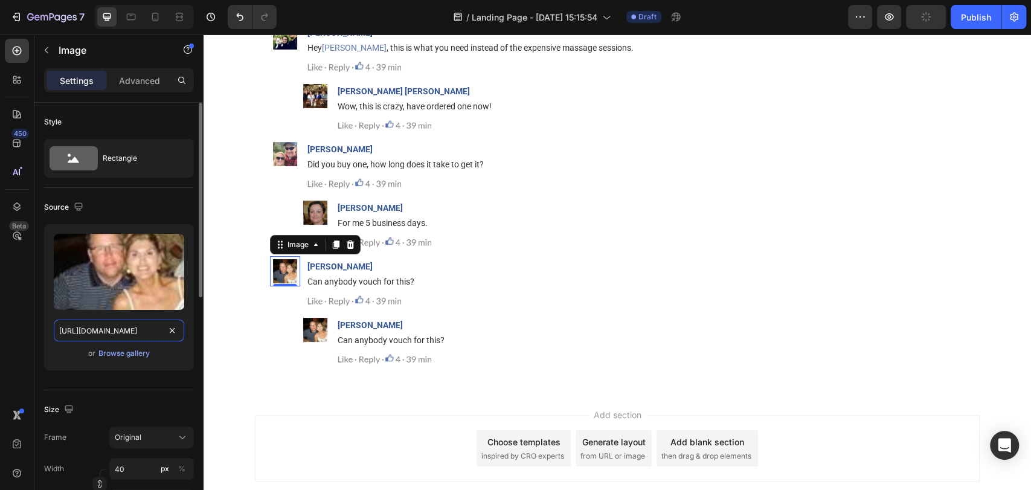
click at [128, 340] on input "[URL][DOMAIN_NAME]" at bounding box center [119, 331] width 130 height 22
paste input "338-1686830429-26.png"
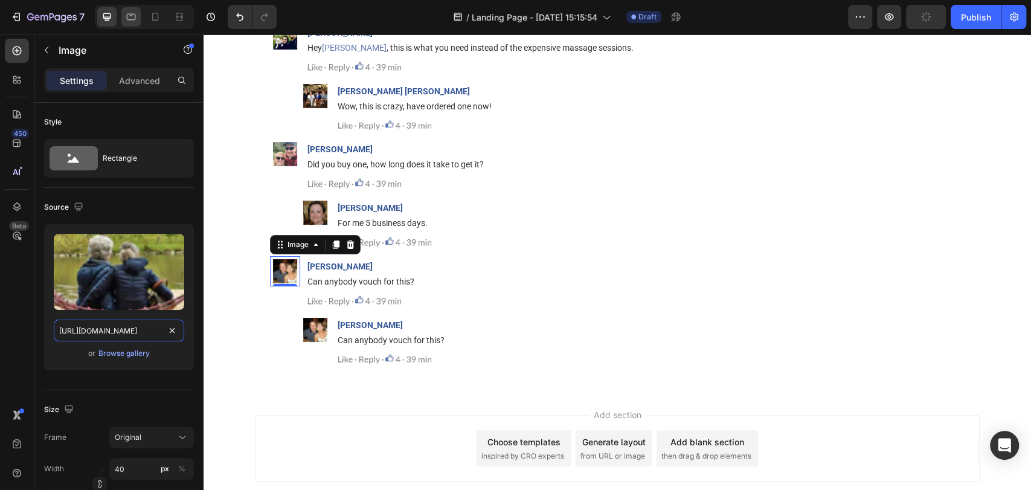
type input "https://img.funnelish.com/16131/303347/1710004338-1686830429-26.png"
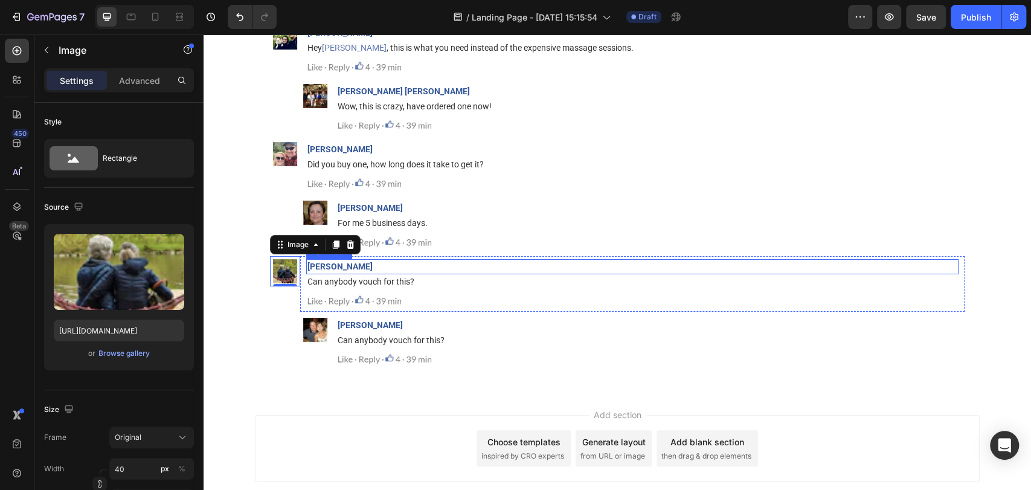
click at [324, 268] on strong "[PERSON_NAME]" at bounding box center [339, 267] width 65 height 10
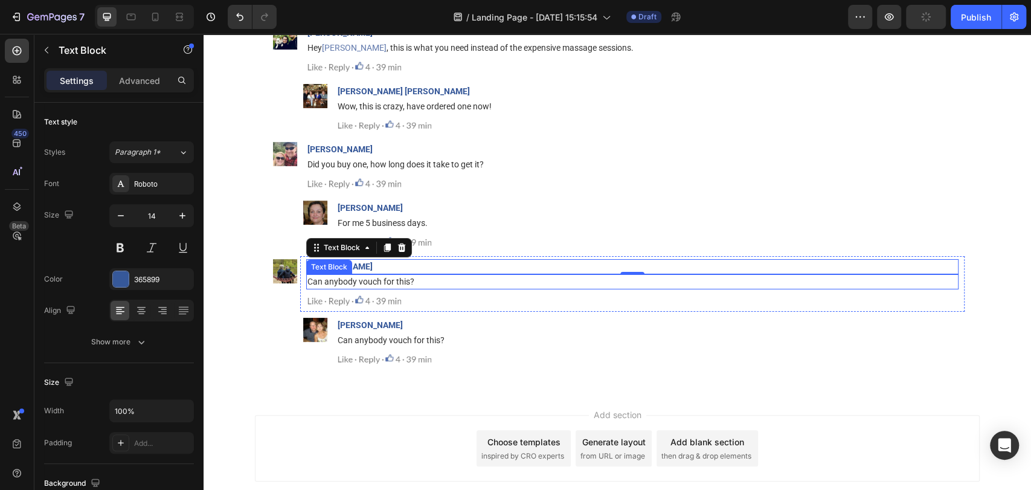
click at [340, 286] on p "Can anybody vouch for this?" at bounding box center [632, 281] width 650 height 13
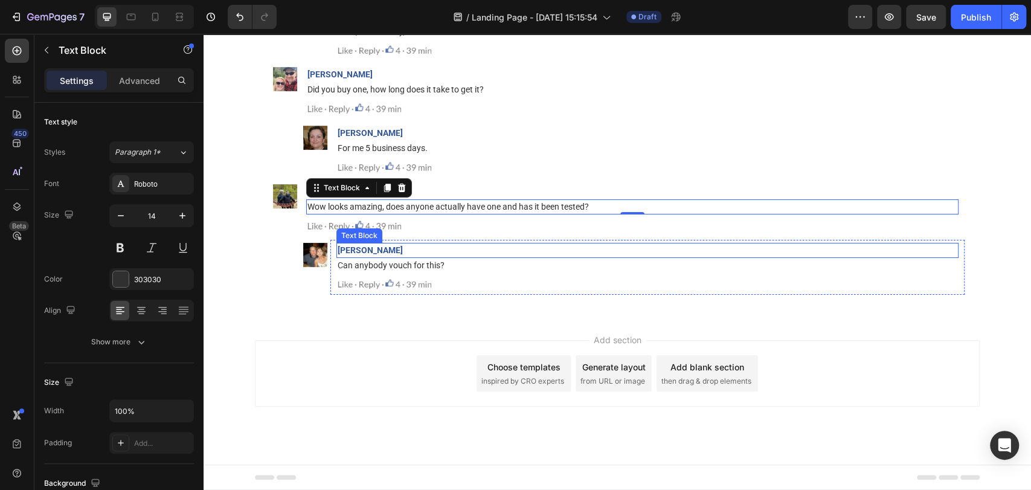
click at [349, 255] on strong "[PERSON_NAME]" at bounding box center [370, 250] width 65 height 10
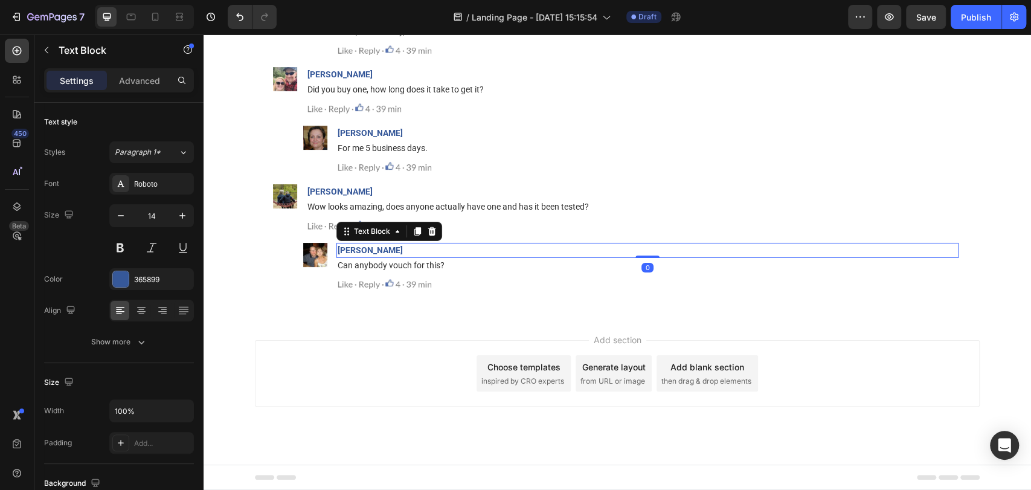
scroll to position [15168, 0]
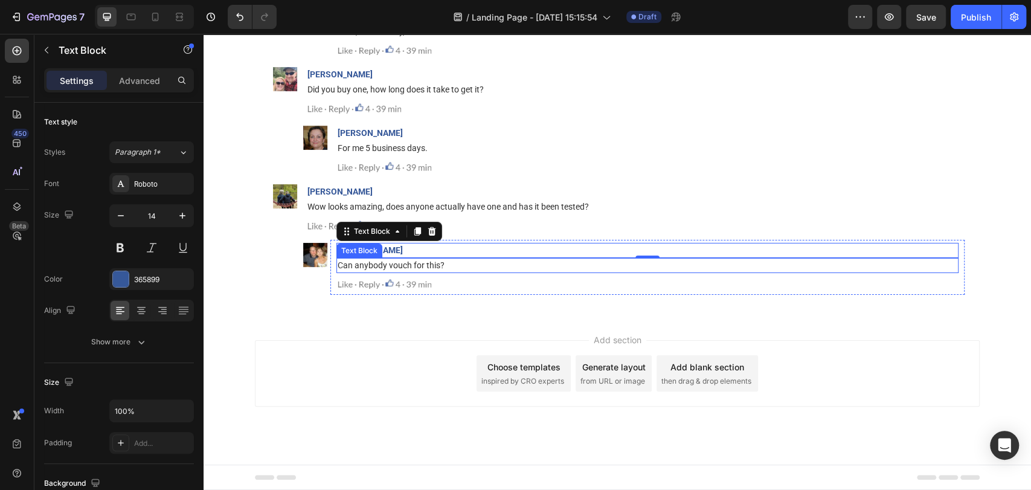
click at [422, 270] on span "Can anybody vouch for this?" at bounding box center [391, 265] width 107 height 10
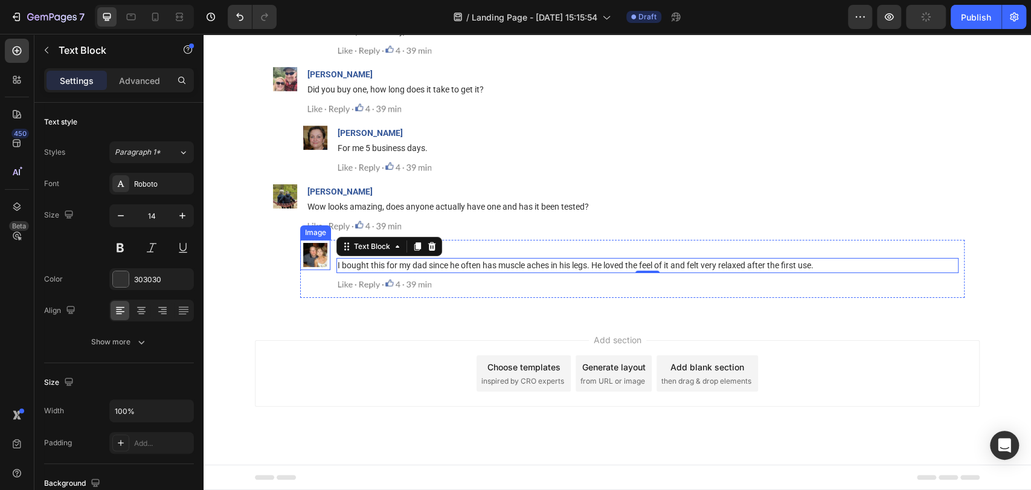
click at [308, 267] on img at bounding box center [315, 255] width 24 height 24
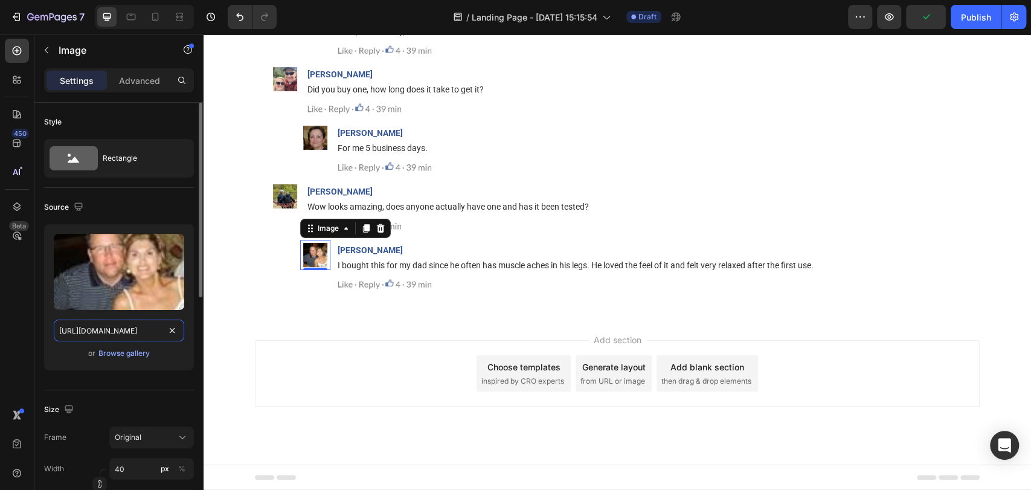
click at [138, 330] on input "[URL][DOMAIN_NAME]" at bounding box center [119, 331] width 130 height 22
paste input "340-1686830483-27.png"
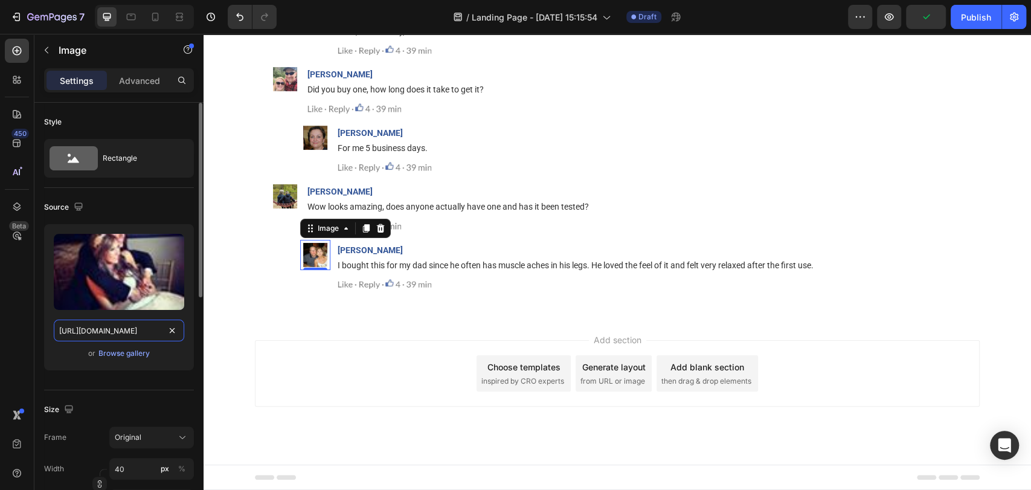
scroll to position [0, 155]
type input "[URL][DOMAIN_NAME]"
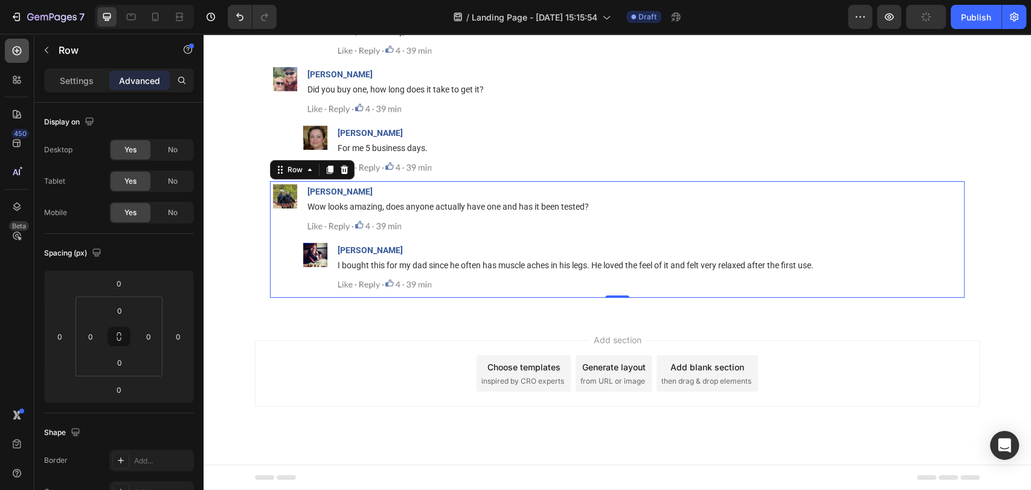
click at [19, 52] on icon at bounding box center [17, 51] width 12 height 12
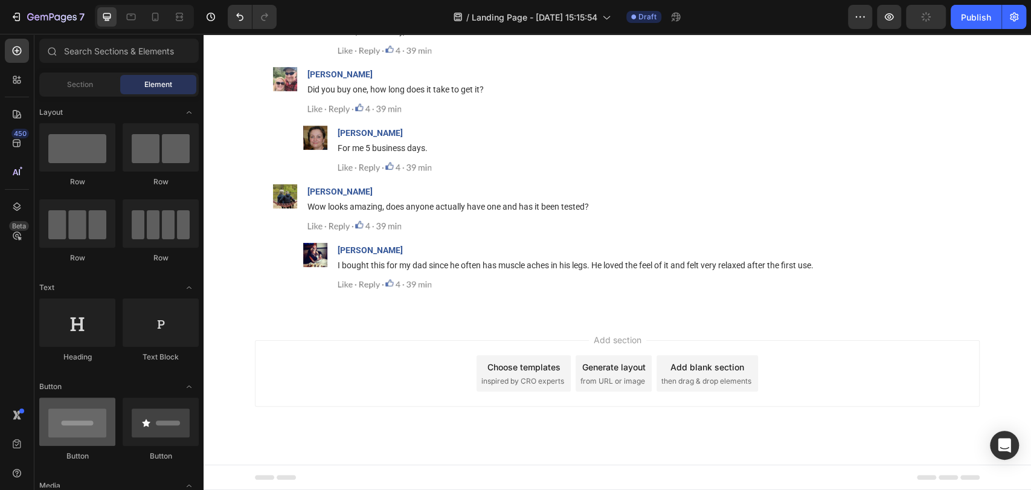
scroll to position [0, 0]
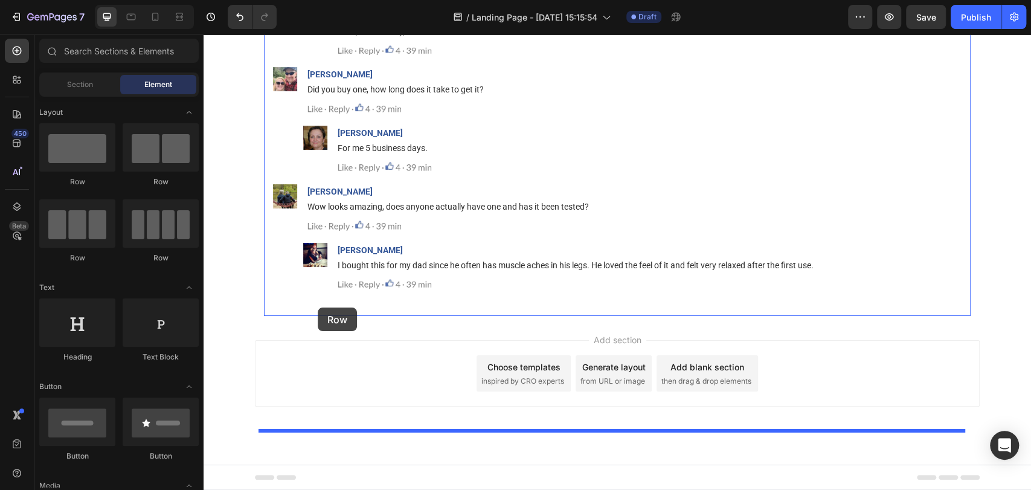
drag, startPoint x: 286, startPoint y: 188, endPoint x: 318, endPoint y: 307, distance: 123.2
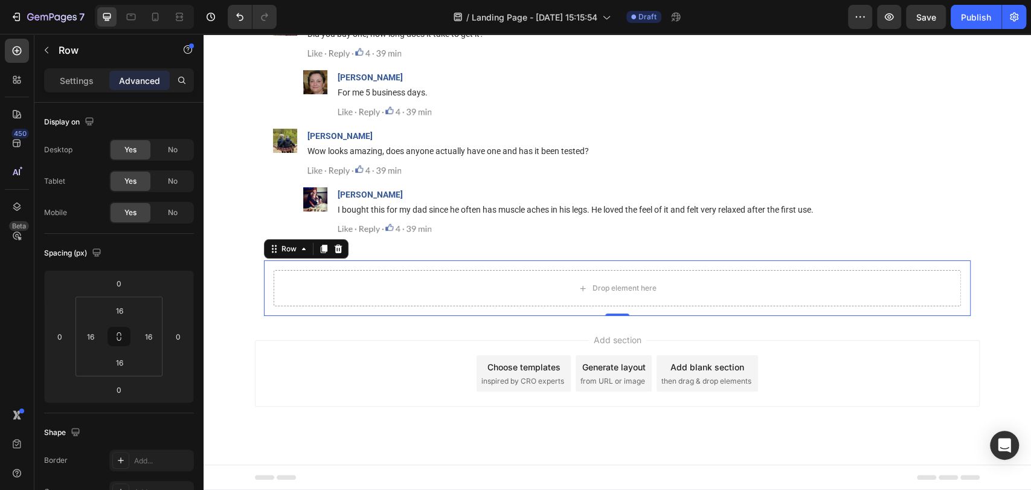
click at [77, 69] on div "Settings Advanced" at bounding box center [119, 80] width 150 height 24
click at [77, 83] on p "Settings" at bounding box center [77, 80] width 34 height 13
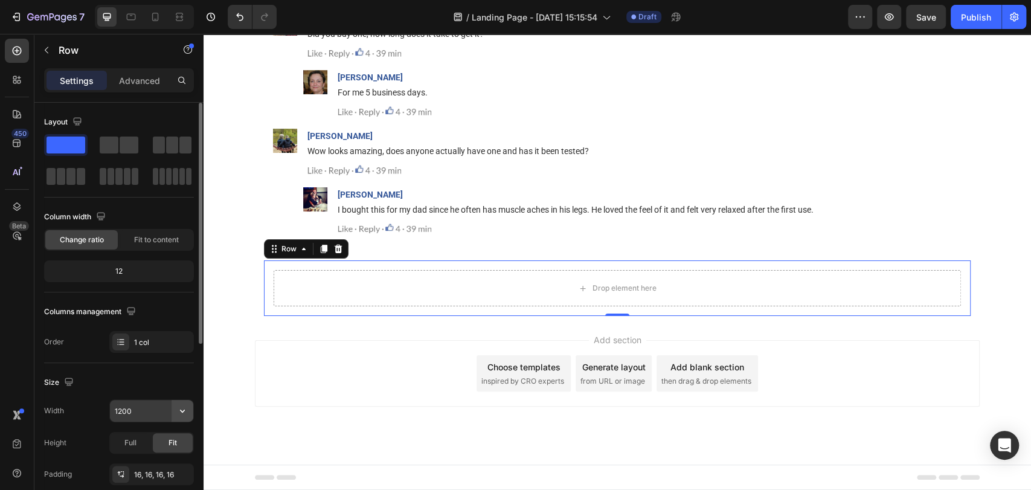
click at [181, 405] on icon "button" at bounding box center [182, 411] width 12 height 12
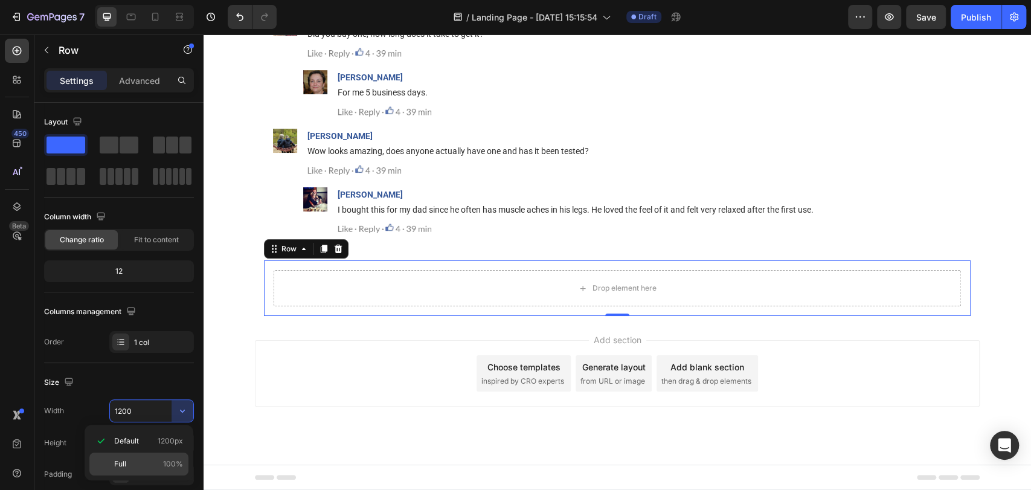
click at [143, 467] on p "Full 100%" at bounding box center [148, 464] width 69 height 11
type input "100%"
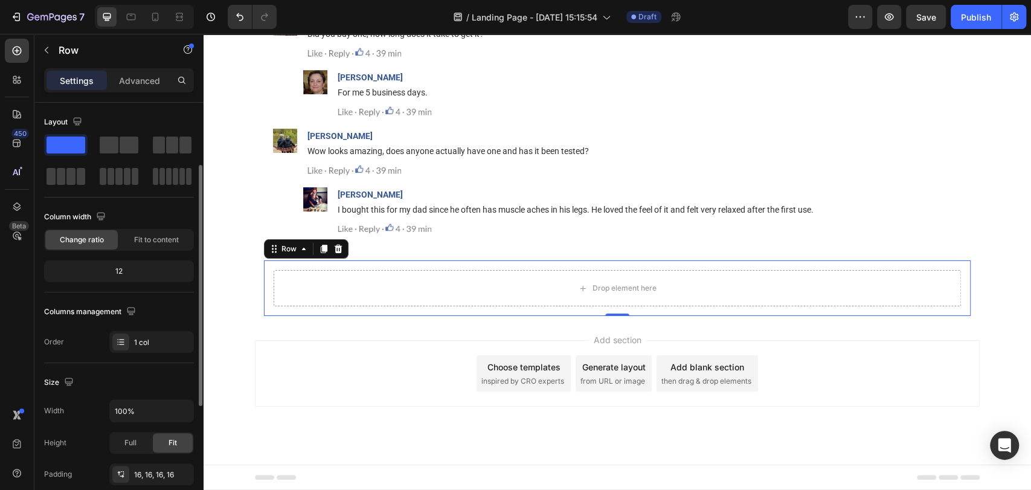
scroll to position [72, 0]
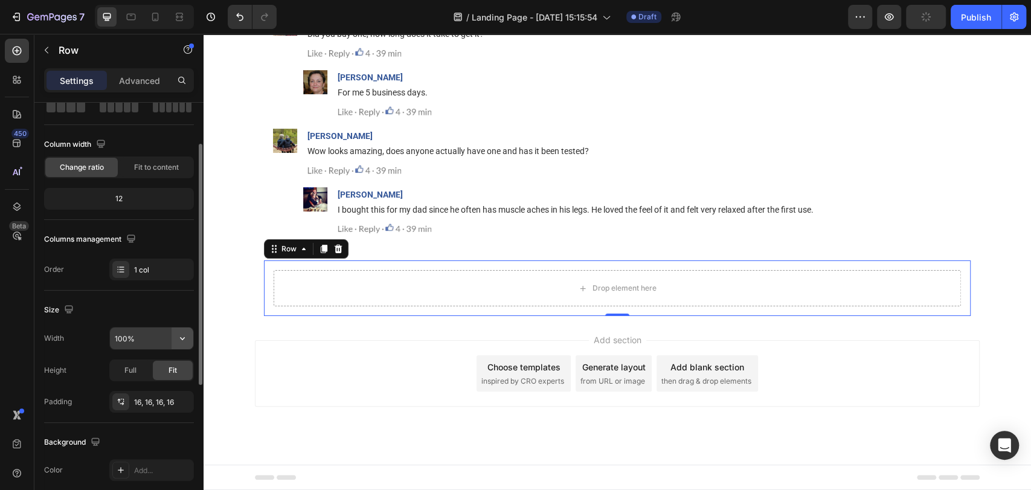
click at [178, 340] on icon "button" at bounding box center [182, 338] width 12 height 12
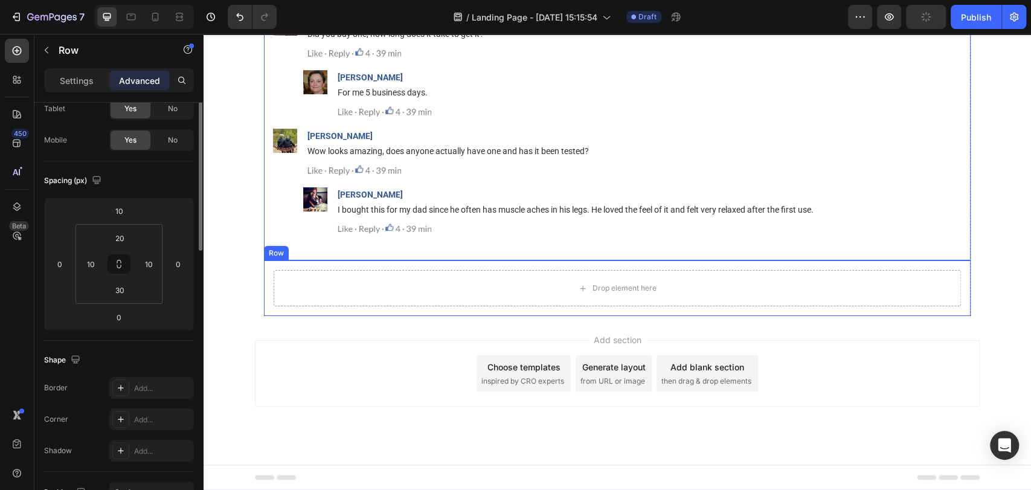
scroll to position [0, 0]
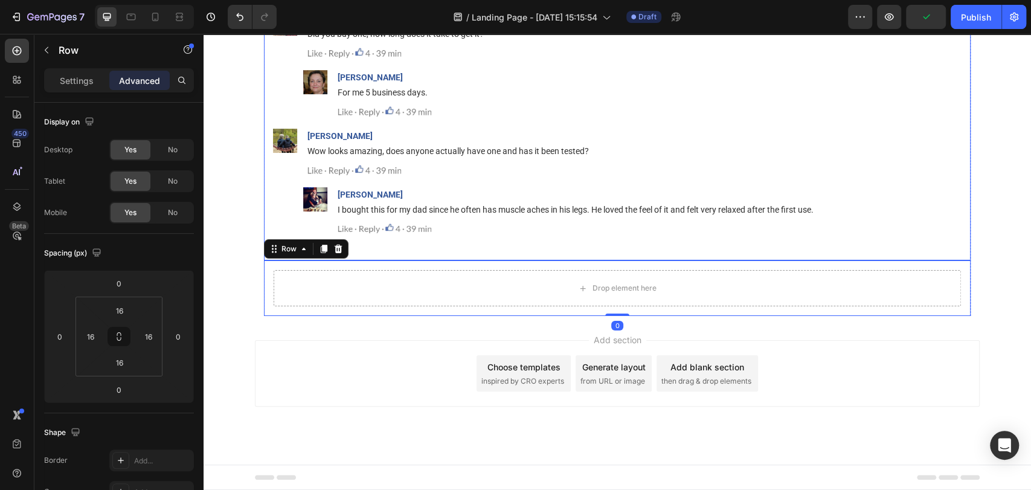
click at [264, 316] on div "Drop element here Row" at bounding box center [617, 288] width 707 height 56
click at [70, 80] on p "Settings" at bounding box center [77, 80] width 34 height 13
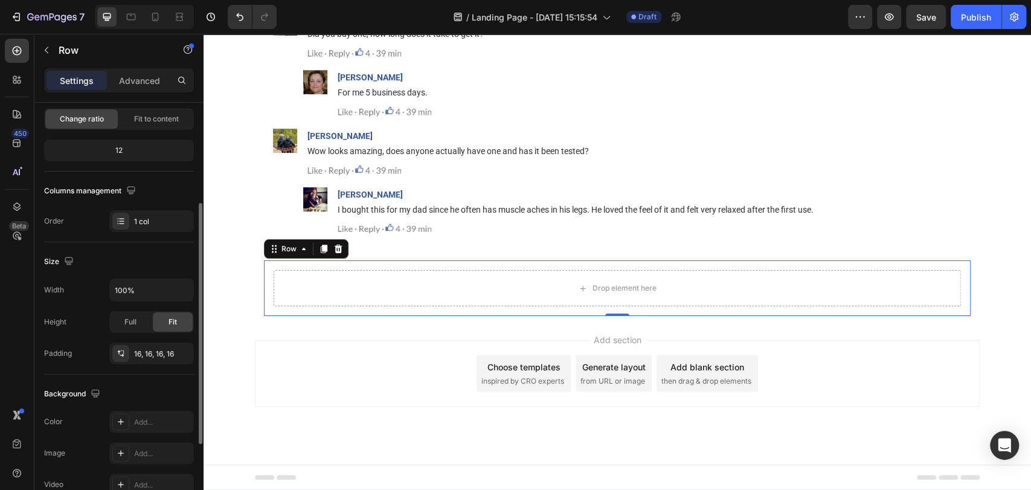
scroll to position [144, 0]
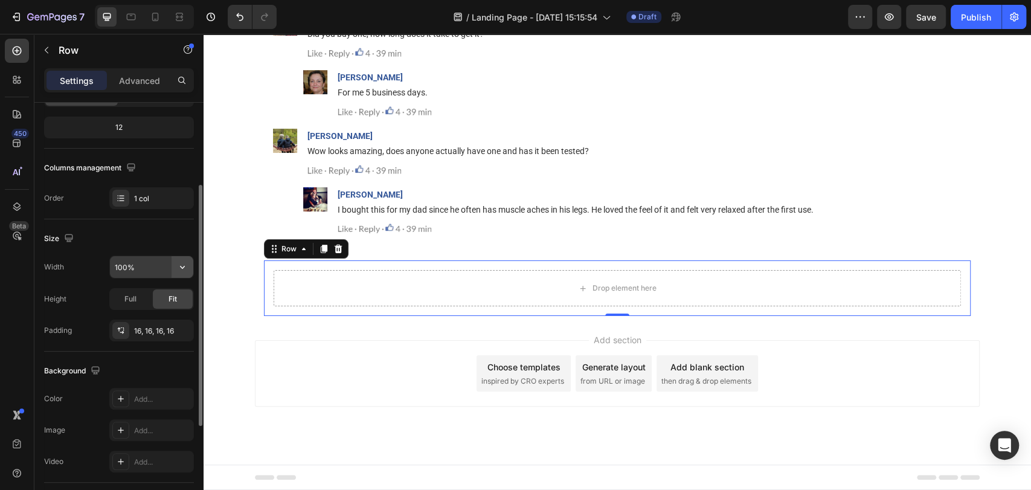
click at [181, 256] on button "button" at bounding box center [183, 267] width 22 height 22
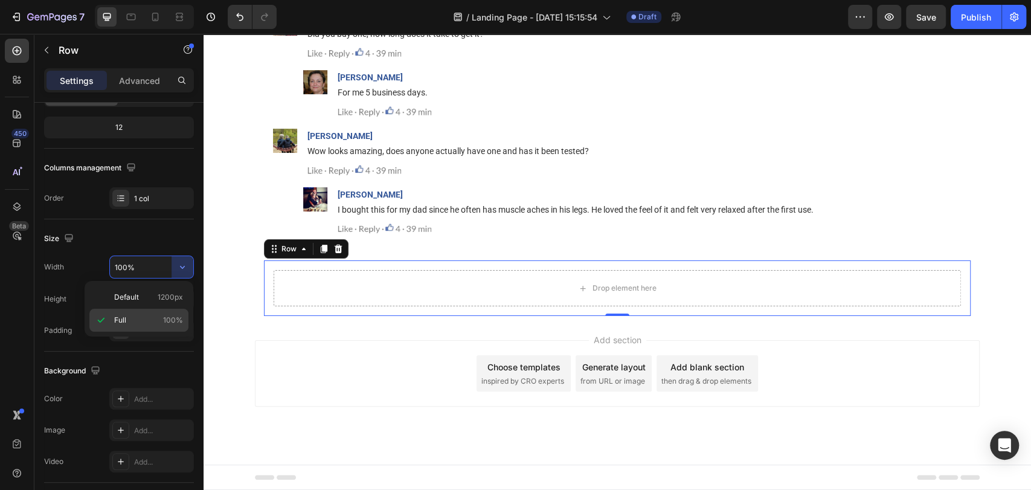
click at [172, 318] on span "100%" at bounding box center [173, 320] width 20 height 11
click at [334, 256] on div at bounding box center [338, 249] width 14 height 14
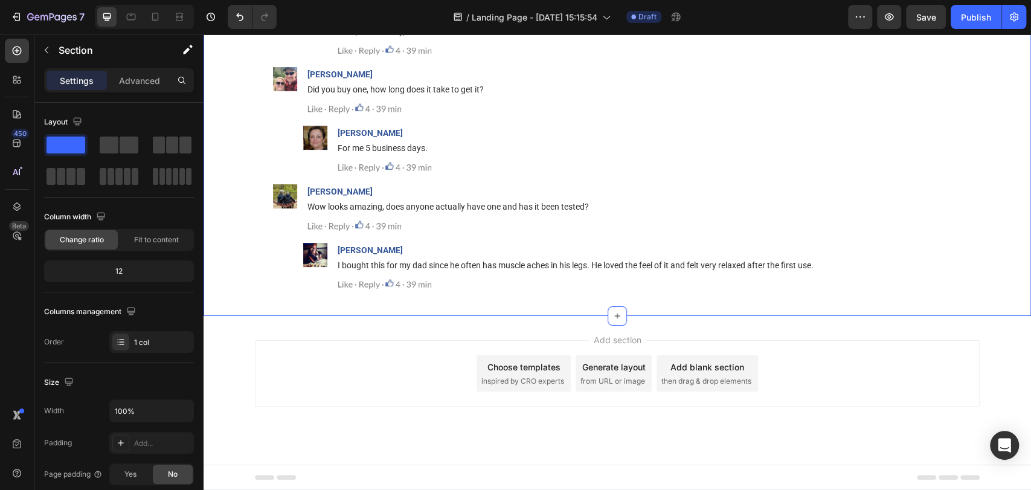
click at [4, 51] on div "450 Beta" at bounding box center [17, 262] width 34 height 456
click at [9, 50] on div at bounding box center [17, 51] width 24 height 24
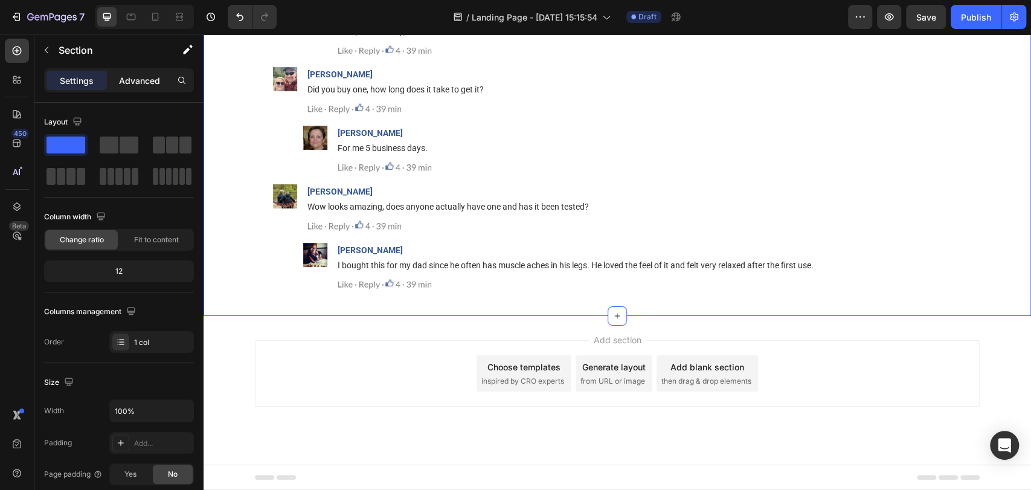
click at [138, 83] on p "Advanced" at bounding box center [139, 80] width 41 height 13
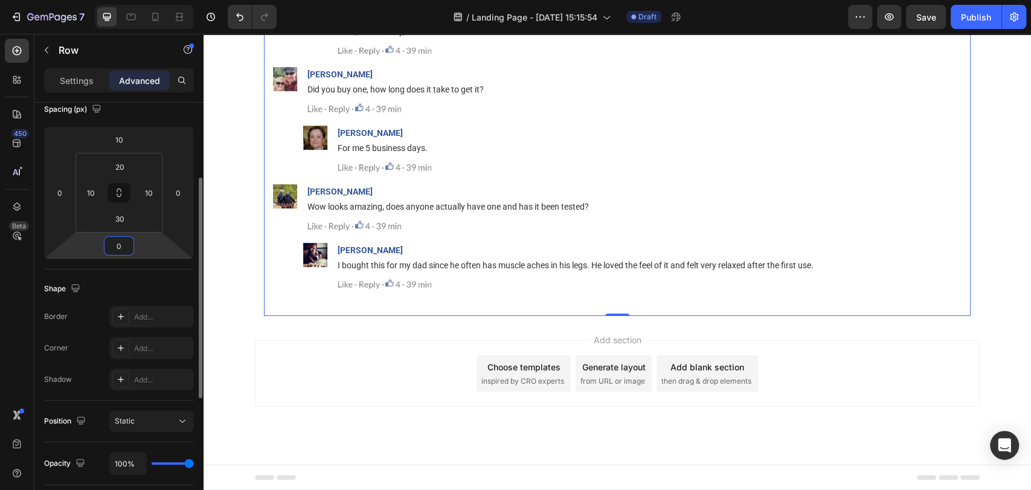
click at [120, 248] on input "0" at bounding box center [119, 246] width 24 height 18
type input "20"
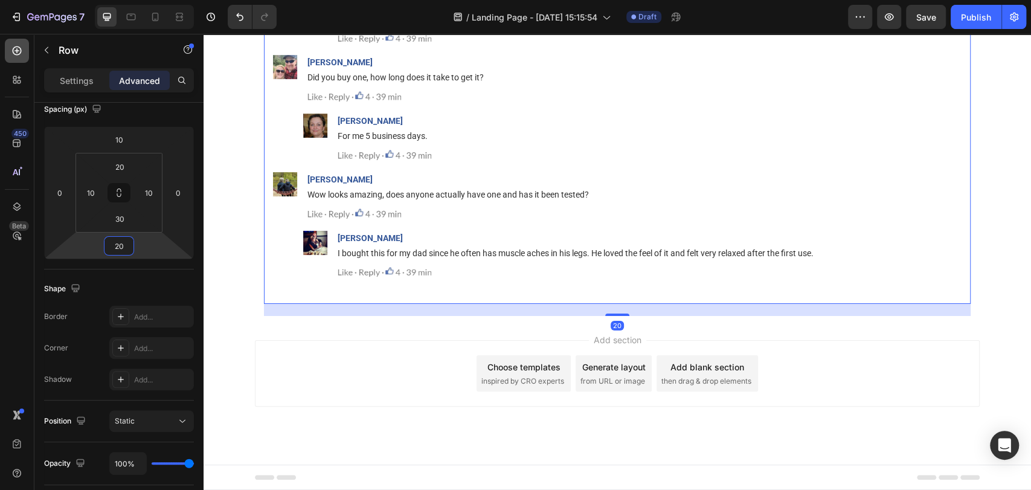
click at [20, 48] on icon at bounding box center [17, 51] width 9 height 9
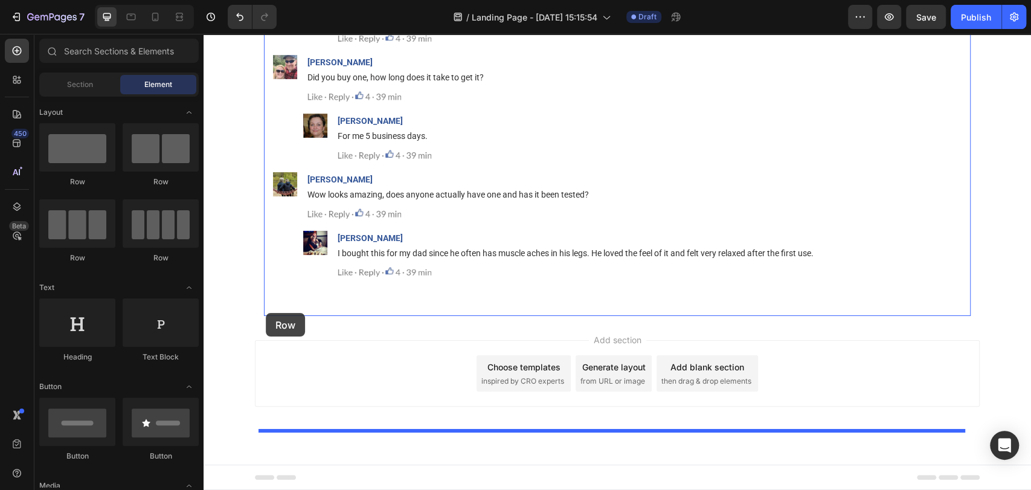
drag, startPoint x: 272, startPoint y: 180, endPoint x: 266, endPoint y: 312, distance: 132.5
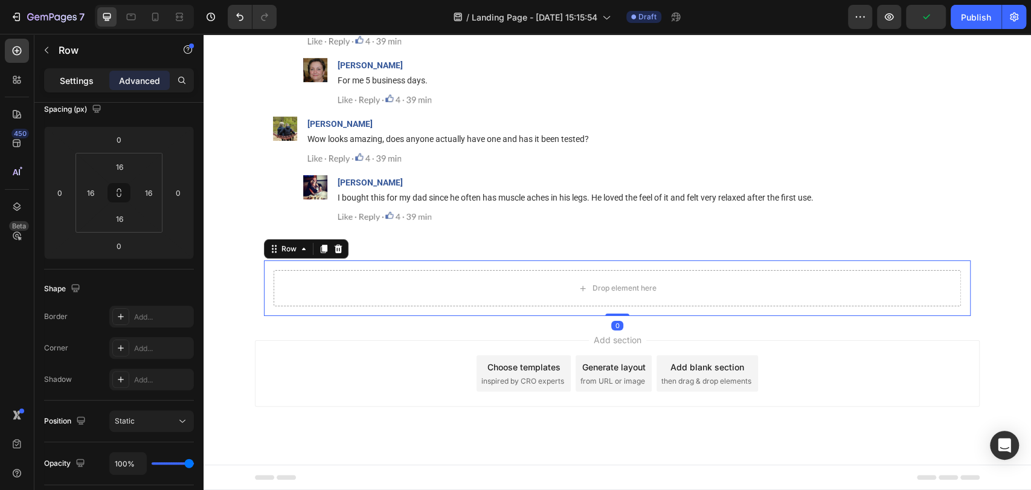
click at [83, 88] on div "Settings" at bounding box center [77, 80] width 60 height 19
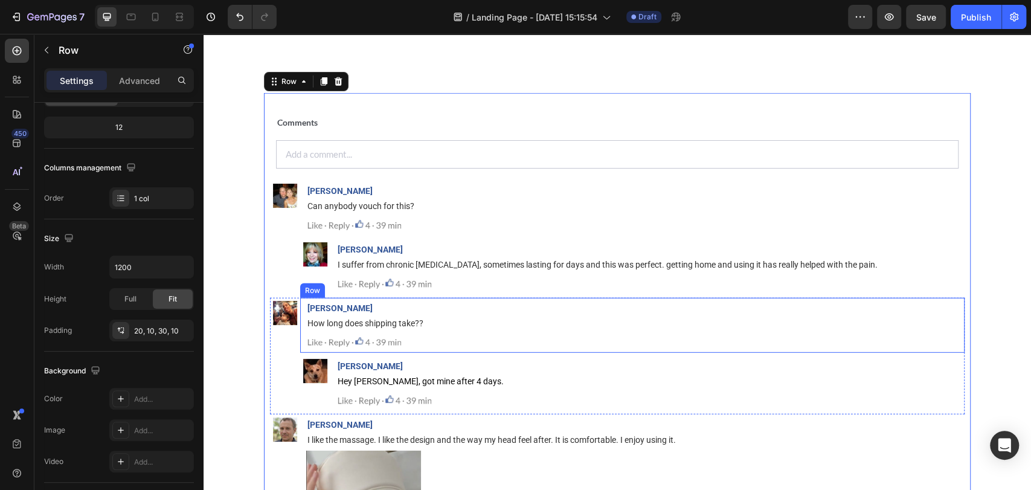
scroll to position [15310, 0]
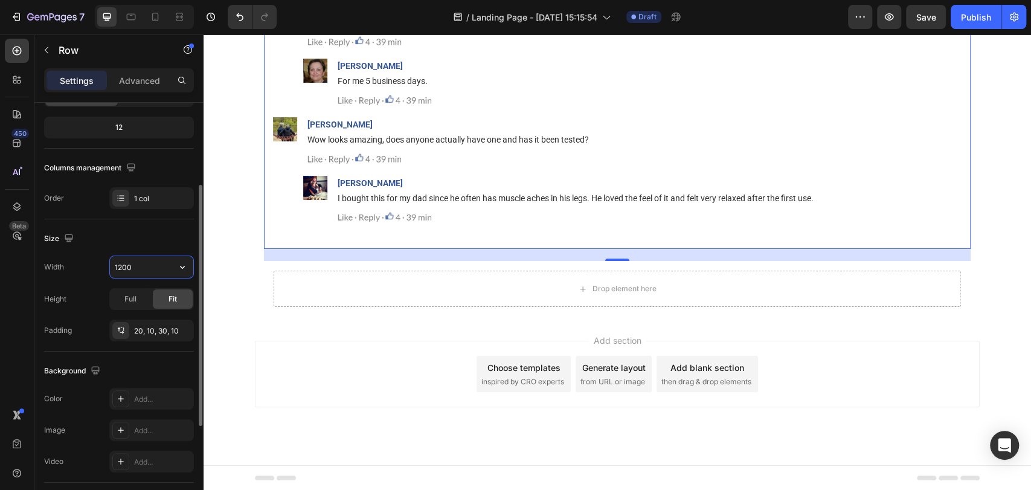
click at [155, 269] on input "1200" at bounding box center [151, 267] width 83 height 22
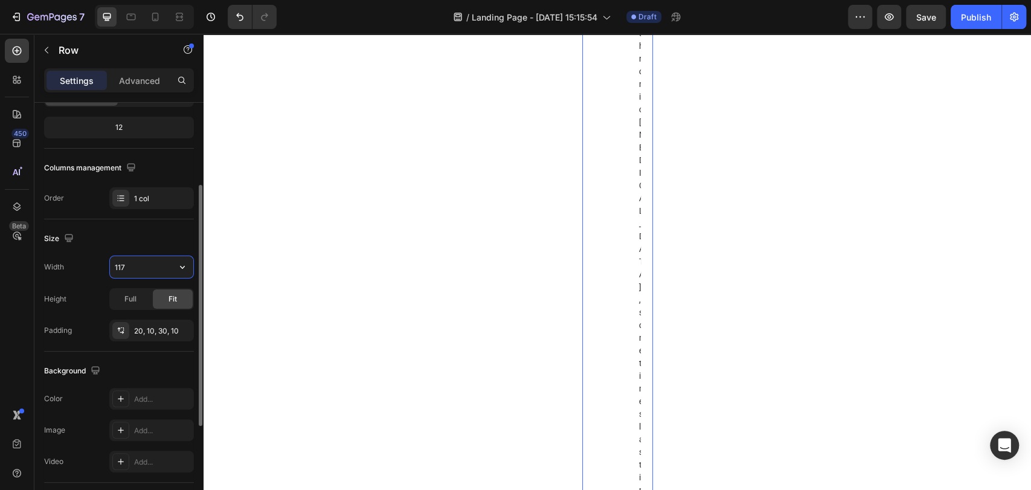
type input "1170"
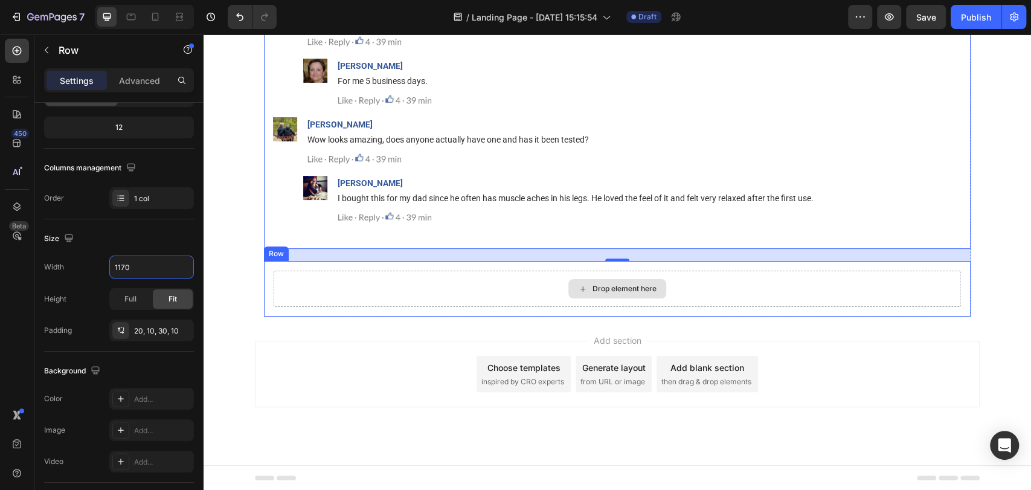
click at [274, 288] on div "Drop element here" at bounding box center [617, 289] width 687 height 36
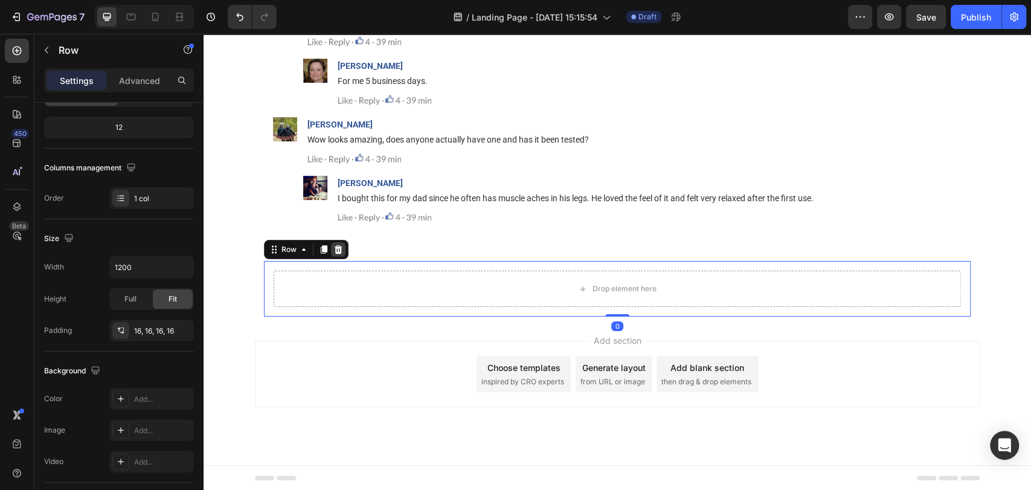
click at [336, 250] on icon at bounding box center [338, 250] width 10 height 10
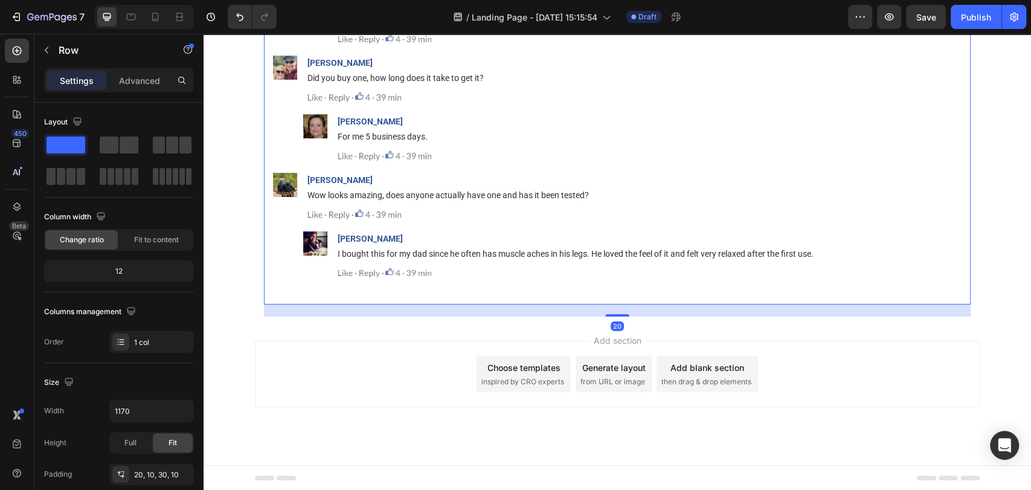
click at [140, 83] on p "Advanced" at bounding box center [139, 80] width 41 height 13
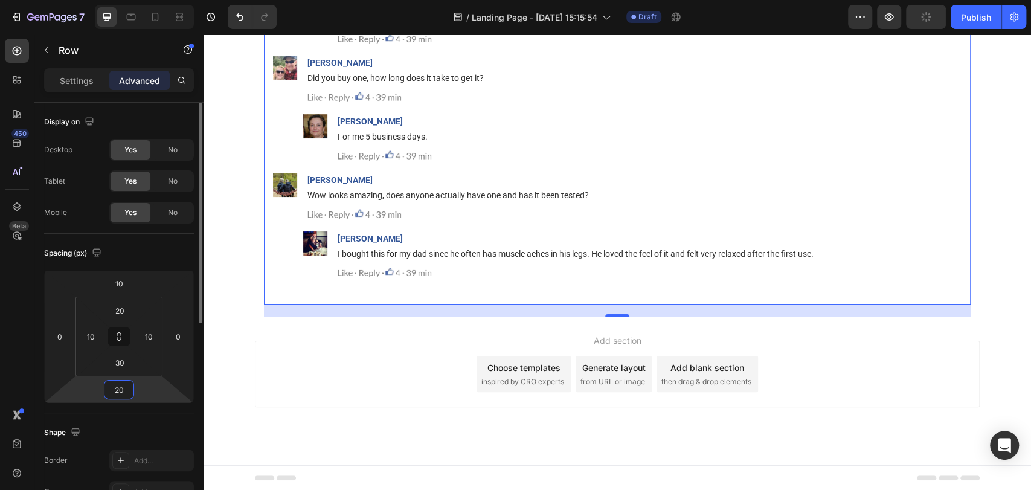
click at [126, 393] on input "20" at bounding box center [119, 390] width 24 height 18
type input "0"
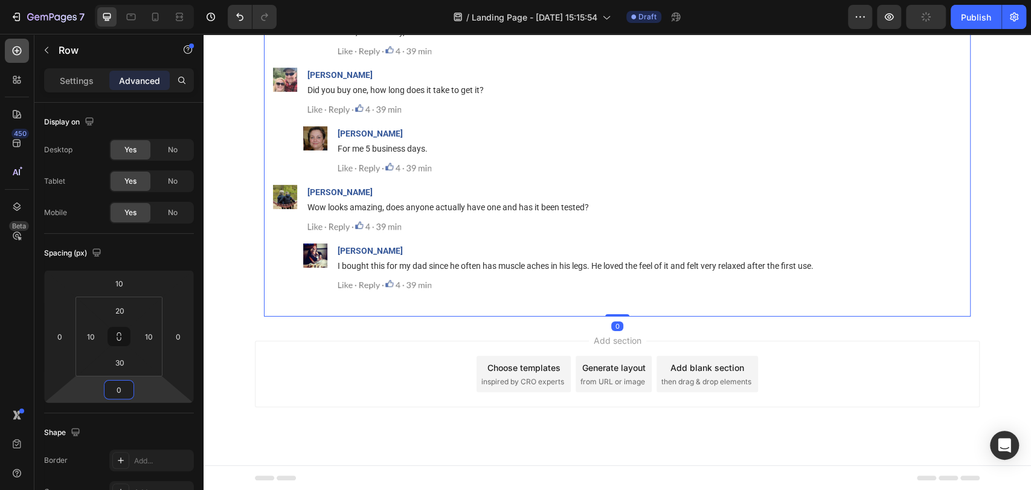
click at [19, 40] on div at bounding box center [17, 51] width 24 height 24
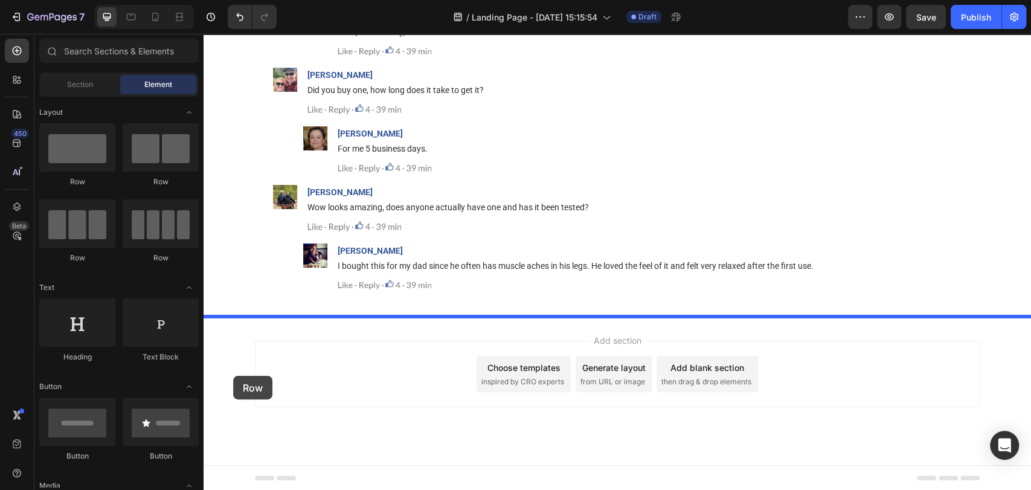
drag, startPoint x: 286, startPoint y: 181, endPoint x: 237, endPoint y: 375, distance: 199.4
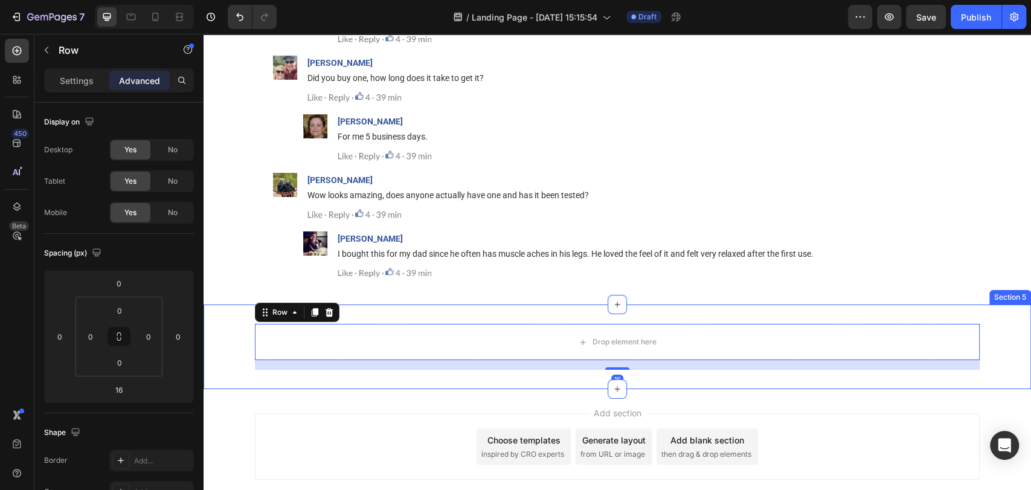
scroll to position [15276, 0]
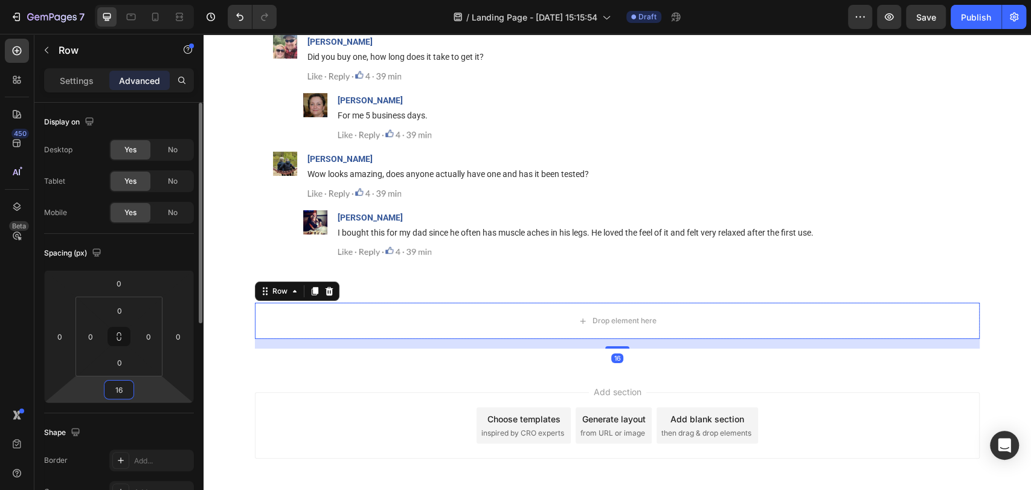
click at [121, 393] on input "16" at bounding box center [119, 390] width 24 height 18
type input "0"
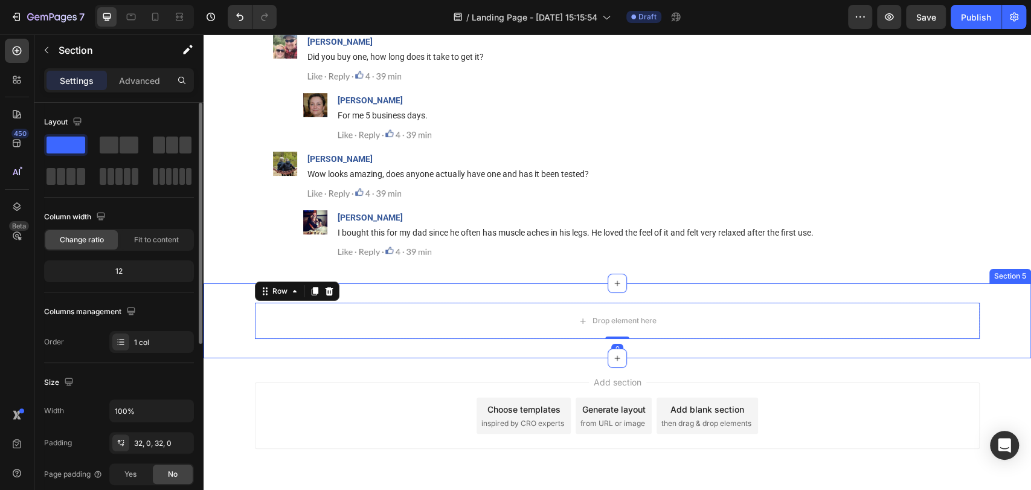
click at [228, 327] on div "Drop element here Row 0" at bounding box center [618, 321] width 828 height 36
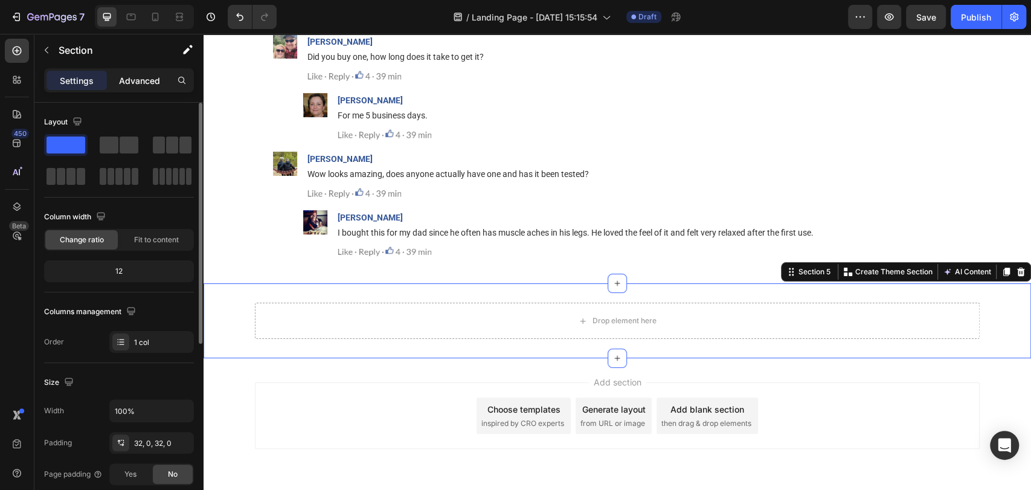
click at [135, 82] on p "Advanced" at bounding box center [139, 80] width 41 height 13
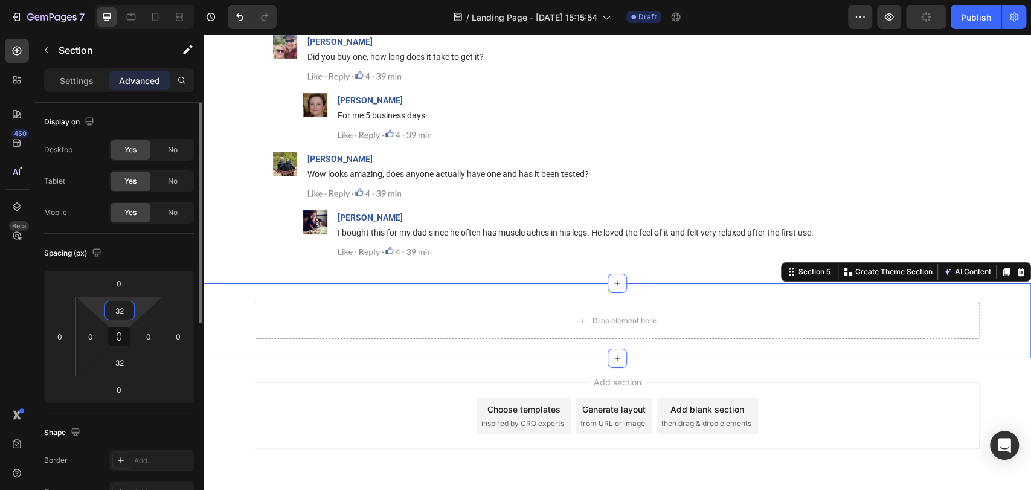
click at [123, 309] on input "32" at bounding box center [120, 310] width 24 height 18
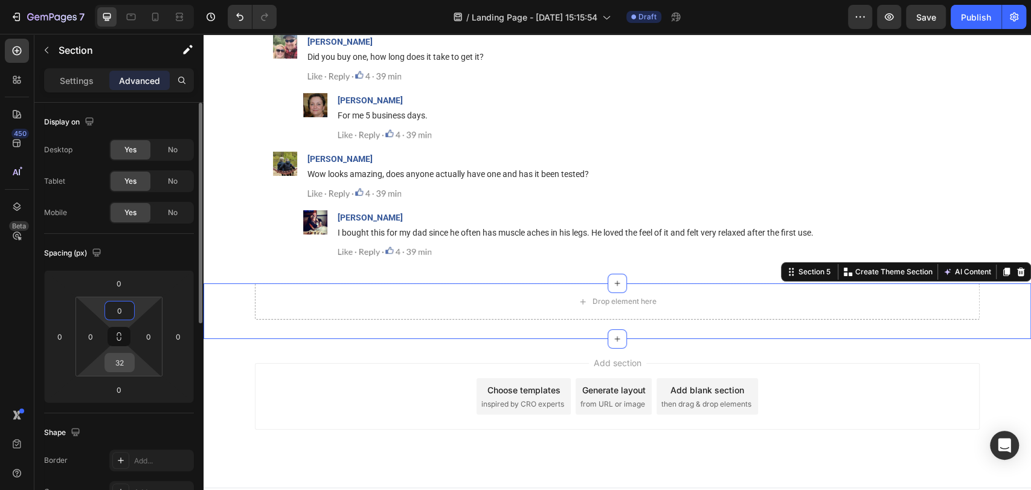
type input "0"
click at [120, 354] on input "32" at bounding box center [120, 362] width 24 height 18
type input "0"
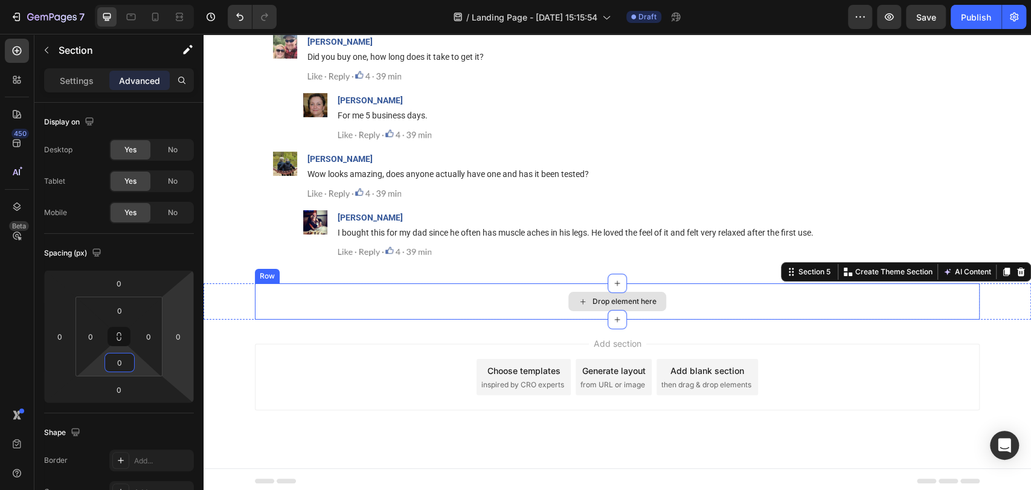
click at [294, 292] on div "Drop element here" at bounding box center [617, 301] width 725 height 36
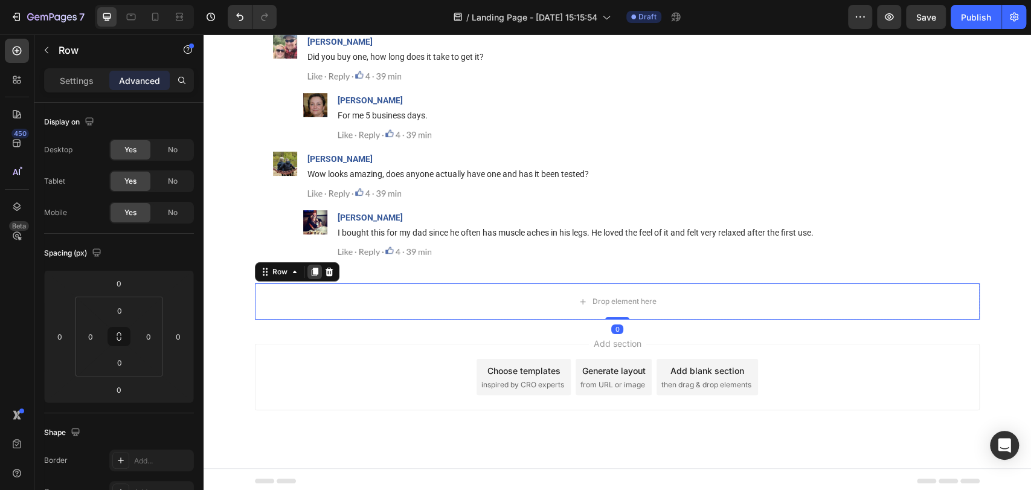
click at [312, 271] on icon at bounding box center [315, 272] width 7 height 8
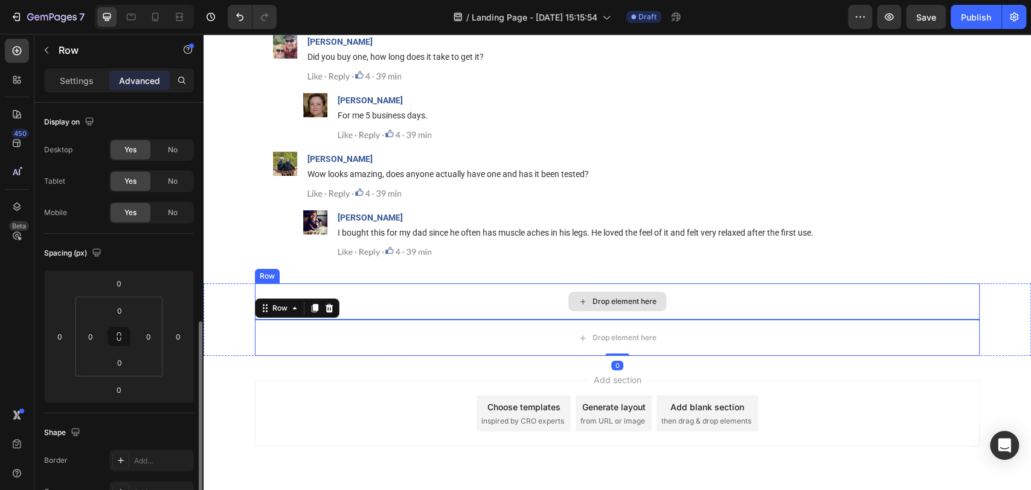
scroll to position [144, 0]
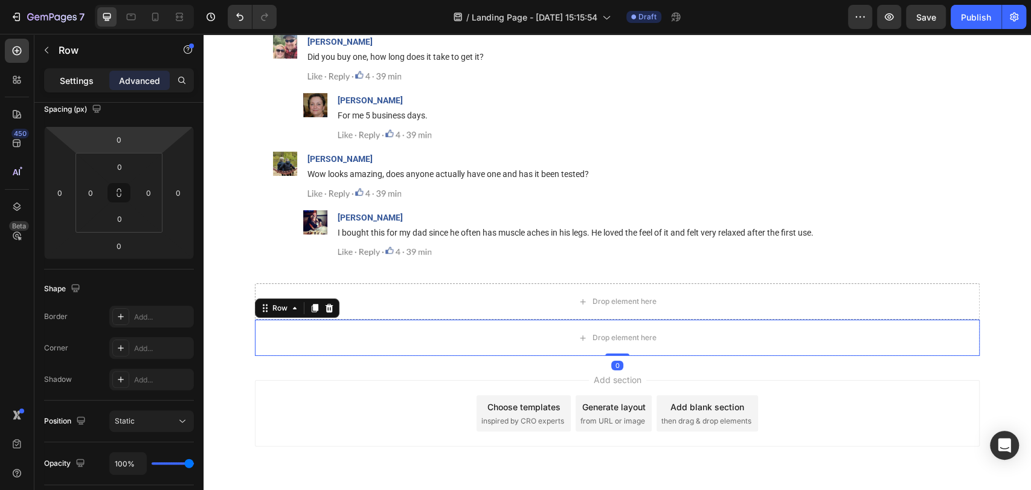
click at [86, 71] on div "Settings" at bounding box center [77, 80] width 60 height 19
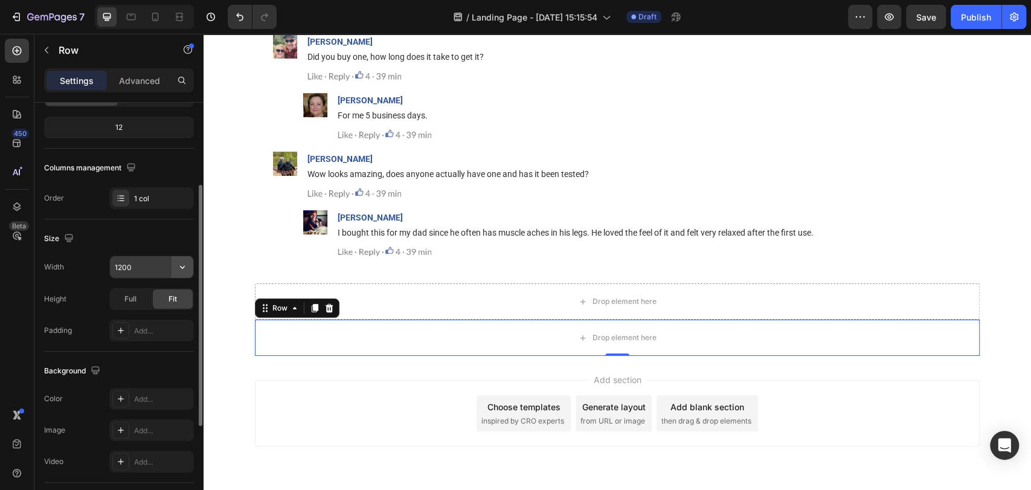
click at [183, 270] on icon "button" at bounding box center [182, 267] width 12 height 12
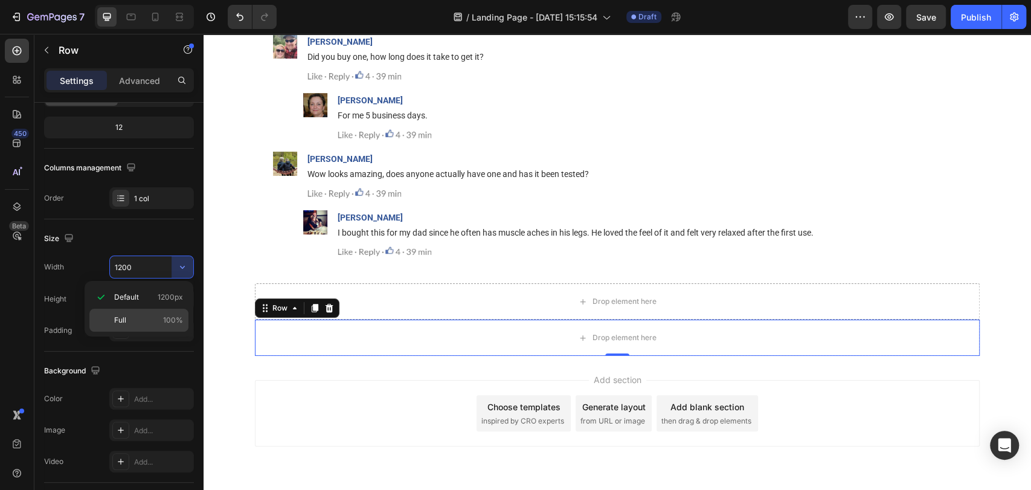
click at [168, 324] on span "100%" at bounding box center [173, 320] width 20 height 11
type input "100%"
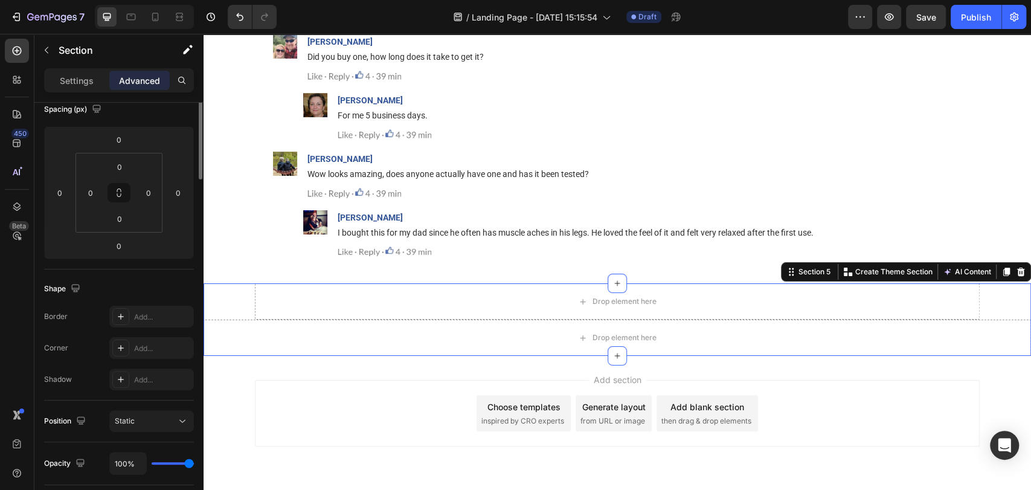
scroll to position [0, 0]
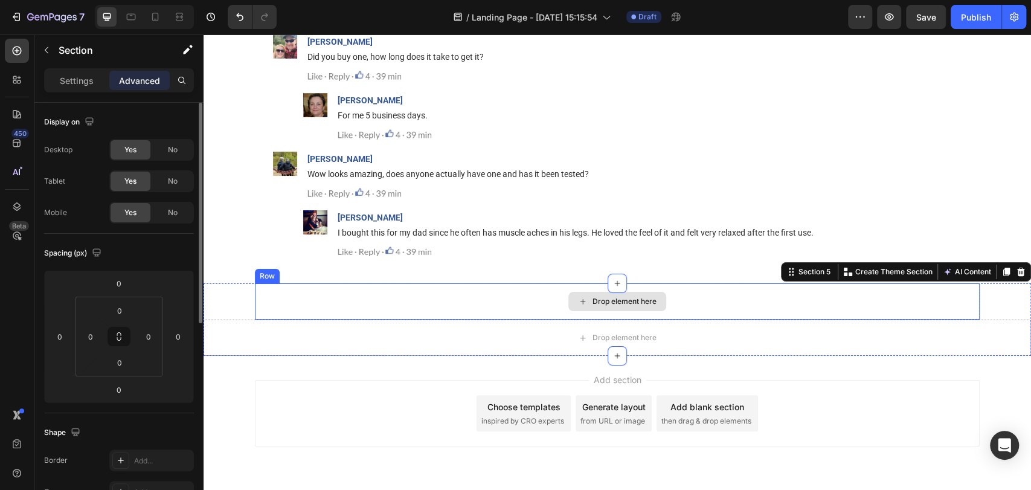
click at [264, 291] on div "Drop element here" at bounding box center [617, 301] width 725 height 36
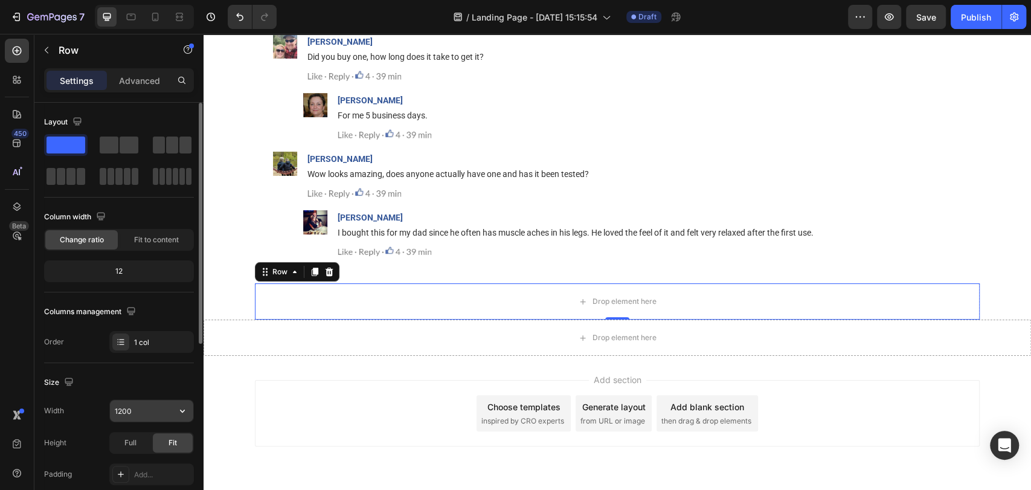
click at [182, 405] on icon "button" at bounding box center [182, 411] width 12 height 12
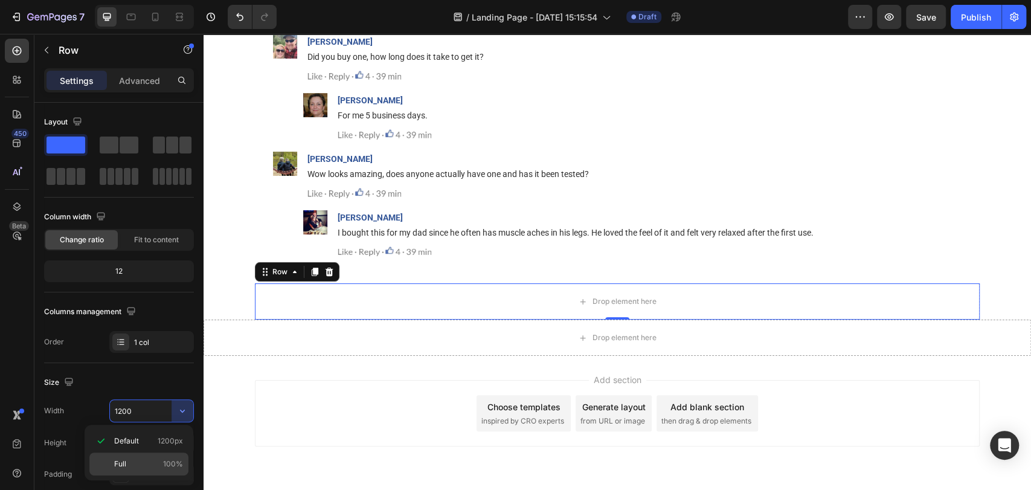
click at [147, 462] on p "Full 100%" at bounding box center [148, 464] width 69 height 11
type input "100%"
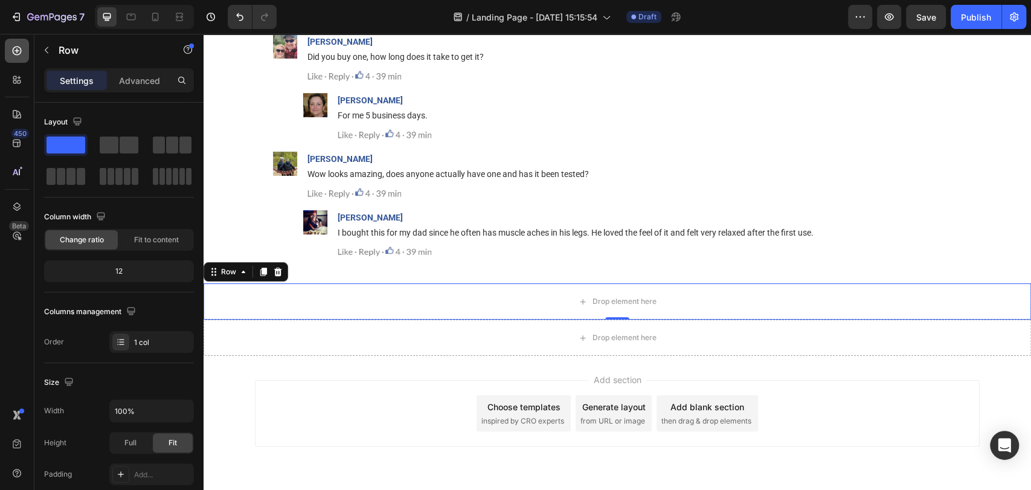
click at [15, 59] on div at bounding box center [17, 51] width 24 height 24
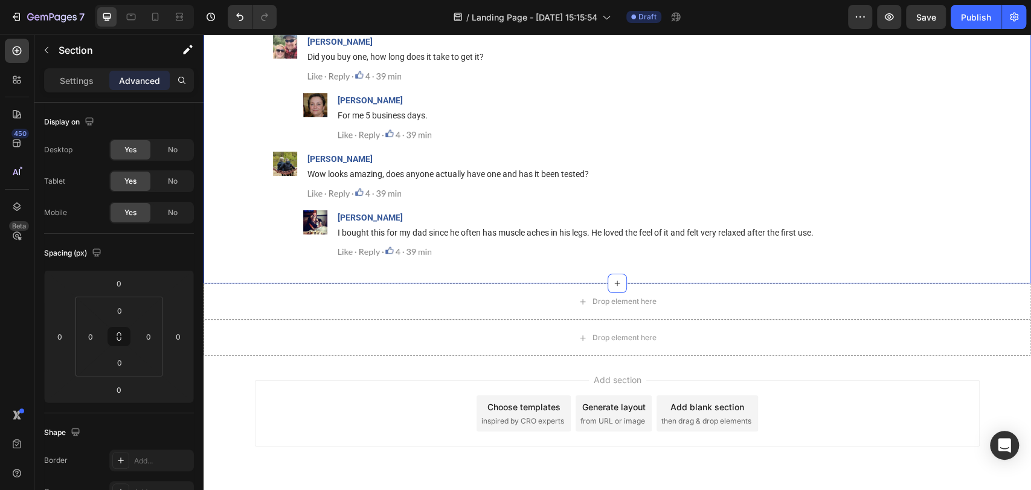
click at [234, 306] on div "Drop element here" at bounding box center [618, 301] width 828 height 36
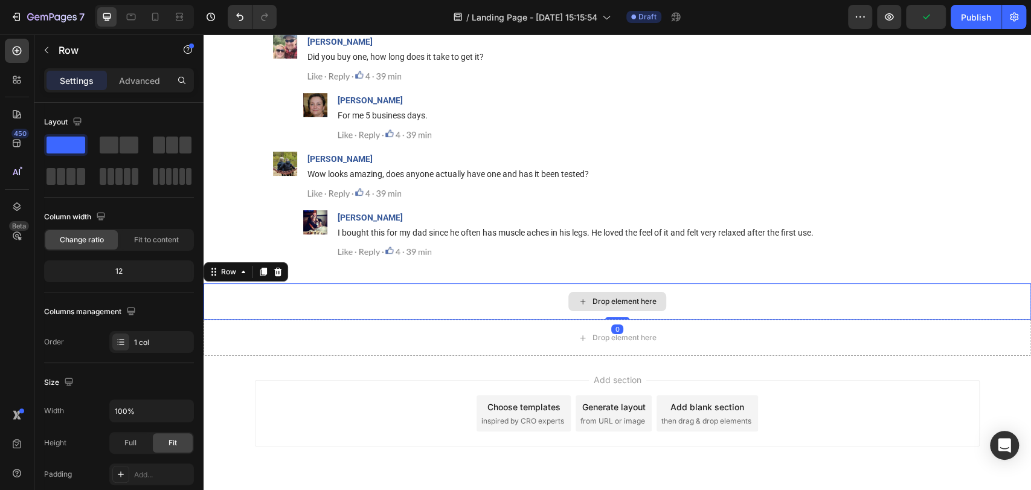
click at [281, 311] on div "Drop element here" at bounding box center [618, 301] width 828 height 36
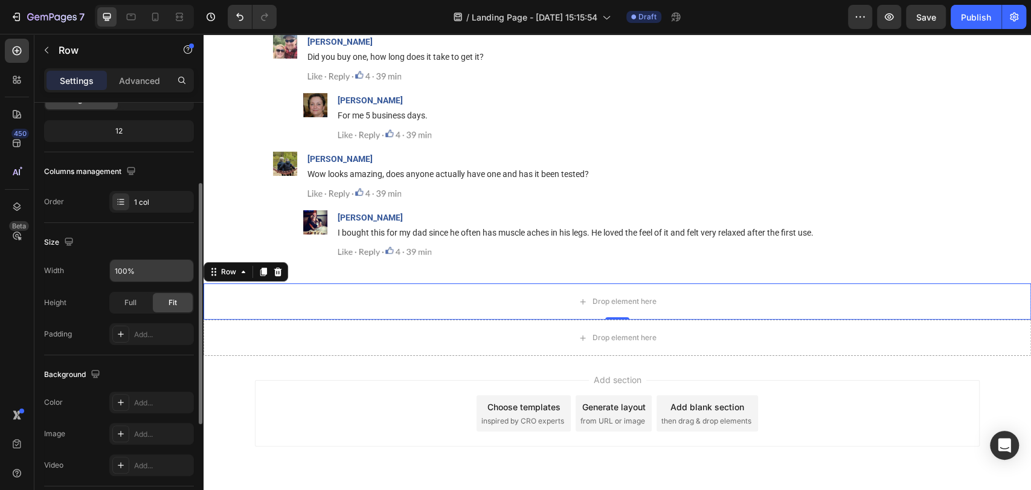
scroll to position [140, 0]
click at [178, 271] on icon "button" at bounding box center [182, 271] width 12 height 12
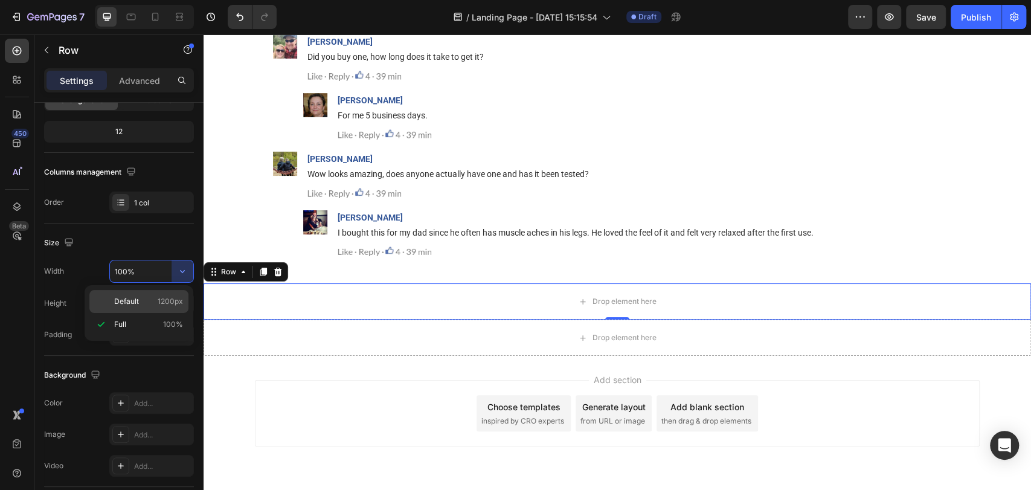
click at [159, 298] on span "1200px" at bounding box center [170, 301] width 25 height 11
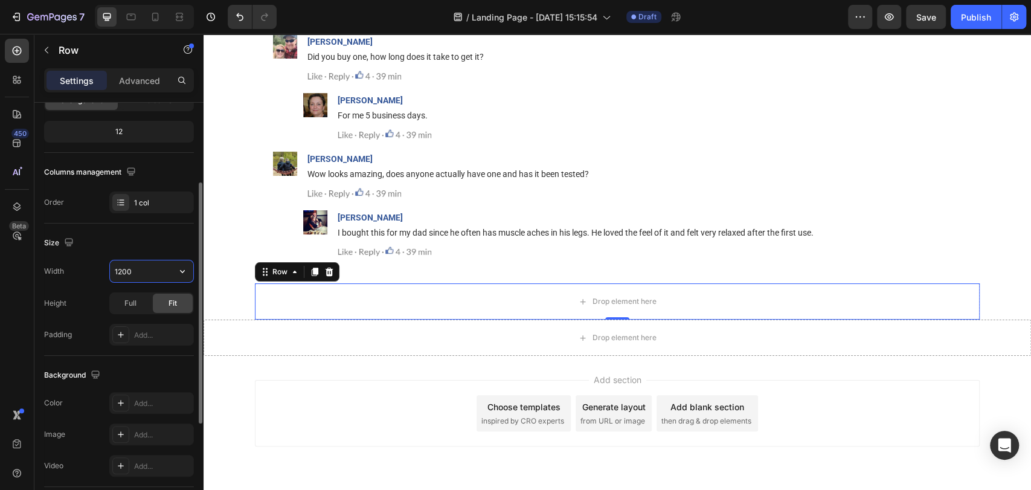
click at [141, 268] on input "1200" at bounding box center [151, 271] width 83 height 22
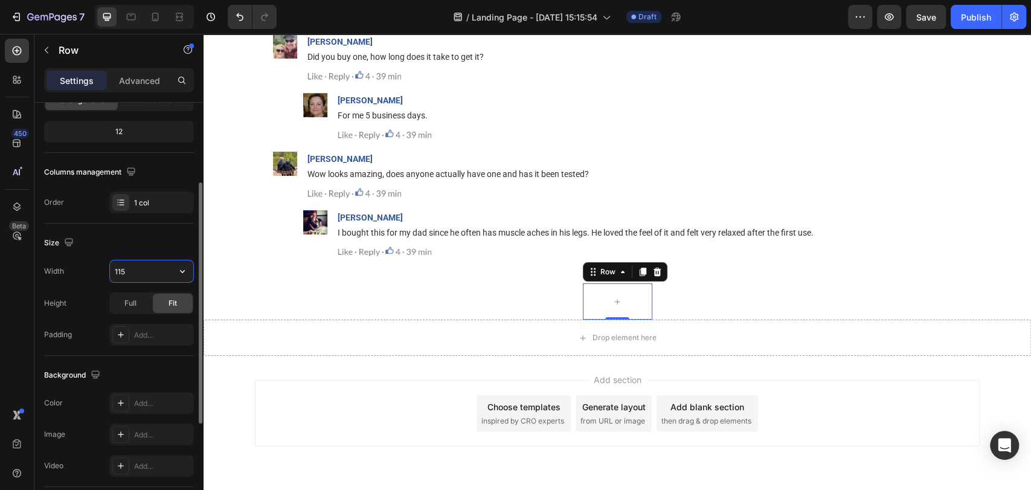
type input "1150"
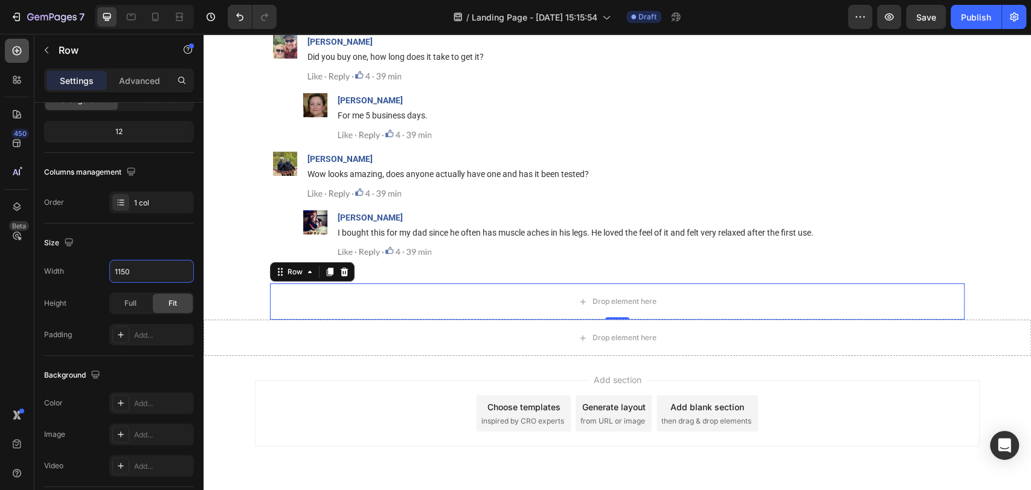
click at [22, 47] on icon at bounding box center [17, 51] width 12 height 12
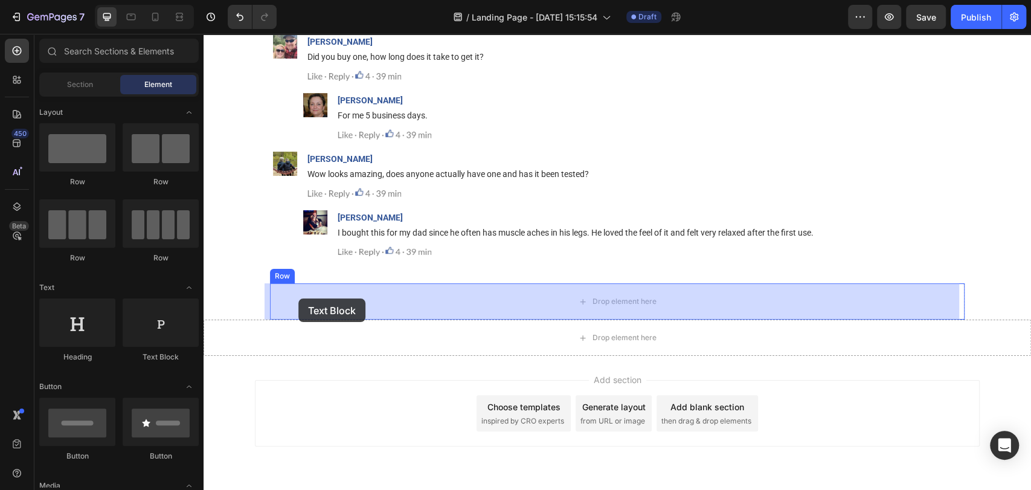
drag, startPoint x: 362, startPoint y: 370, endPoint x: 301, endPoint y: 297, distance: 94.8
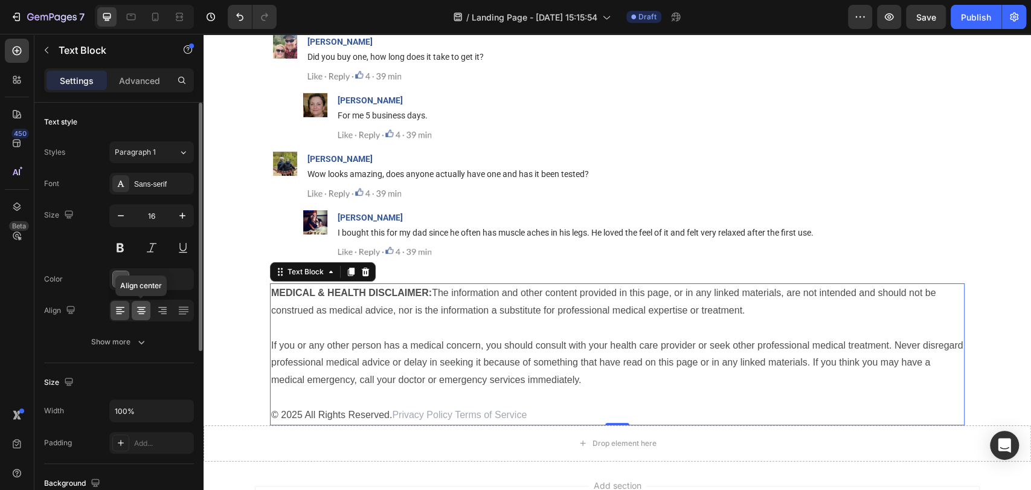
click at [140, 320] on div at bounding box center [141, 310] width 19 height 19
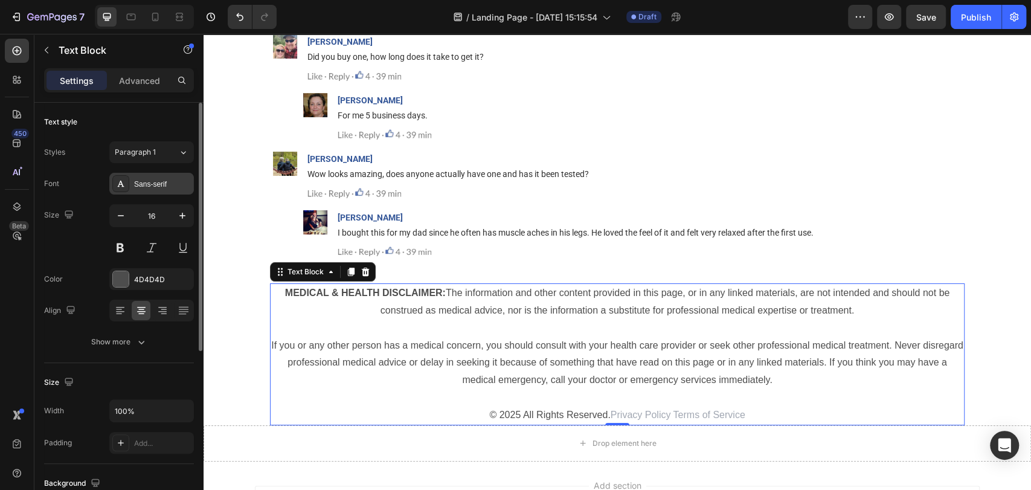
click at [154, 181] on div "Sans-serif" at bounding box center [162, 184] width 57 height 11
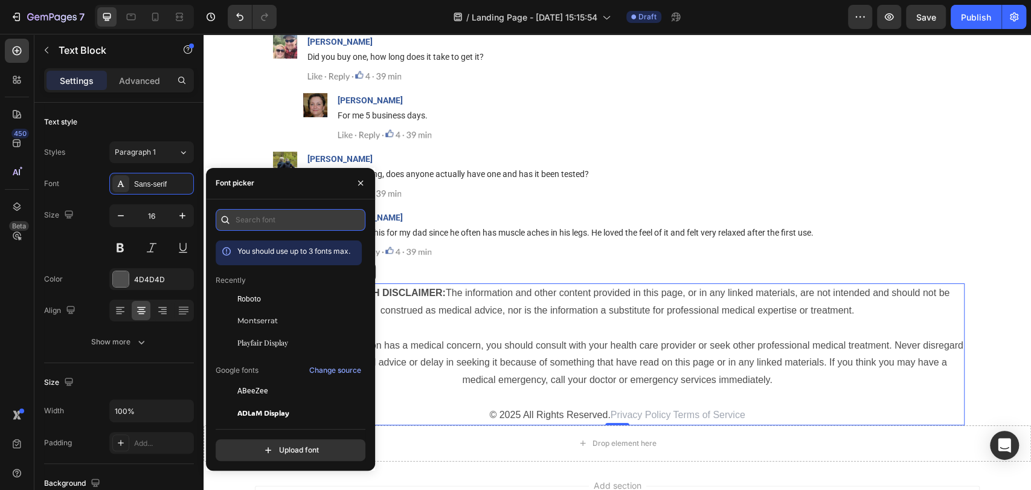
click at [288, 225] on input "text" at bounding box center [291, 220] width 150 height 22
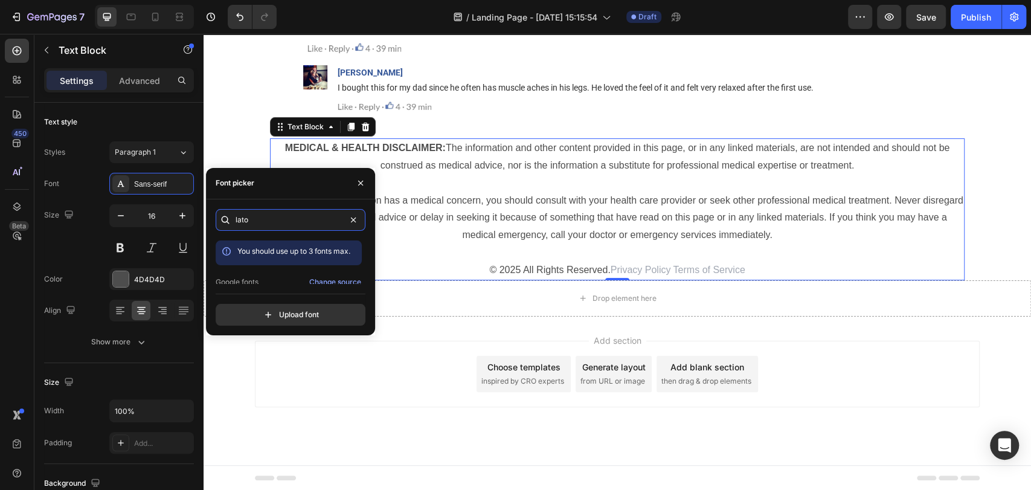
scroll to position [29, 0]
type input "lato"
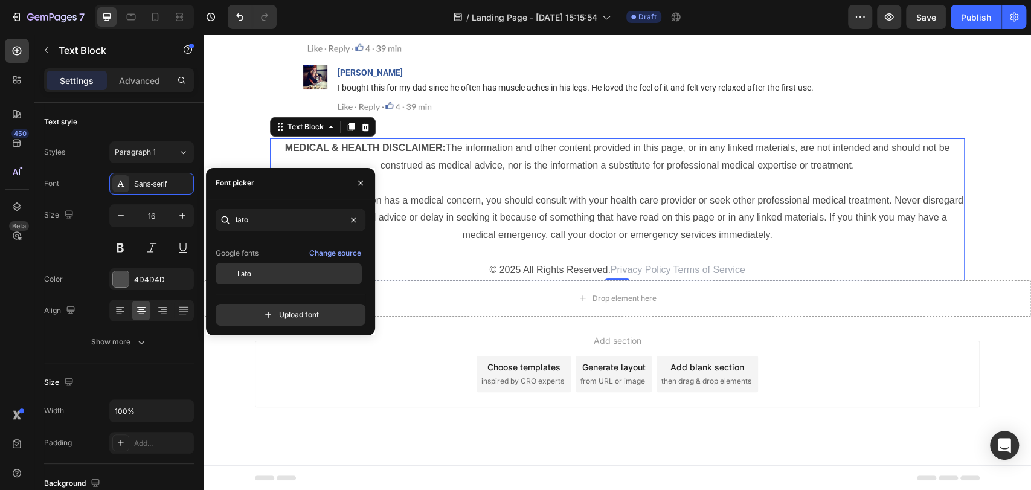
click at [272, 268] on div "Lato" at bounding box center [298, 273] width 122 height 11
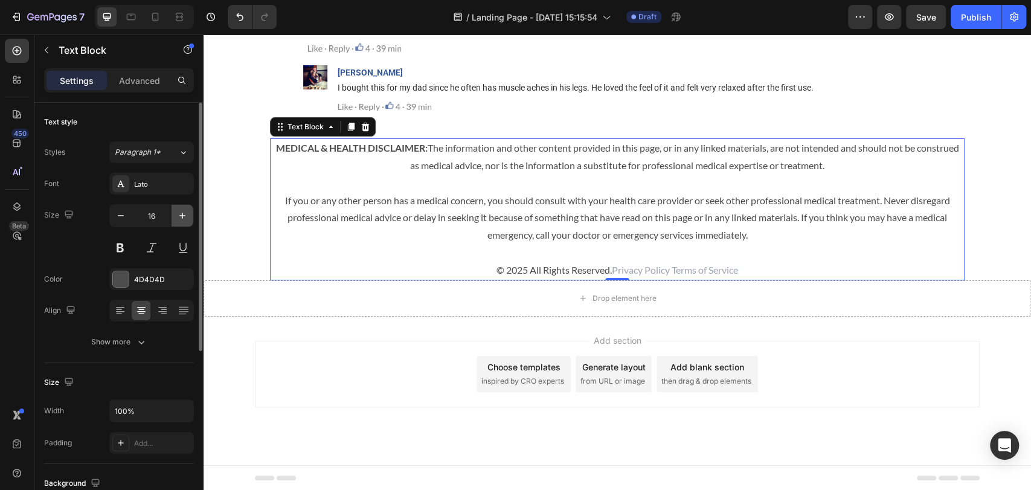
click at [175, 211] on button "button" at bounding box center [183, 216] width 22 height 22
type input "17"
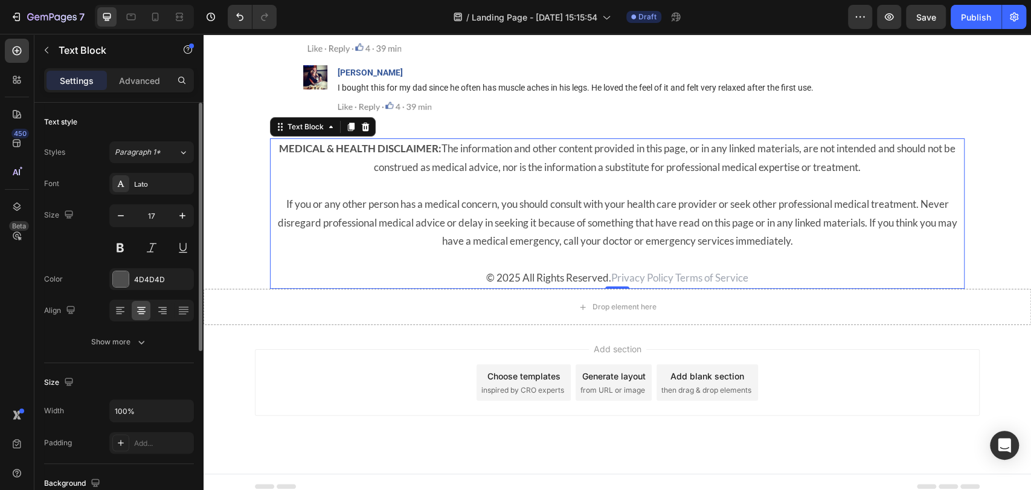
click at [155, 292] on div "Font Lato Size 17 Color 4D4D4D Align Show more" at bounding box center [119, 263] width 150 height 180
click at [155, 278] on div "4D4D4D" at bounding box center [151, 279] width 35 height 11
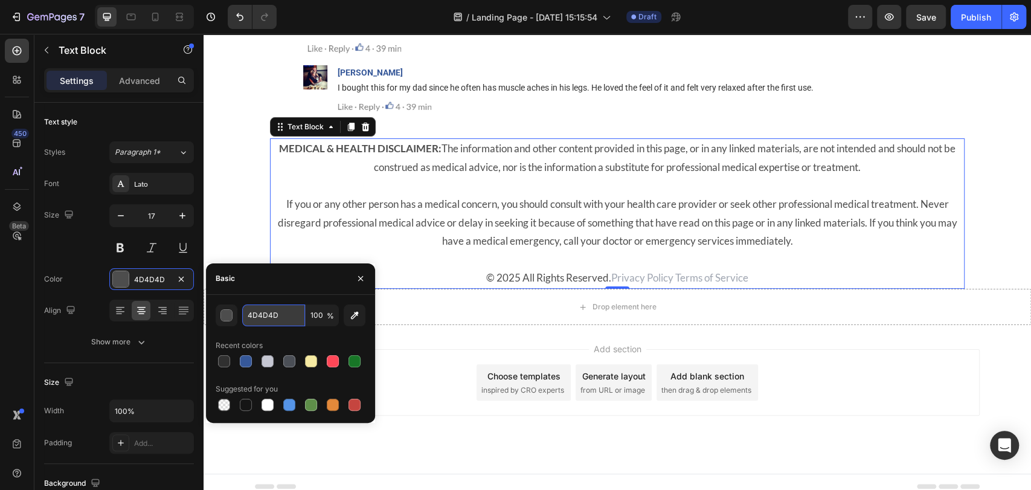
click at [278, 320] on input "4D4D4D" at bounding box center [273, 315] width 63 height 22
paste input "#a6a6a6"
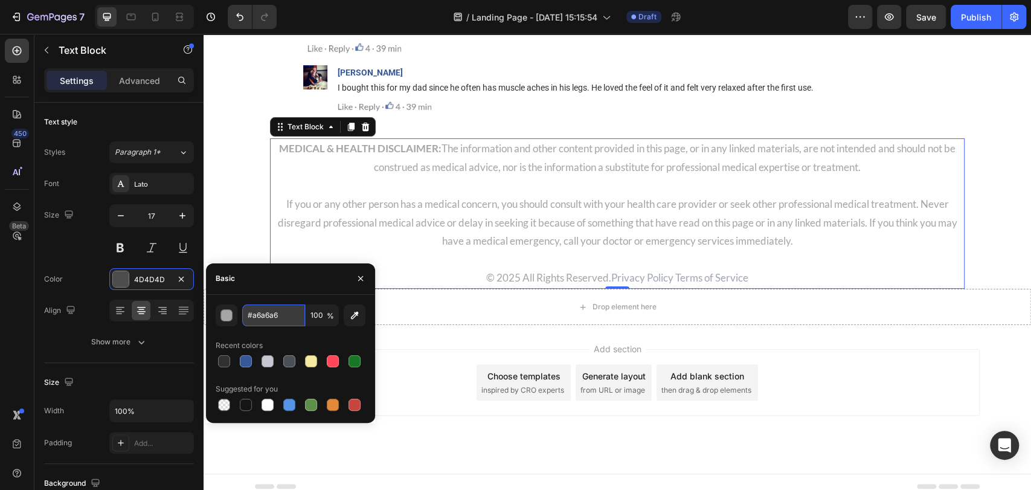
type input "A6A6A6"
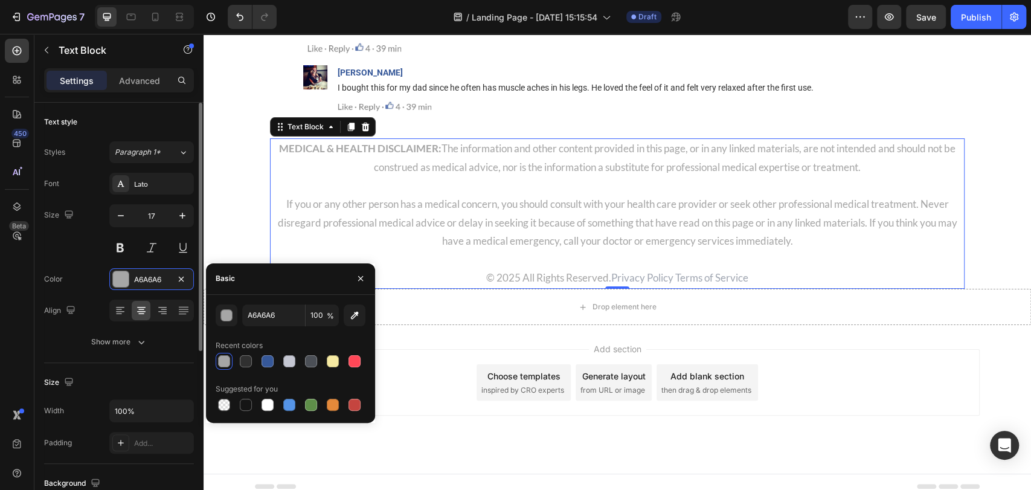
click at [152, 327] on div "Font Lato Size 17 Color A6A6A6 Align Show more" at bounding box center [119, 263] width 150 height 180
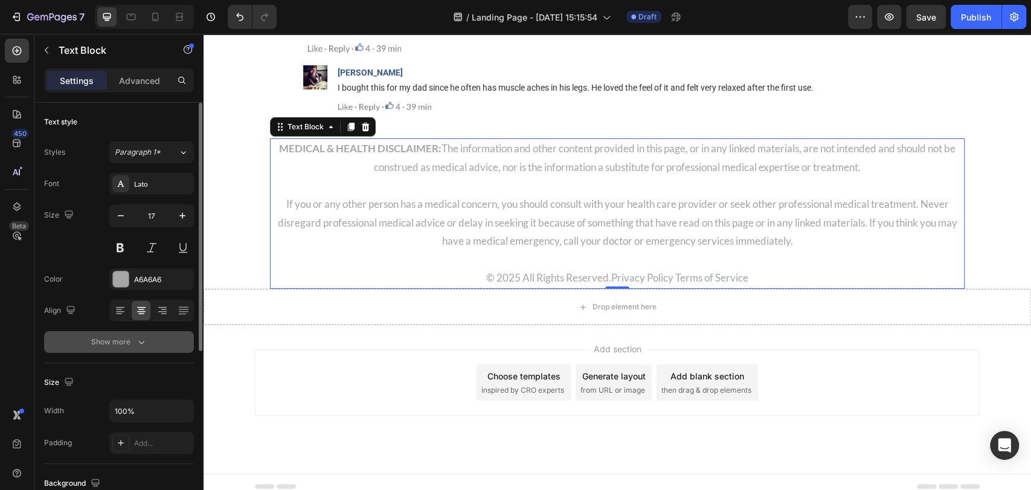
click at [145, 332] on button "Show more" at bounding box center [119, 342] width 150 height 22
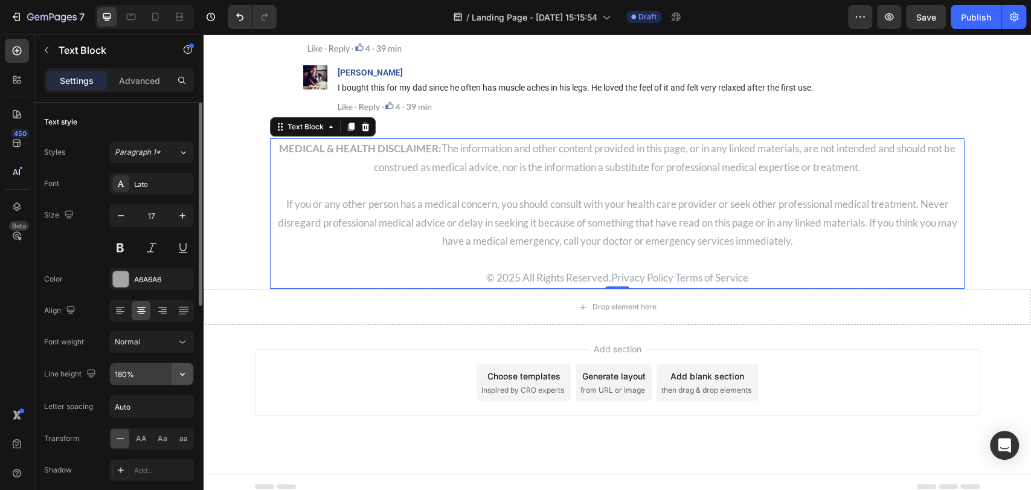
click at [187, 373] on icon "button" at bounding box center [182, 374] width 12 height 12
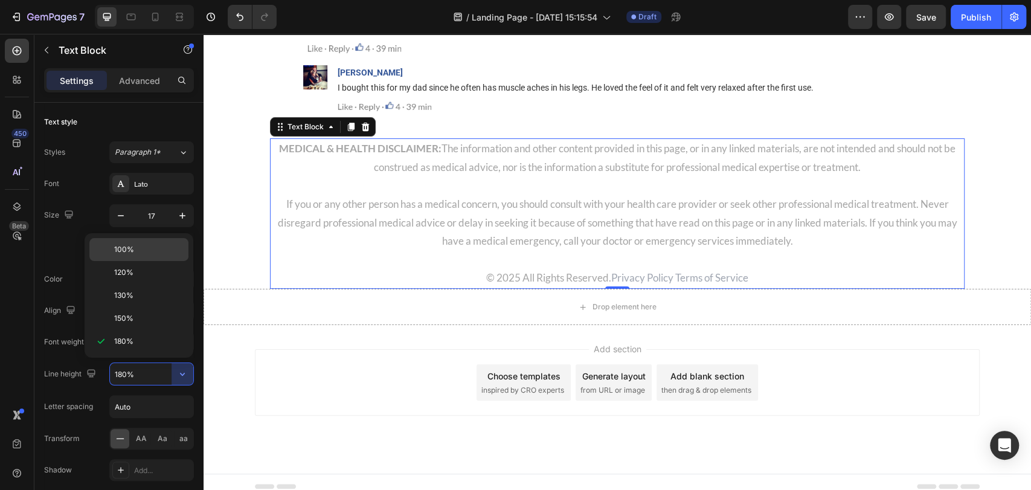
click at [156, 244] on p "100%" at bounding box center [148, 249] width 69 height 11
type input "100%"
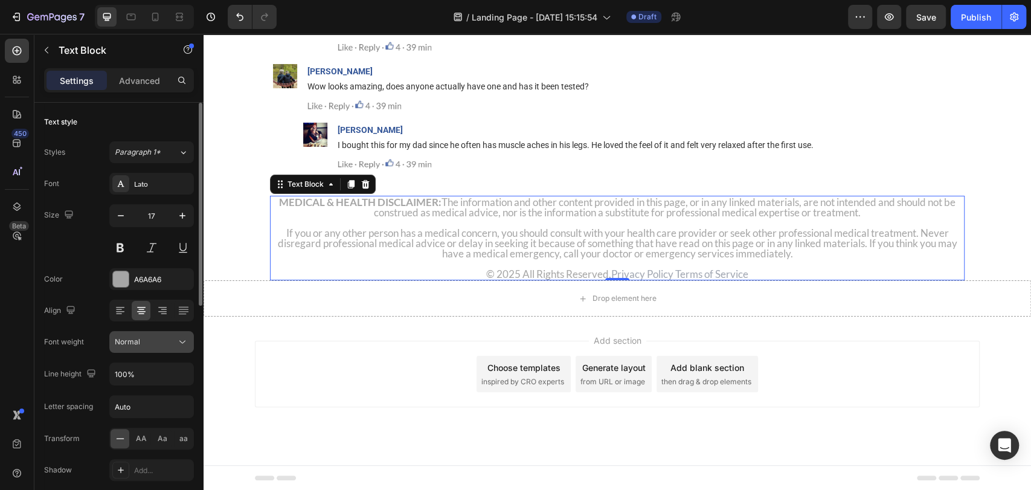
click at [167, 340] on div "Normal" at bounding box center [146, 341] width 62 height 11
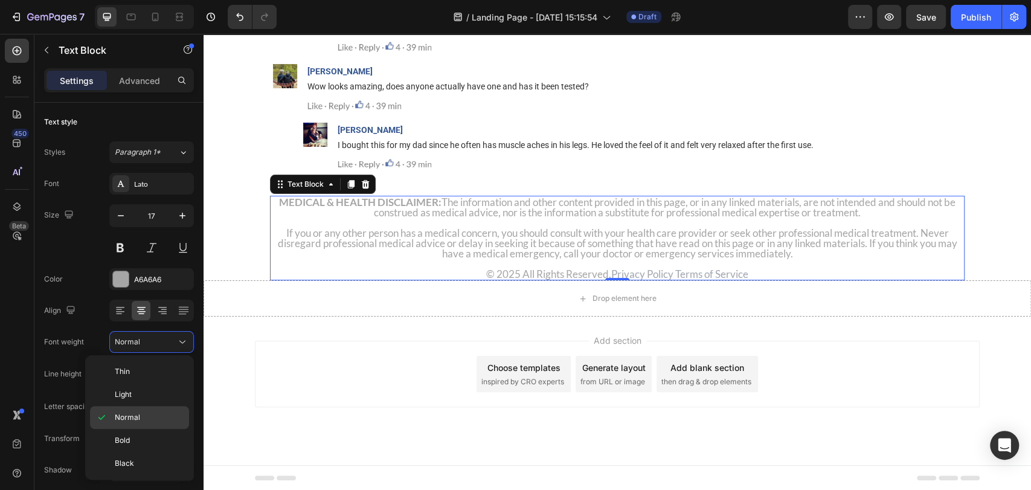
click at [146, 412] on p "Normal" at bounding box center [149, 417] width 69 height 11
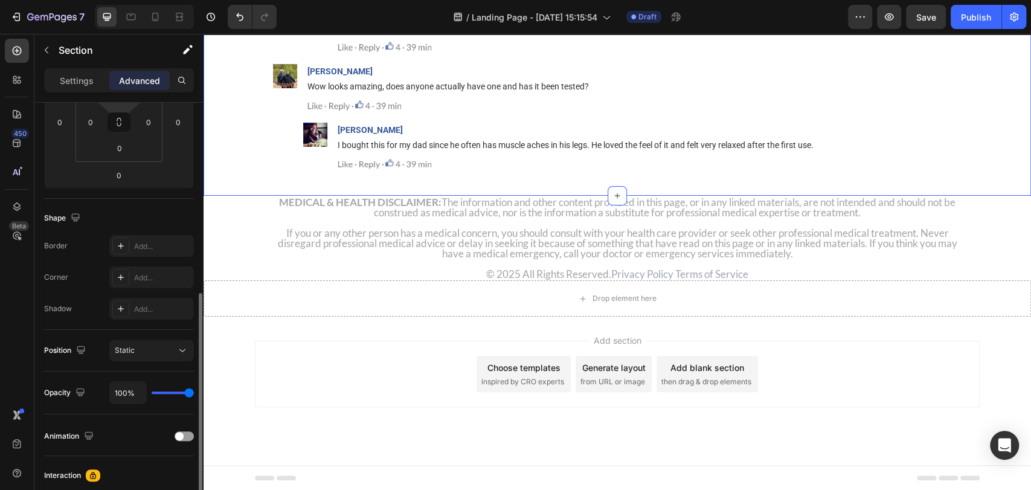
scroll to position [267, 0]
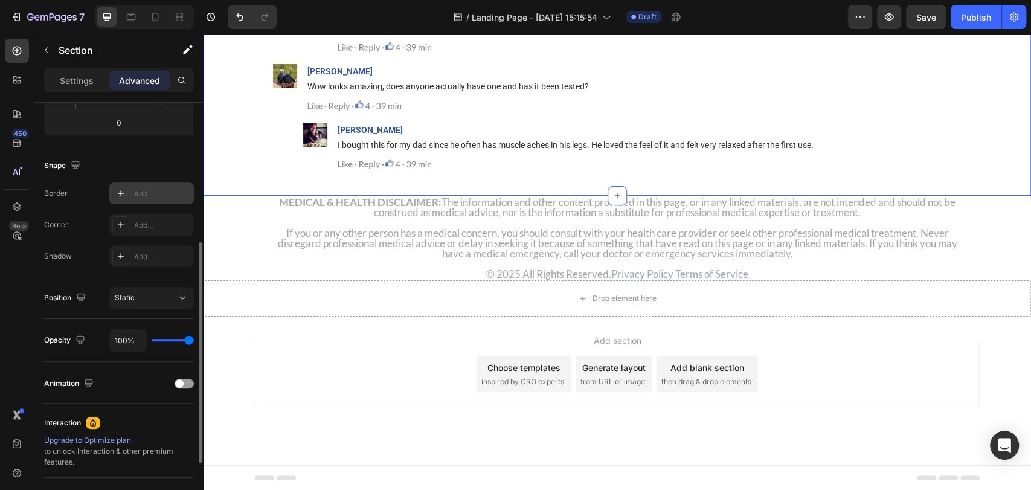
click at [153, 192] on div "Add..." at bounding box center [162, 193] width 57 height 11
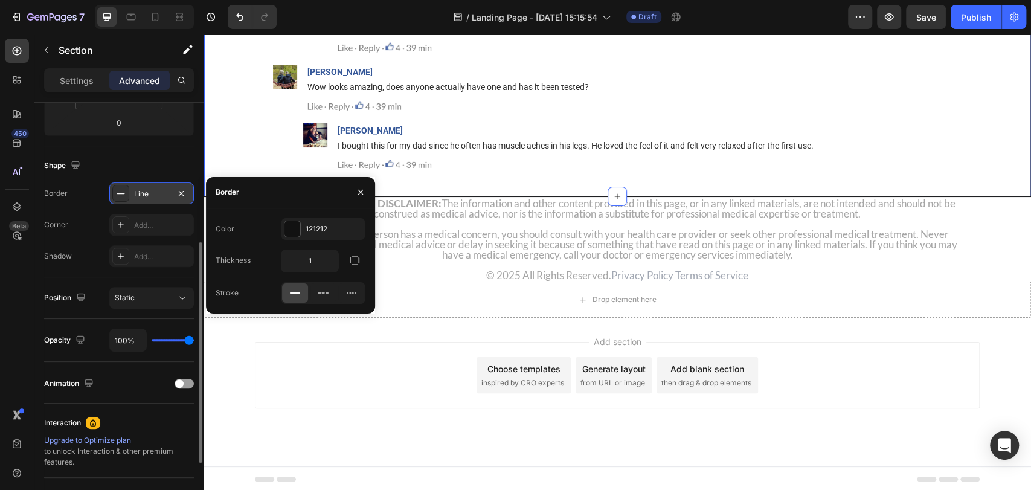
scroll to position [15365, 0]
click at [309, 231] on div "121212" at bounding box center [323, 229] width 35 height 11
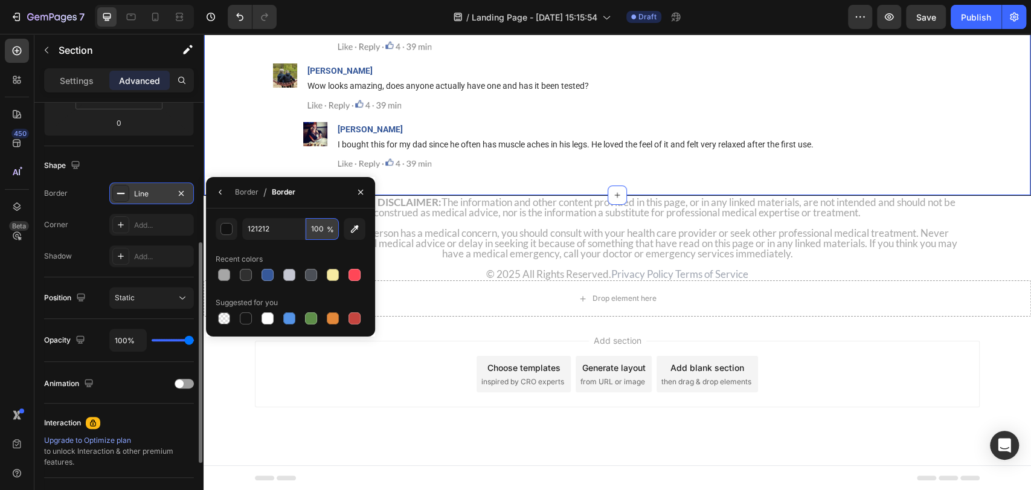
click at [317, 228] on input "100" at bounding box center [322, 229] width 33 height 22
type input "6"
type input "70"
click at [250, 199] on div "Border" at bounding box center [247, 191] width 24 height 19
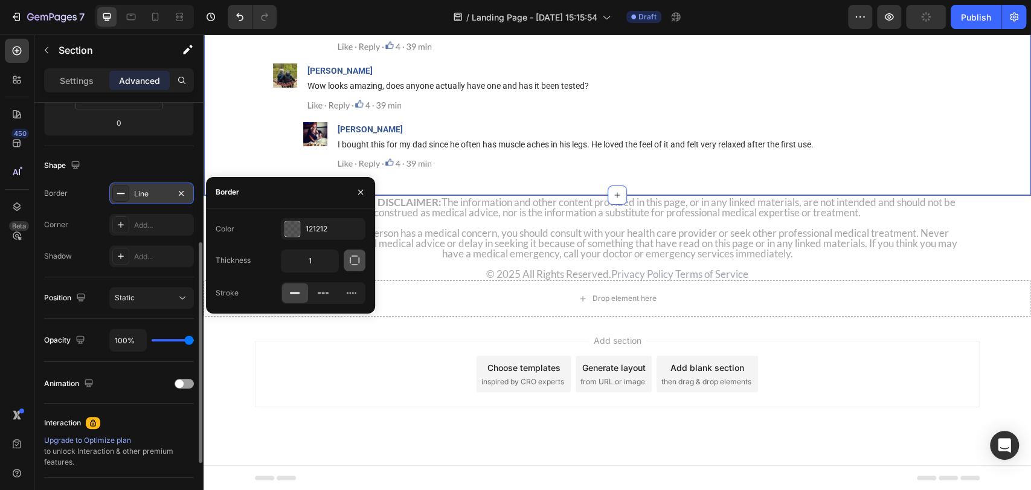
click at [352, 257] on icon "button" at bounding box center [355, 260] width 12 height 12
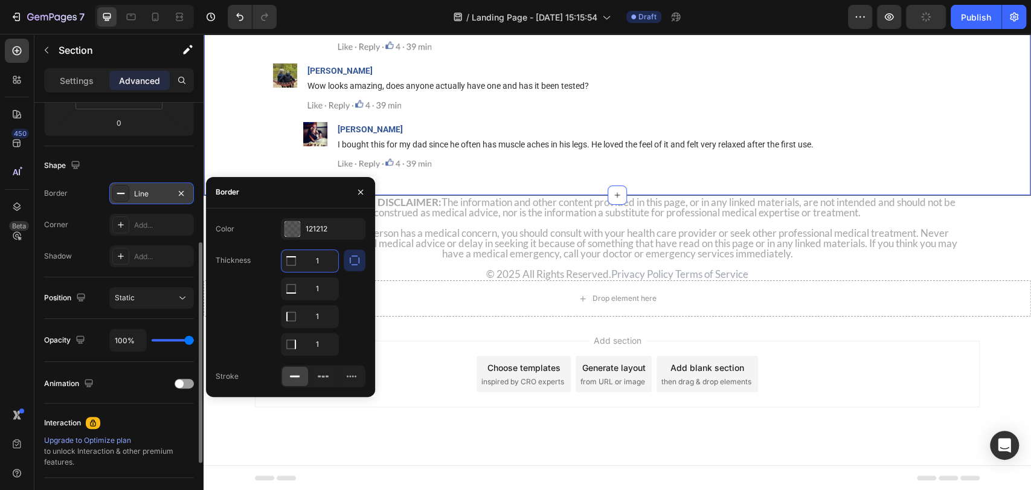
click at [315, 257] on input "1" at bounding box center [310, 261] width 57 height 22
type input "0"
click at [316, 319] on input "1" at bounding box center [310, 317] width 57 height 22
type input "0"
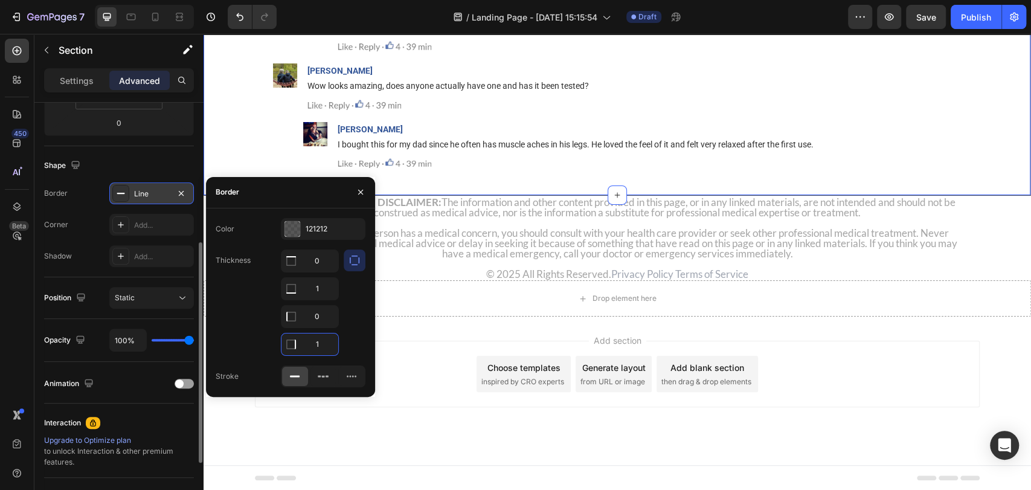
click at [318, 339] on input "1" at bounding box center [310, 344] width 57 height 22
type input "0"
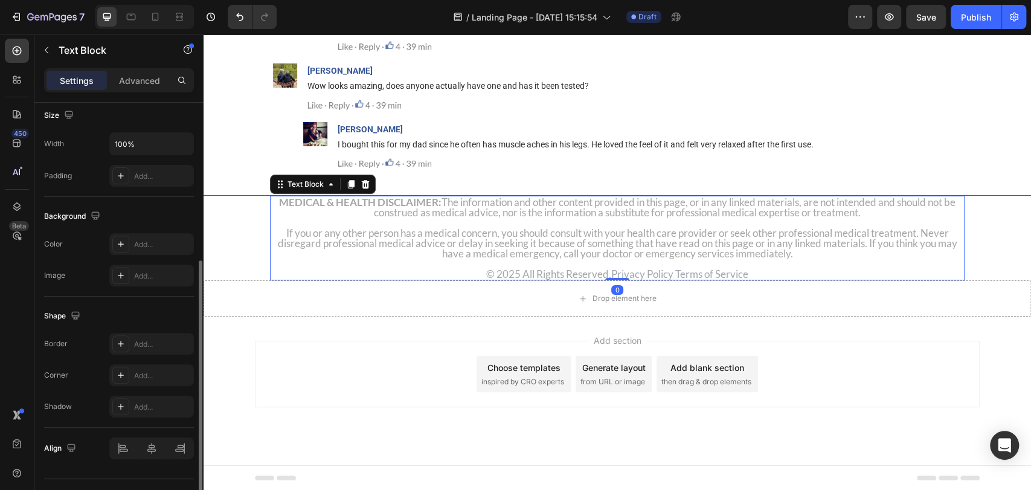
click at [648, 245] on p "If you or any other person has a medical concern, you should consult with your …" at bounding box center [617, 243] width 692 height 31
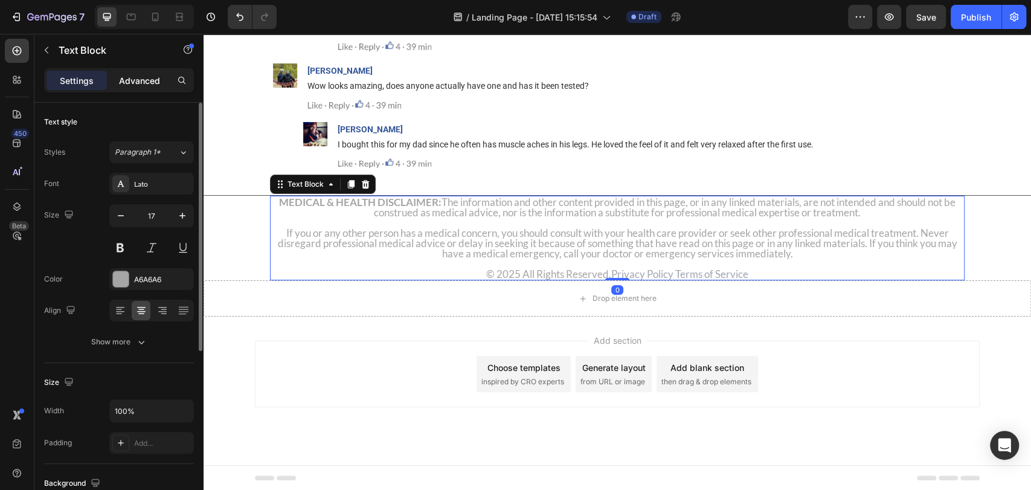
click at [146, 83] on p "Advanced" at bounding box center [139, 80] width 41 height 13
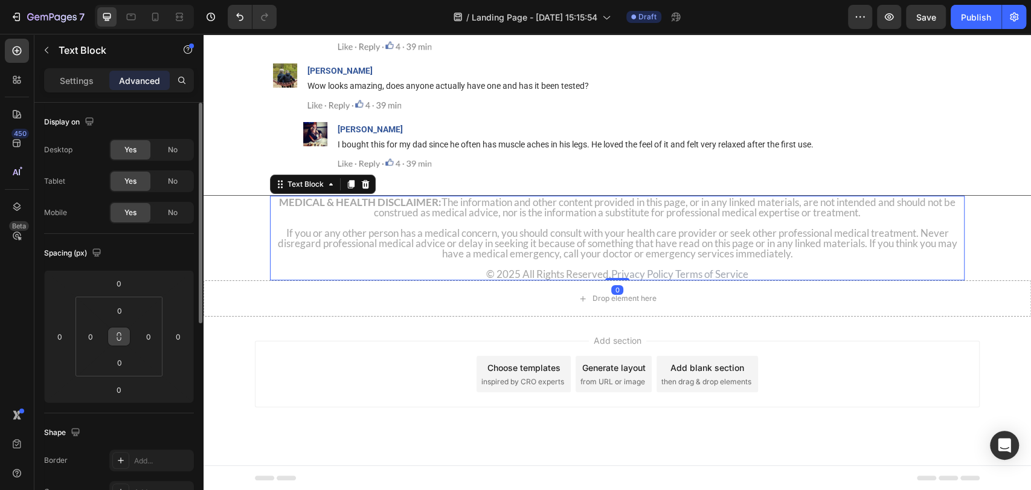
click at [123, 343] on button at bounding box center [119, 336] width 23 height 19
click at [86, 334] on input "0" at bounding box center [91, 336] width 18 height 18
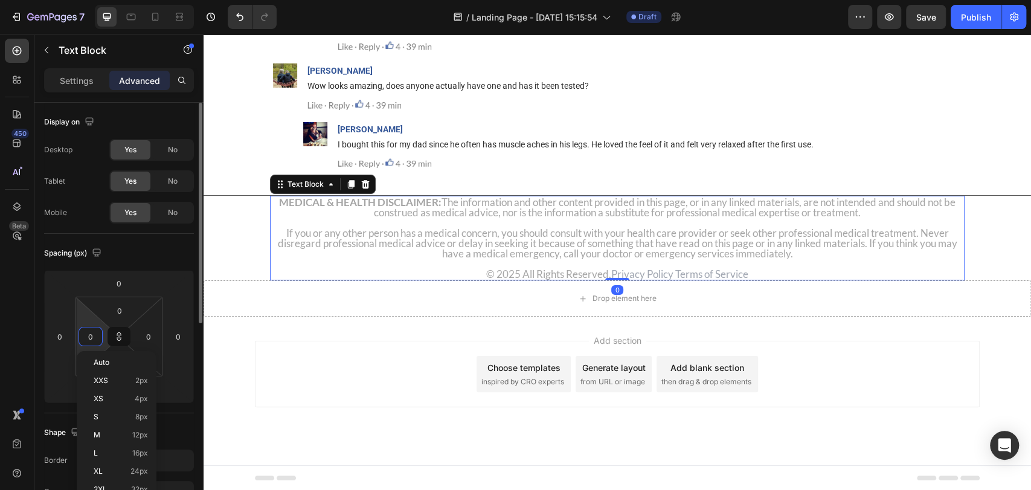
type input "1"
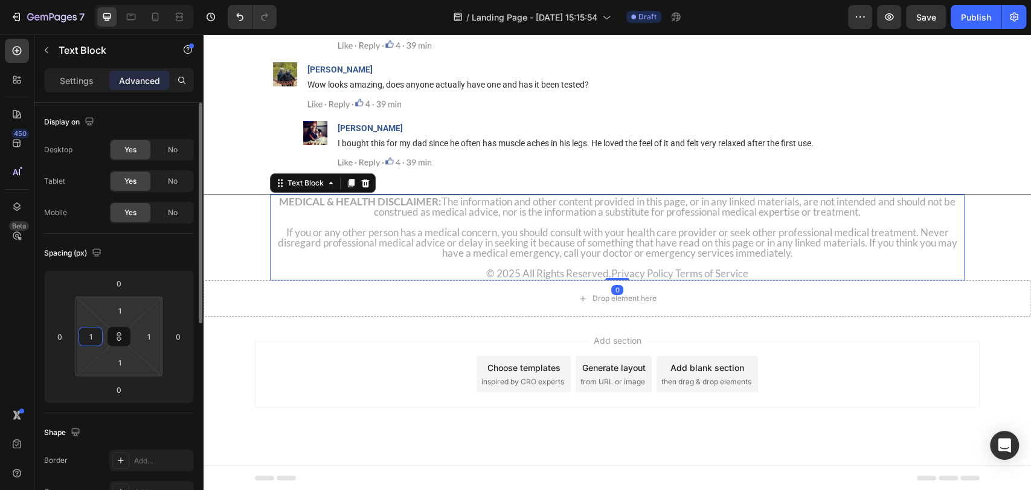
type input "10"
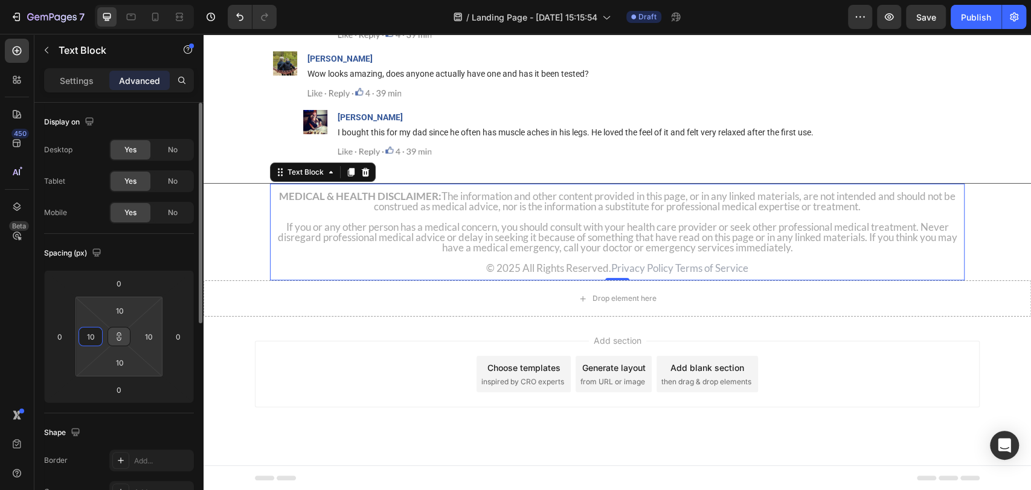
type input "10"
click at [114, 337] on icon at bounding box center [119, 337] width 10 height 10
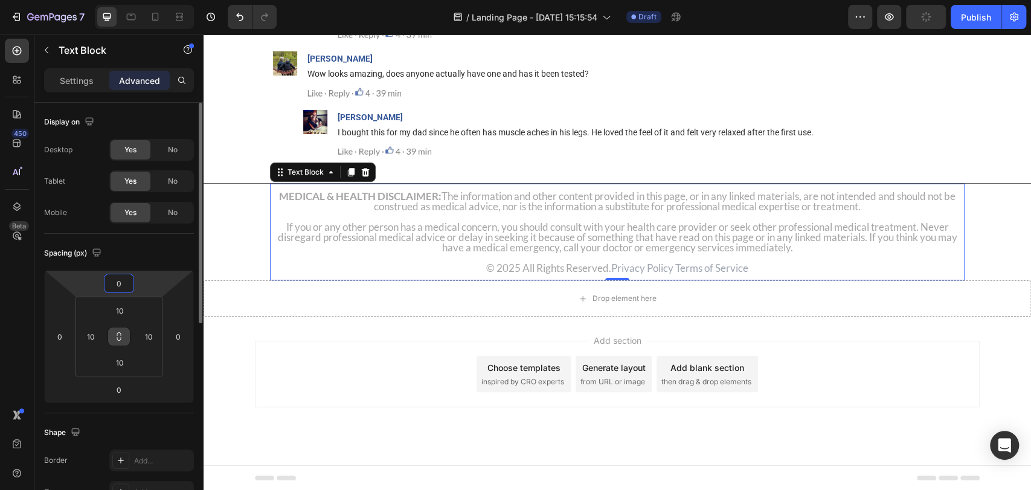
click at [125, 288] on input "0" at bounding box center [119, 283] width 24 height 18
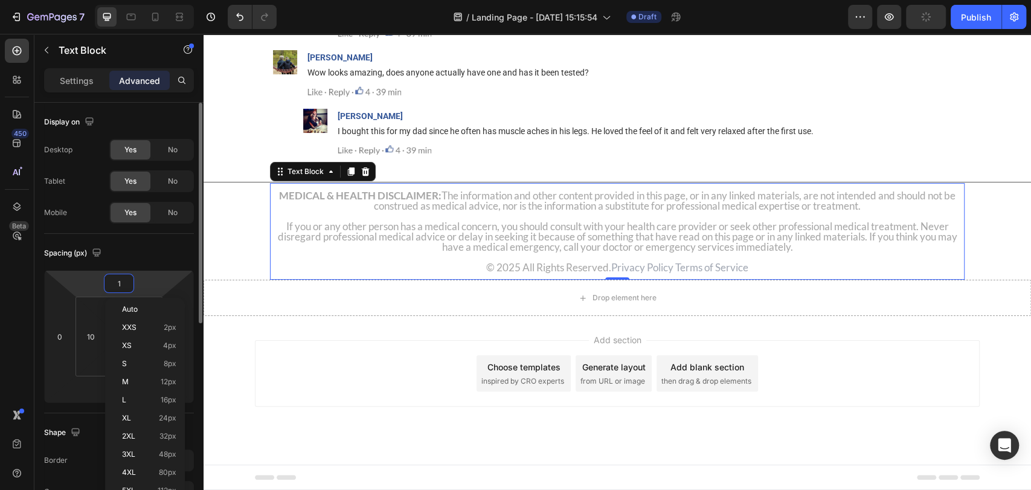
type input "10"
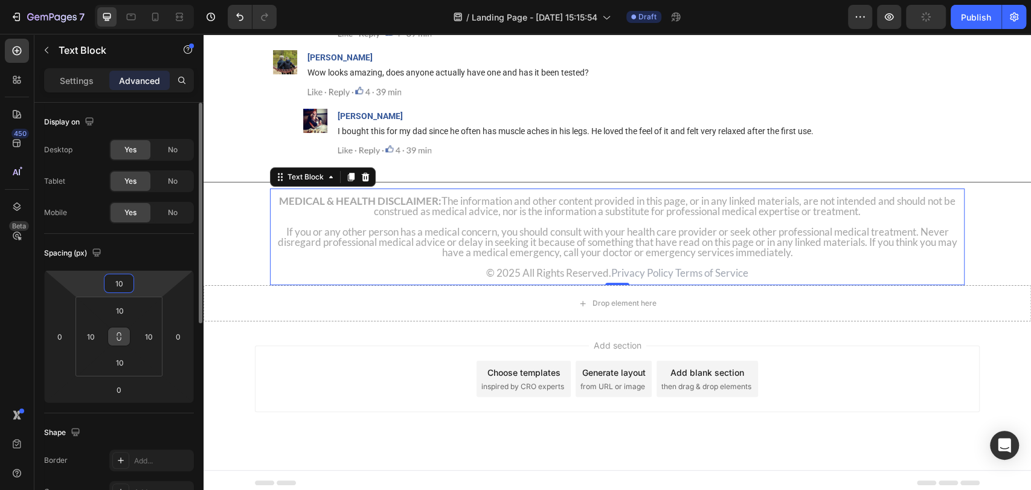
scroll to position [15383, 0]
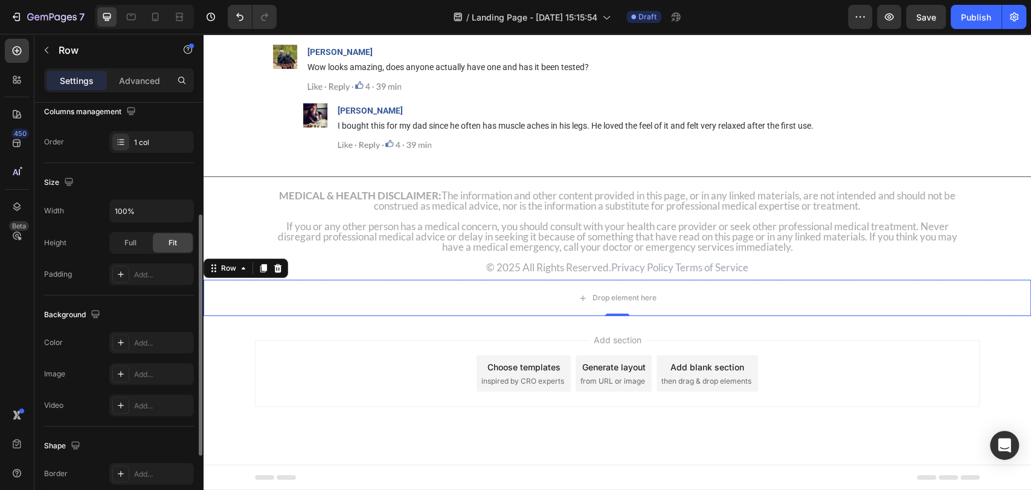
scroll to position [203, 0]
click at [140, 332] on div "Add..." at bounding box center [151, 340] width 85 height 22
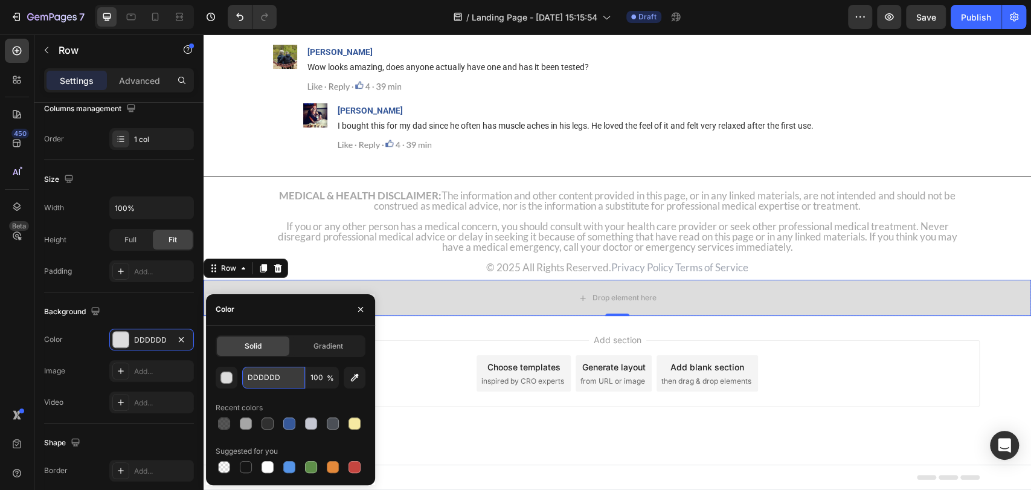
click at [280, 383] on input "DDDDDD" at bounding box center [273, 378] width 63 height 22
paste input "rgb(182, 181, 181)"
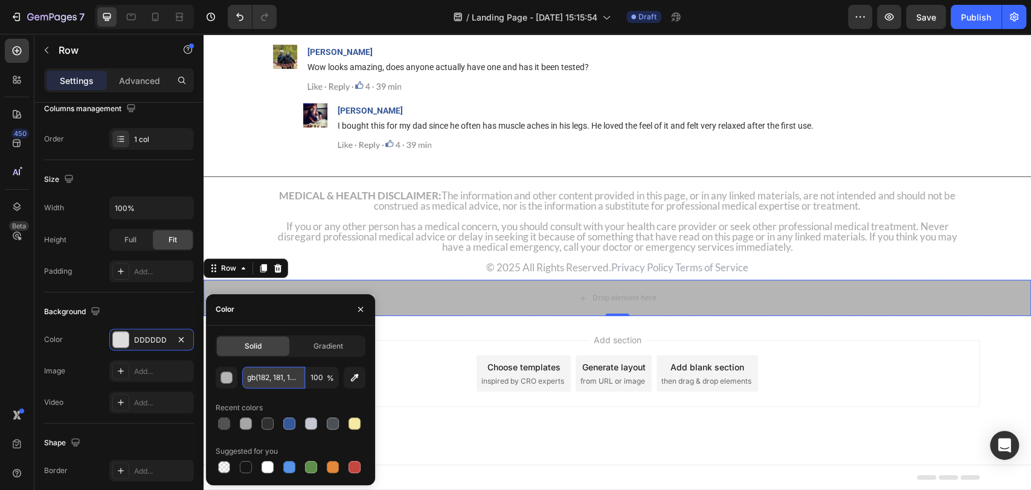
type input "B6B5B5"
click at [151, 85] on p "Advanced" at bounding box center [139, 80] width 41 height 13
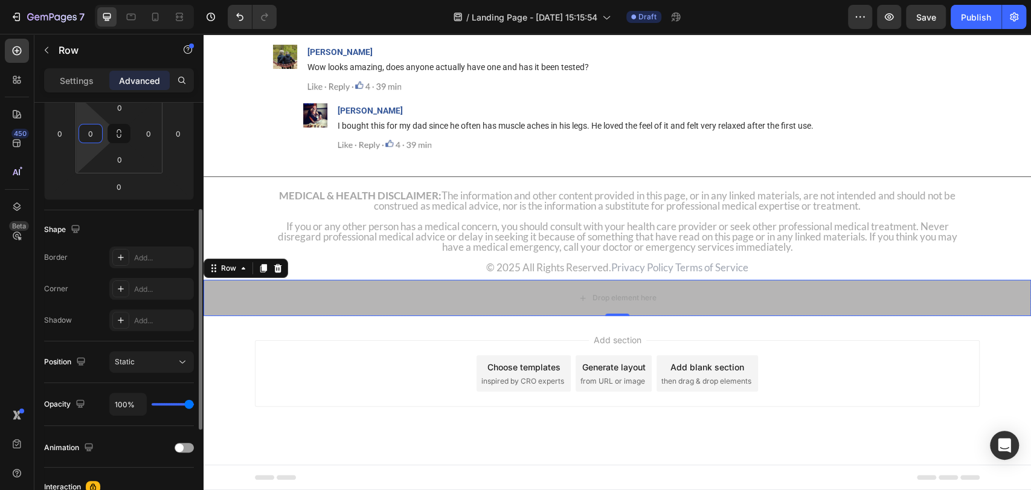
click at [87, 126] on input "0" at bounding box center [91, 133] width 18 height 18
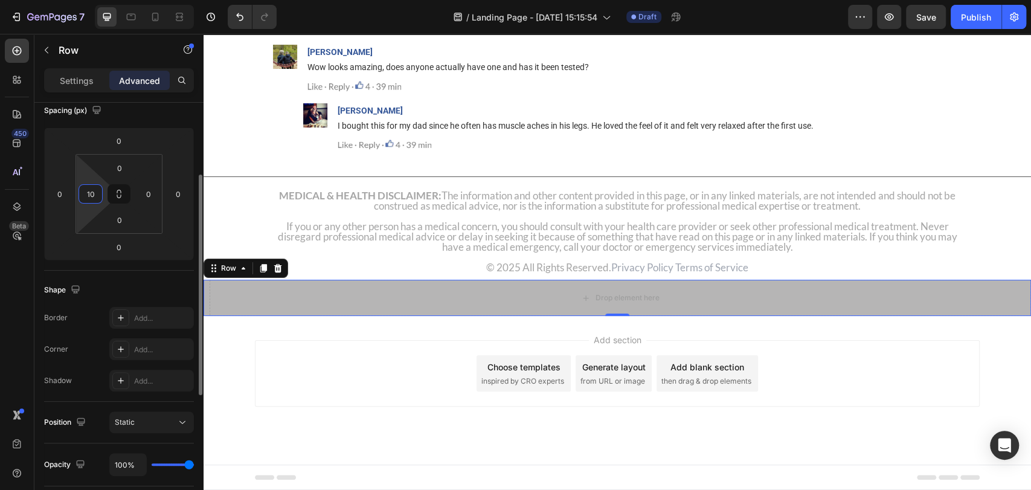
scroll to position [140, 0]
type input "1"
type input "20"
click at [143, 196] on input "0" at bounding box center [149, 196] width 18 height 18
type input "20"
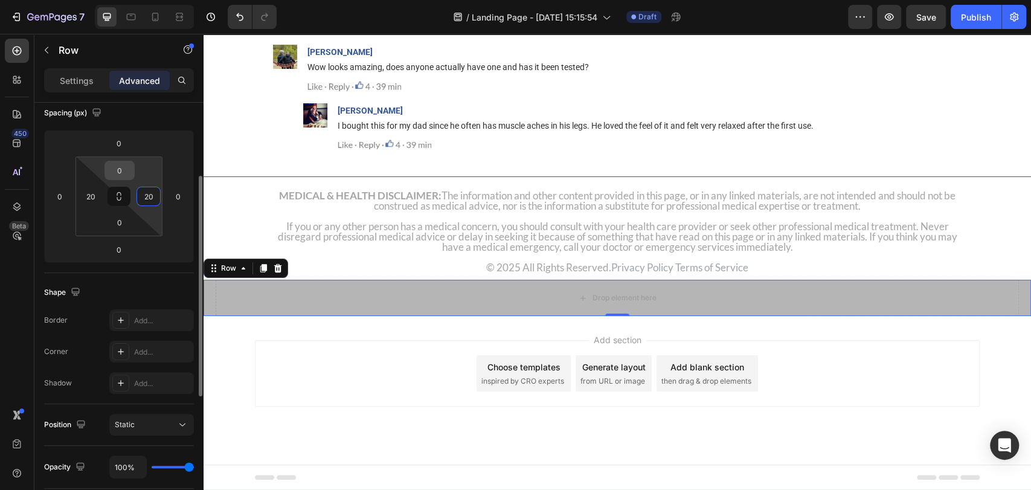
click at [121, 163] on input "0" at bounding box center [120, 170] width 24 height 18
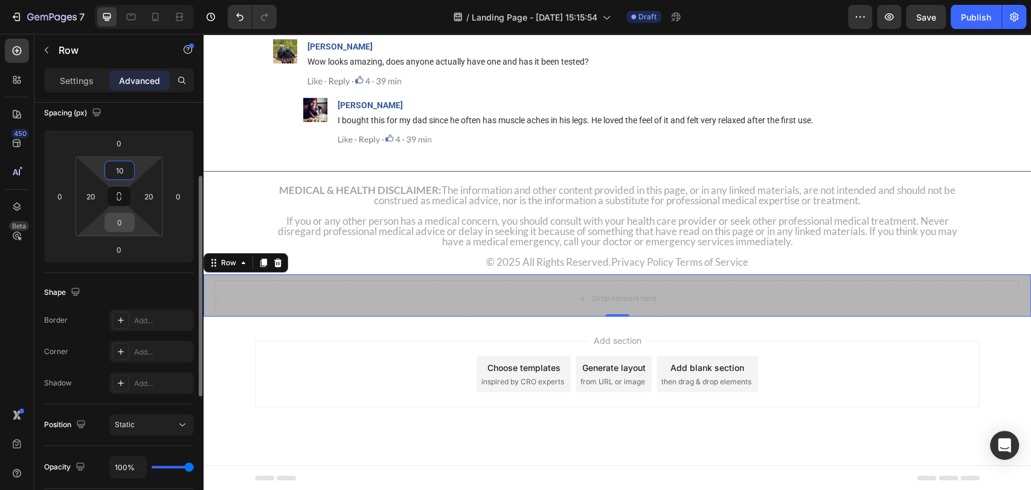
type input "10"
click at [118, 231] on input "0" at bounding box center [120, 222] width 24 height 18
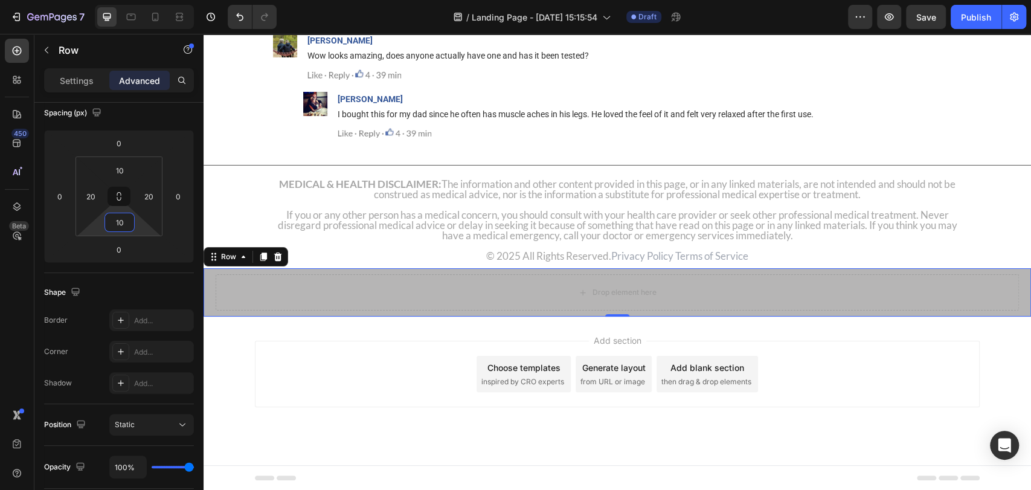
type input "10"
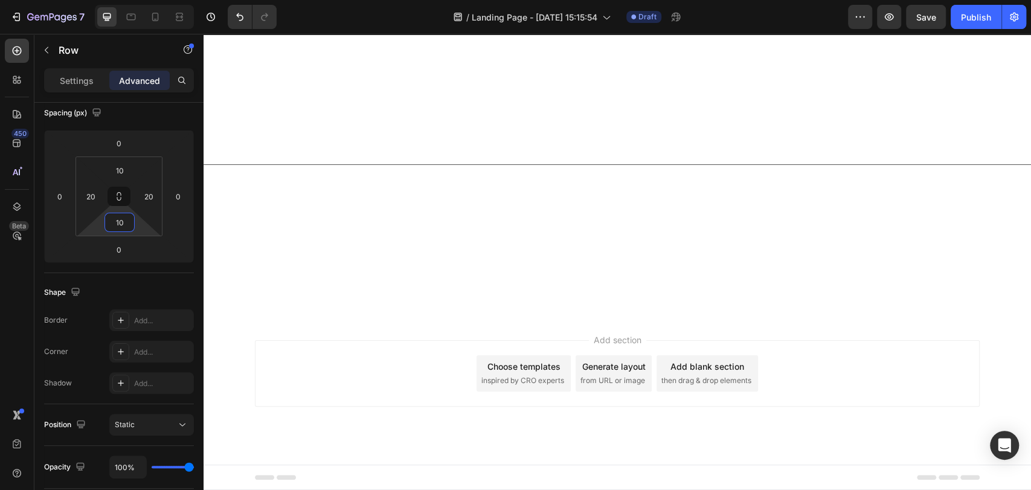
scroll to position [13703, 0]
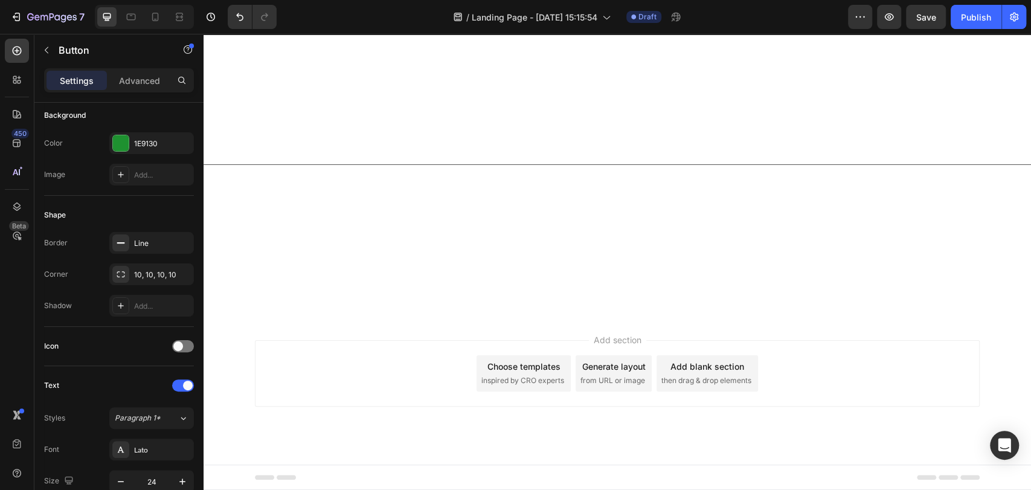
scroll to position [0, 0]
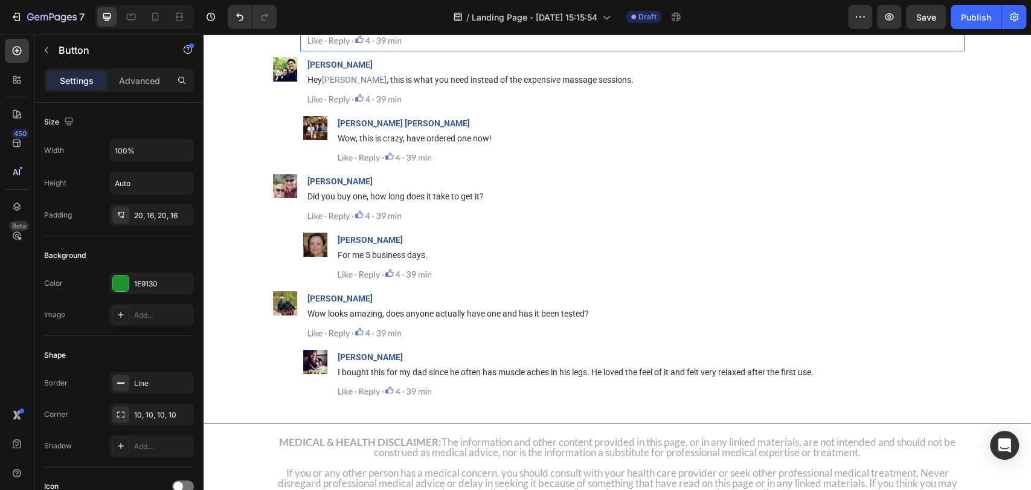
scroll to position [15446, 0]
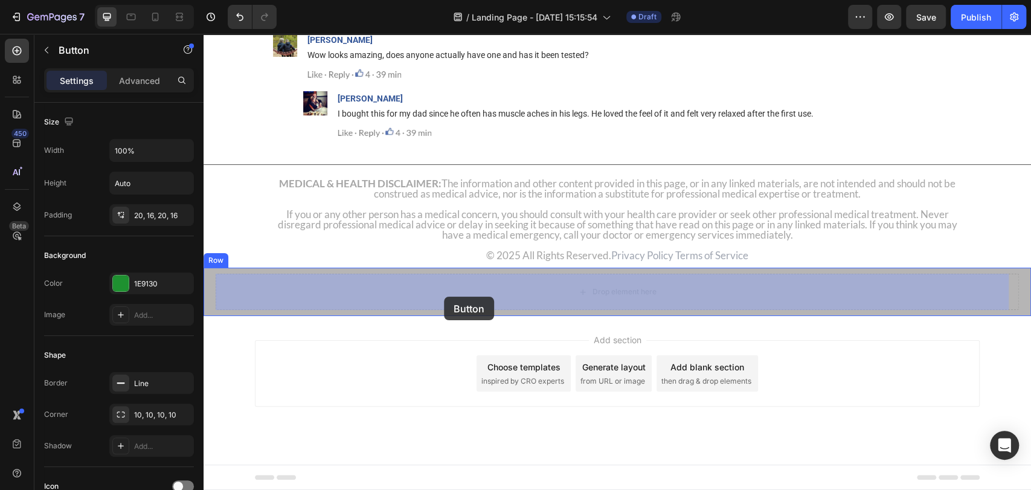
drag, startPoint x: 269, startPoint y: 62, endPoint x: 444, endPoint y: 297, distance: 292.7
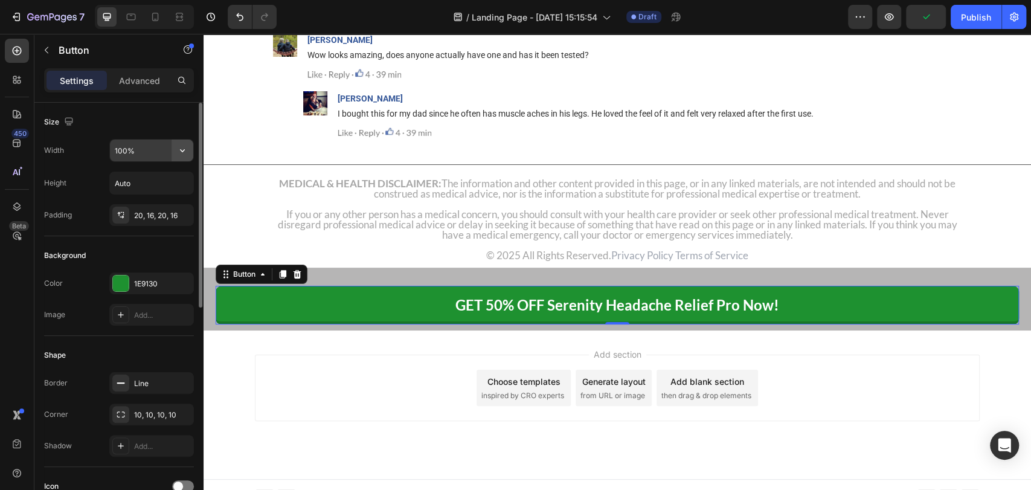
click at [181, 152] on icon "button" at bounding box center [182, 150] width 12 height 12
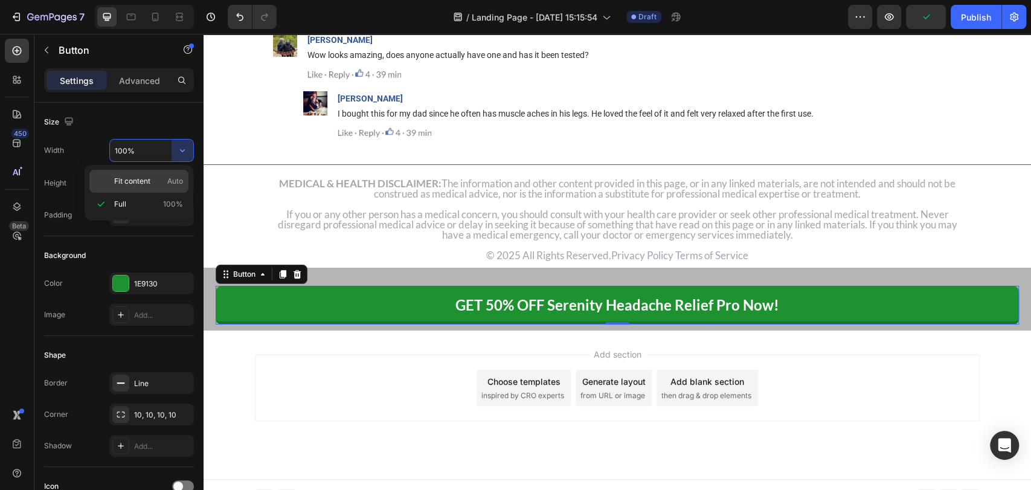
click at [170, 190] on div "Fit content Auto" at bounding box center [138, 181] width 99 height 23
type input "Auto"
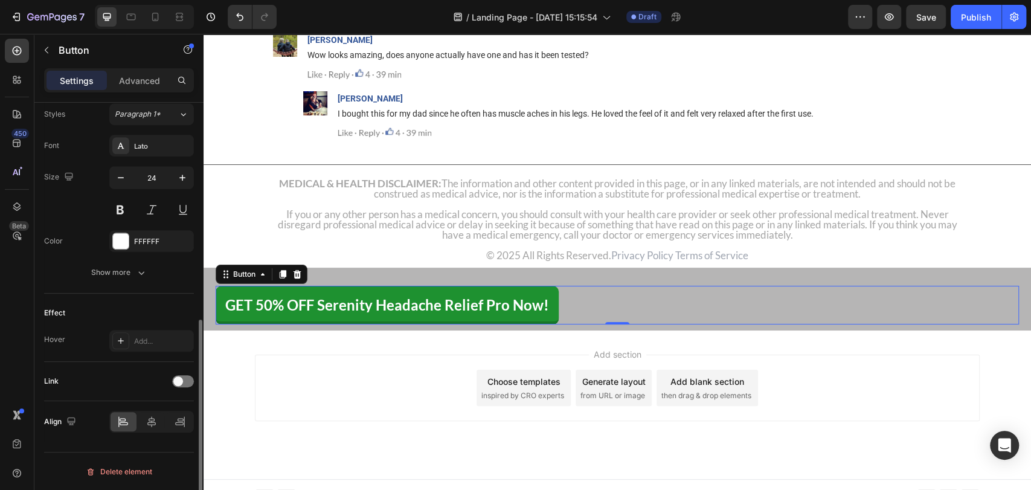
scroll to position [443, 0]
click at [159, 426] on div at bounding box center [152, 422] width 26 height 19
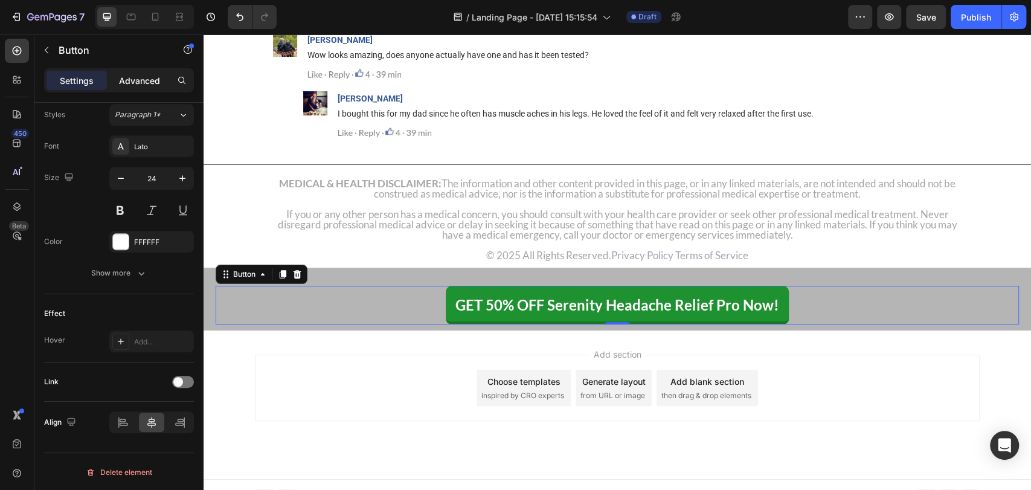
click at [155, 87] on div "Advanced" at bounding box center [139, 80] width 60 height 19
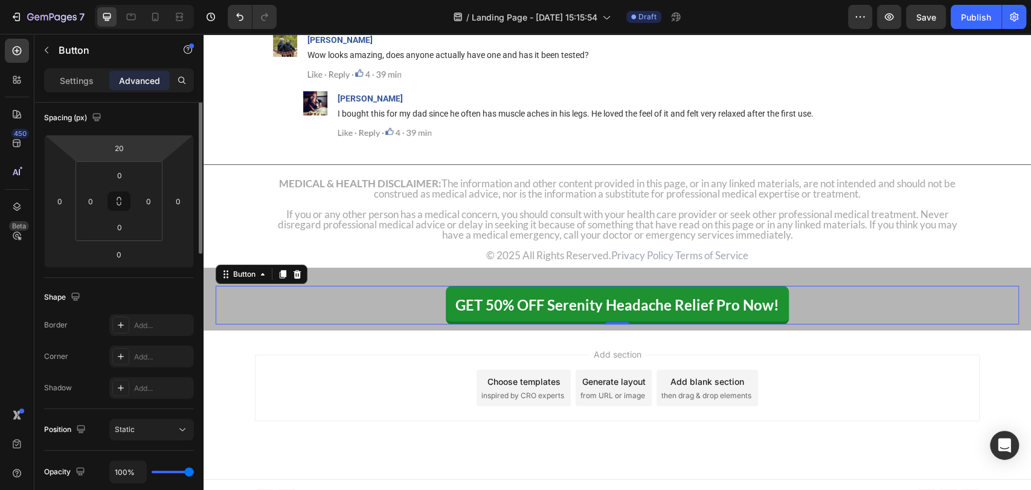
scroll to position [0, 0]
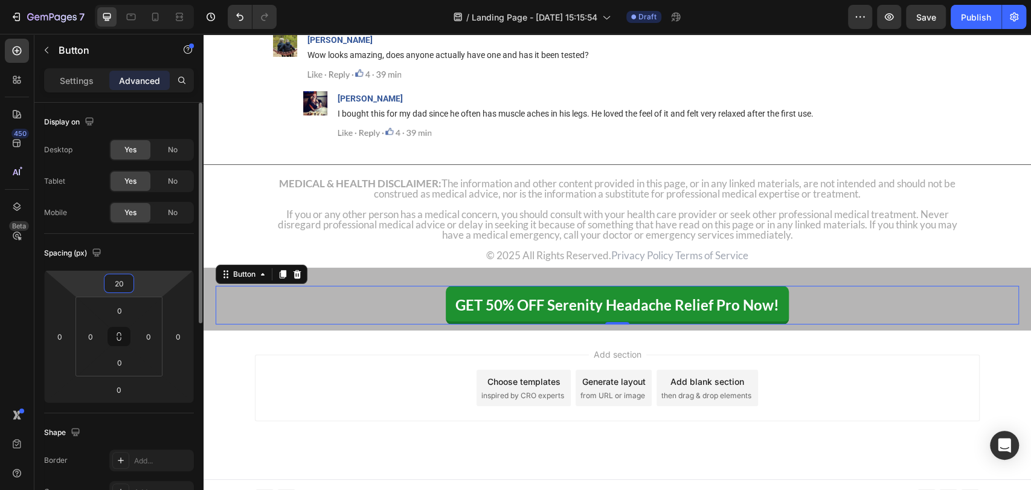
click at [123, 285] on input "20" at bounding box center [119, 283] width 24 height 18
type input "0"
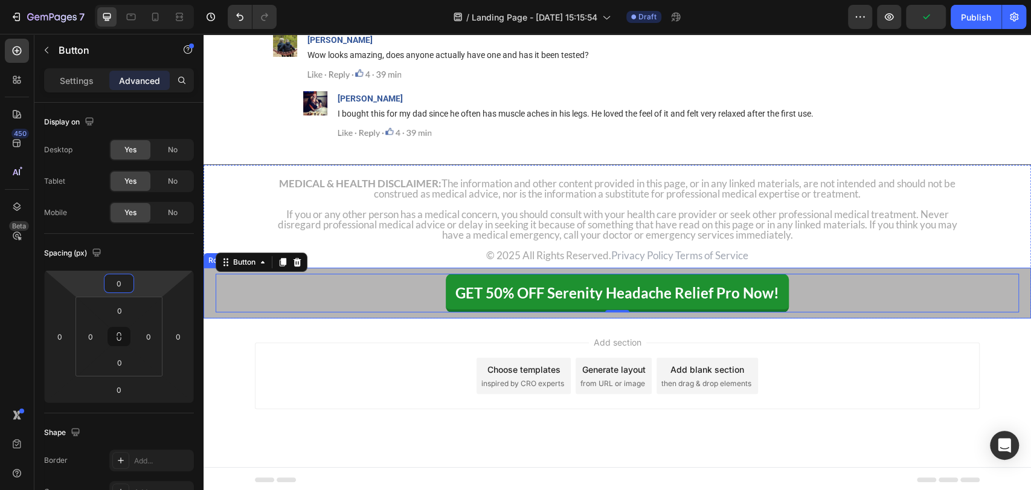
click at [210, 285] on div "GET 50% OFF Serenity Headache Relief Pro Now! Button 0 Row" at bounding box center [618, 293] width 828 height 51
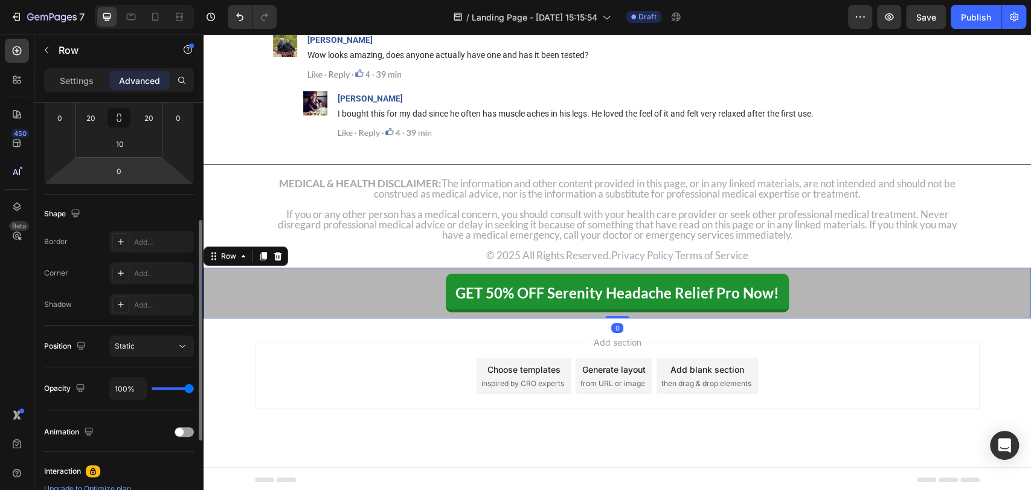
scroll to position [222, 0]
click at [169, 340] on div "Static" at bounding box center [146, 342] width 62 height 11
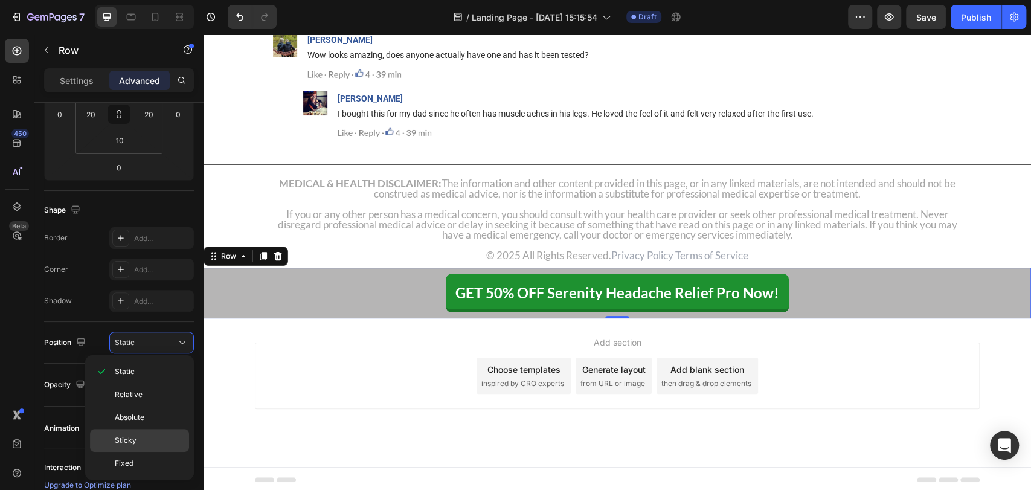
click at [147, 436] on p "Sticky" at bounding box center [149, 440] width 69 height 11
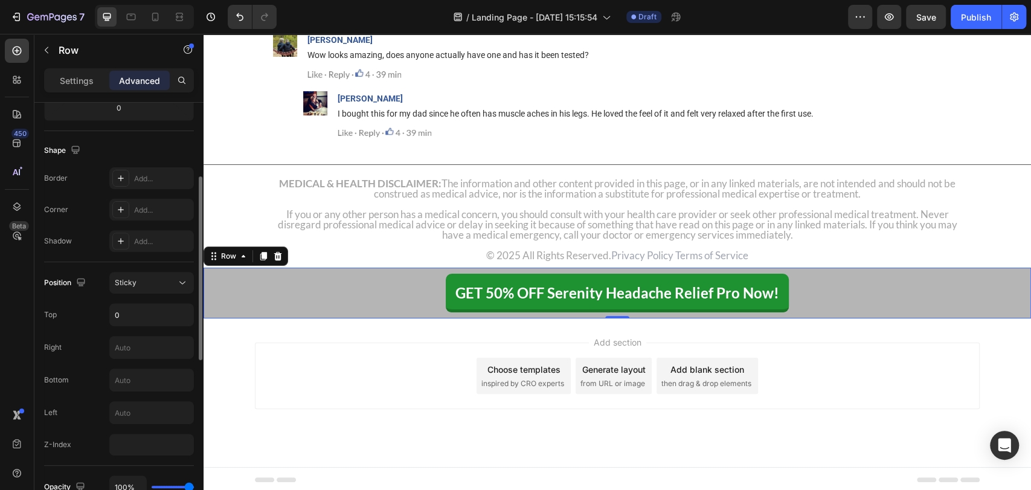
scroll to position [285, 0]
click at [141, 382] on input "text" at bounding box center [151, 378] width 83 height 22
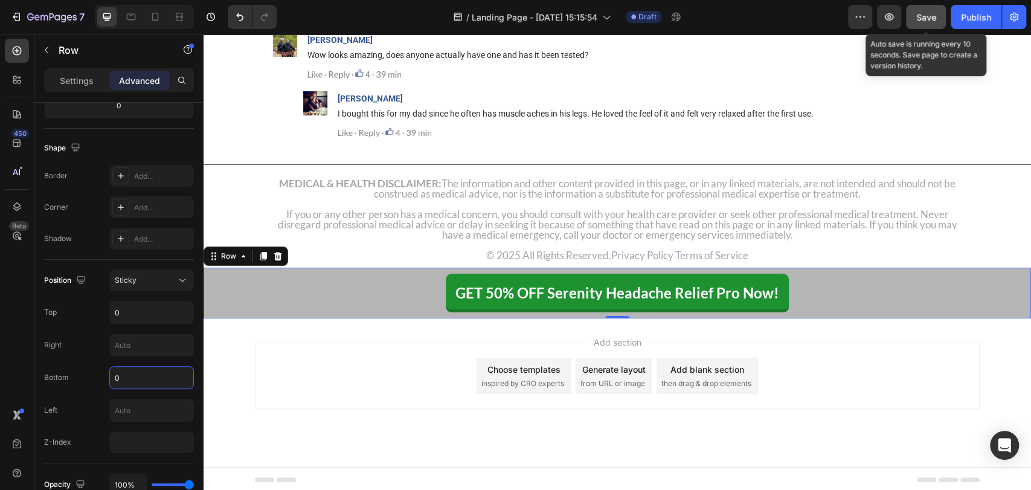
type input "0"
click at [938, 14] on button "Save" at bounding box center [926, 17] width 40 height 24
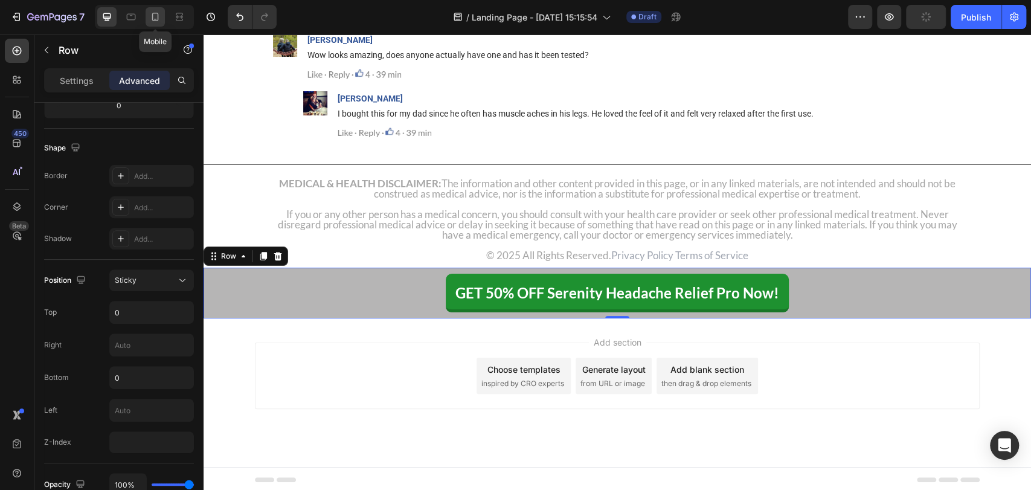
drag, startPoint x: 153, startPoint y: 21, endPoint x: 72, endPoint y: 158, distance: 160.1
click at [153, 21] on icon at bounding box center [155, 17] width 7 height 8
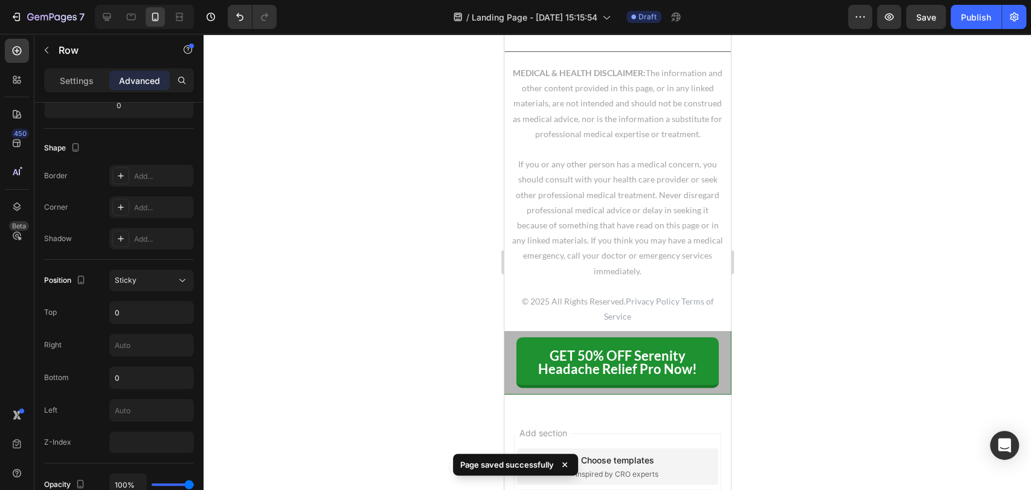
scroll to position [15769, 0]
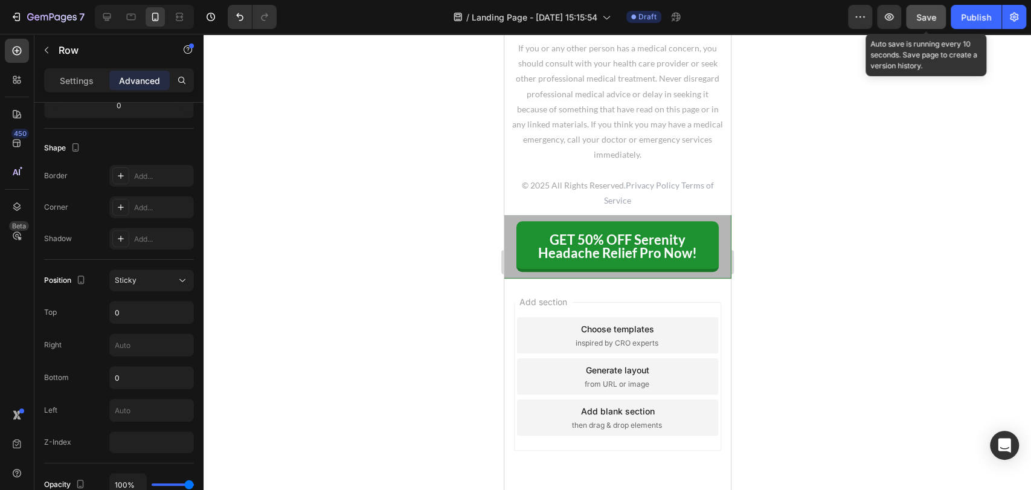
click at [924, 19] on span "Save" at bounding box center [926, 17] width 20 height 10
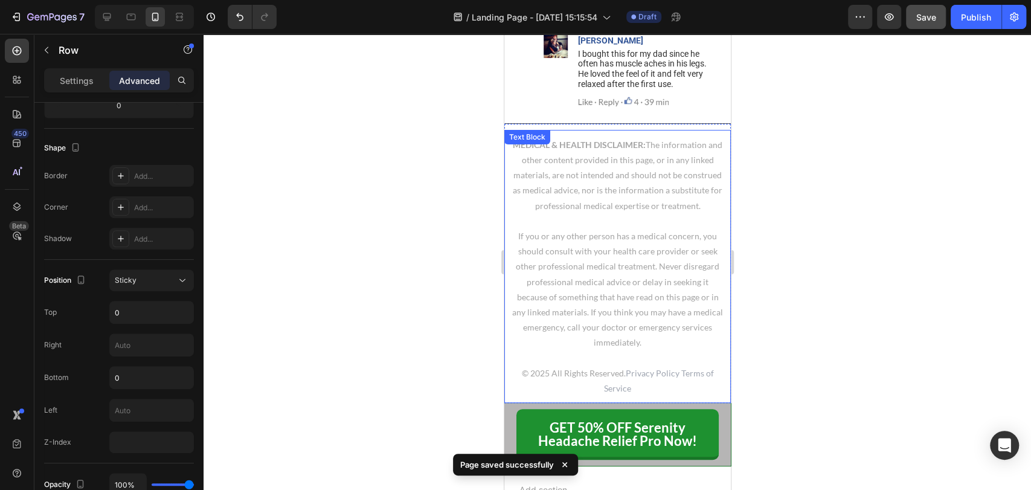
scroll to position [15581, 0]
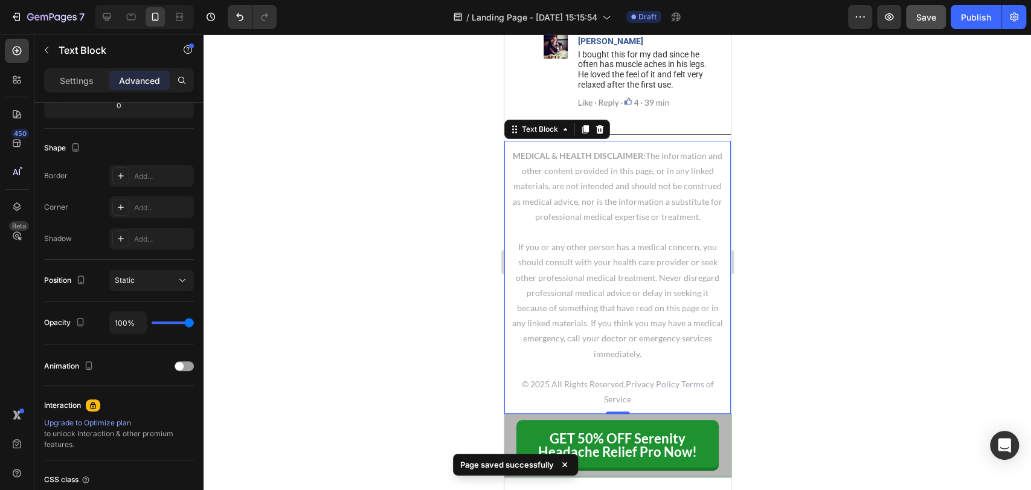
click at [597, 239] on p at bounding box center [617, 231] width 212 height 15
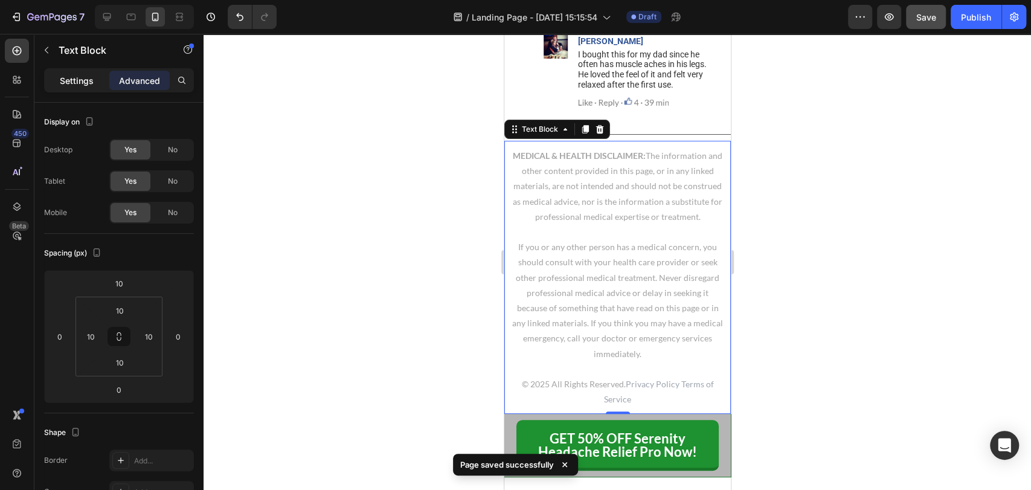
click at [73, 71] on div "Settings" at bounding box center [77, 80] width 60 height 19
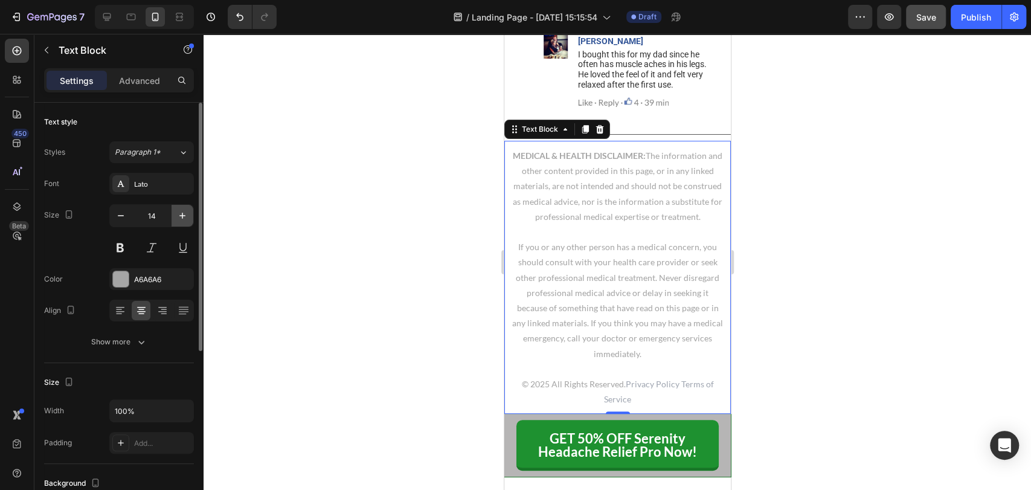
click at [185, 220] on icon "button" at bounding box center [182, 216] width 12 height 12
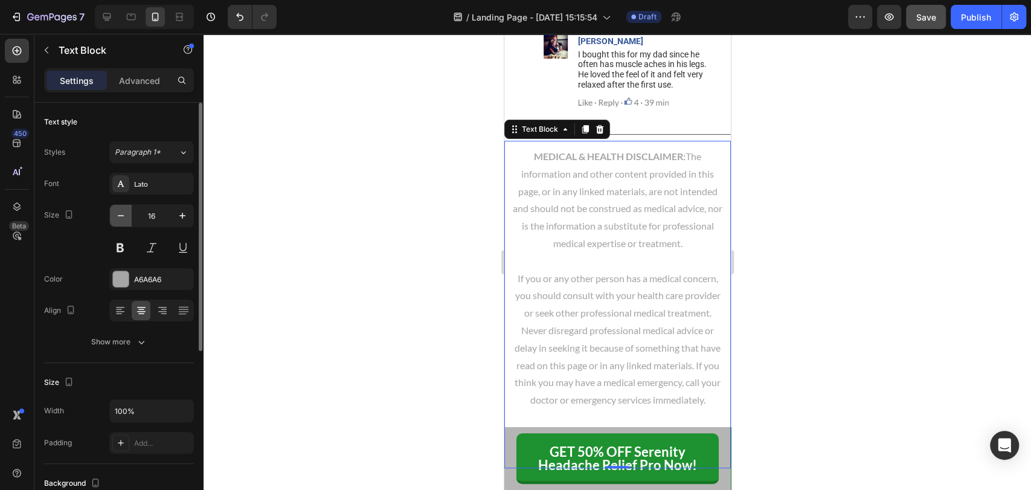
click at [118, 219] on icon "button" at bounding box center [121, 216] width 12 height 12
type input "15"
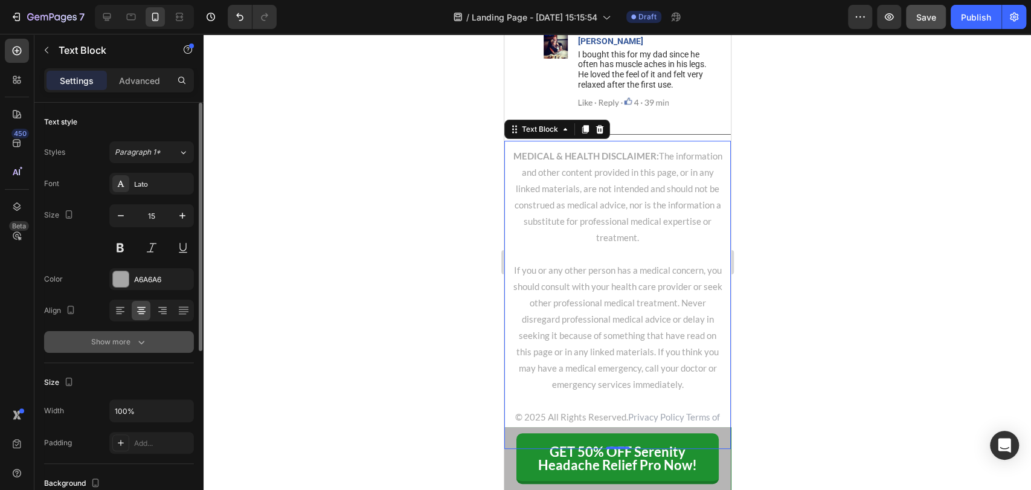
click at [143, 340] on icon "button" at bounding box center [141, 342] width 12 height 12
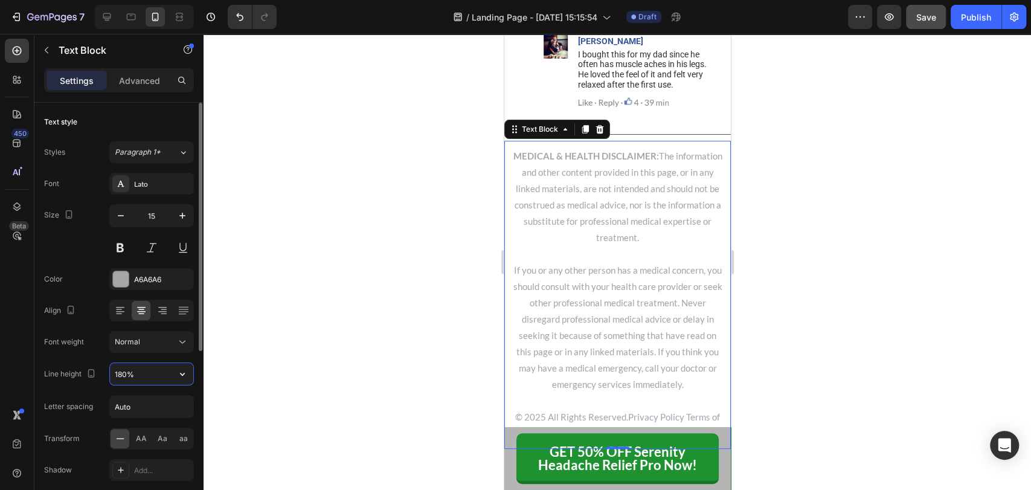
click at [150, 374] on input "180%" at bounding box center [151, 374] width 83 height 22
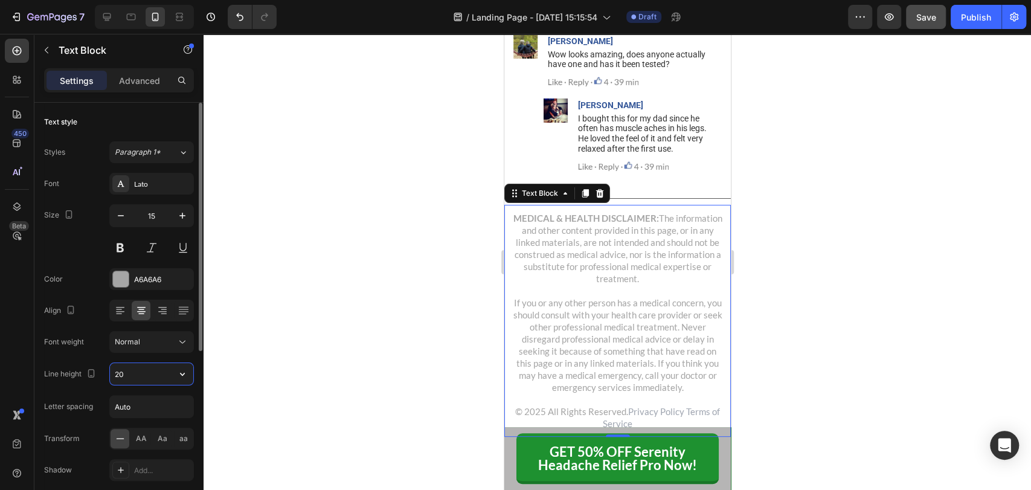
scroll to position [15581, 0]
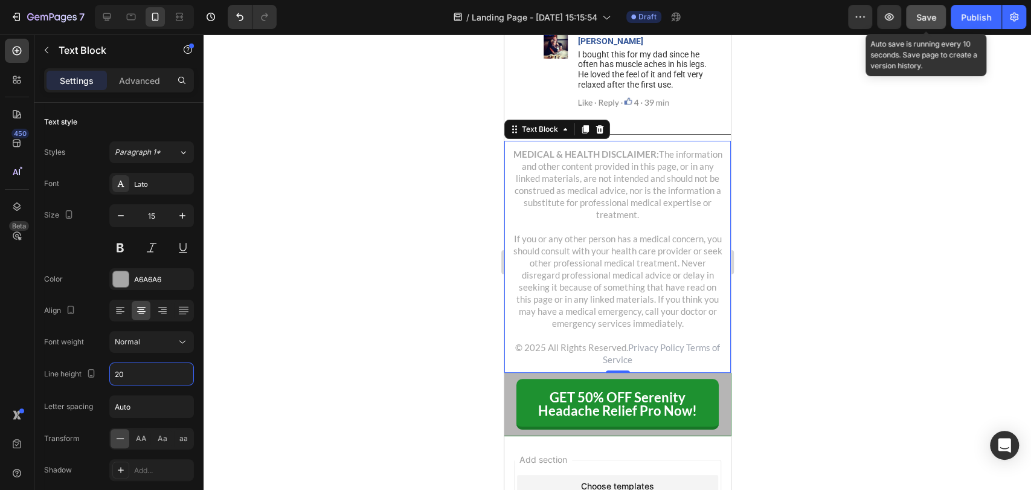
type input "20"
click at [926, 18] on span "Save" at bounding box center [926, 17] width 20 height 10
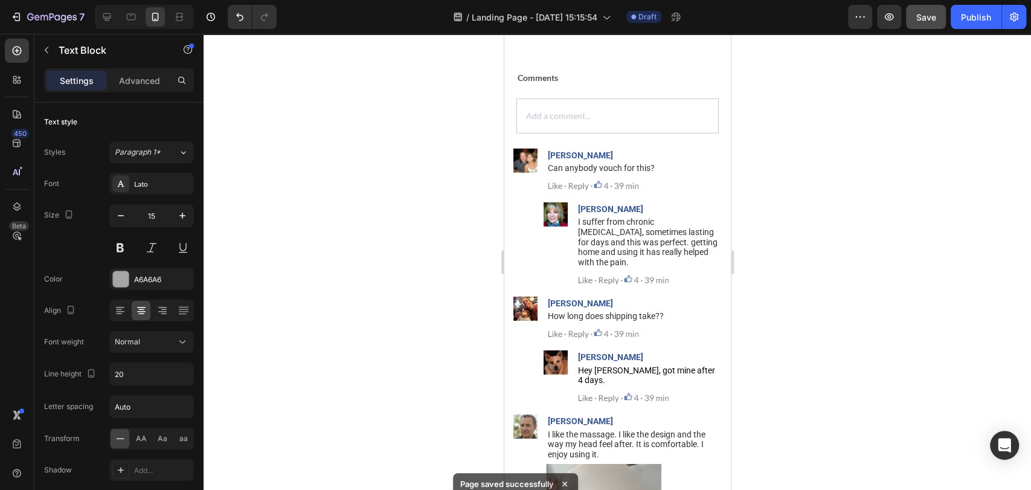
scroll to position [14721, 0]
